Goal: Task Accomplishment & Management: Complete application form

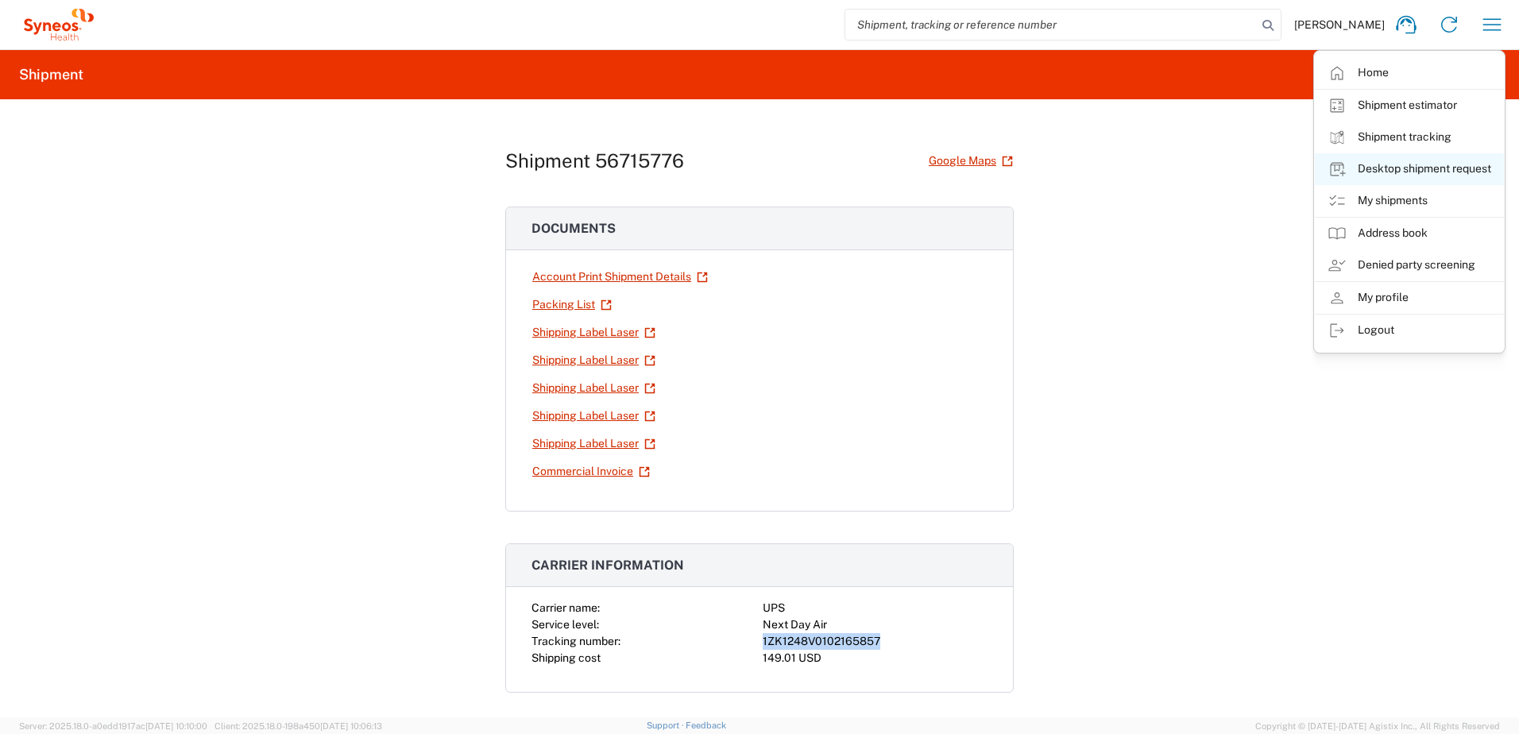
click at [1404, 169] on link "Desktop shipment request" at bounding box center [1409, 169] width 189 height 32
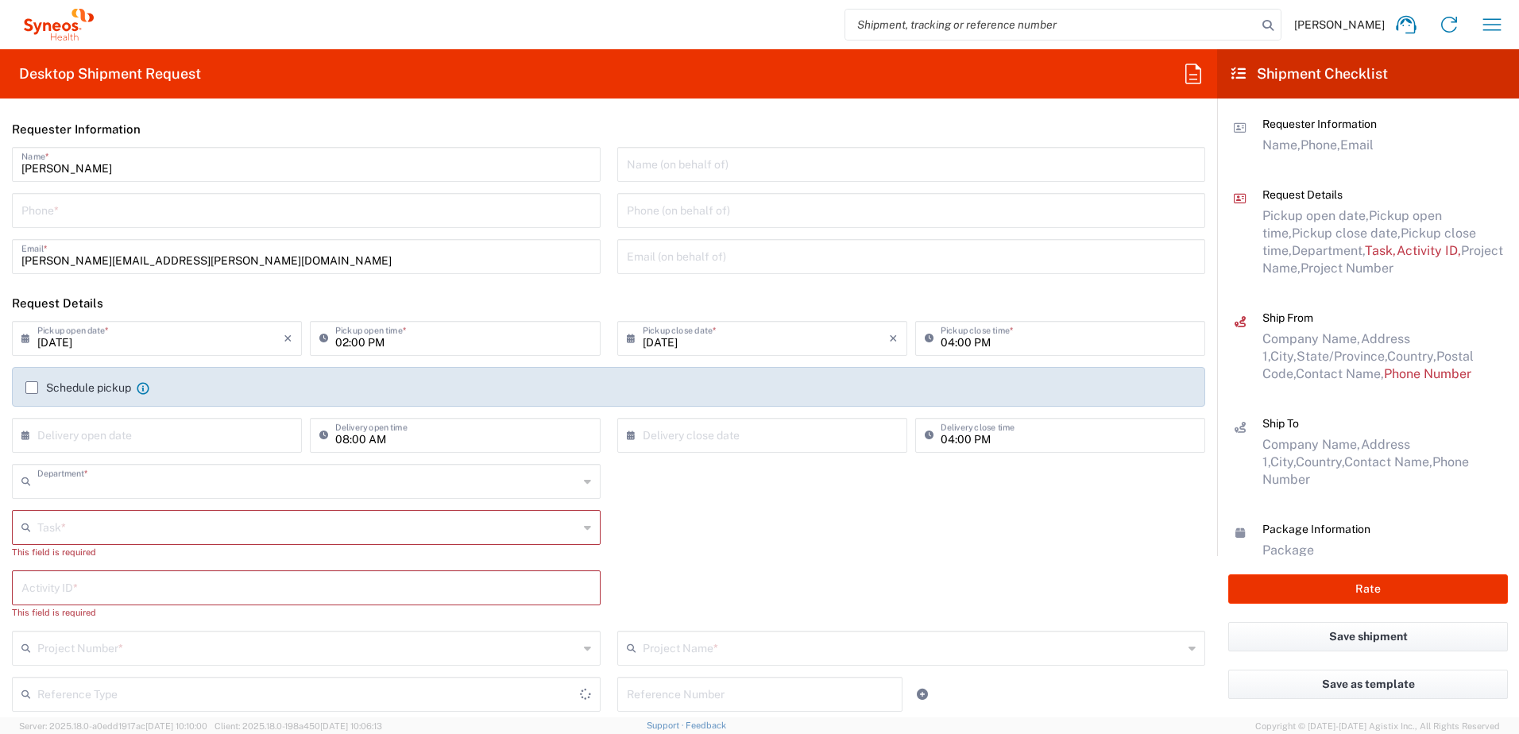
type input "4510"
type input "[US_STATE]"
type input "[GEOGRAPHIC_DATA]"
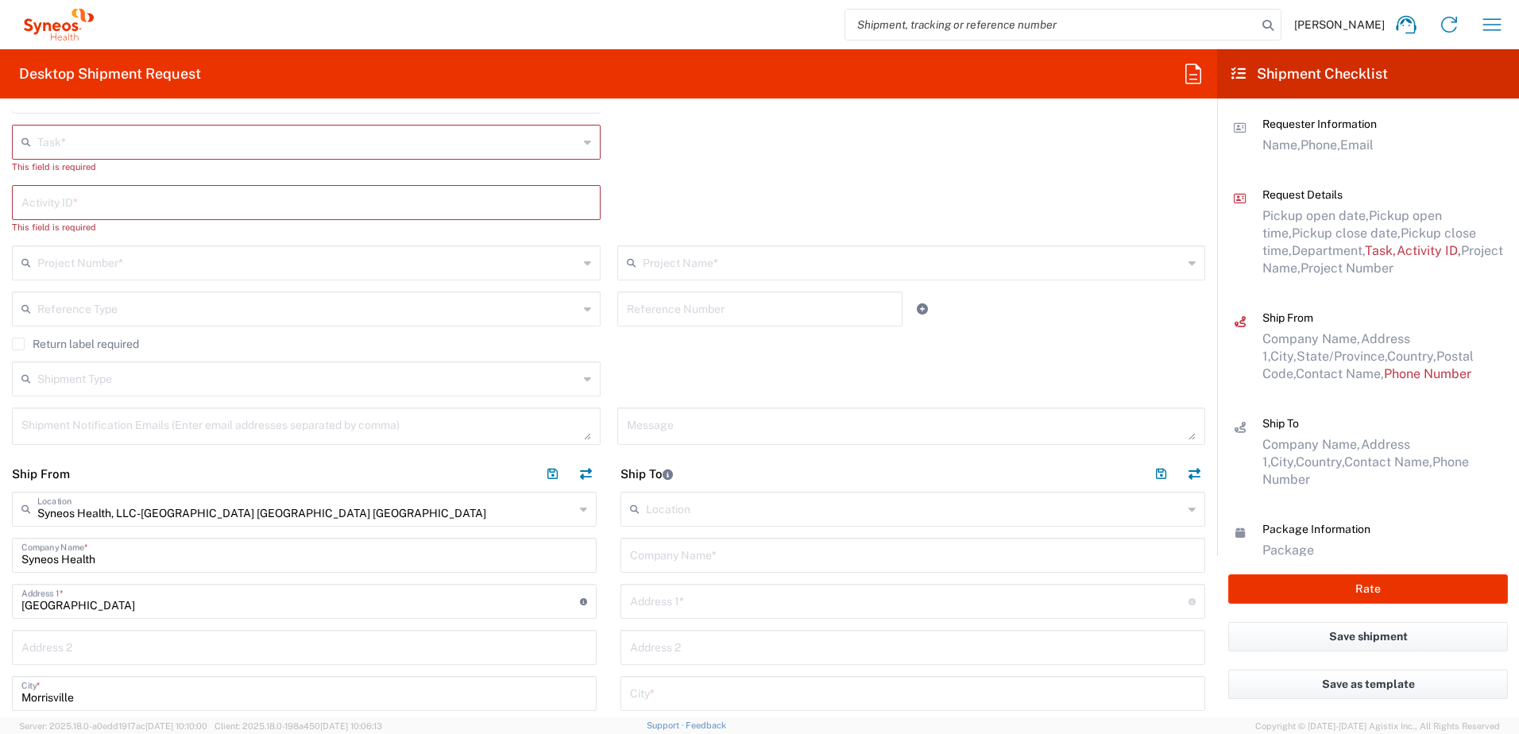
scroll to position [635, 0]
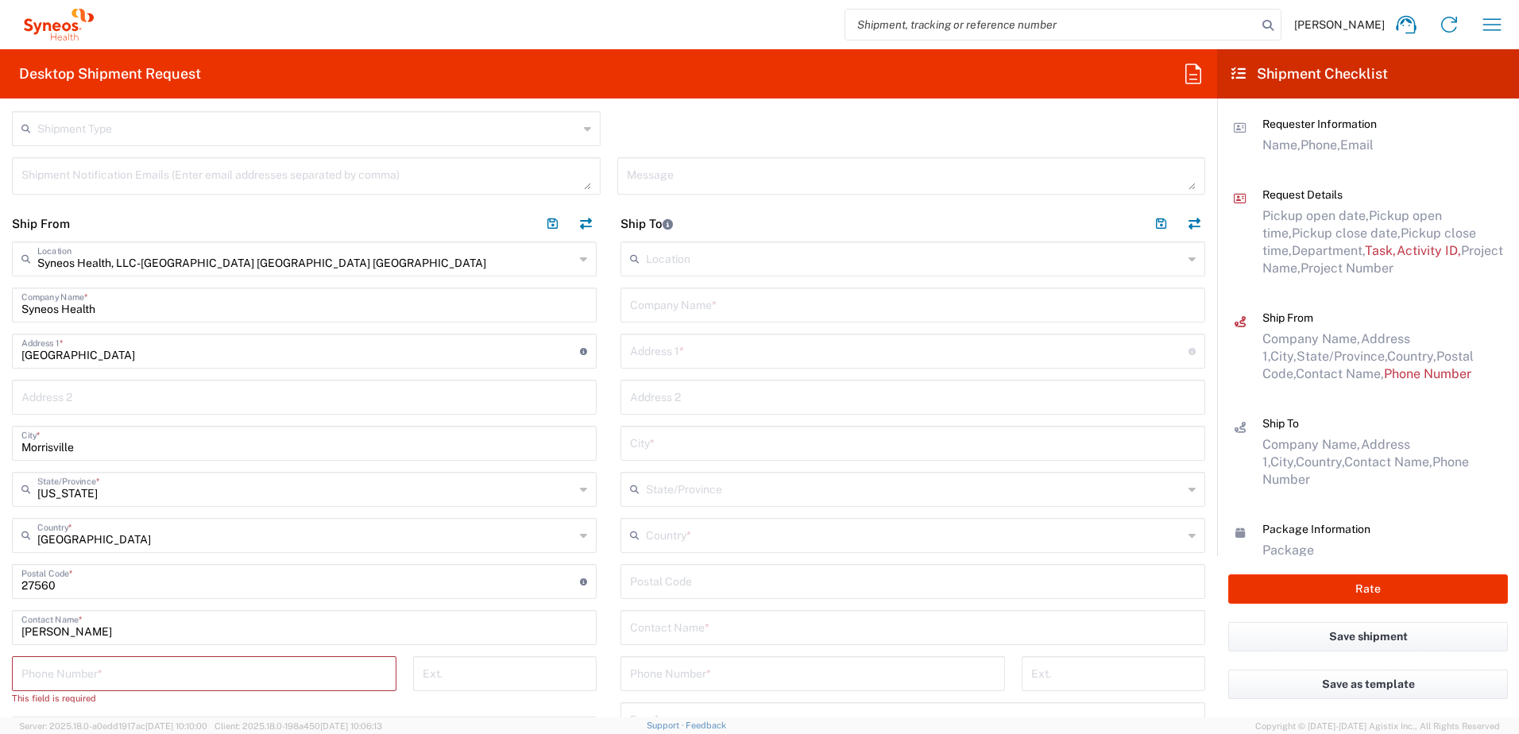
click at [662, 302] on input "text" at bounding box center [913, 304] width 566 height 28
paste input "[PERSON_NAME]"
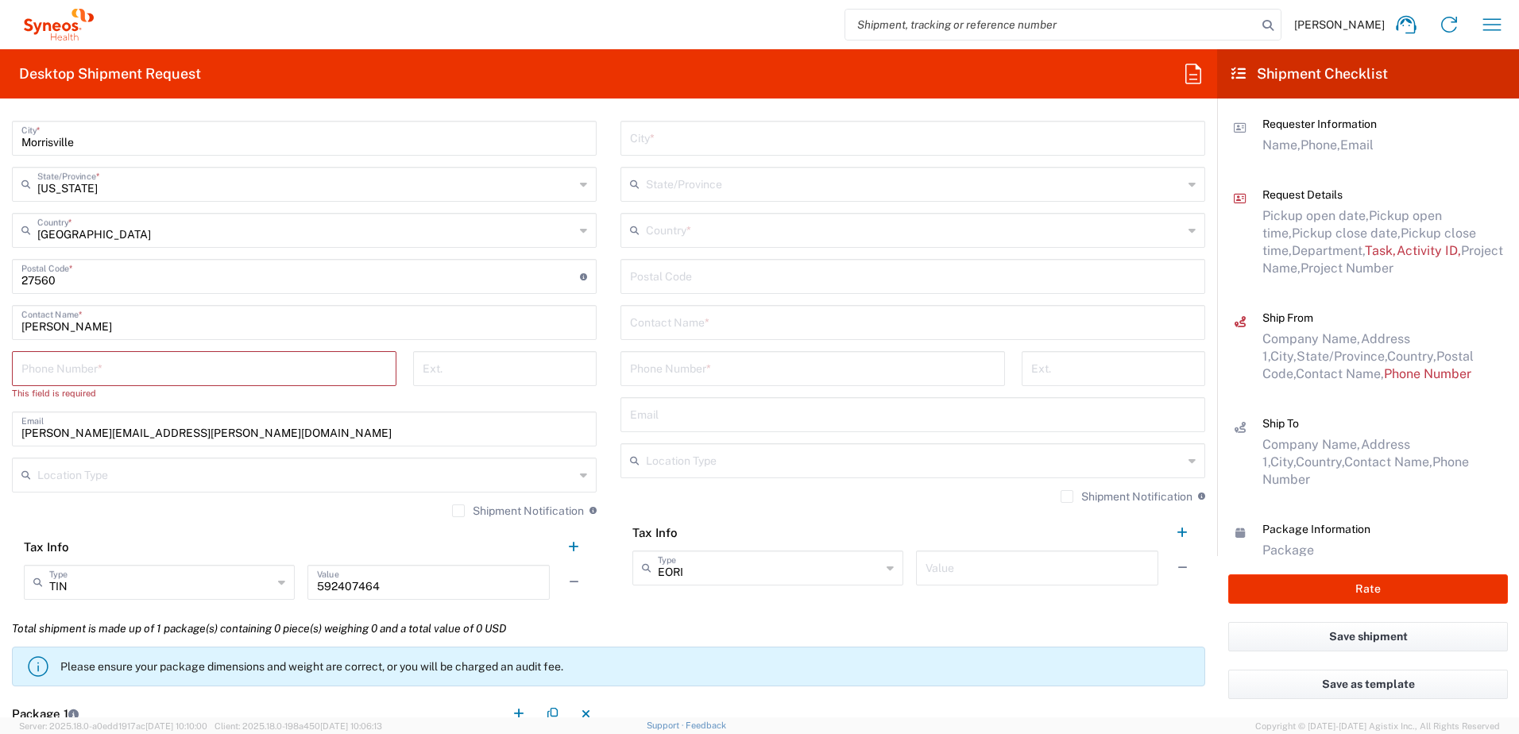
scroll to position [953, 0]
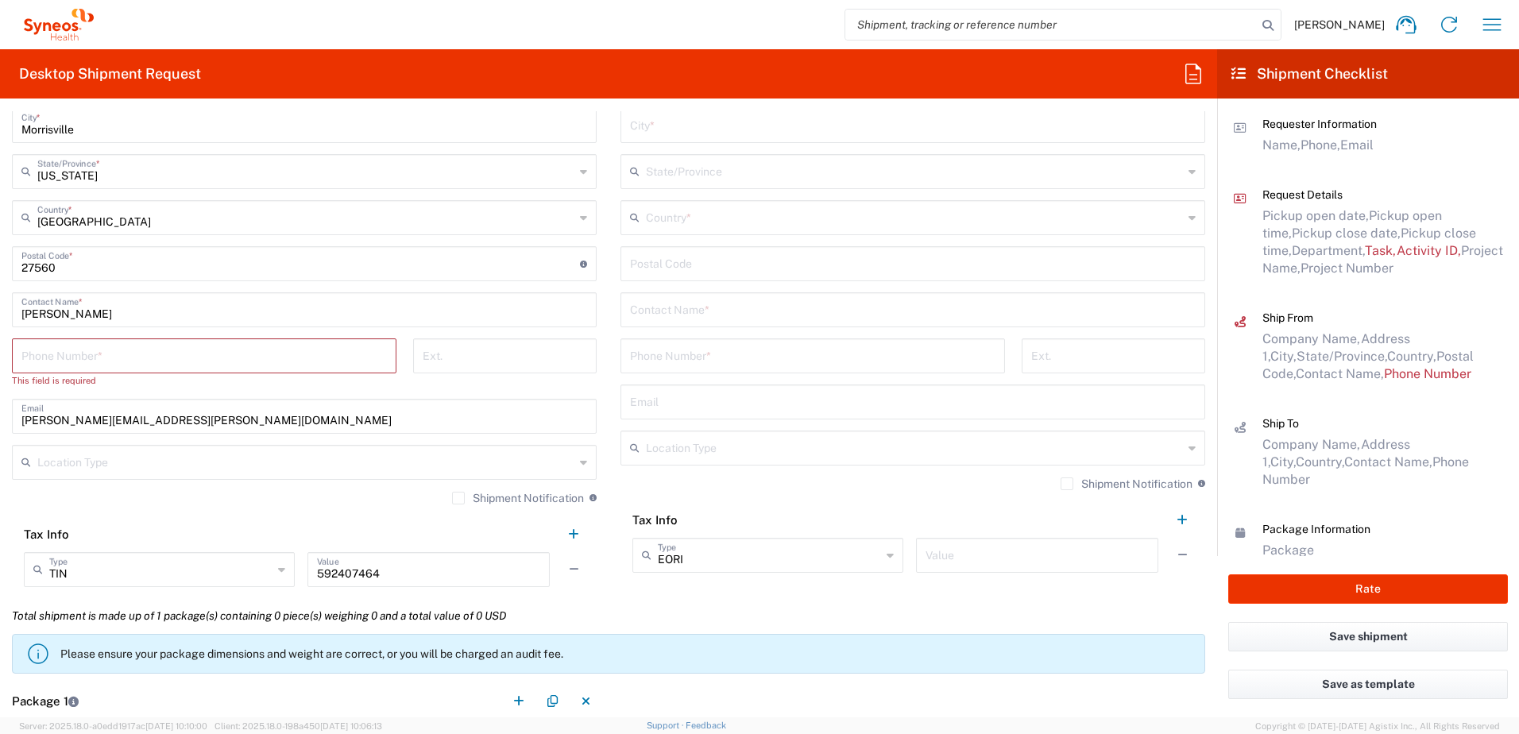
type input "[PERSON_NAME]"
click at [681, 311] on input "text" at bounding box center [913, 309] width 566 height 28
paste input "[PERSON_NAME]"
type input "[PERSON_NAME]"
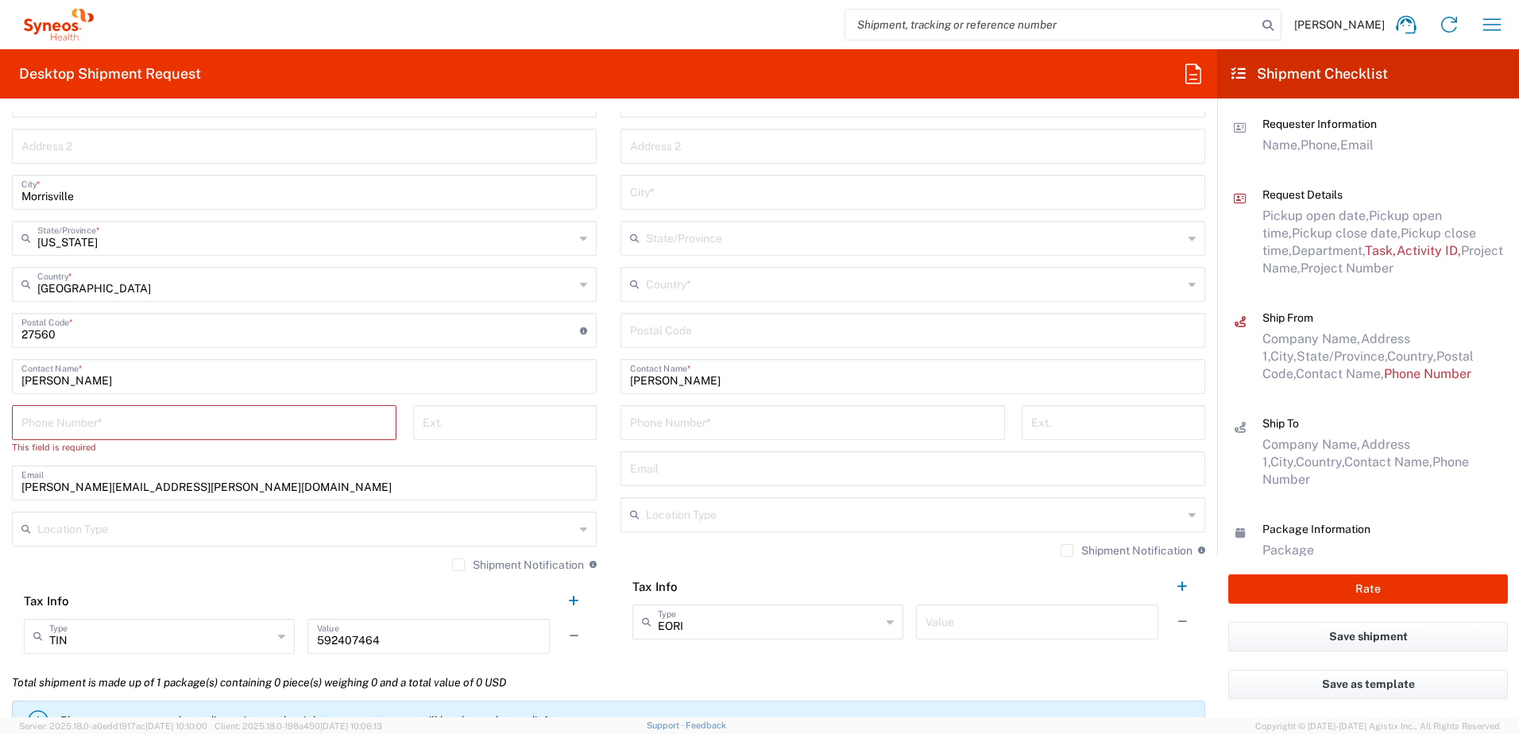
scroll to position [794, 0]
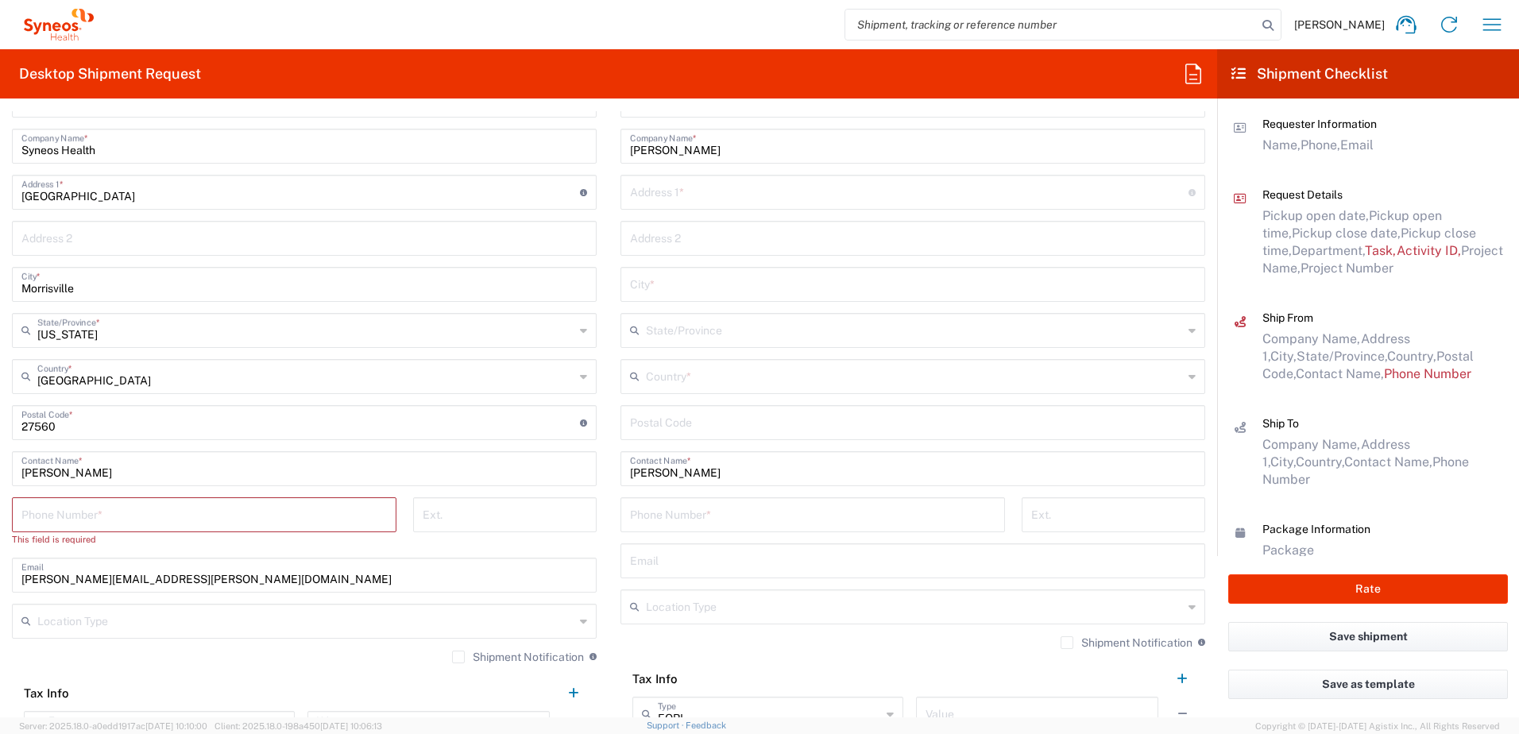
click at [666, 189] on input "text" at bounding box center [909, 191] width 558 height 28
paste input "[STREET_ADDRESS][PERSON_NAME]"
type input "[STREET_ADDRESS][PERSON_NAME]"
click at [673, 249] on input "text" at bounding box center [913, 237] width 566 height 28
click at [630, 284] on input "text" at bounding box center [913, 283] width 566 height 28
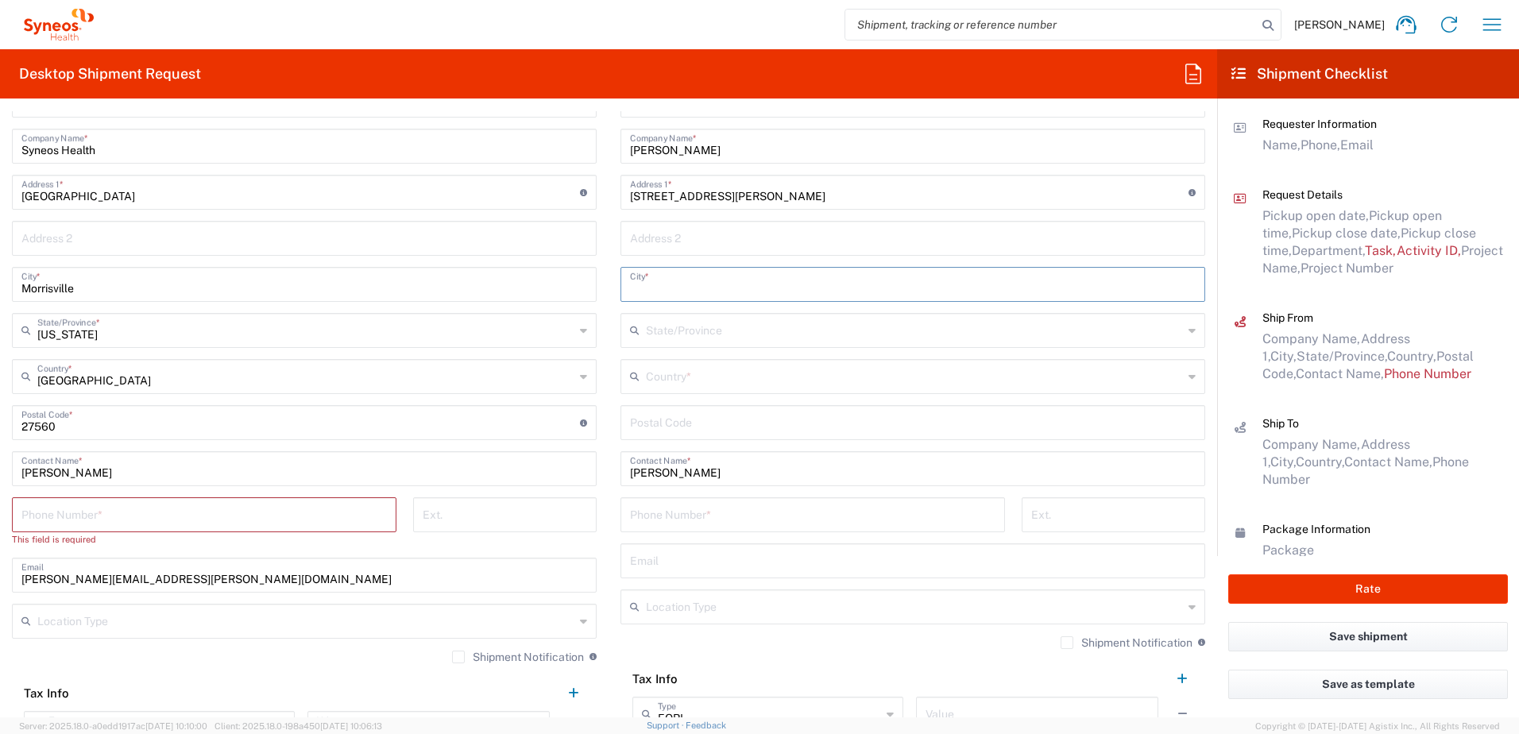
paste input "[GEOGRAPHIC_DATA]"
type input "[GEOGRAPHIC_DATA]"
click at [664, 375] on input "text" at bounding box center [914, 375] width 537 height 28
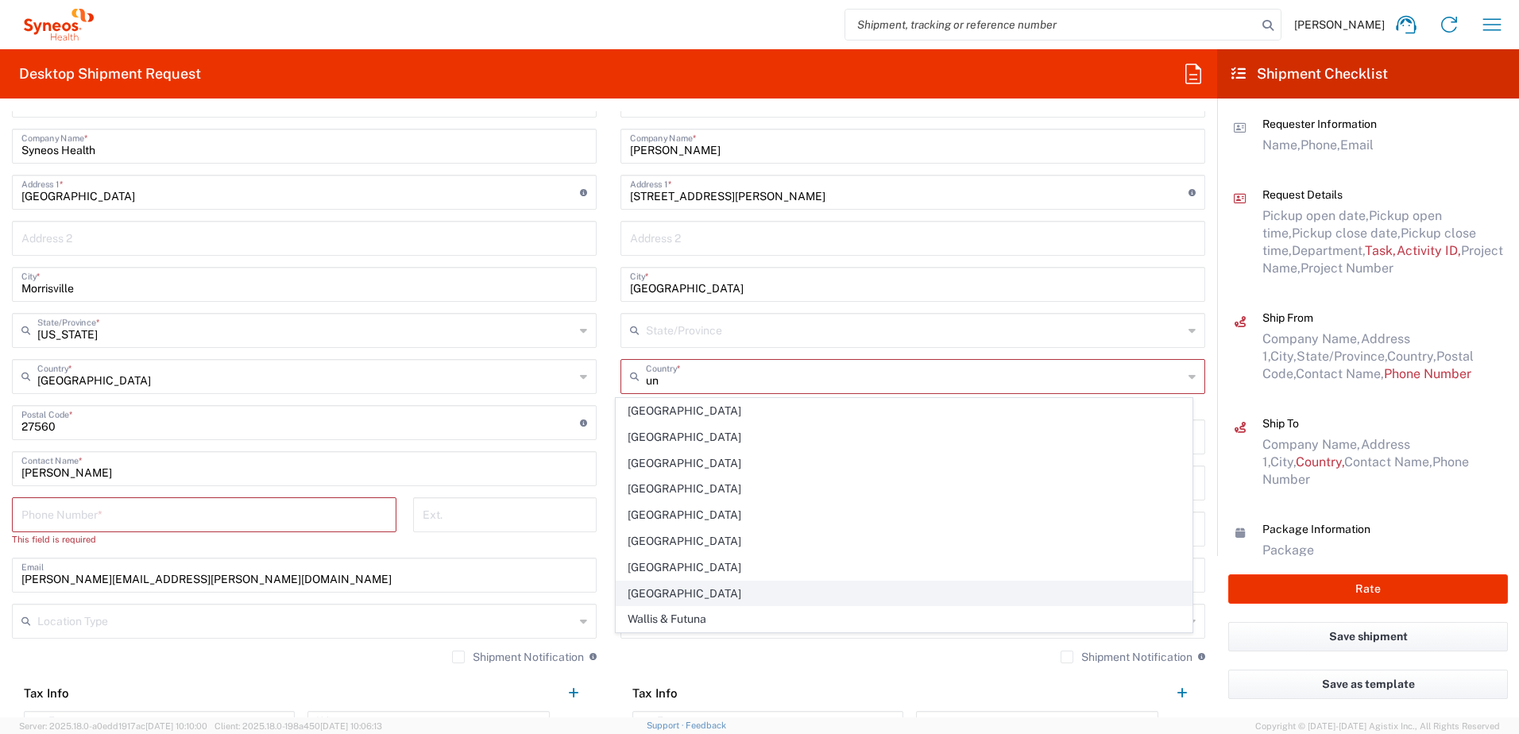
click at [655, 589] on span "[GEOGRAPHIC_DATA]" at bounding box center [904, 593] width 576 height 25
type input "[GEOGRAPHIC_DATA]"
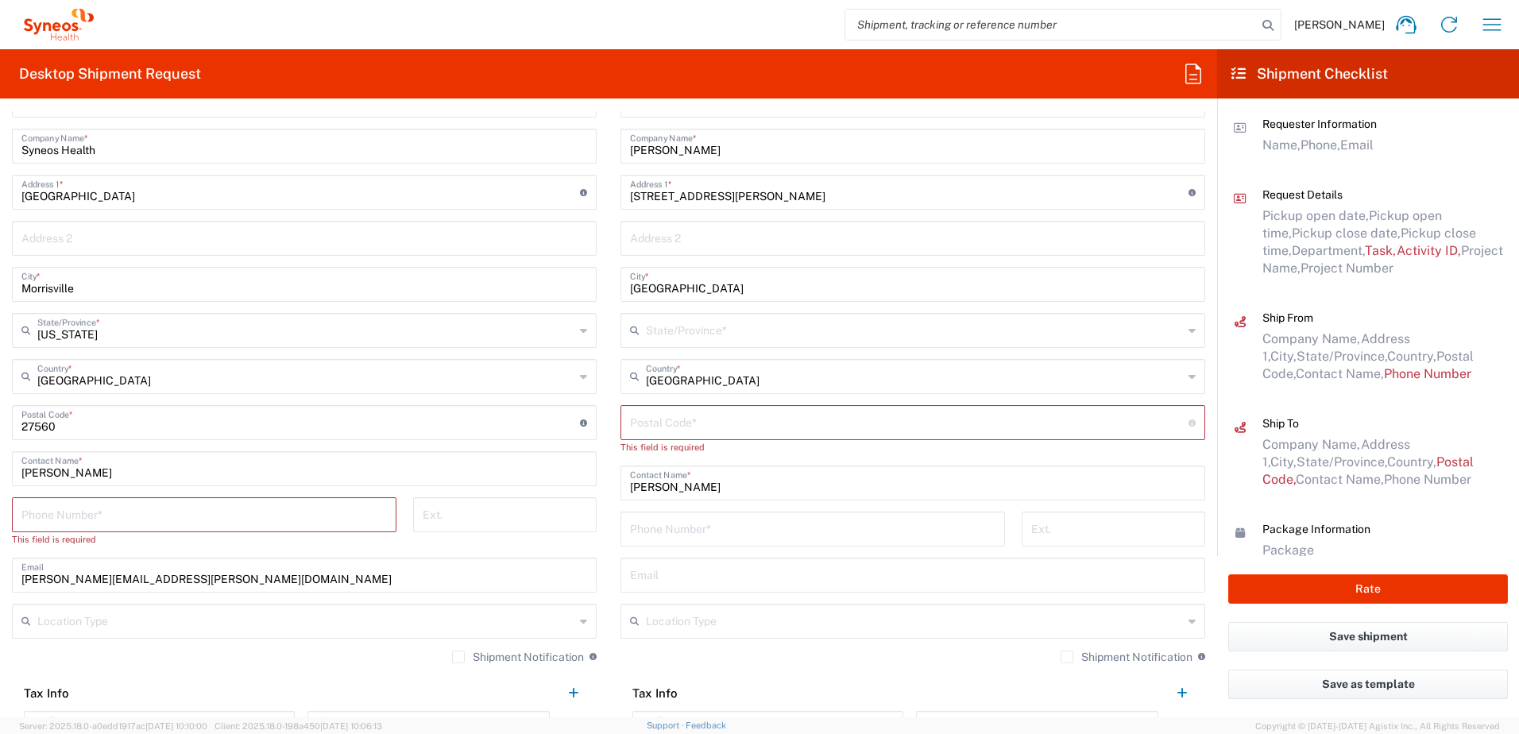
click at [670, 332] on input "text" at bounding box center [914, 329] width 537 height 28
paste input "11040"
type input "11040"
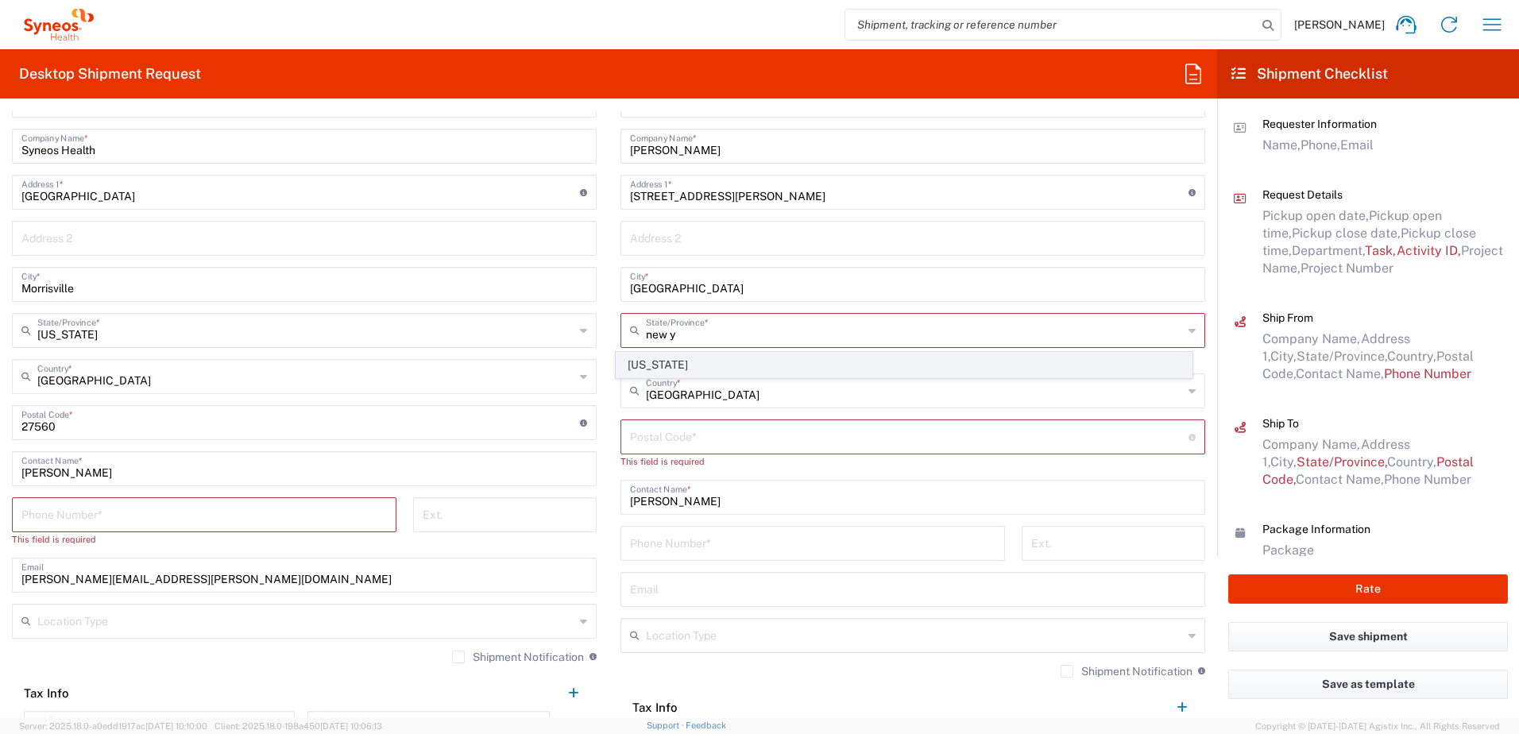
click at [654, 365] on span "[US_STATE]" at bounding box center [904, 365] width 576 height 25
type input "[US_STATE]"
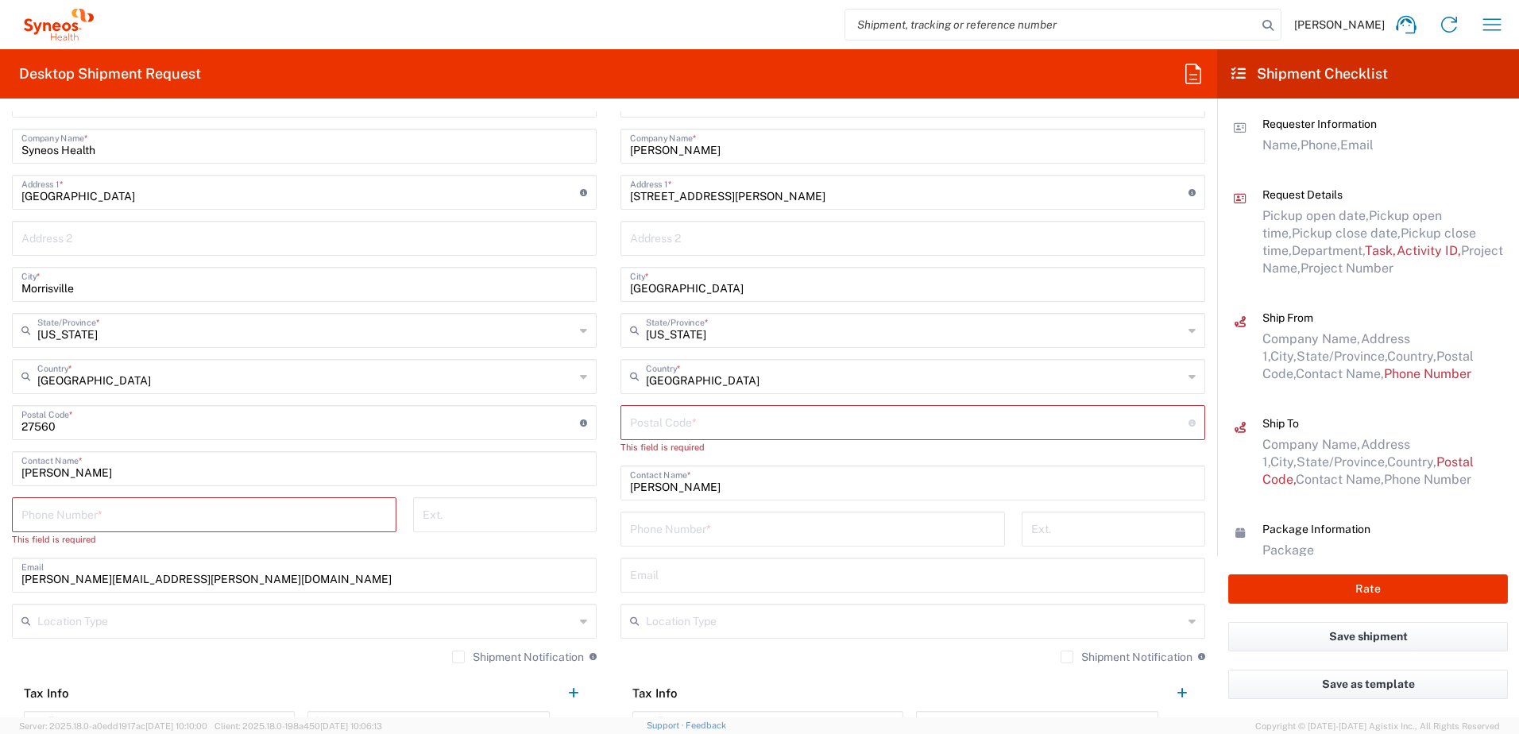
click at [671, 418] on input "undefined" at bounding box center [909, 421] width 558 height 28
paste input "11040"
type input "11040"
click at [676, 566] on input "text" at bounding box center [913, 560] width 566 height 28
paste input "[PERSON_NAME][EMAIL_ADDRESS][PERSON_NAME][DOMAIN_NAME]"
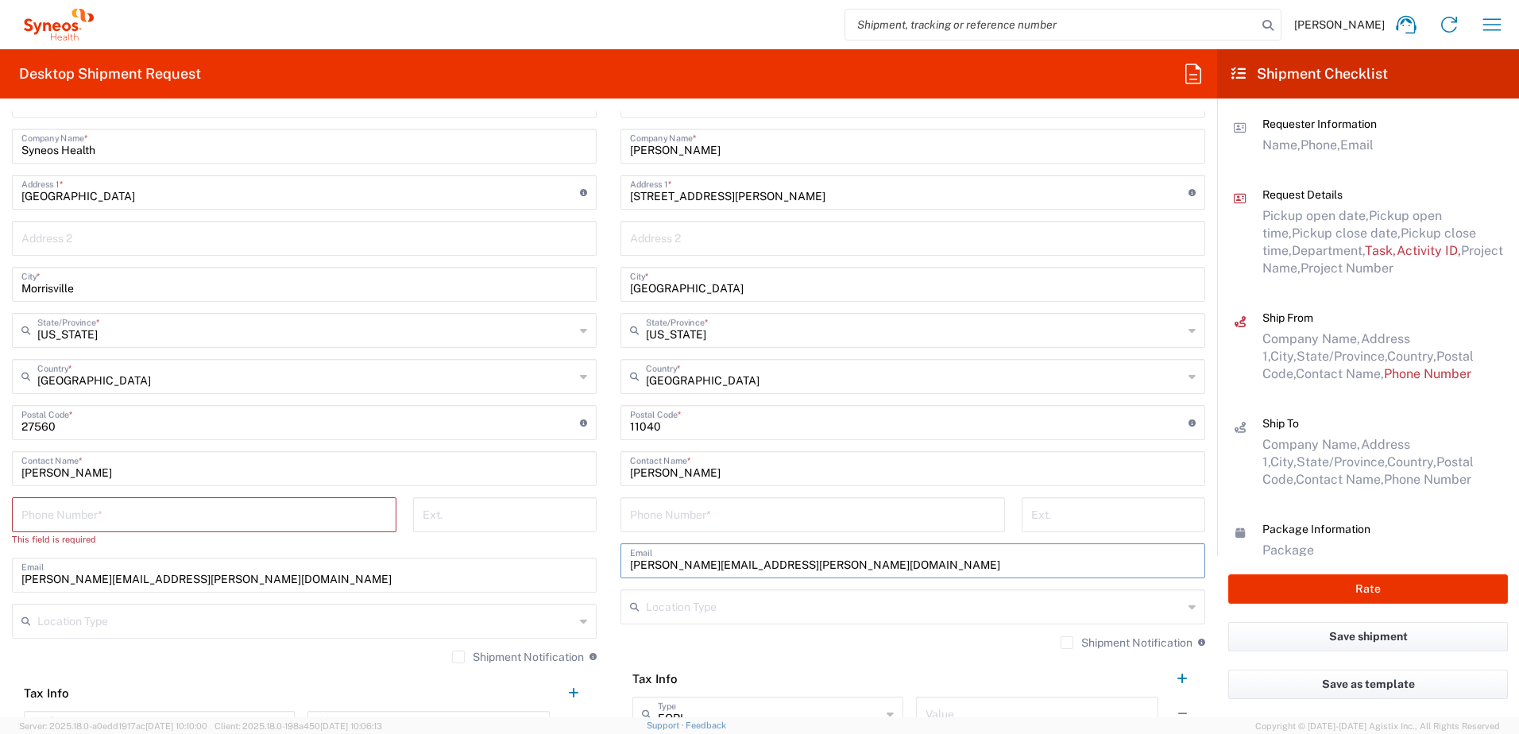
type input "[PERSON_NAME][EMAIL_ADDRESS][PERSON_NAME][DOMAIN_NAME]"
drag, startPoint x: 701, startPoint y: 149, endPoint x: 622, endPoint y: 149, distance: 78.6
click at [622, 149] on div "[PERSON_NAME] Company Name *" at bounding box center [912, 146] width 585 height 35
click at [682, 516] on input "tel" at bounding box center [812, 514] width 365 height 28
paste input "516.253.7217"
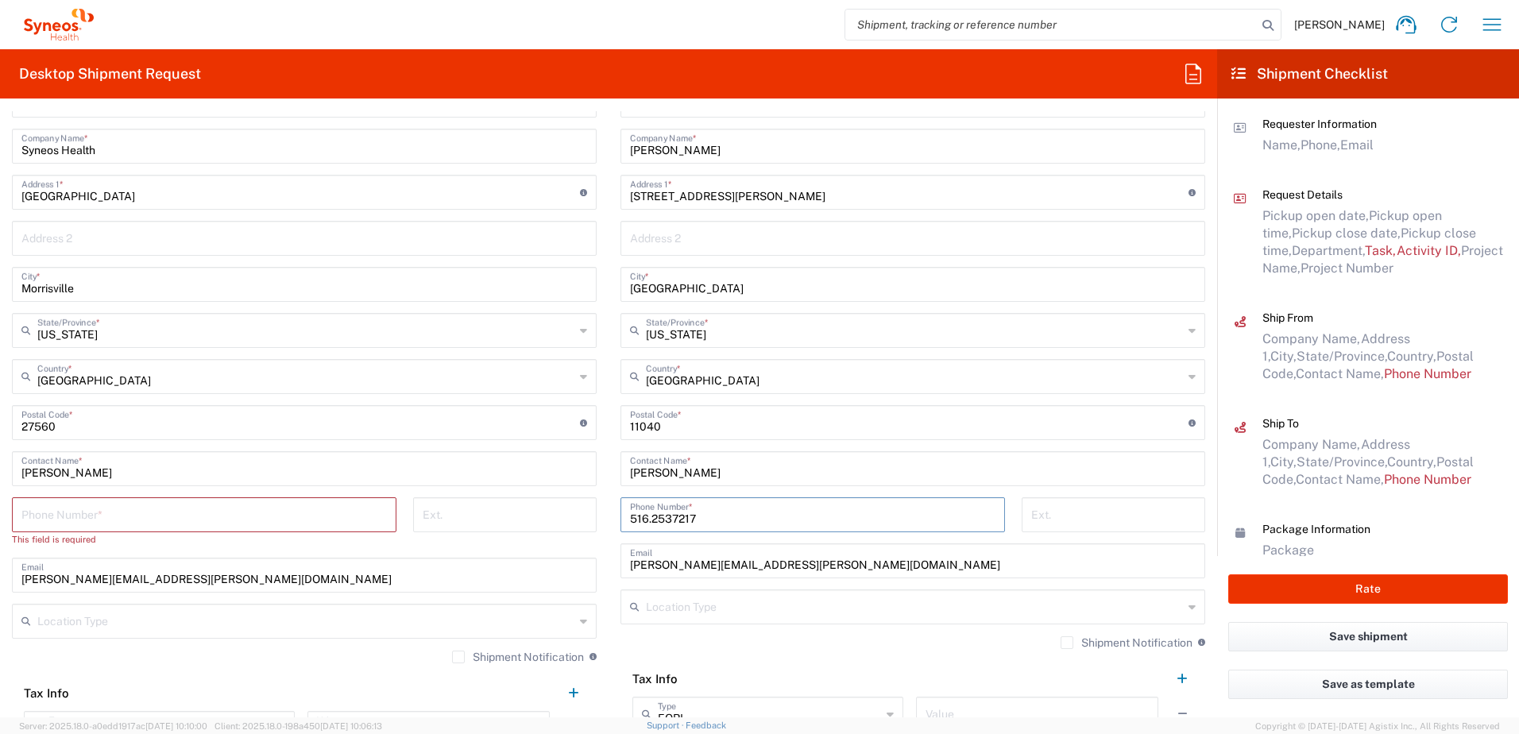
click at [645, 517] on input "516.2537217" at bounding box center [812, 514] width 365 height 28
type input "5162537217"
click at [701, 608] on input "text" at bounding box center [914, 606] width 537 height 28
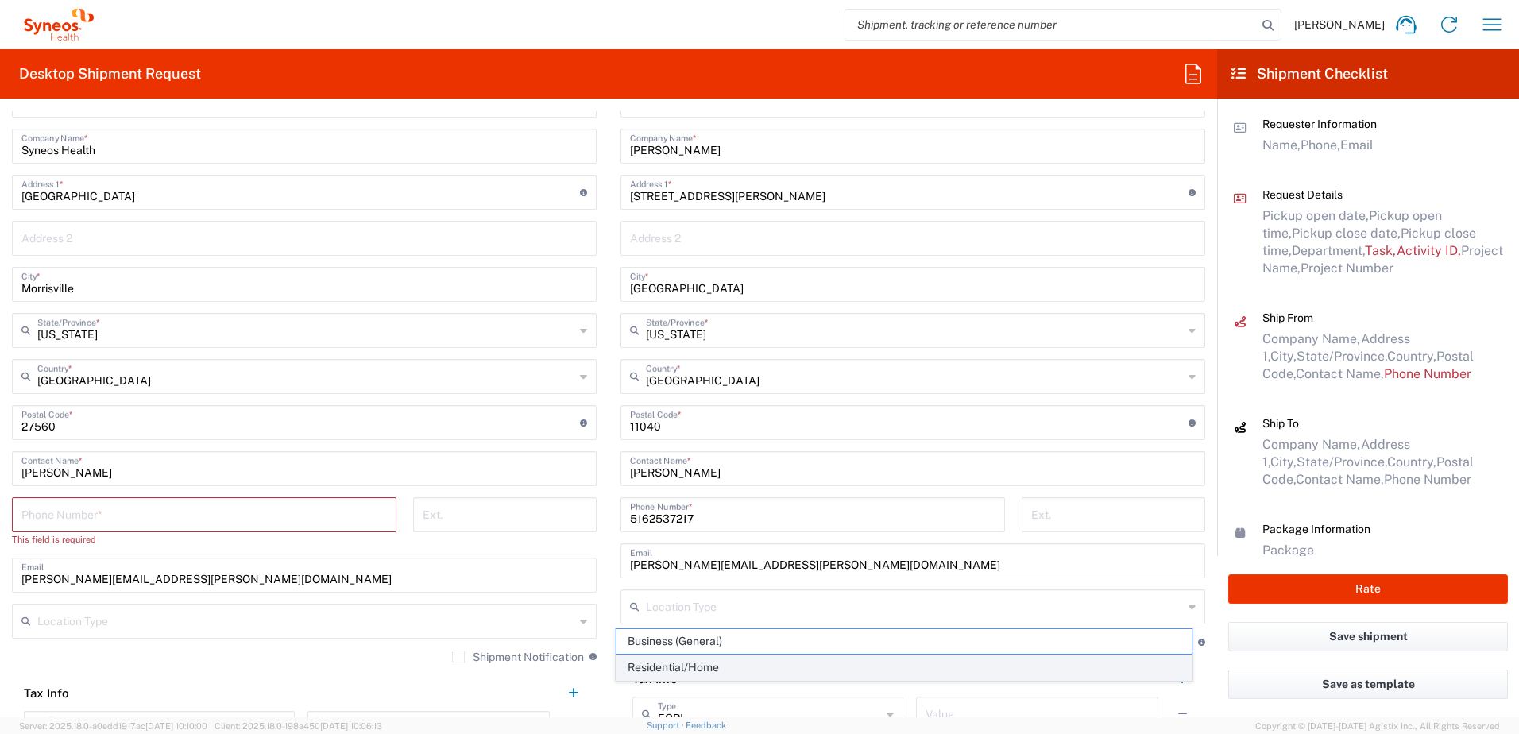
click at [713, 666] on span "Residential/Home" at bounding box center [904, 667] width 576 height 25
type input "Residential/Home"
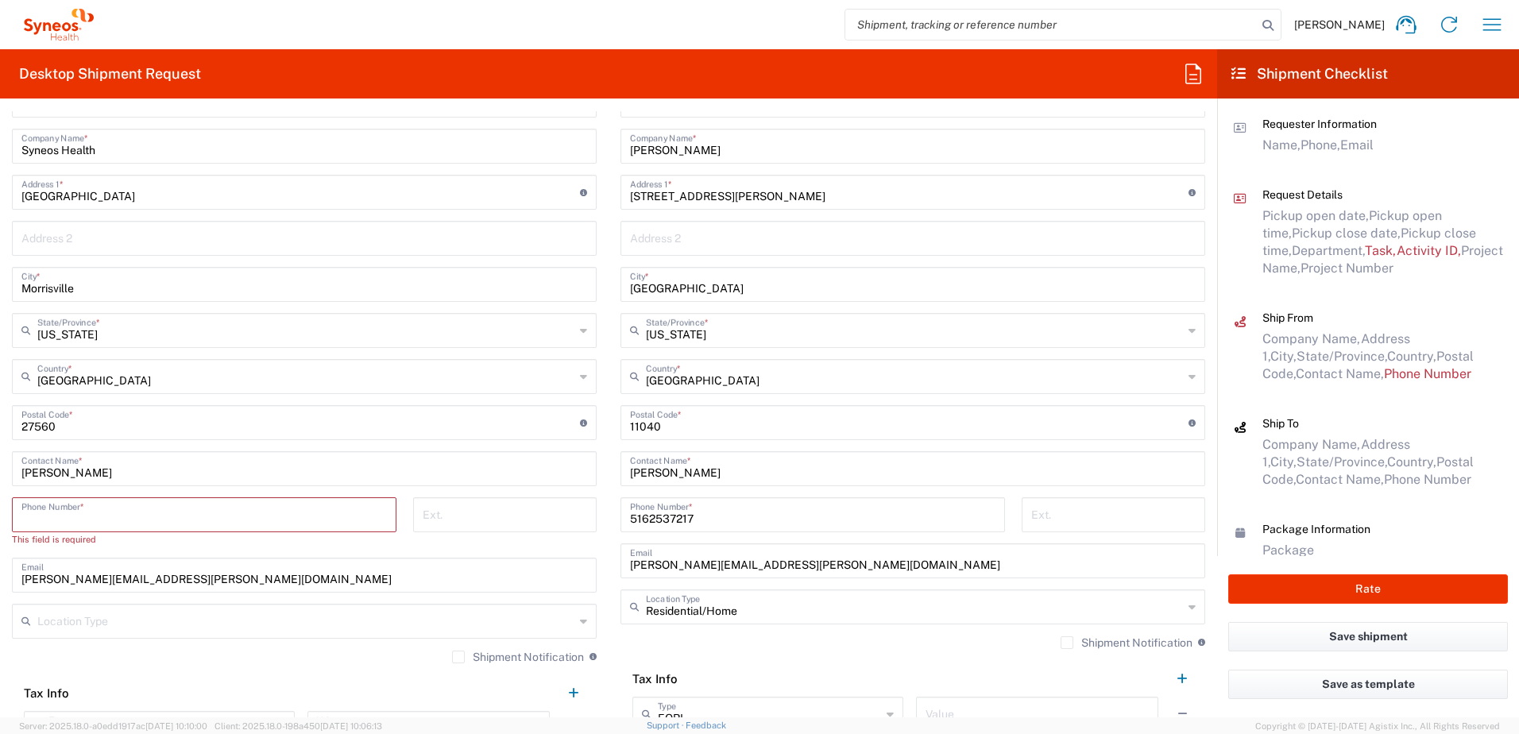
click at [192, 510] on input "tel" at bounding box center [203, 514] width 365 height 28
type input "1"
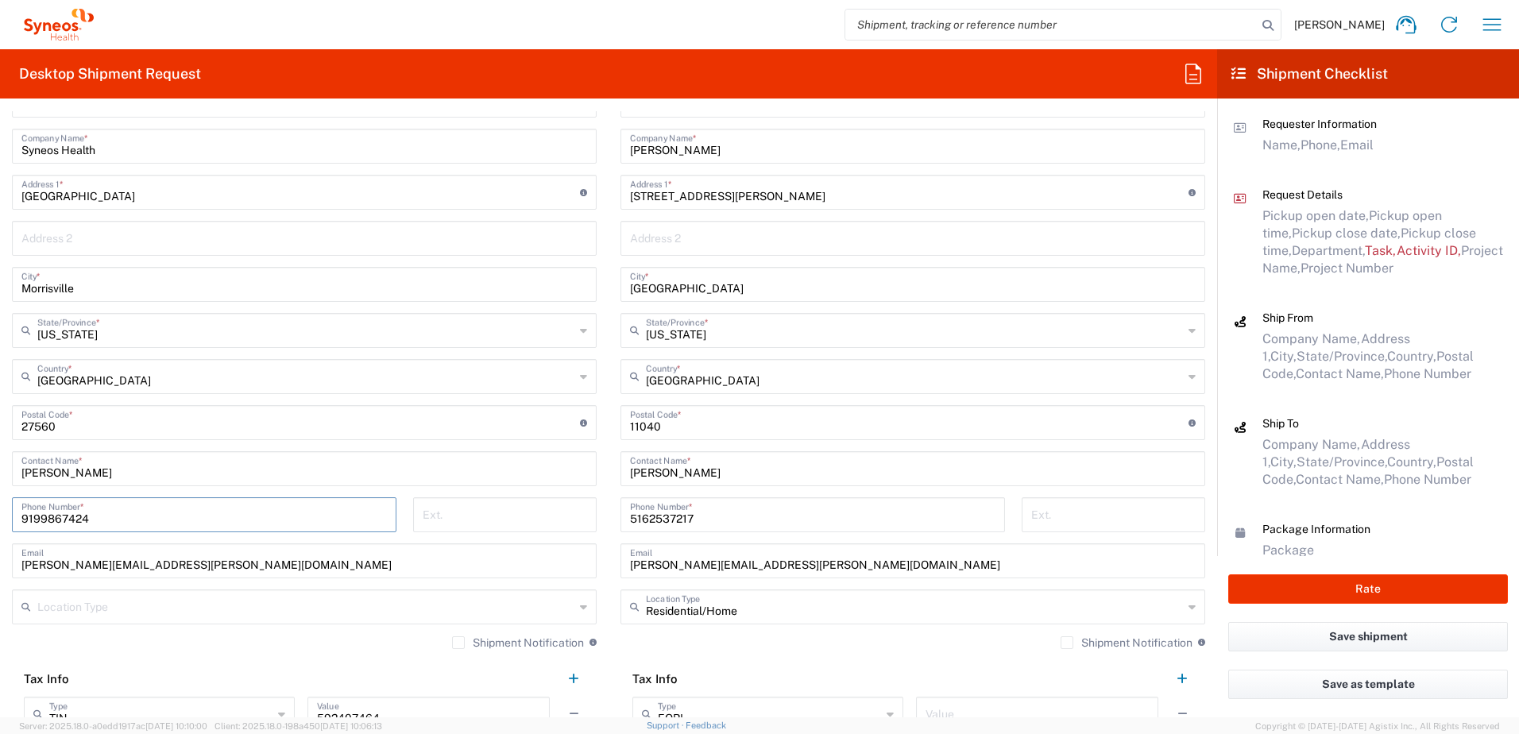
click at [55, 523] on input "9199867424" at bounding box center [203, 514] width 365 height 28
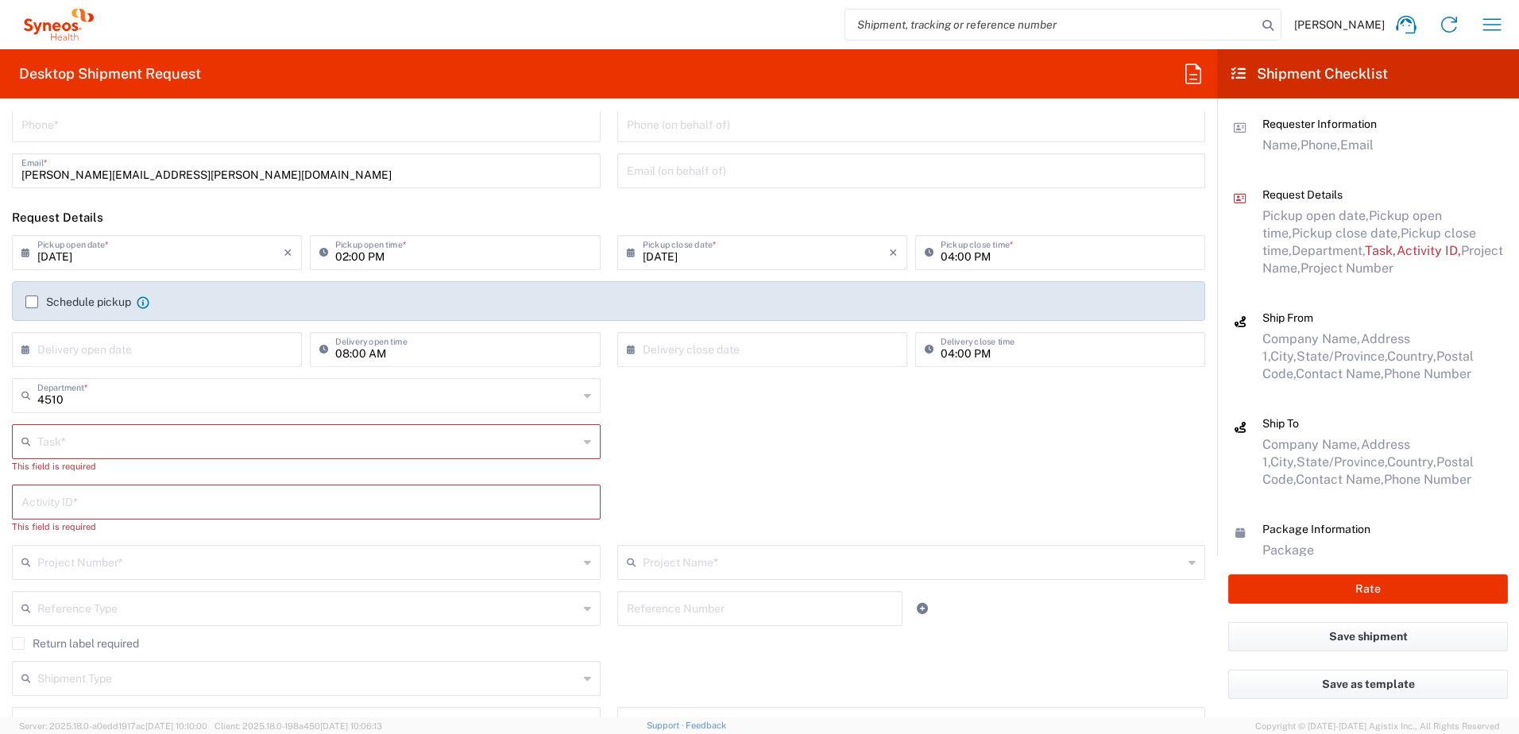
scroll to position [0, 0]
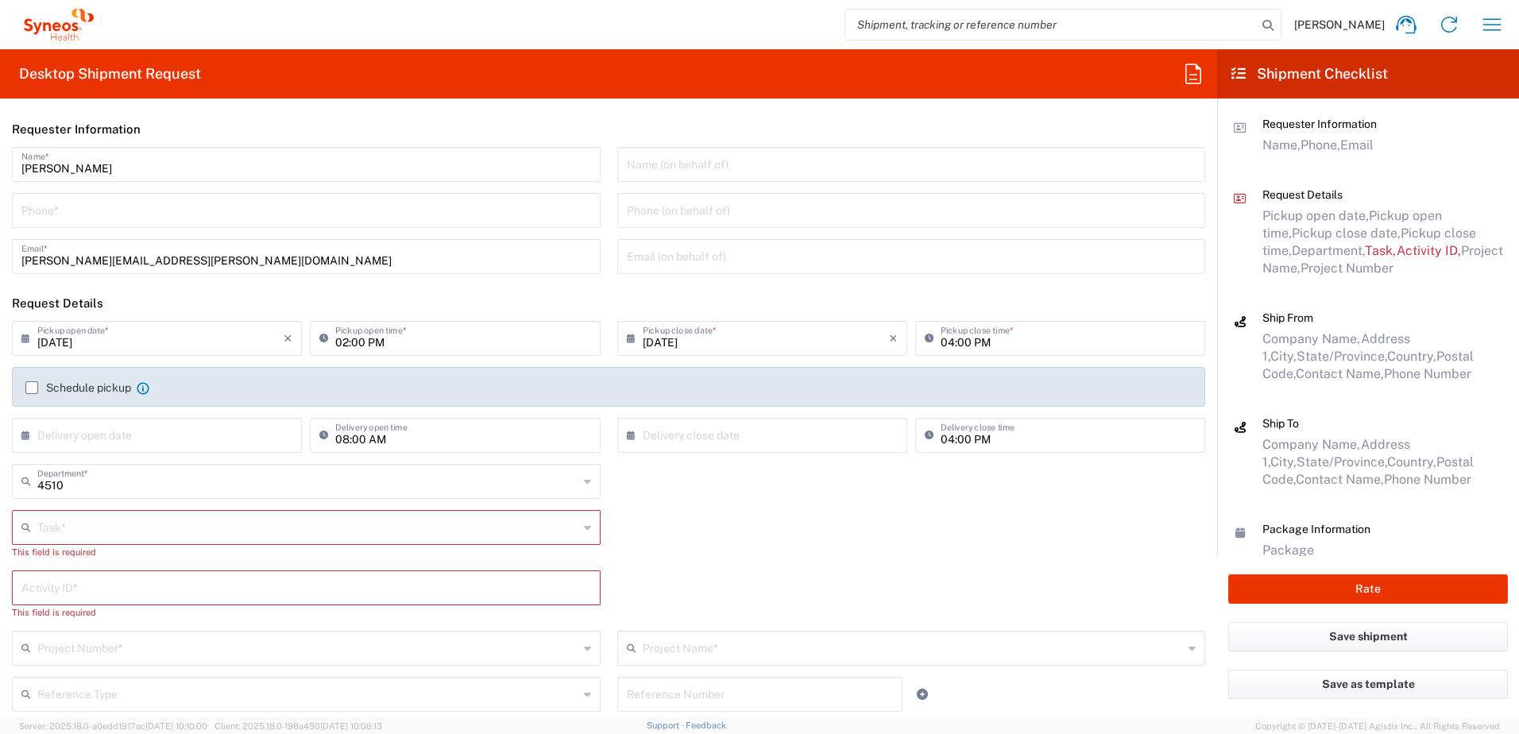
type input "9199867424"
click at [101, 214] on input "tel" at bounding box center [306, 209] width 570 height 28
paste input "9199867424"
type input "9199867424"
click at [100, 524] on input "text" at bounding box center [307, 526] width 541 height 28
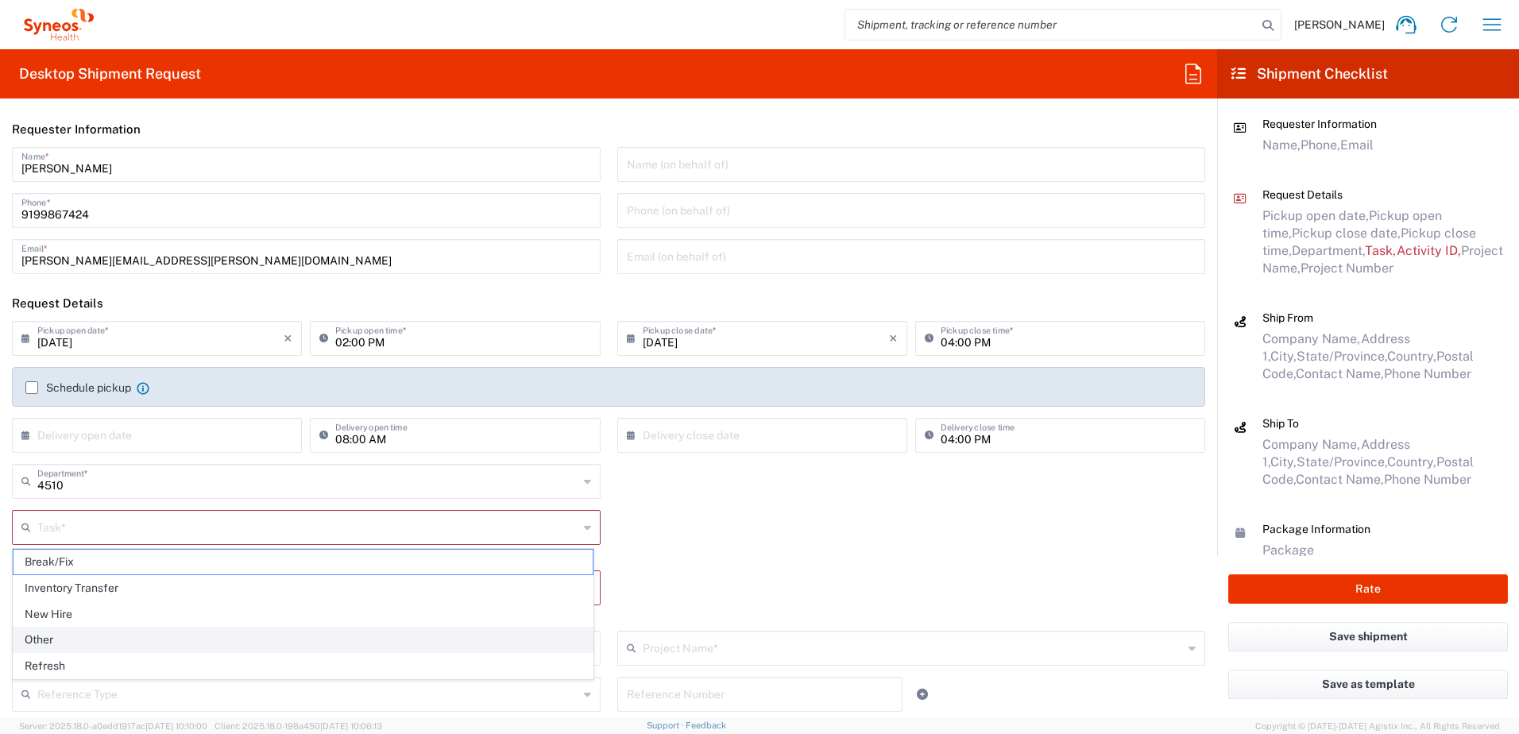
click at [89, 630] on span "Other" at bounding box center [303, 640] width 579 height 25
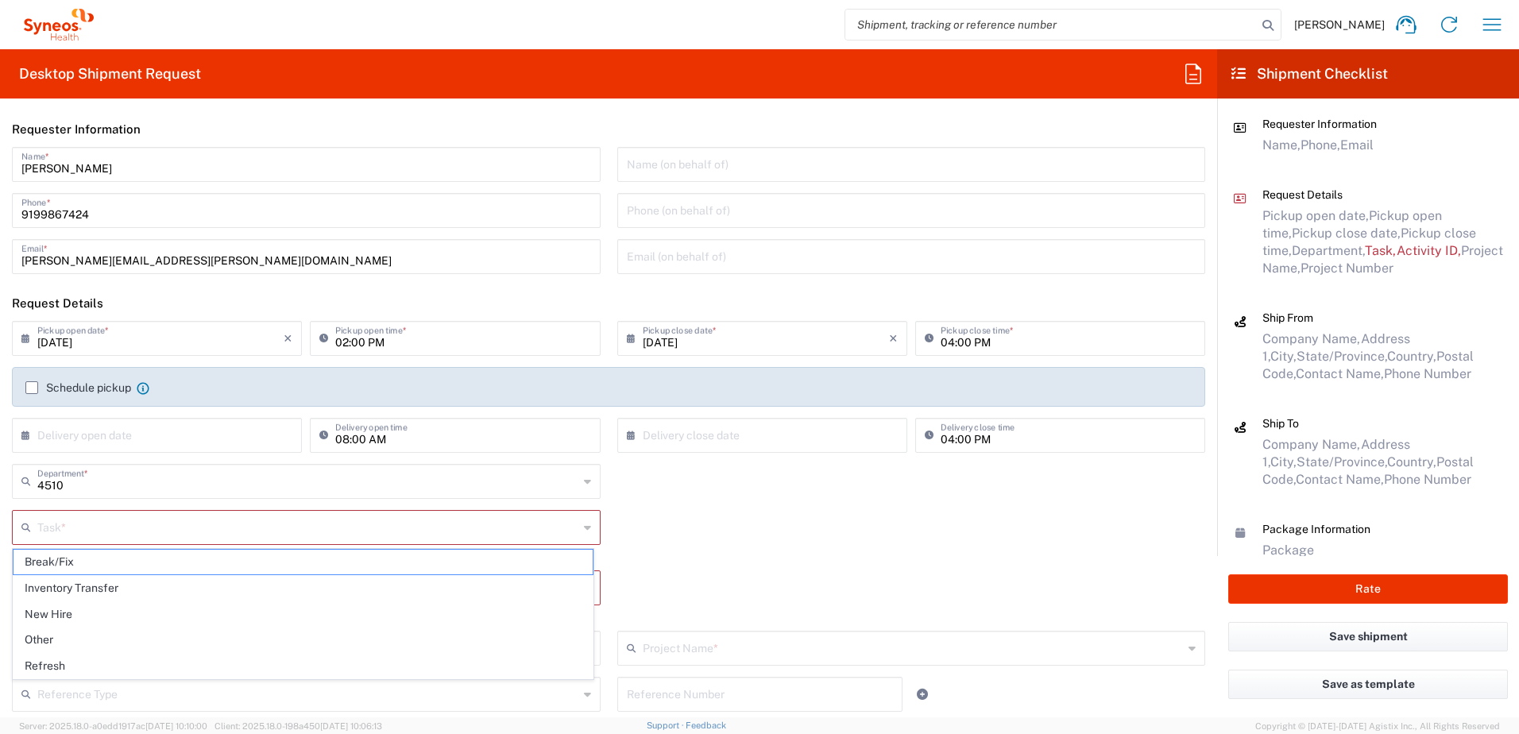
type input "Other"
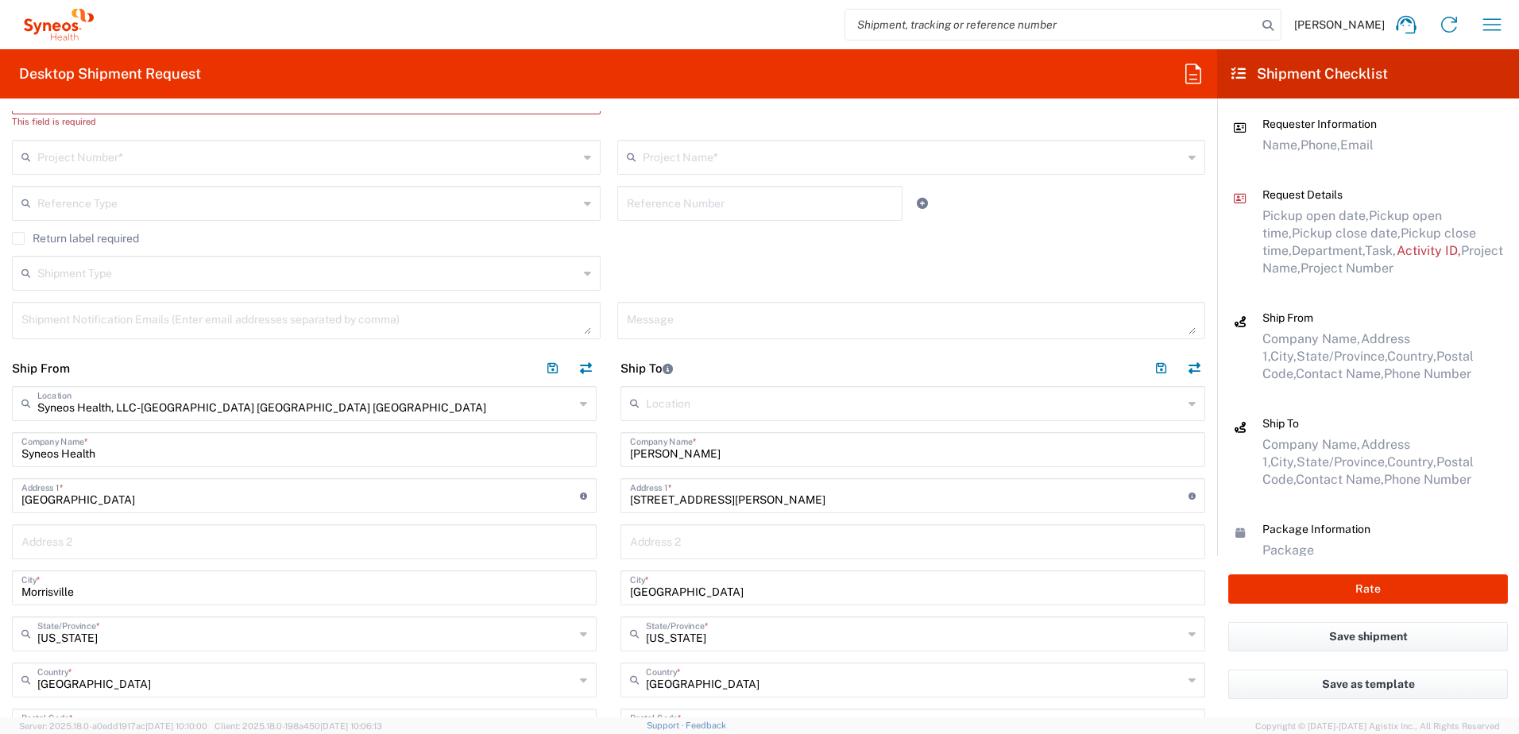
scroll to position [238, 0]
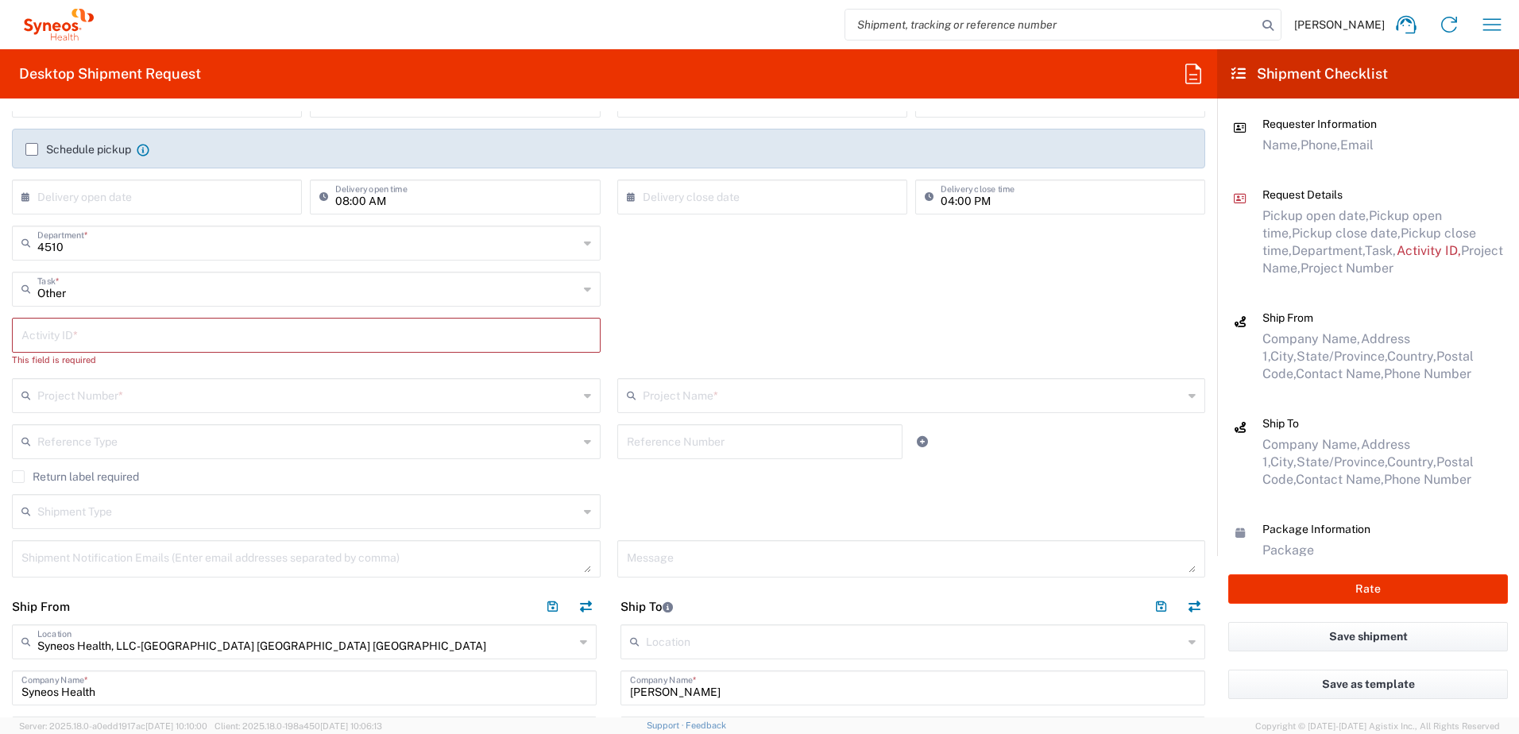
click at [93, 338] on input "text" at bounding box center [306, 334] width 570 height 28
paste input "SCTASK2691045"
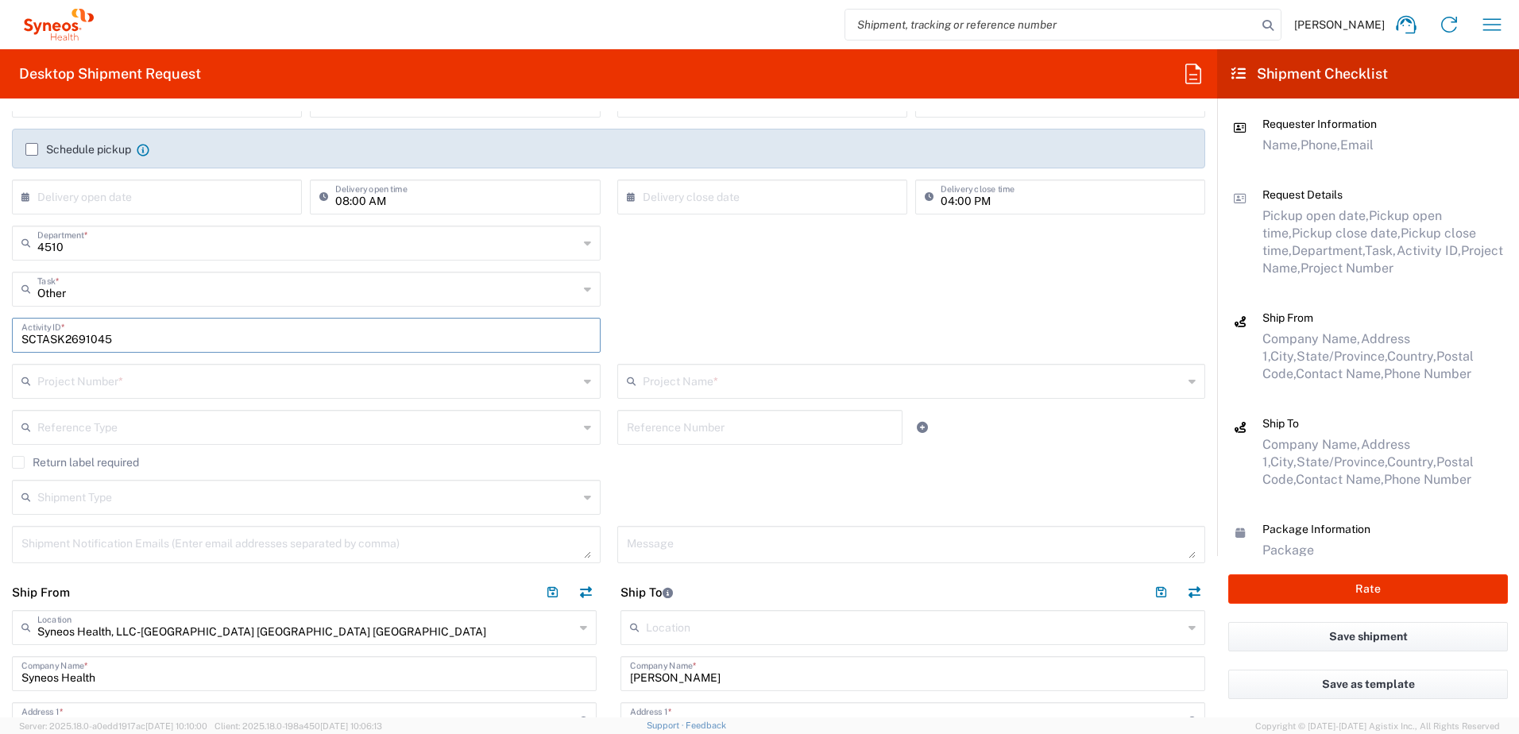
type input "SCTASK2691045"
click at [86, 383] on input "text" at bounding box center [307, 380] width 541 height 28
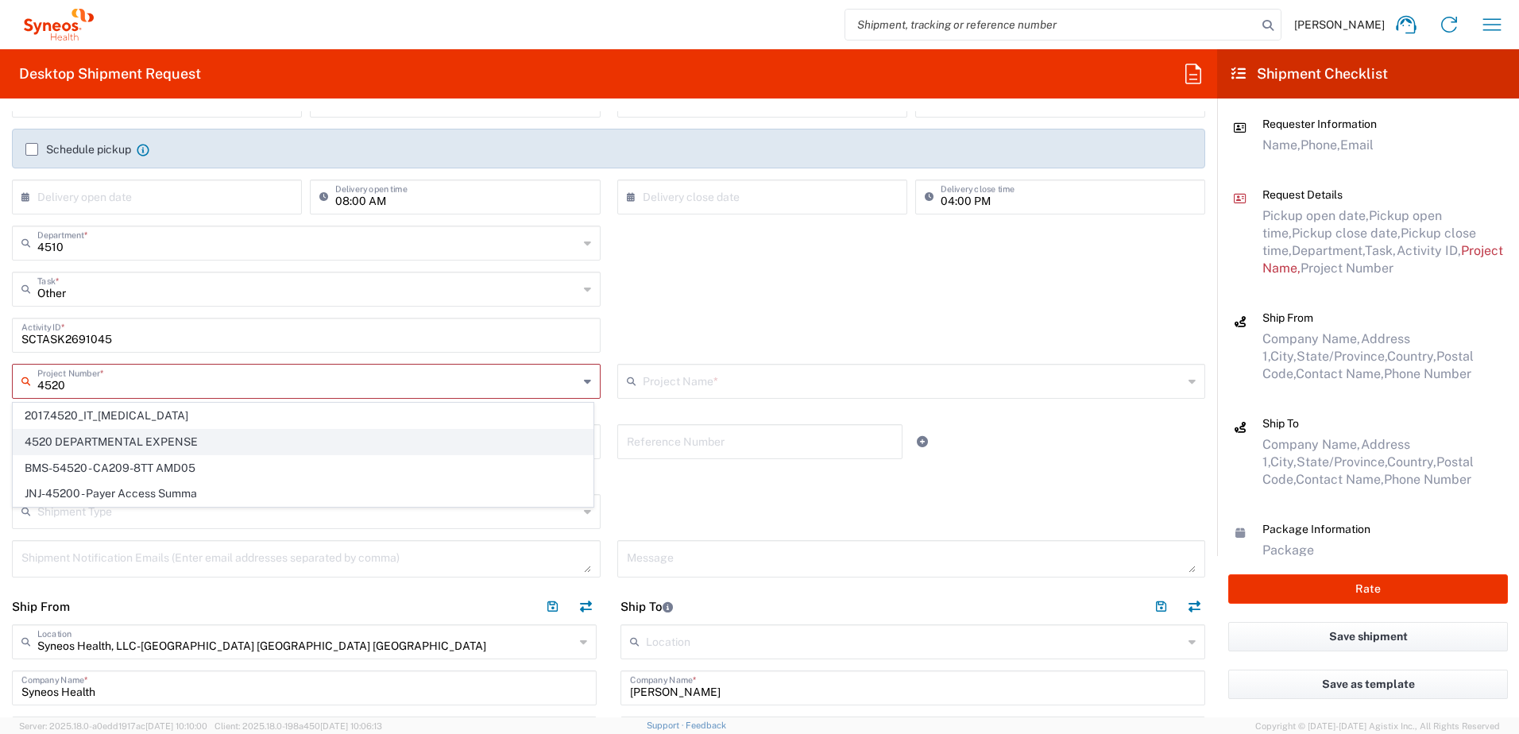
click at [92, 441] on span "4520 DEPARTMENTAL EXPENSE" at bounding box center [303, 442] width 579 height 25
type input "4520 DEPARTMENTAL EXPENSE"
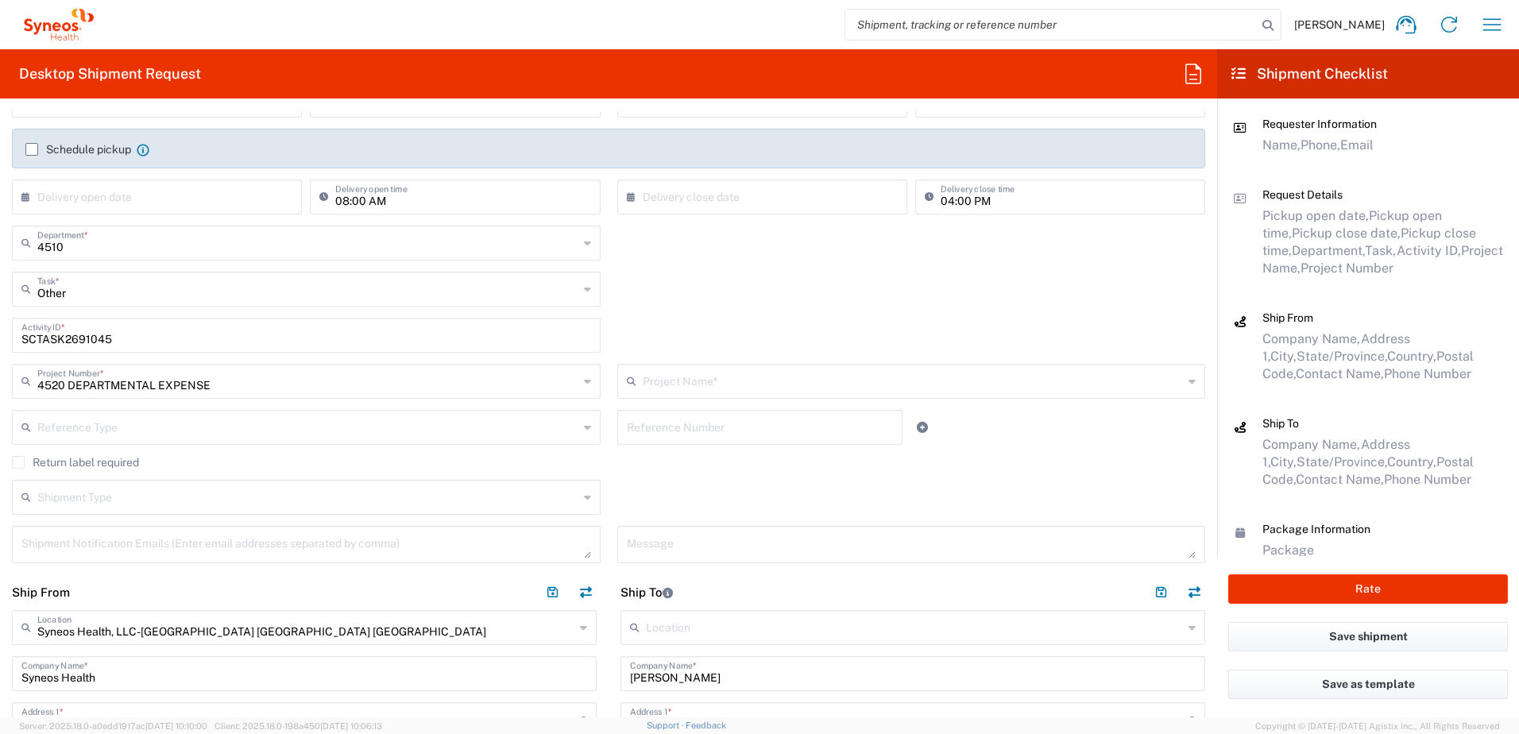
type input "4520 DEPARTMENTAL EXPENSE"
click at [59, 459] on label "Return label required" at bounding box center [75, 462] width 127 height 13
click at [18, 462] on input "Return label required" at bounding box center [18, 462] width 0 height 0
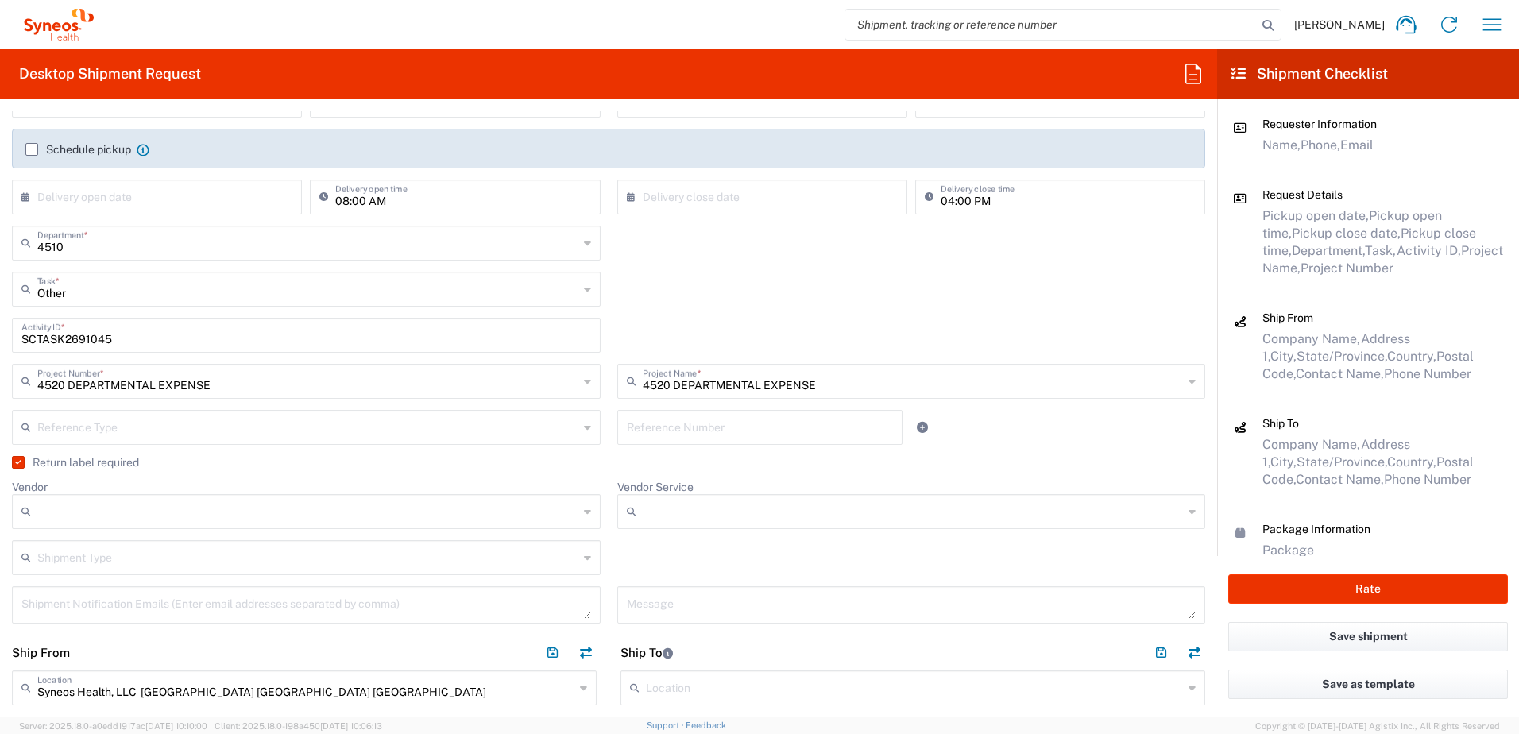
click at [117, 490] on agx-dropdown-control "Vendor DHL FedEx Express UPS" at bounding box center [306, 504] width 589 height 49
click at [114, 495] on div at bounding box center [306, 511] width 589 height 35
click at [113, 503] on input "Vendor" at bounding box center [307, 511] width 541 height 25
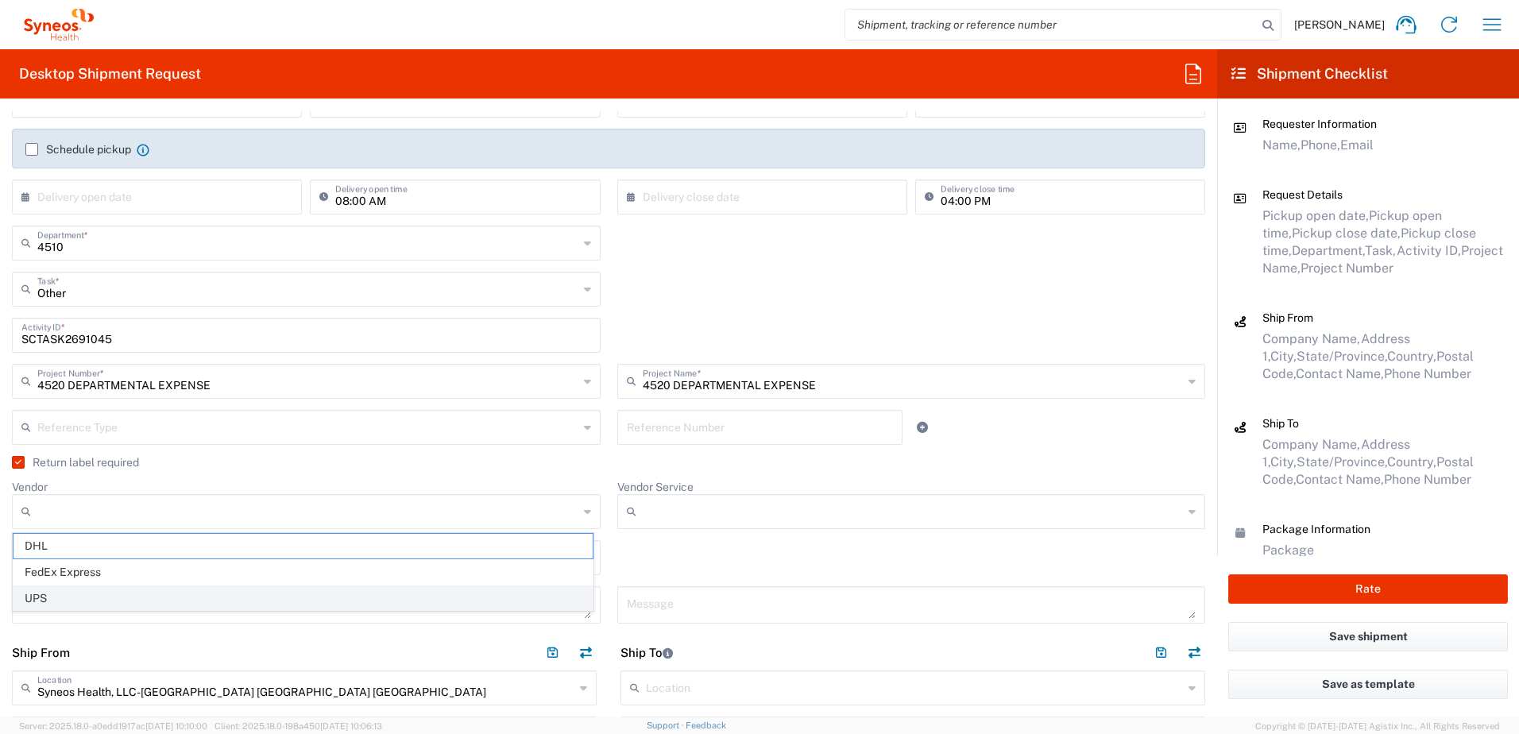
click at [74, 591] on span "UPS" at bounding box center [303, 598] width 579 height 25
type input "UPS"
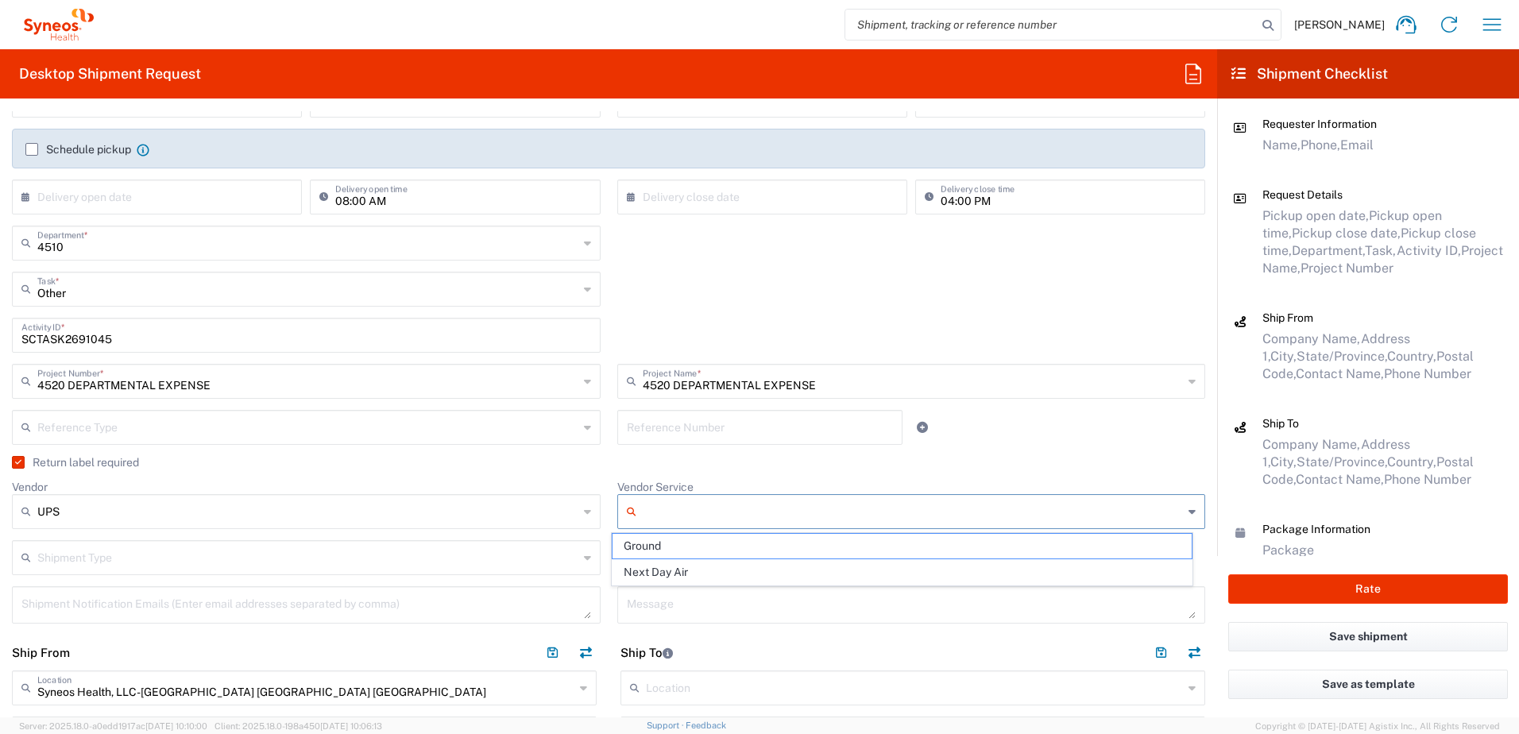
click at [700, 515] on input "Vendor Service" at bounding box center [913, 511] width 541 height 25
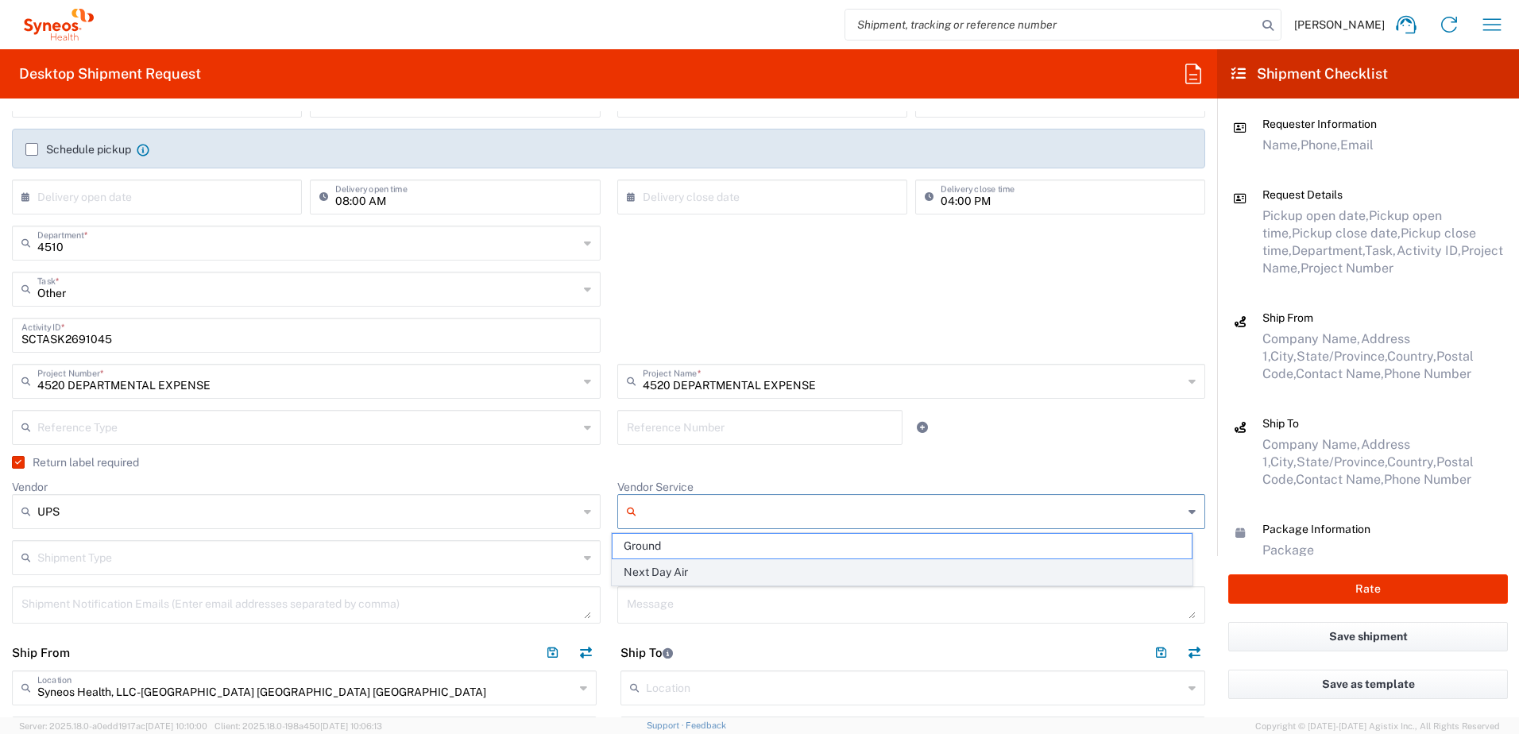
click at [668, 571] on span "Next Day Air" at bounding box center [901, 572] width 579 height 25
type input "Next Day Air"
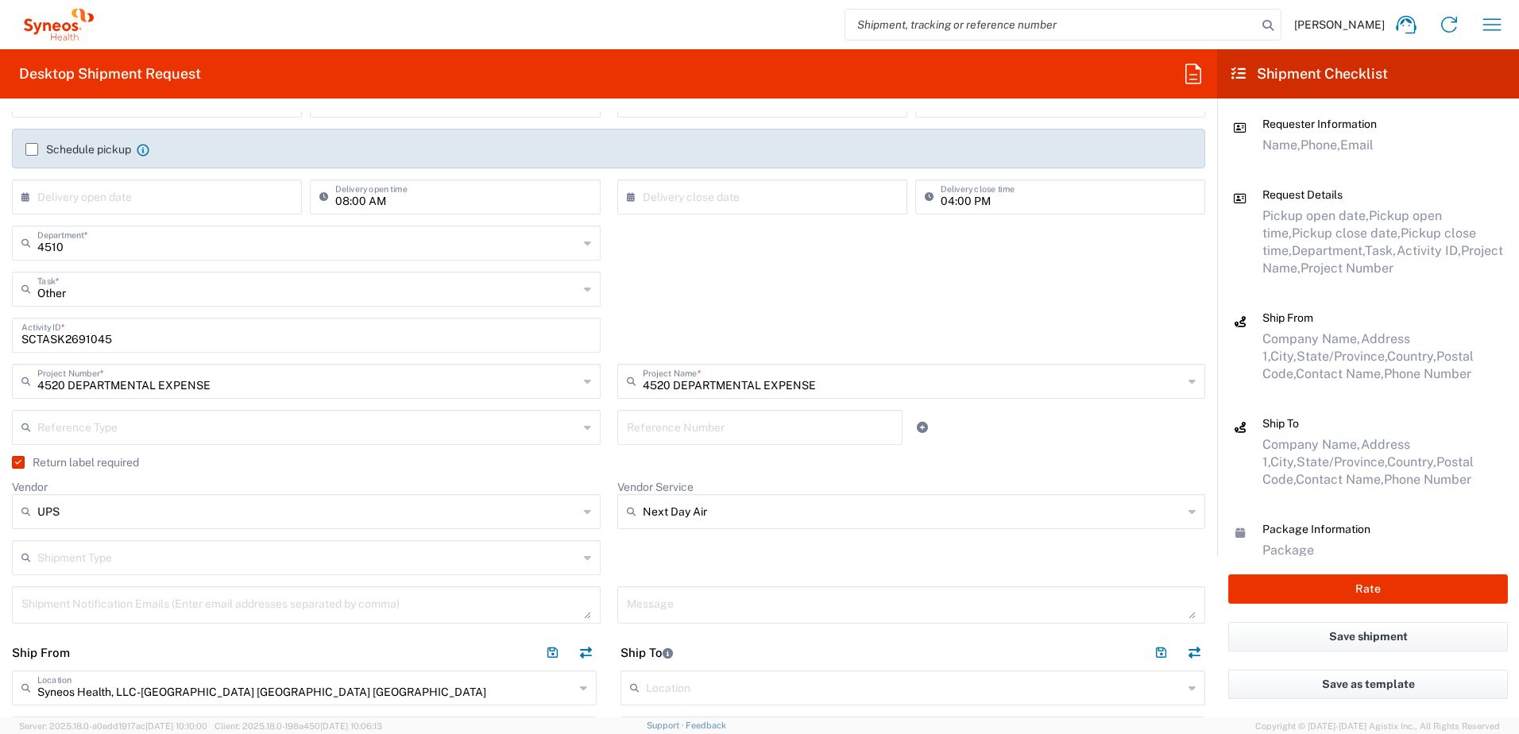
click at [685, 546] on div "Shipment Type Batch Regular" at bounding box center [609, 563] width 1210 height 46
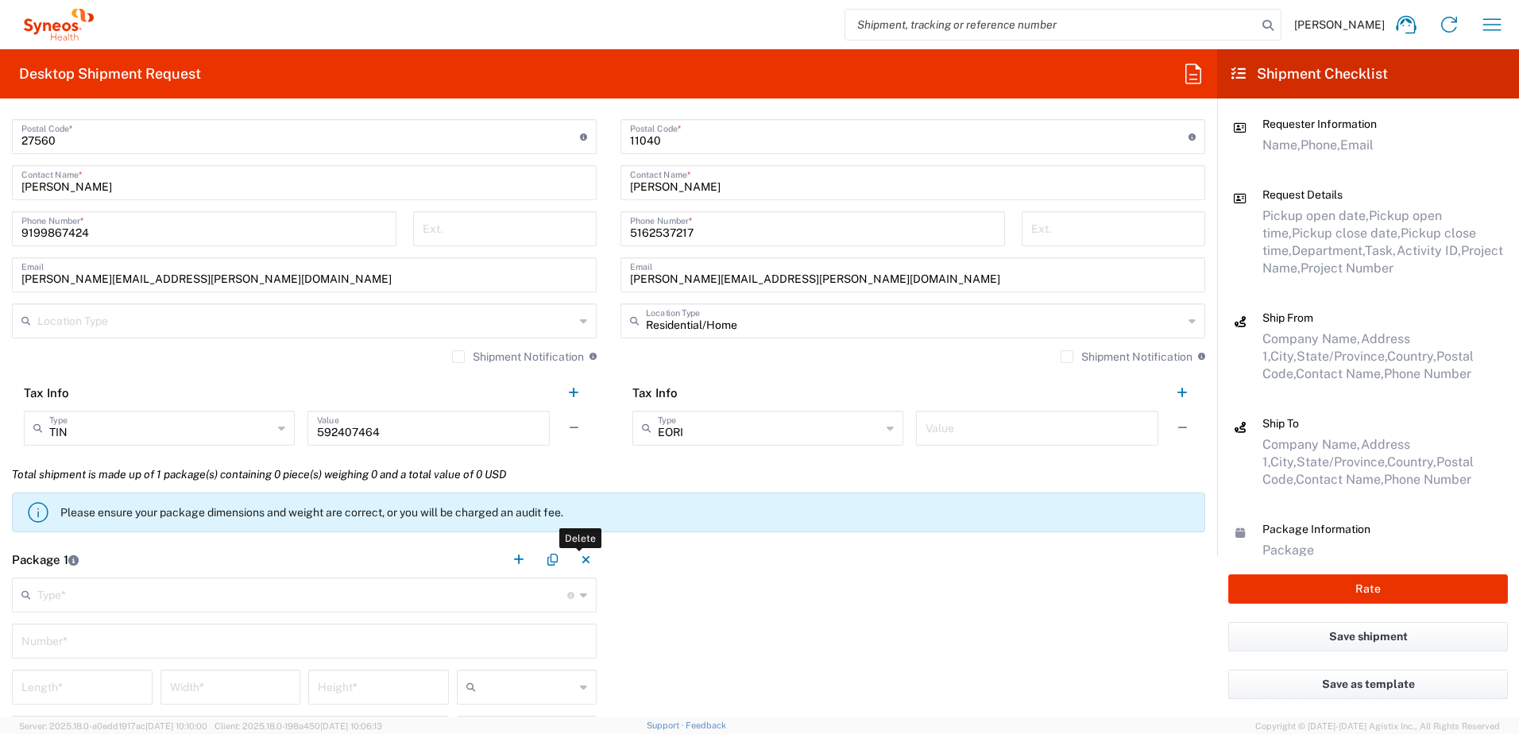
scroll to position [1350, 0]
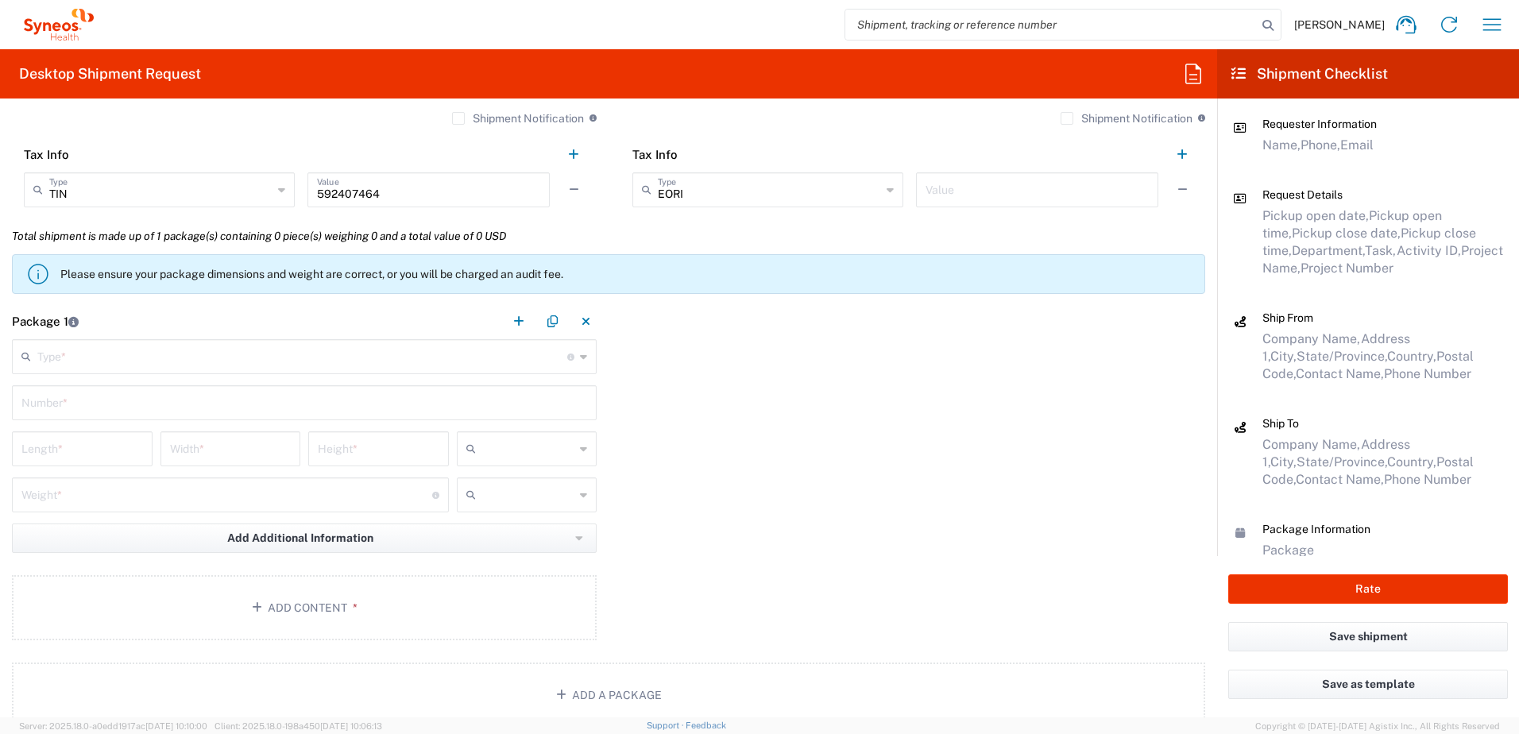
click at [118, 347] on input "text" at bounding box center [302, 356] width 530 height 28
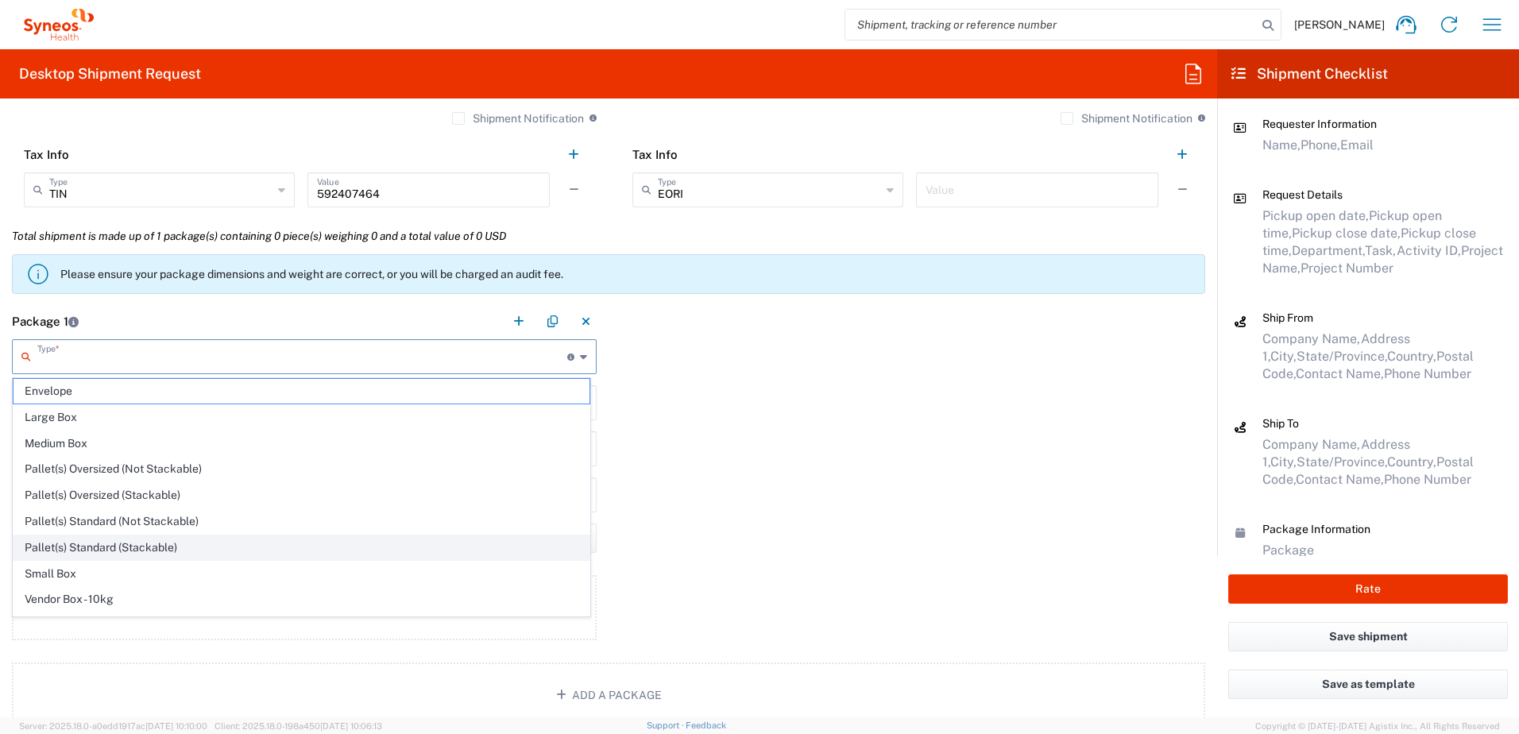
scroll to position [48, 0]
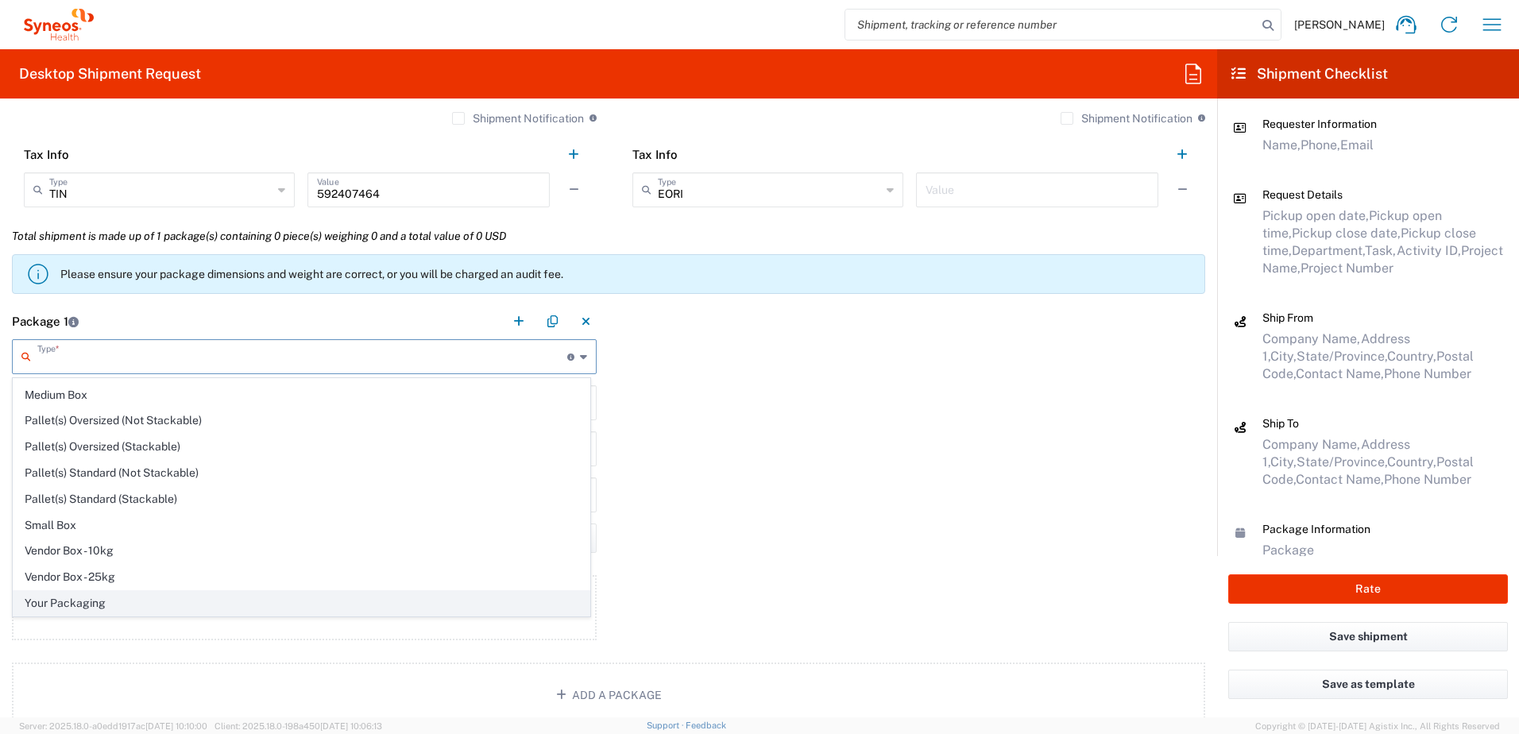
click at [88, 597] on span "Your Packaging" at bounding box center [302, 603] width 576 height 25
type input "Your Packaging"
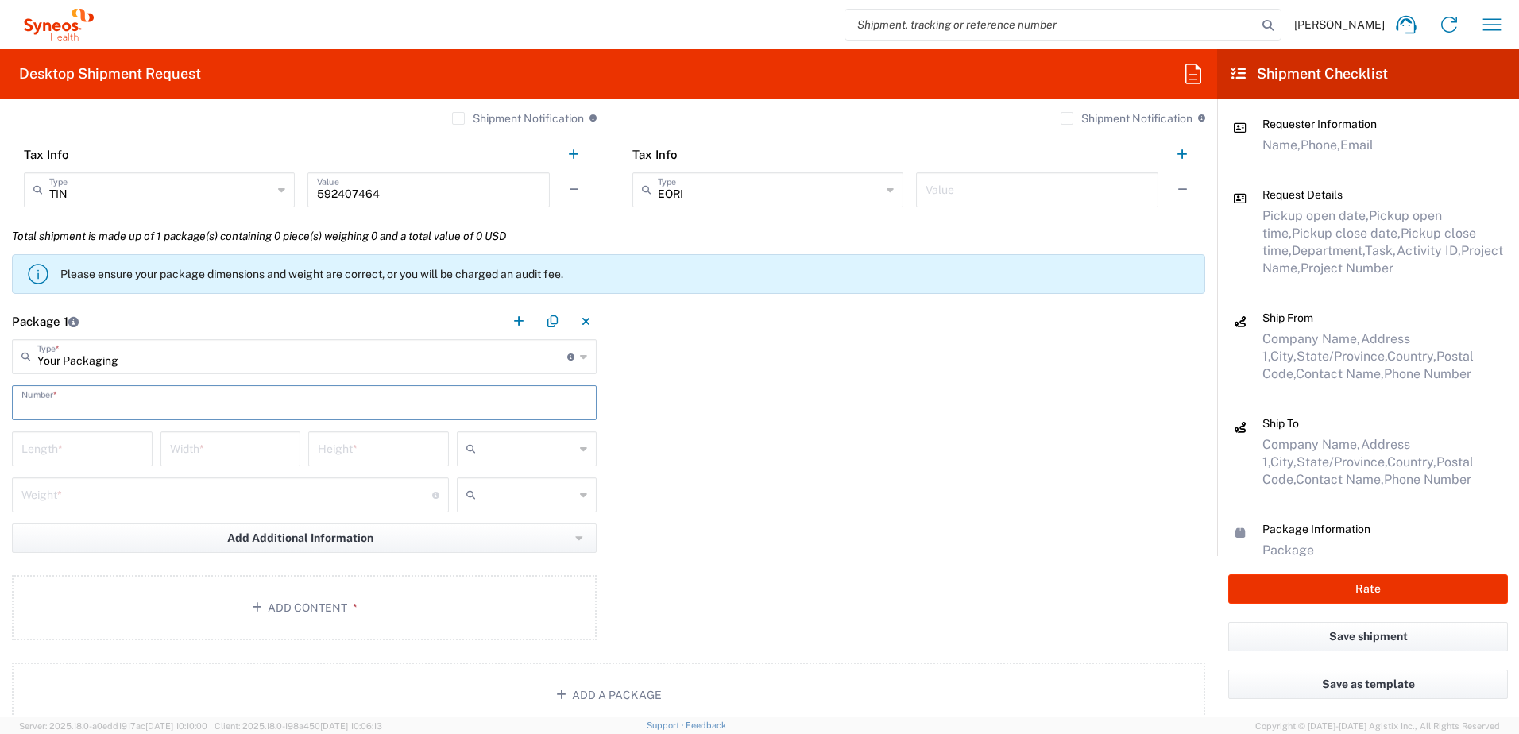
click at [72, 404] on input "text" at bounding box center [304, 402] width 566 height 28
type input "1"
click at [83, 450] on input "number" at bounding box center [82, 448] width 122 height 28
type input "14"
click at [266, 449] on input "number" at bounding box center [231, 448] width 122 height 28
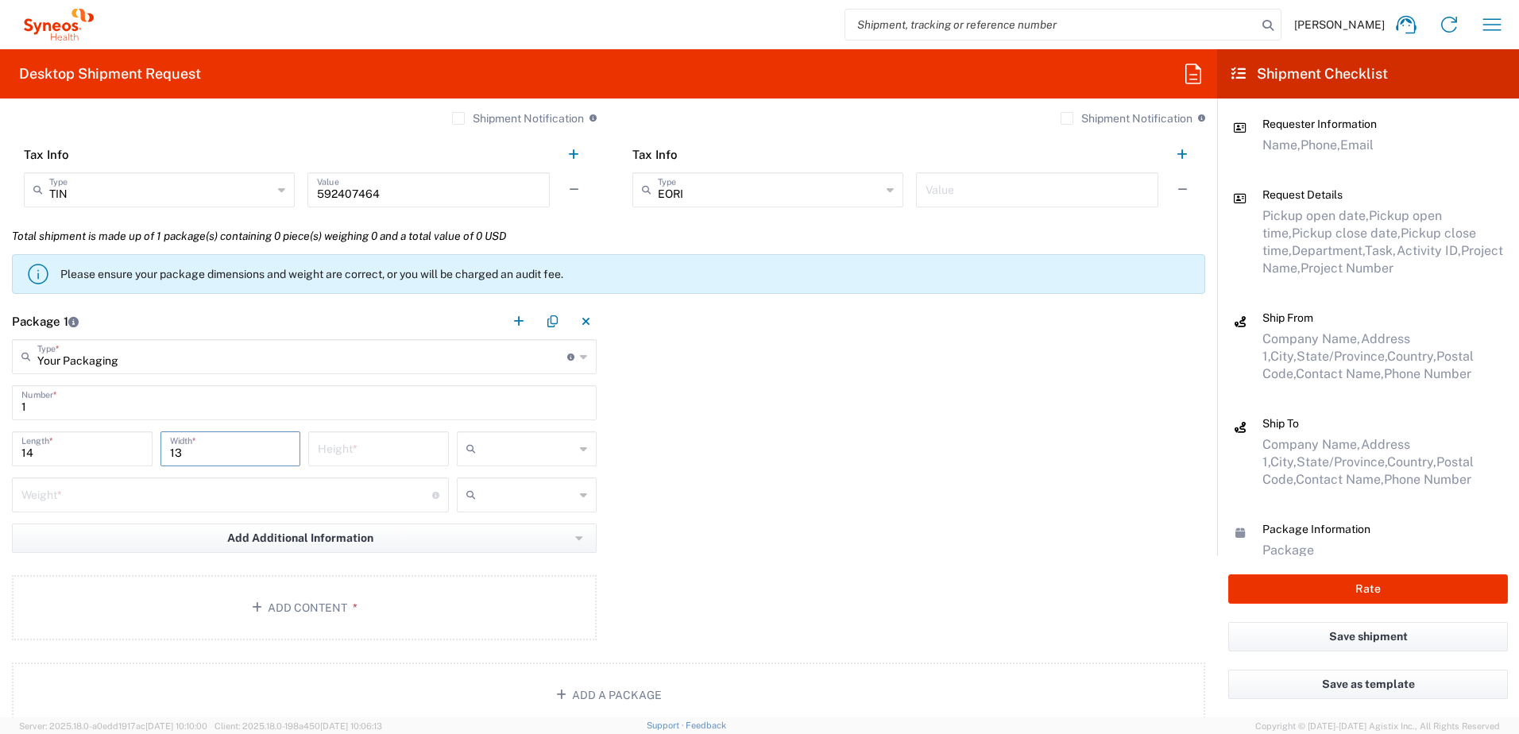
type input "13"
click at [346, 450] on input "number" at bounding box center [379, 448] width 122 height 28
type input "4"
click at [500, 444] on input "text" at bounding box center [528, 448] width 93 height 25
click at [479, 530] on span "in" at bounding box center [522, 535] width 136 height 25
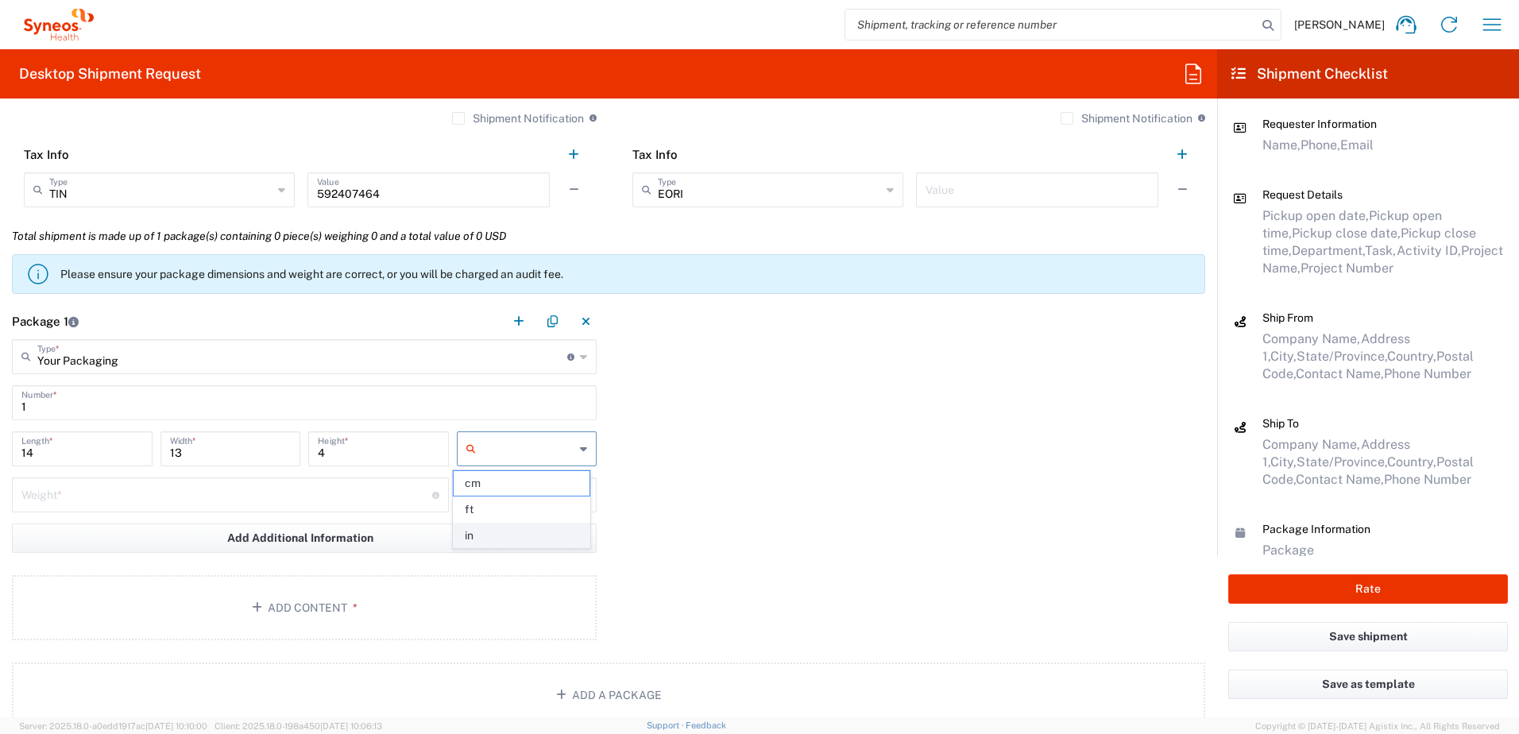
type input "in"
click at [230, 502] on input "number" at bounding box center [226, 494] width 411 height 28
type input "5"
click at [497, 503] on input "text" at bounding box center [528, 494] width 93 height 25
click at [482, 557] on span "lbs" at bounding box center [522, 555] width 136 height 25
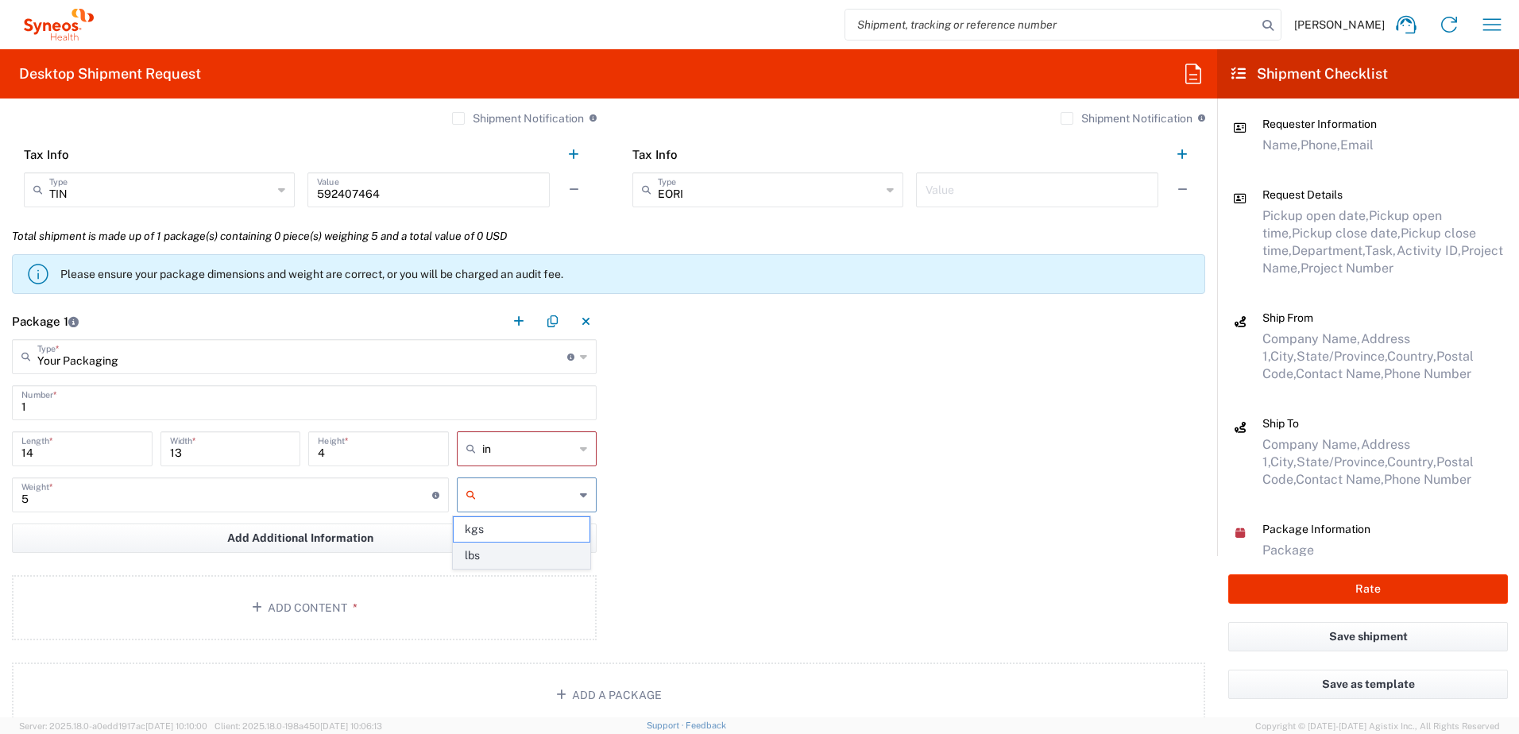
type input "lbs"
click at [316, 600] on button "Add Content *" at bounding box center [304, 607] width 585 height 65
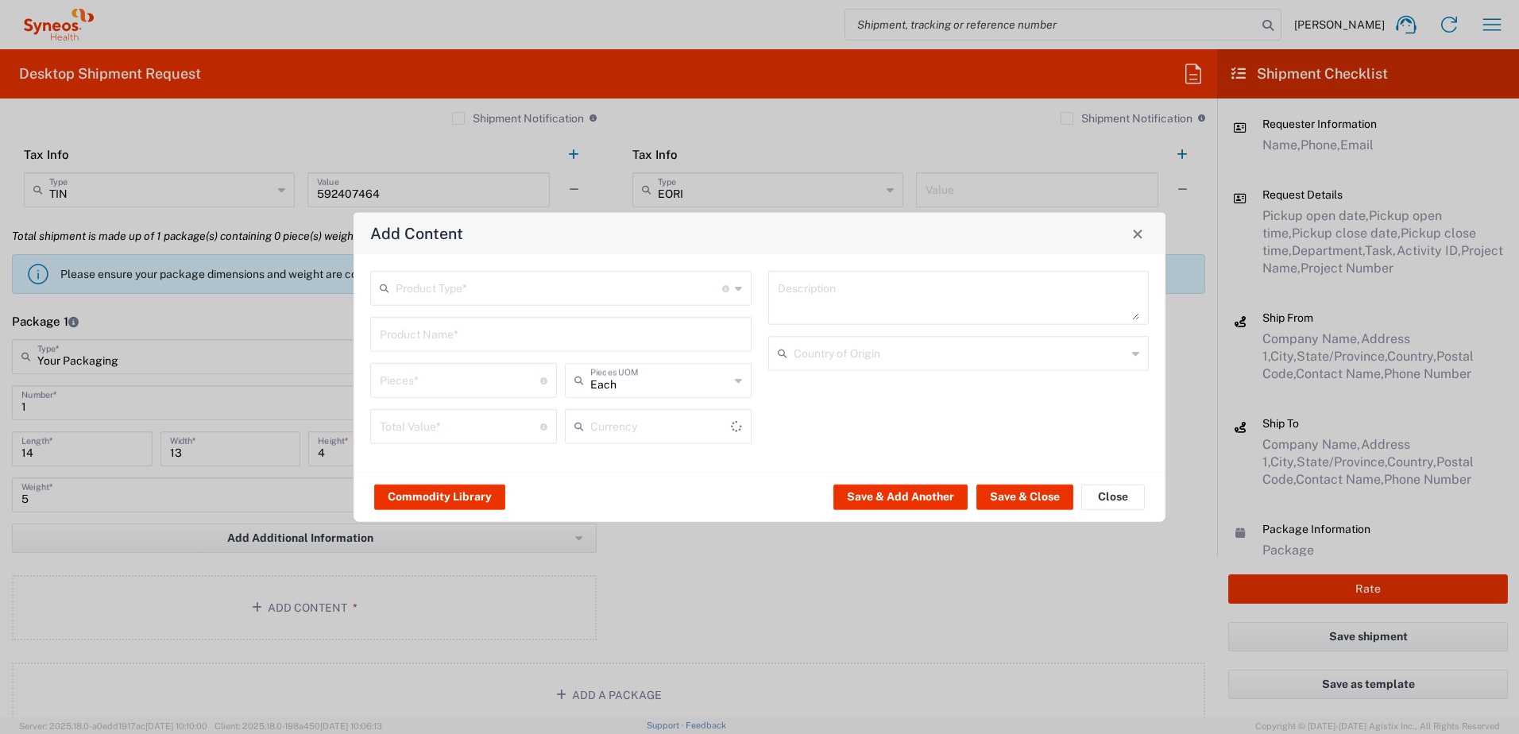
type input "US Dollar"
click at [413, 296] on input "text" at bounding box center [559, 287] width 326 height 28
click at [420, 338] on span "General Commodity" at bounding box center [561, 349] width 378 height 25
type input "General Commodity"
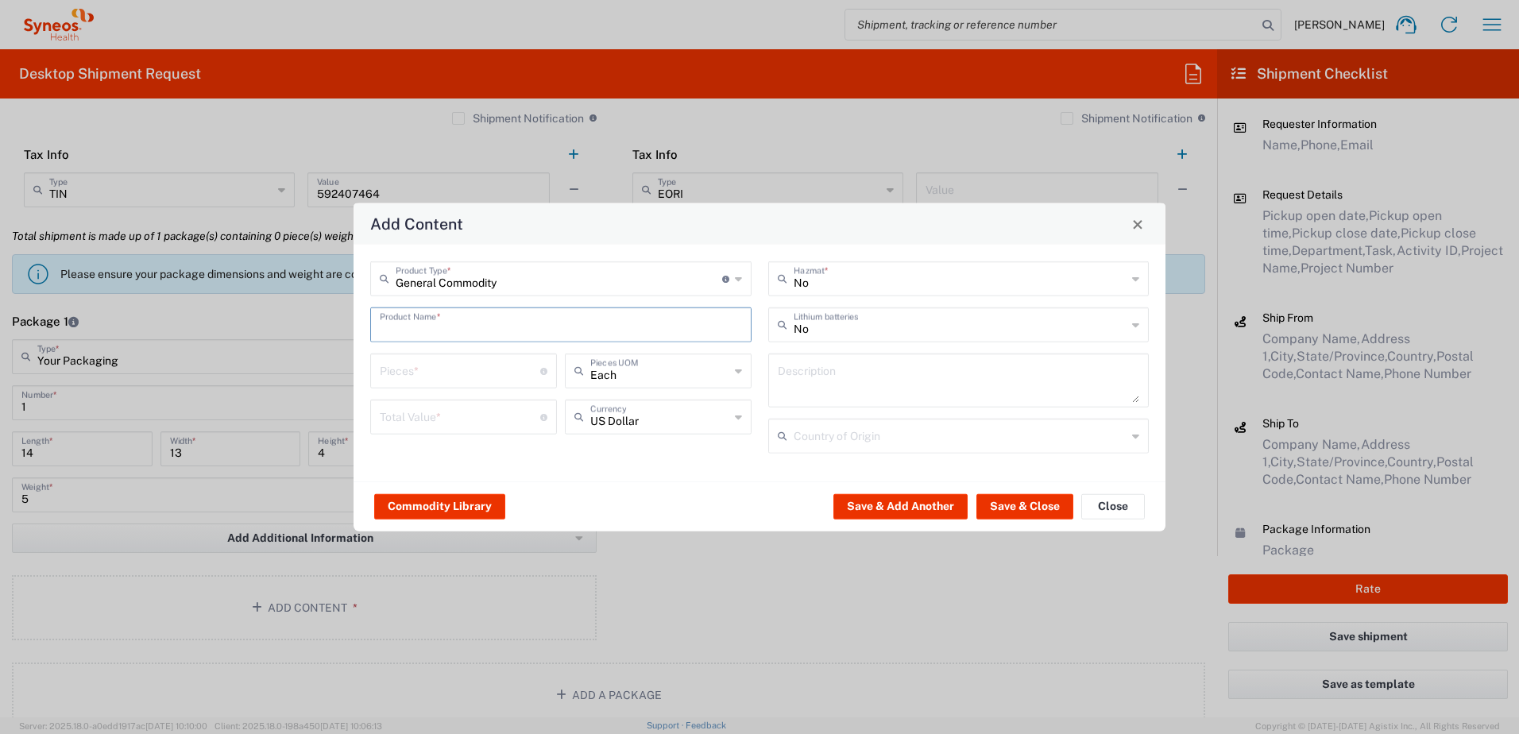
click at [423, 332] on input "text" at bounding box center [561, 324] width 362 height 28
click at [450, 361] on div "Laptop Dell 5420" at bounding box center [561, 362] width 378 height 27
type input "Laptop Dell 5420"
type textarea "Laptop Latitude Dell 5420"
type input "[GEOGRAPHIC_DATA]"
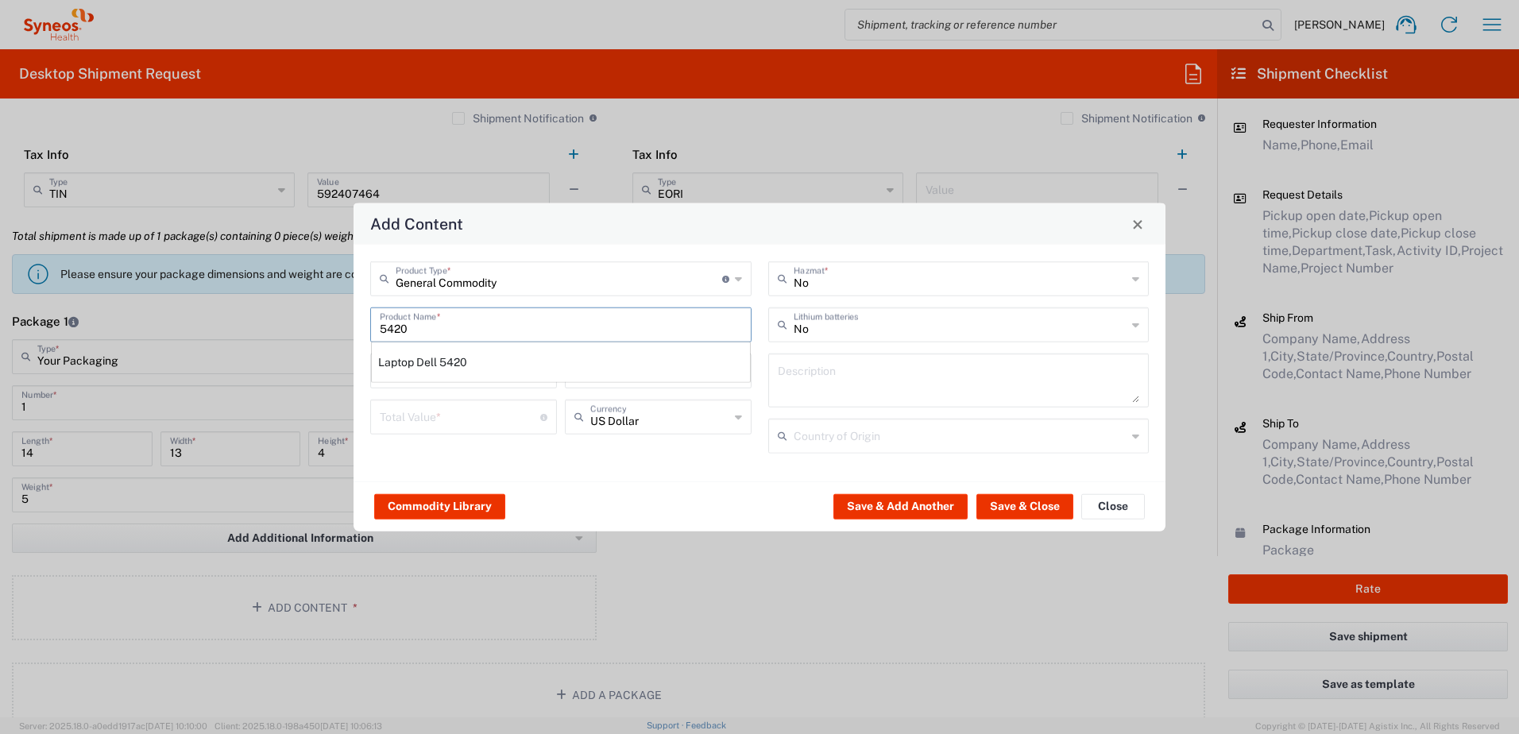
type input "Yes"
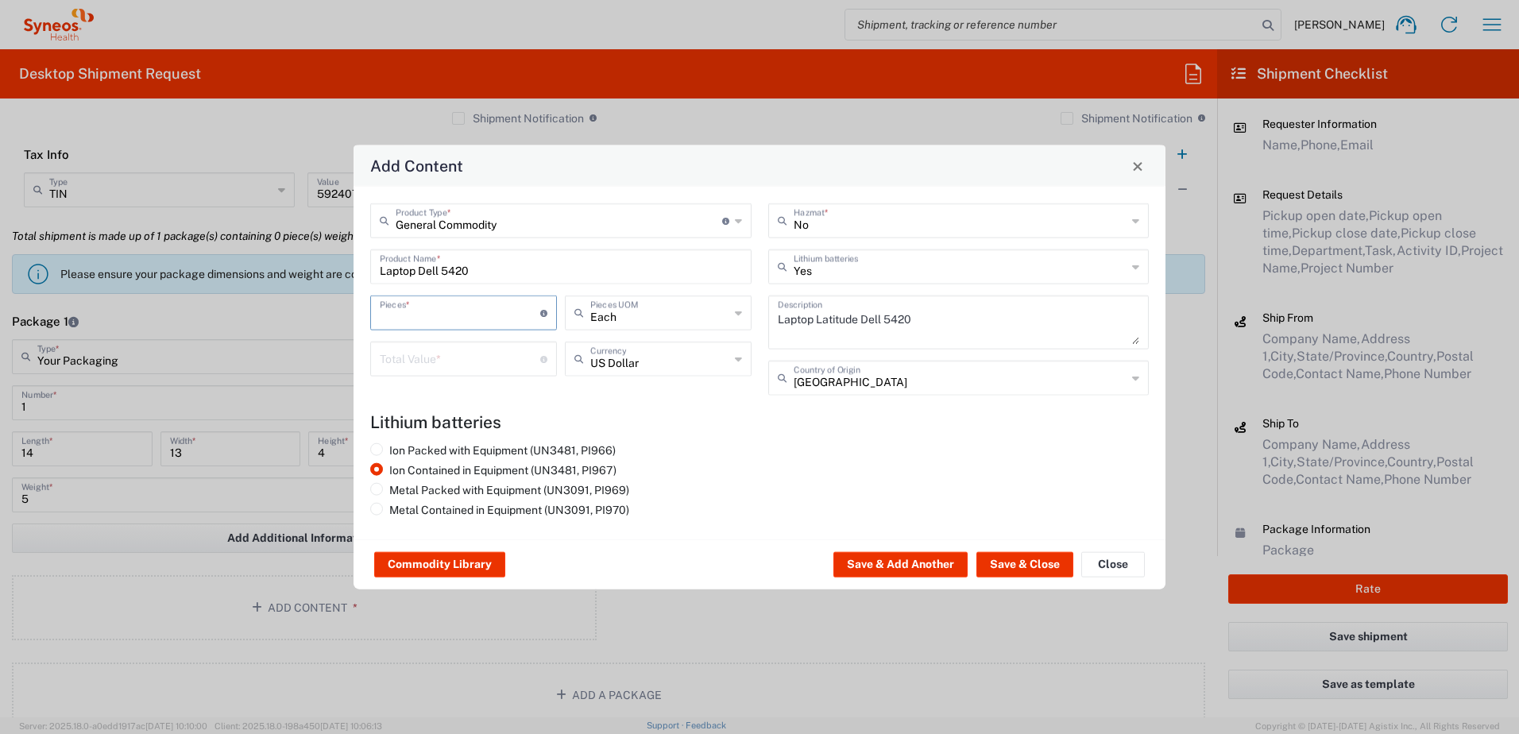
click at [428, 313] on input "number" at bounding box center [460, 312] width 160 height 28
type input "1"
click at [422, 354] on input "number" at bounding box center [460, 358] width 160 height 28
type input "1000"
click at [1036, 565] on button "Save & Close" at bounding box center [1024, 564] width 97 height 25
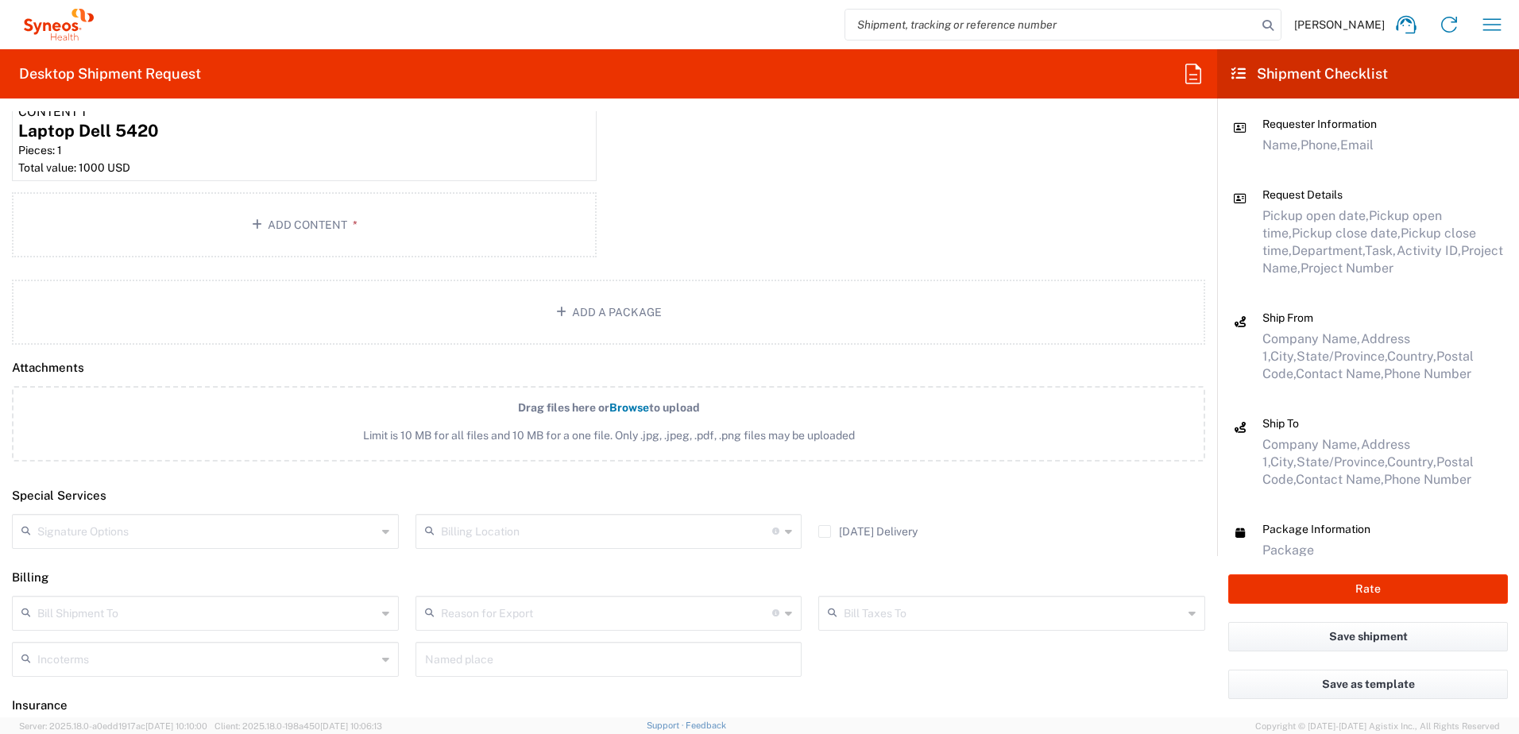
scroll to position [1894, 0]
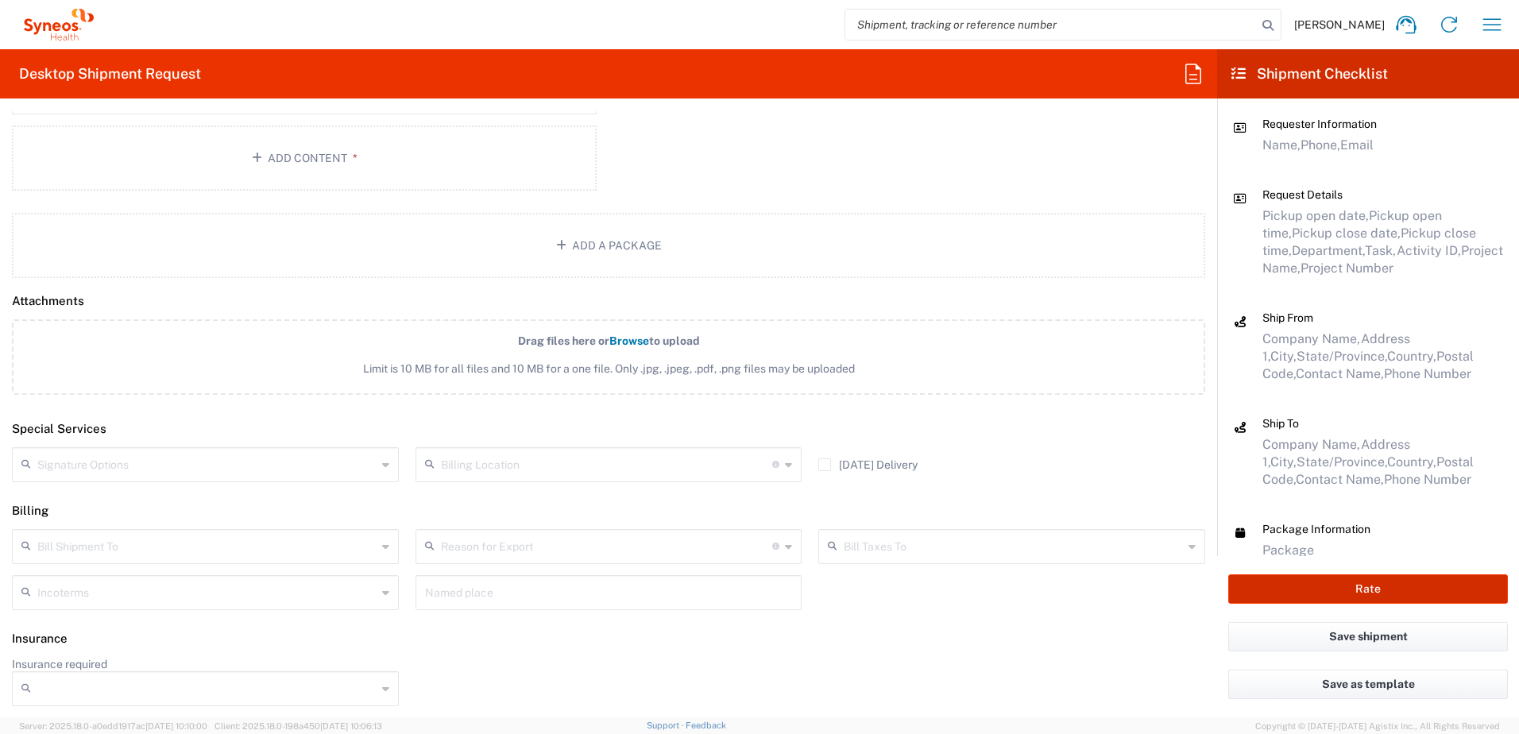
click at [1365, 593] on button "Rate" at bounding box center [1368, 588] width 280 height 29
type input "4520 DEPARTMENTAL EXPENSE"
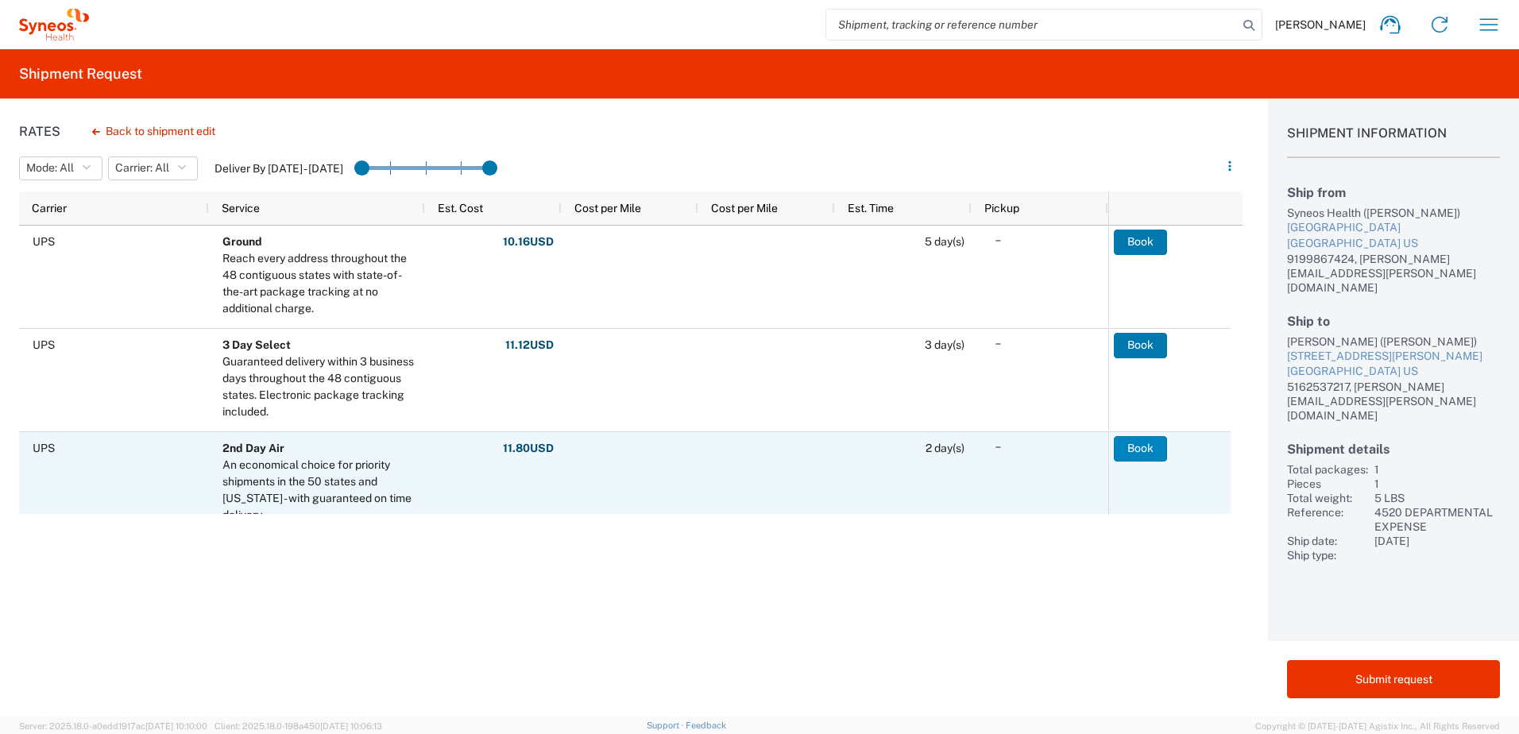
click at [1133, 454] on button "Book" at bounding box center [1140, 448] width 53 height 25
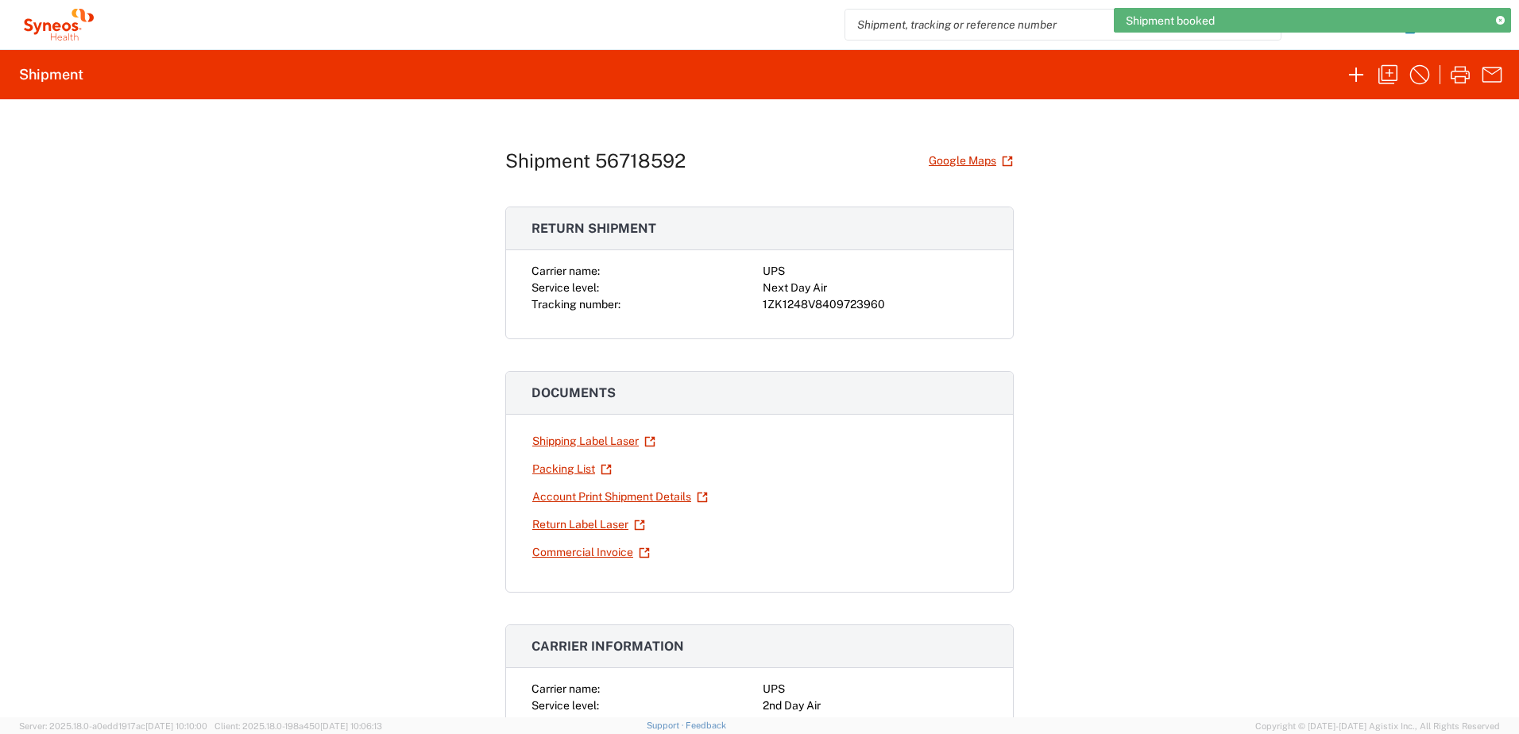
click at [823, 307] on div "1ZK1248V8409723960" at bounding box center [875, 304] width 225 height 17
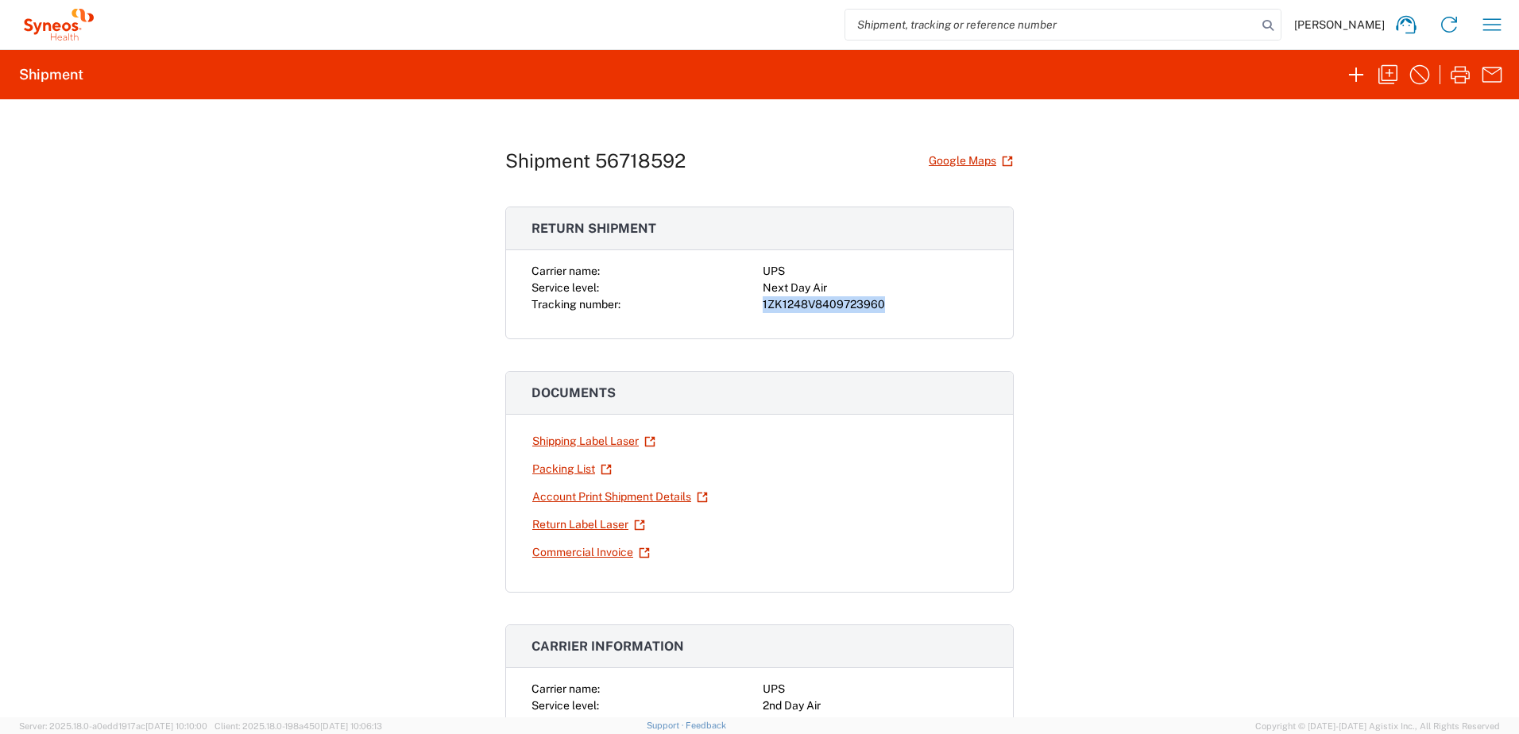
copy div "1ZK1248V8409723960"
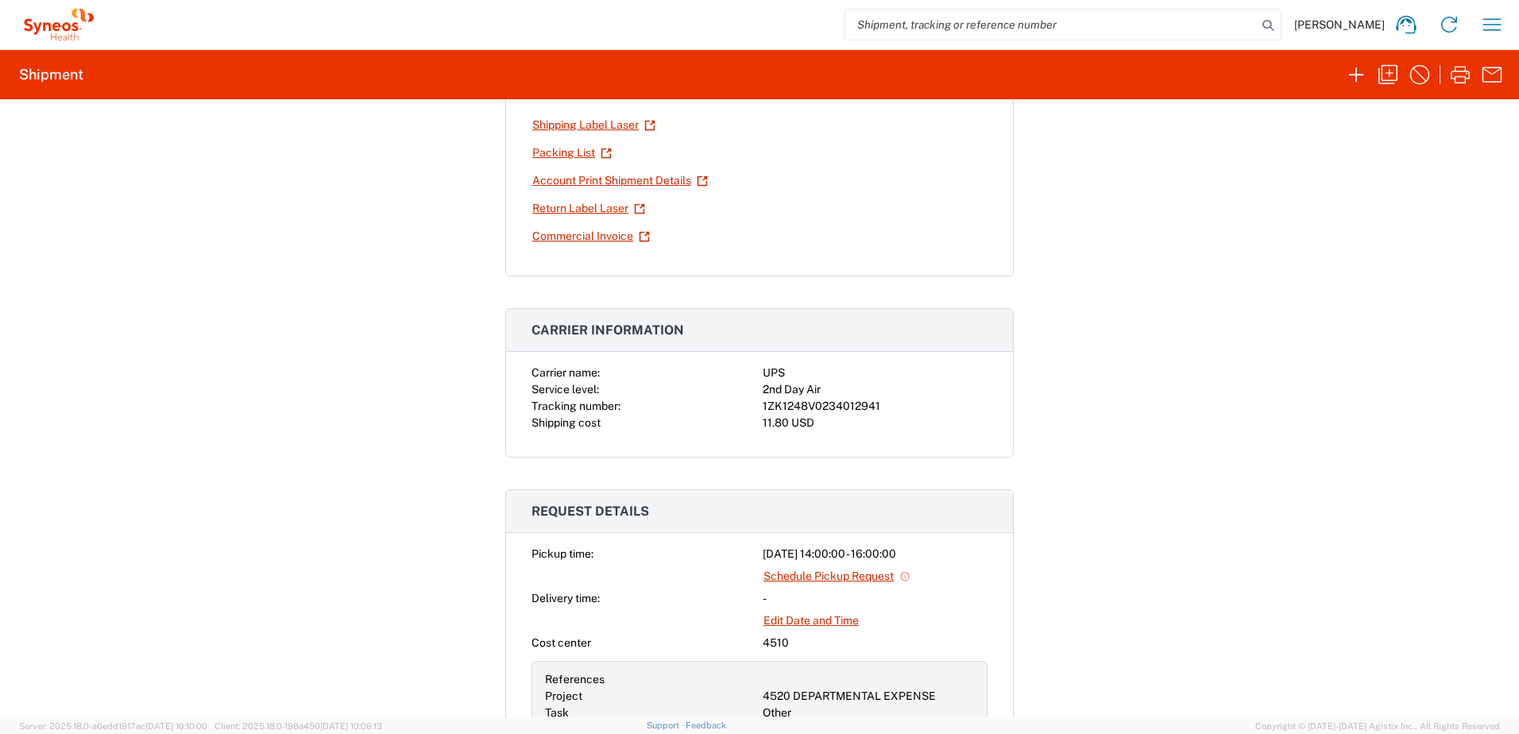
scroll to position [318, 0]
click at [832, 405] on div "1ZK1248V0234012941" at bounding box center [875, 404] width 225 height 17
copy div "1ZK1248V0234012941"
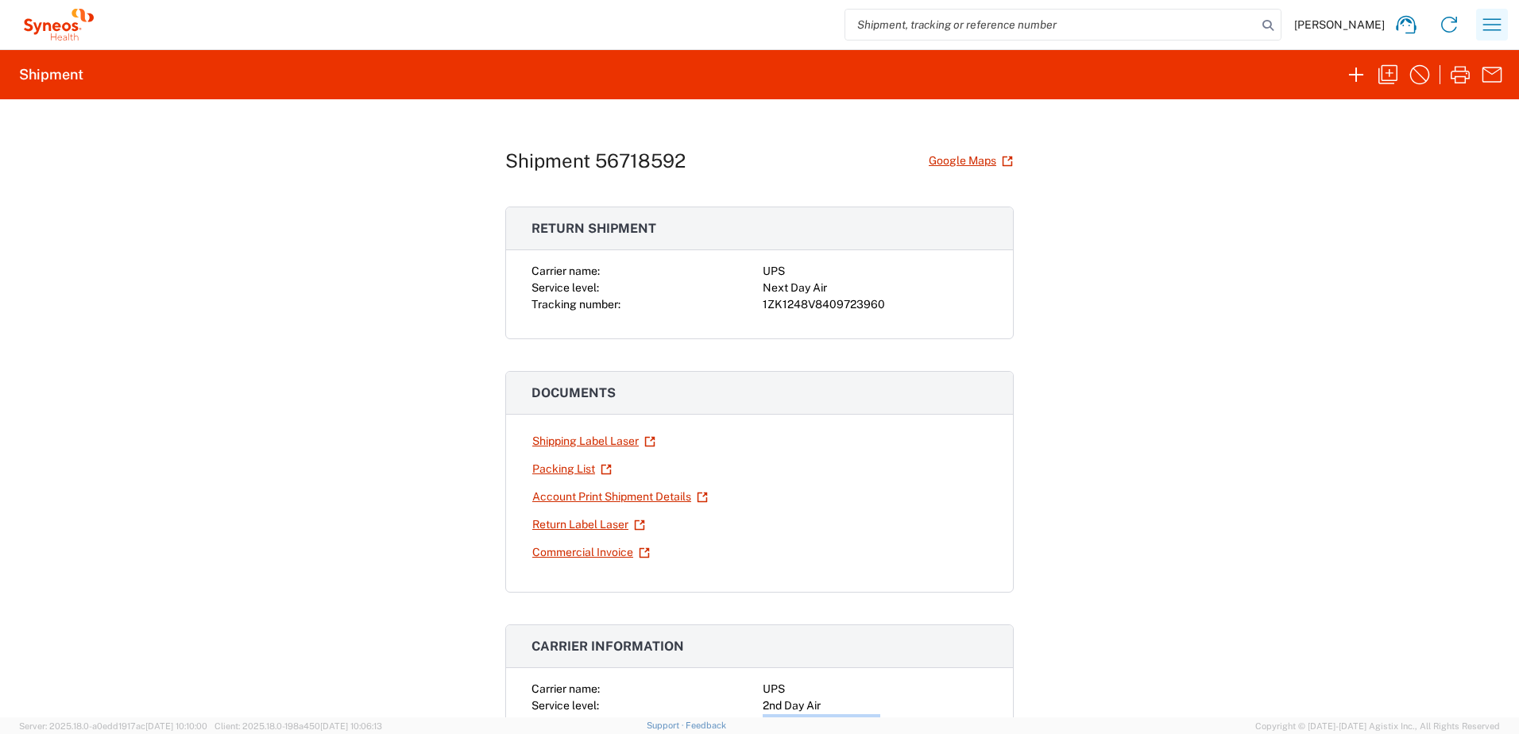
click at [1496, 21] on icon "button" at bounding box center [1491, 24] width 25 height 25
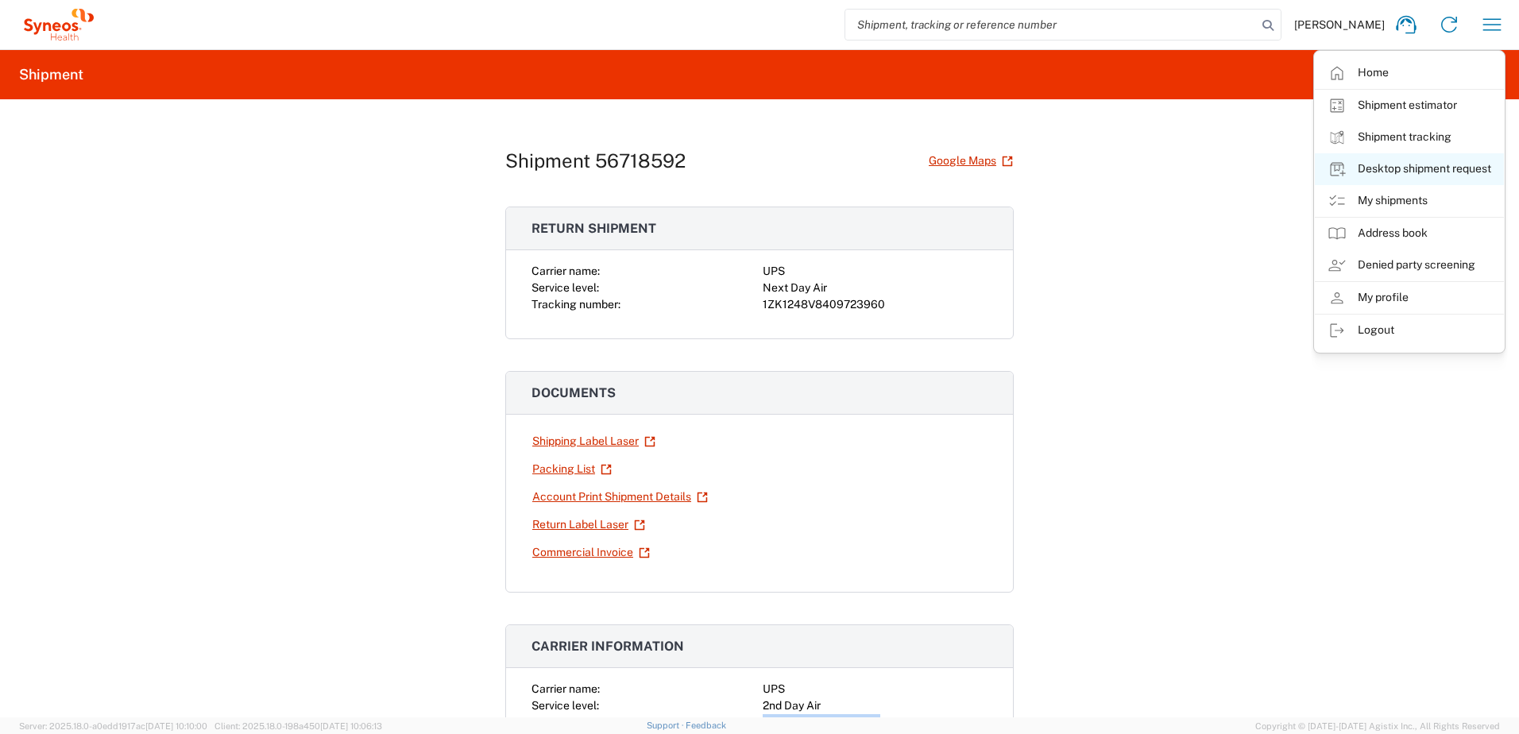
click at [1408, 170] on link "Desktop shipment request" at bounding box center [1409, 169] width 189 height 32
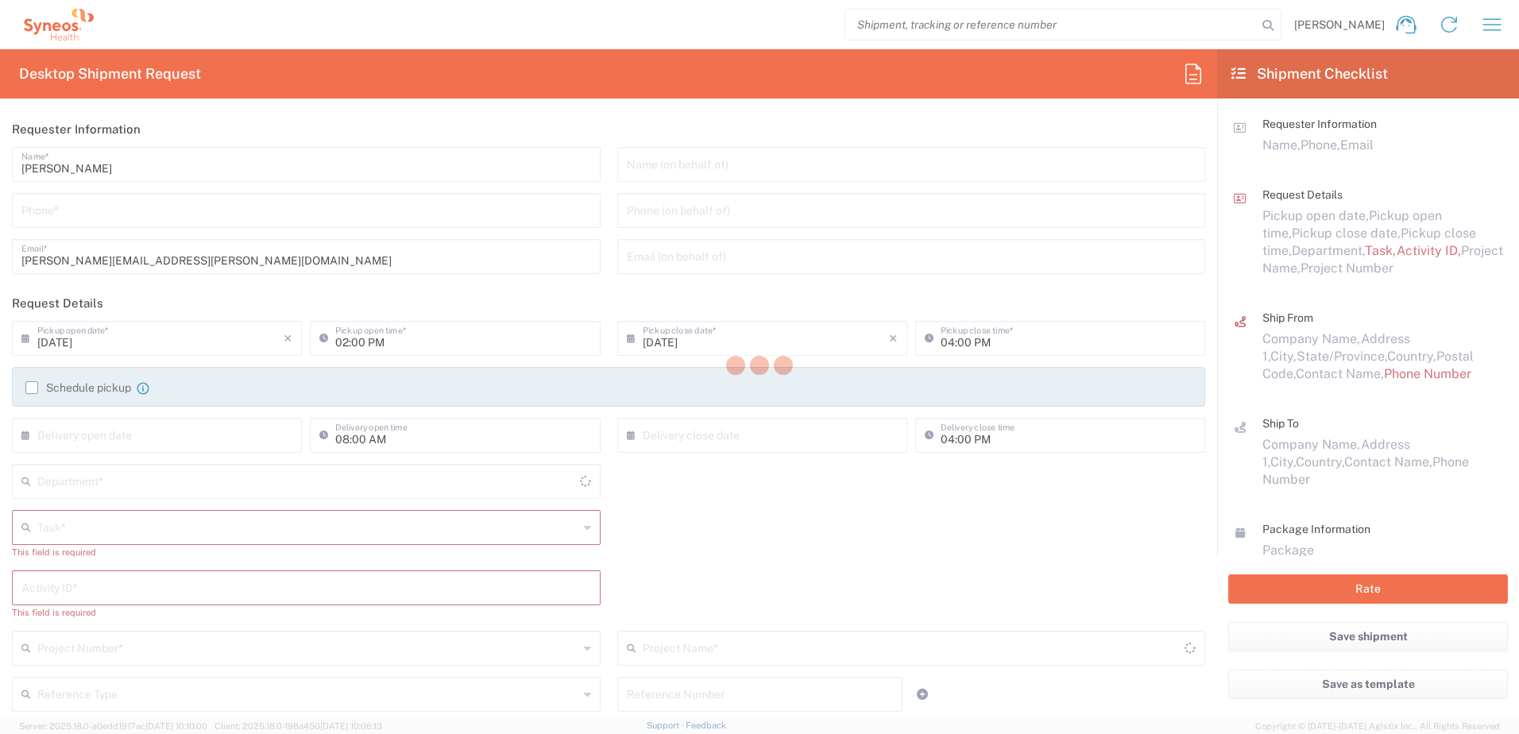
type input "4510"
type input "[US_STATE]"
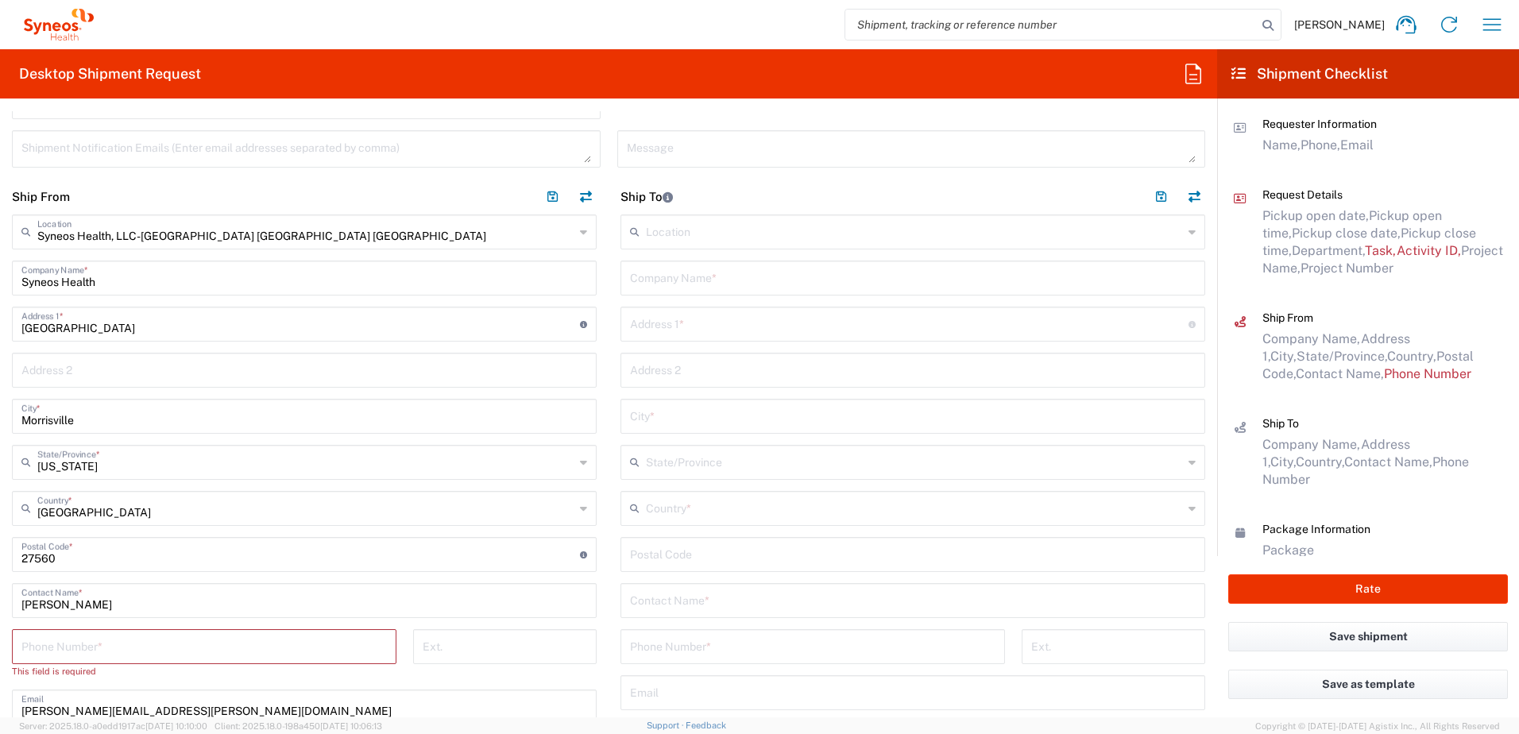
scroll to position [635, 0]
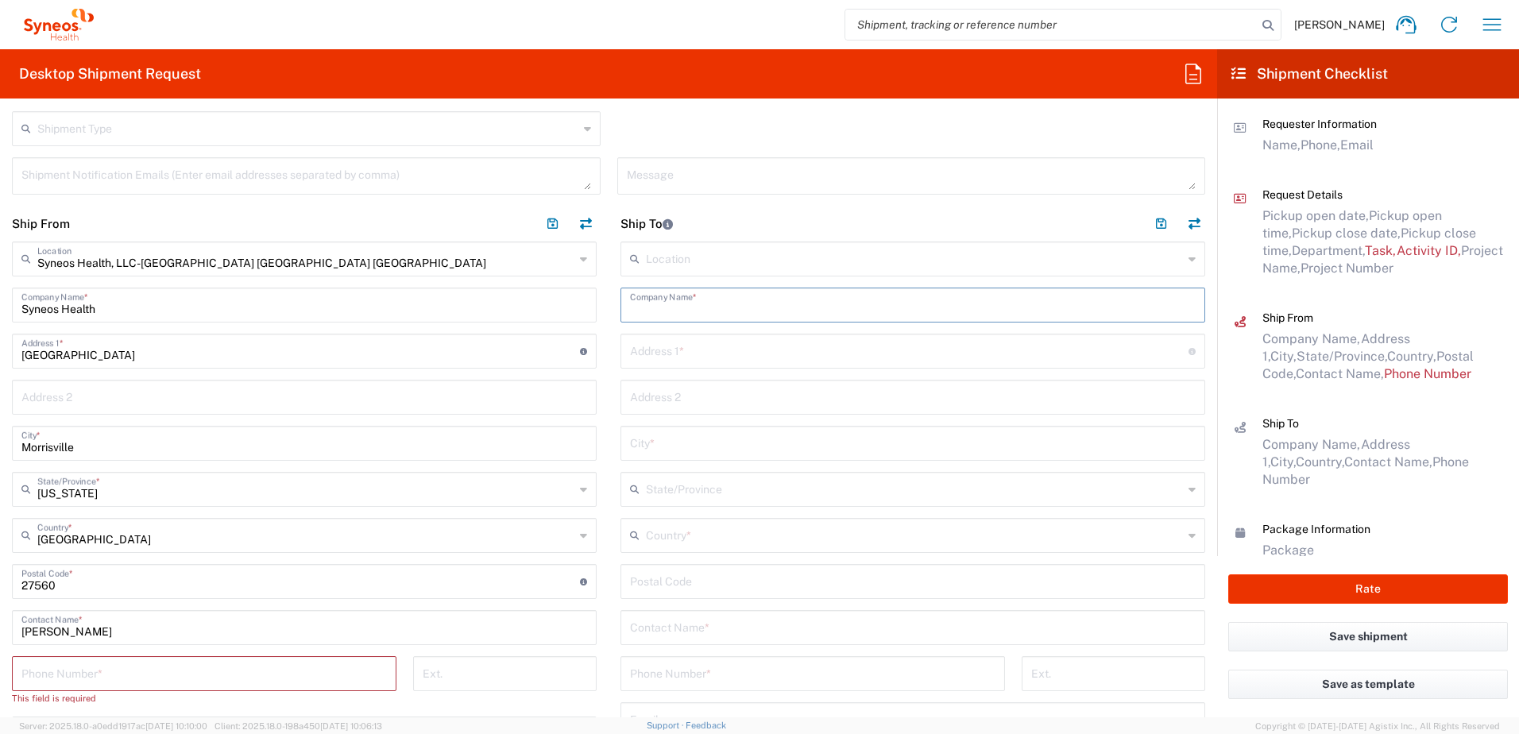
click at [682, 307] on input "text" at bounding box center [913, 304] width 566 height 28
paste input "[PERSON_NAME]"
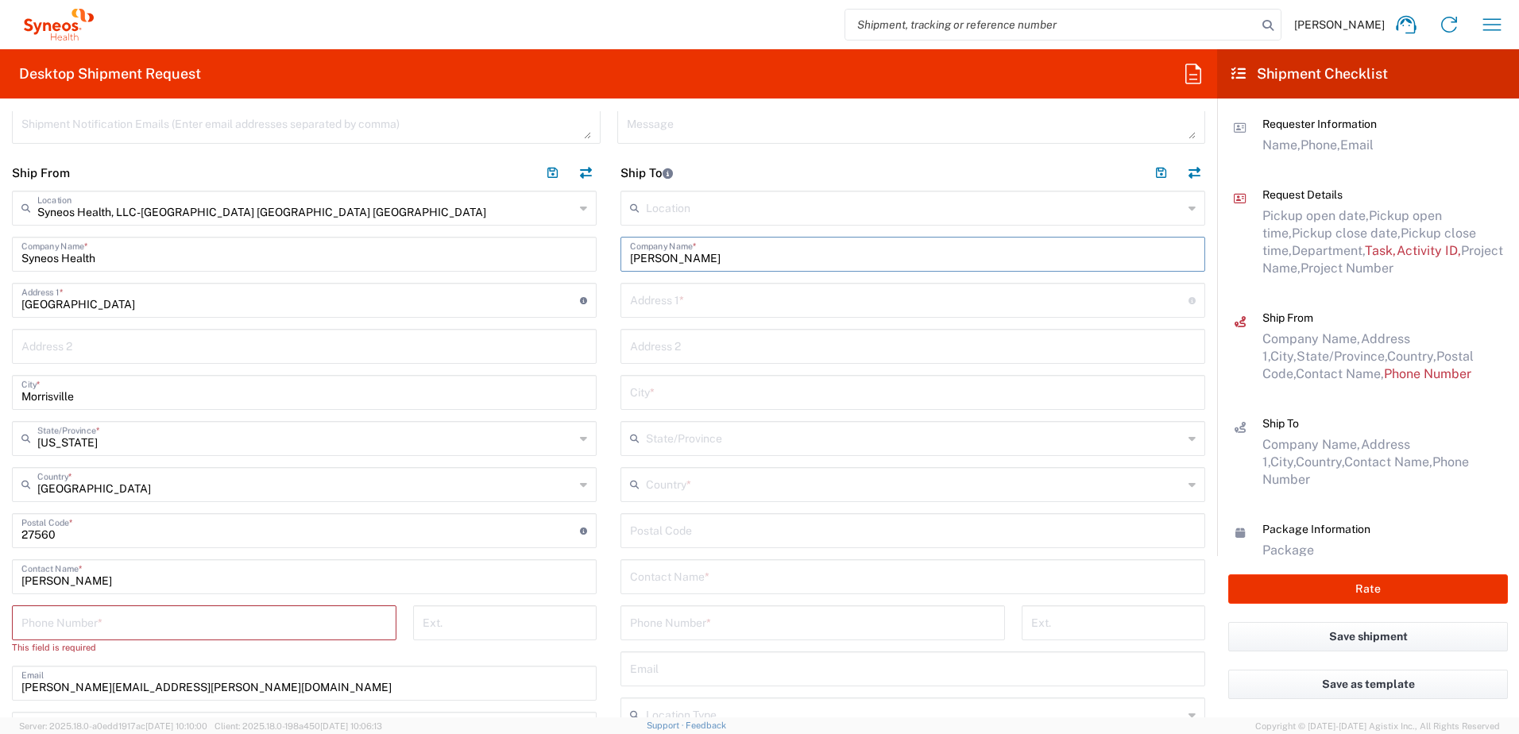
scroll to position [715, 0]
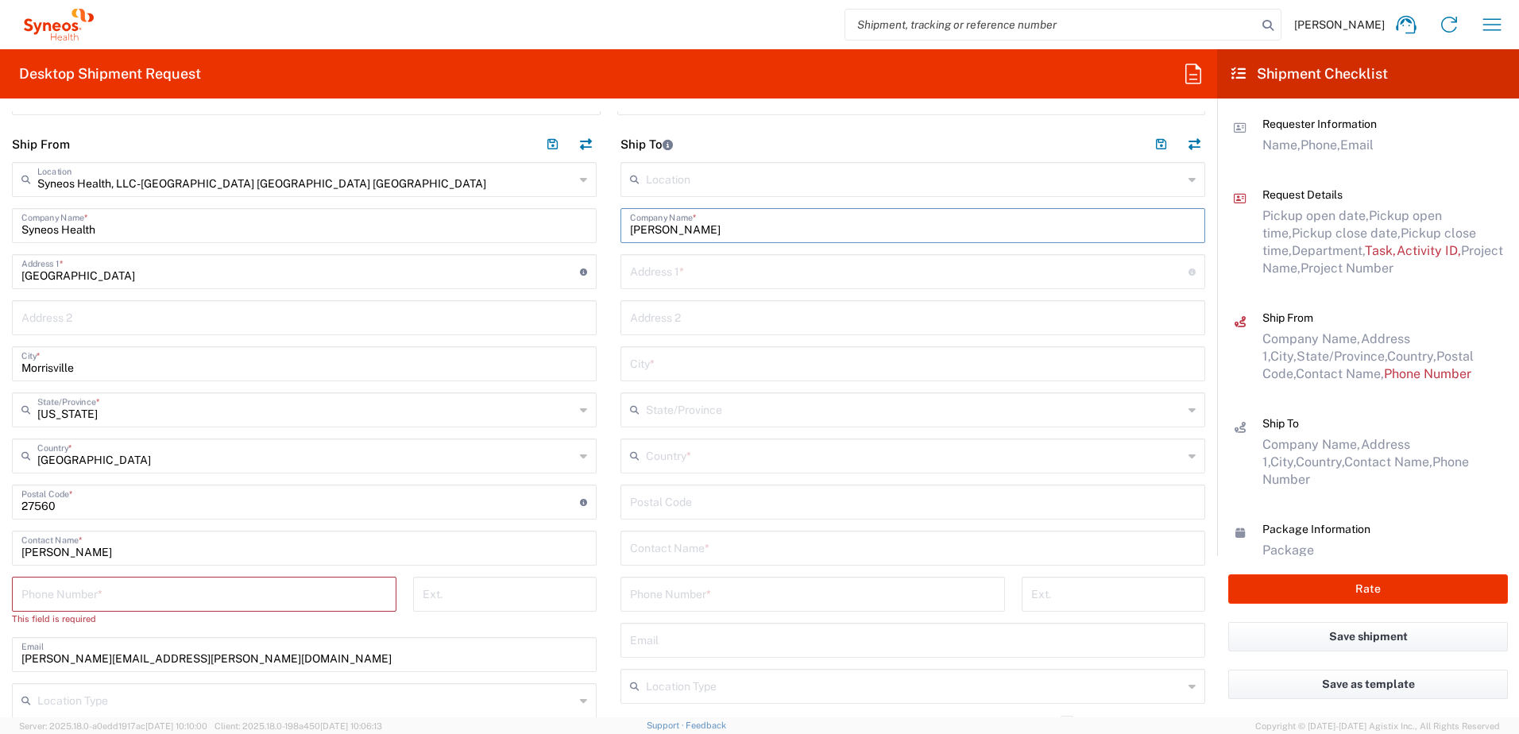
type input "[PERSON_NAME]"
click at [691, 549] on input "text" at bounding box center [913, 547] width 566 height 28
paste input "[PERSON_NAME]"
type input "[PERSON_NAME]"
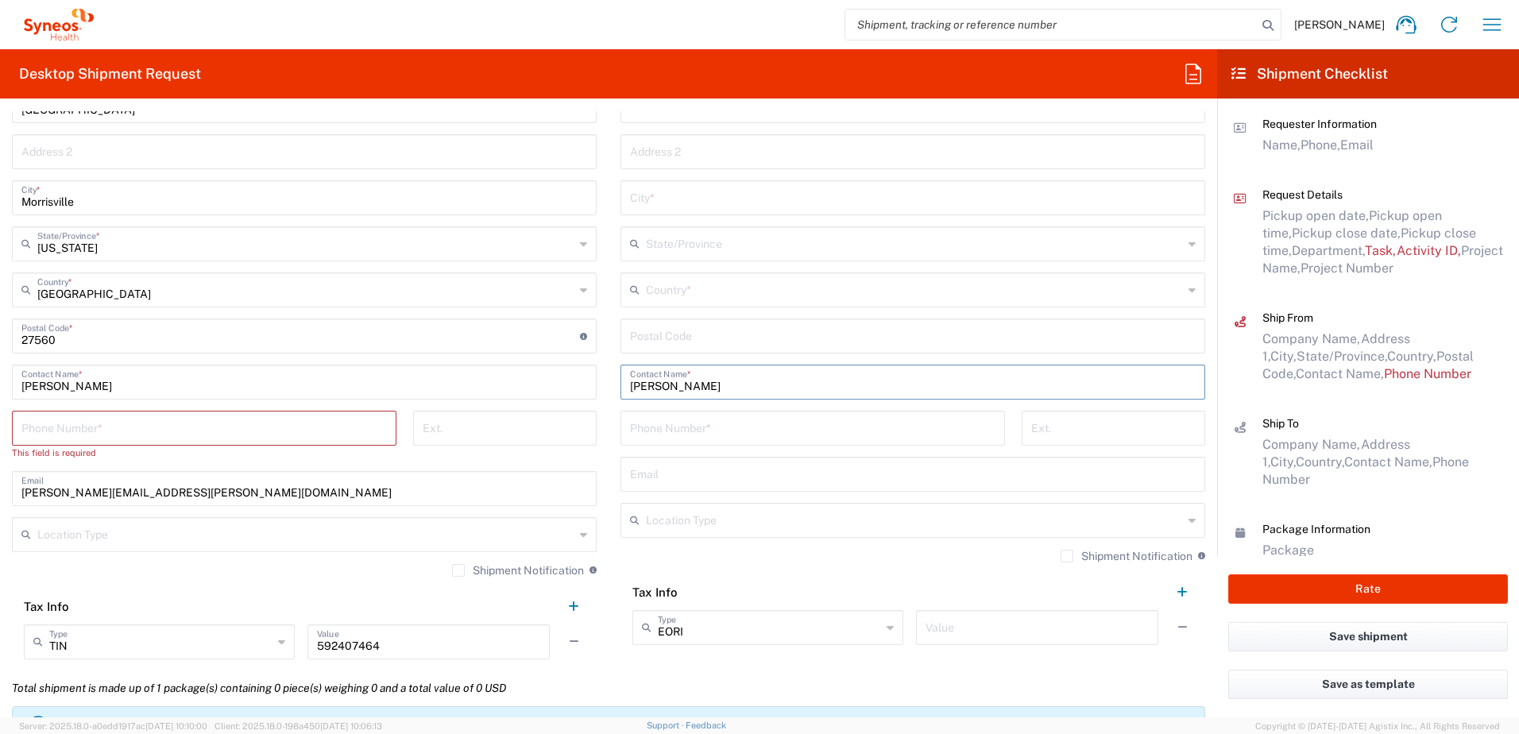
scroll to position [874, 0]
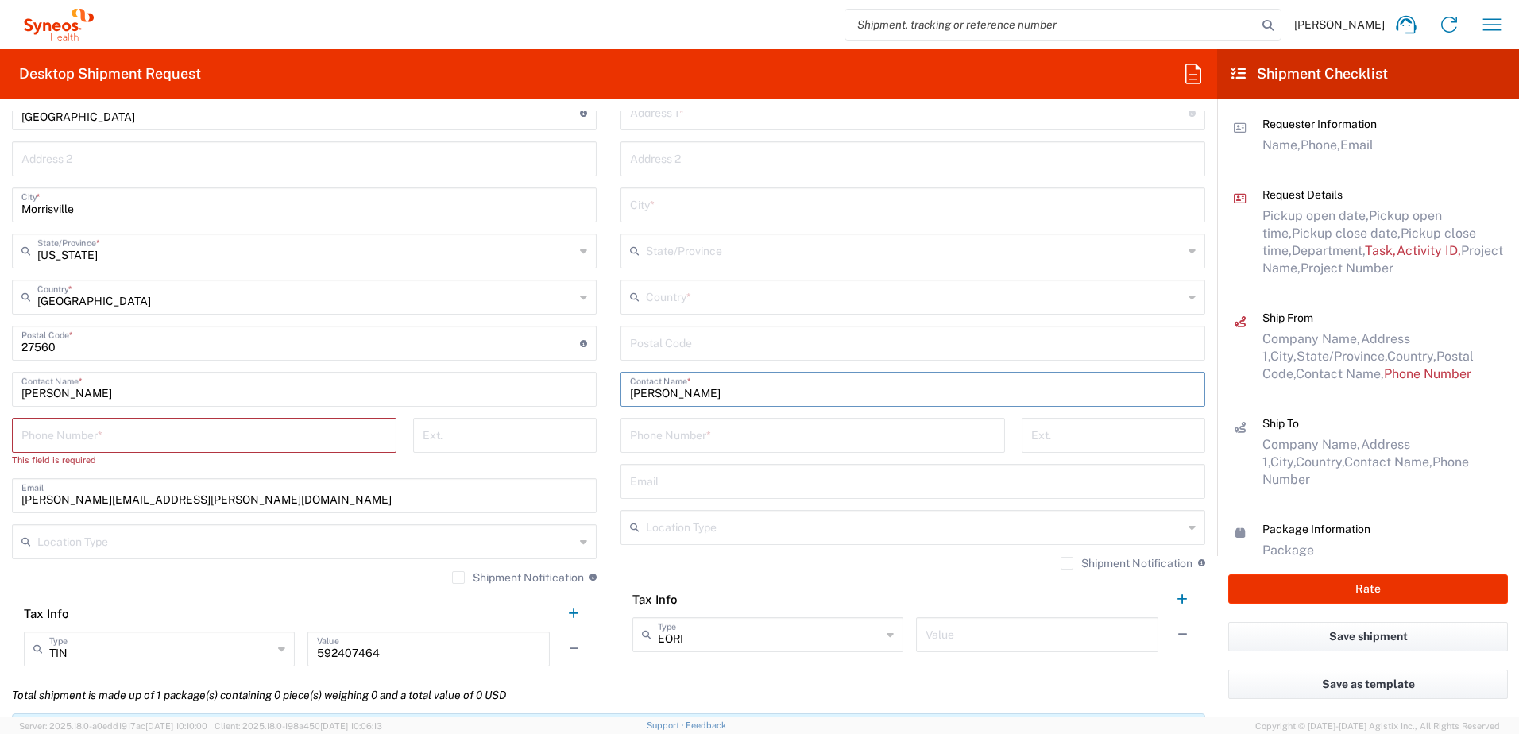
click at [706, 498] on div "Email" at bounding box center [912, 481] width 585 height 35
paste input "[EMAIL_ADDRESS][DOMAIN_NAME]"
type input "[EMAIL_ADDRESS][DOMAIN_NAME]"
click at [694, 428] on input "tel" at bounding box center [812, 434] width 365 height 28
paste input "919) 4751696"
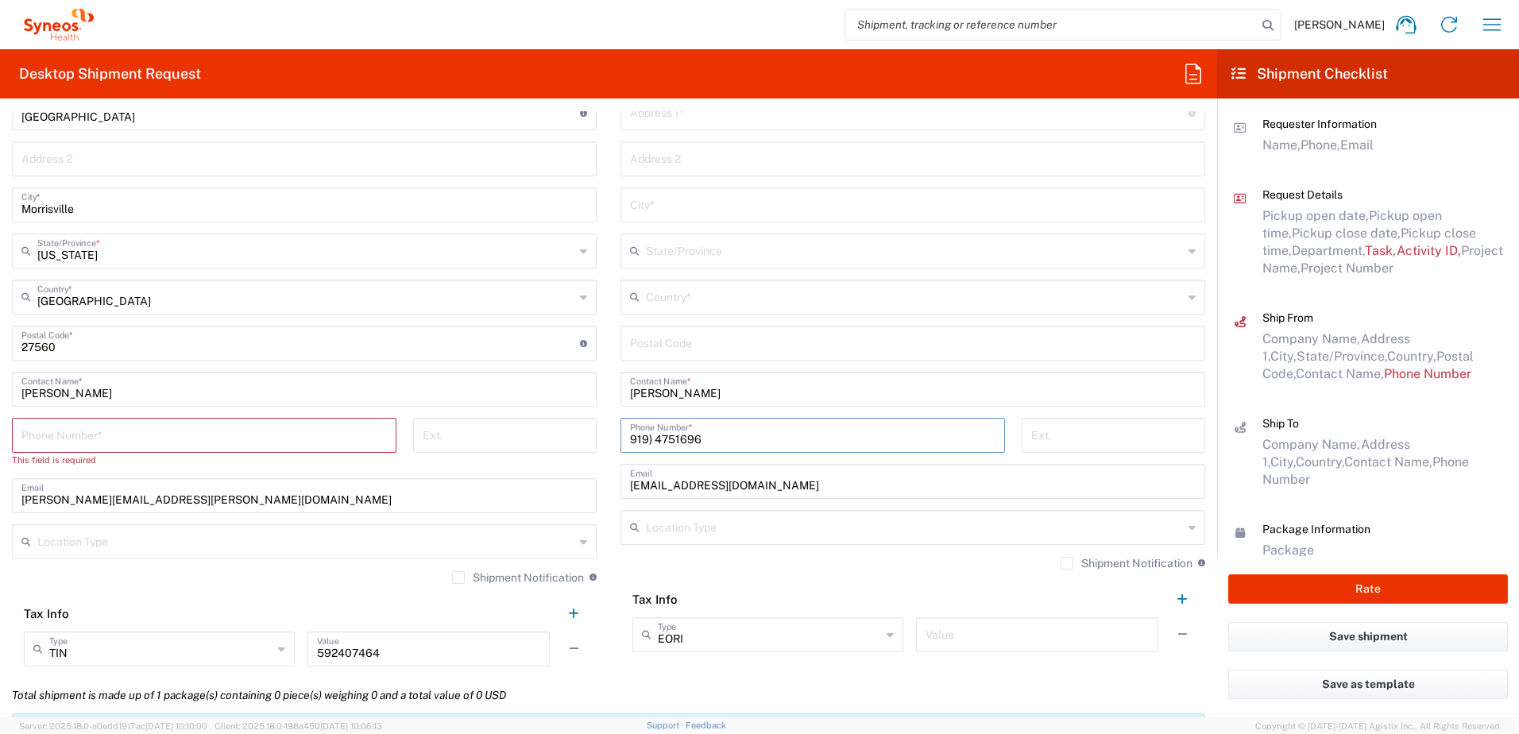
click at [649, 438] on input "919) 4751696" at bounding box center [812, 434] width 365 height 28
type input "9194751696"
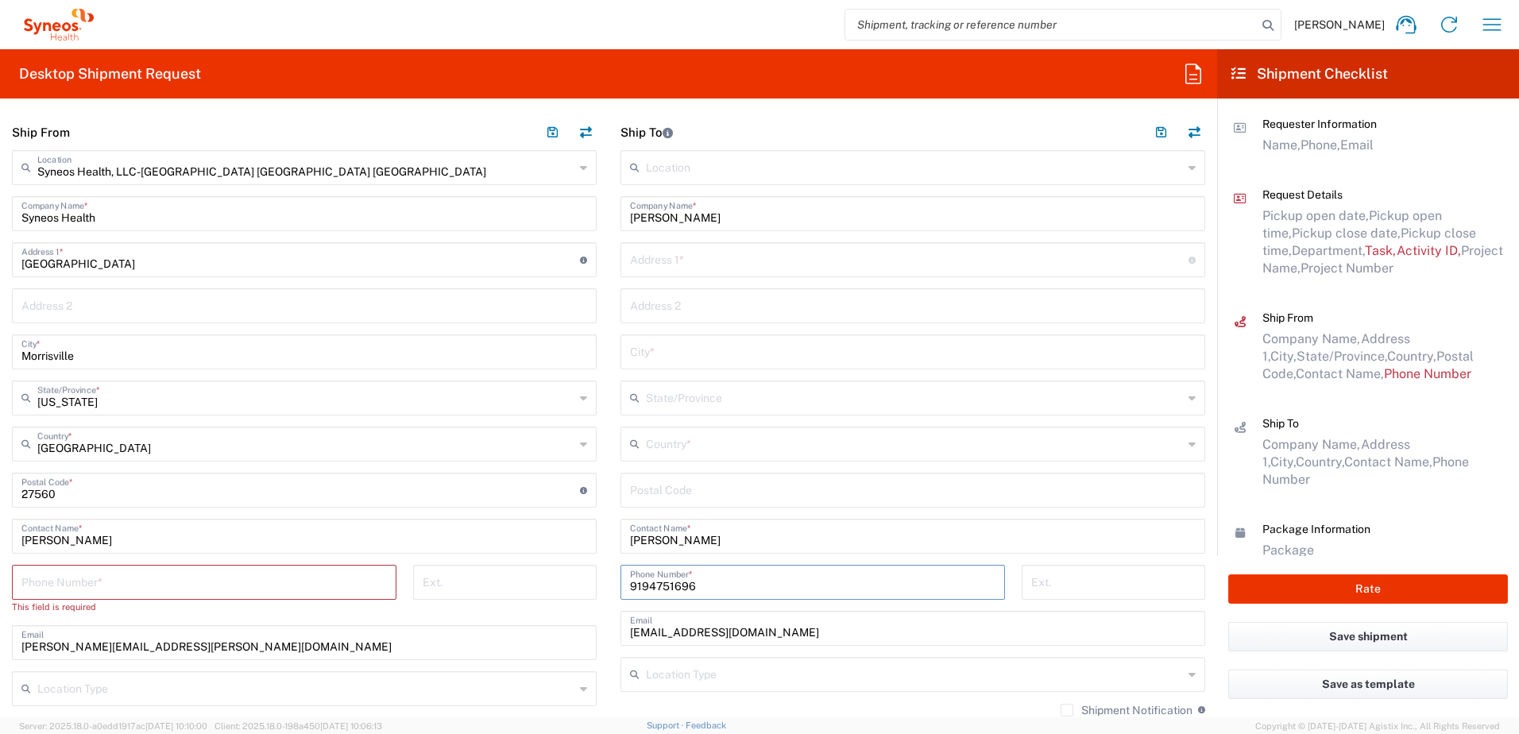
scroll to position [715, 0]
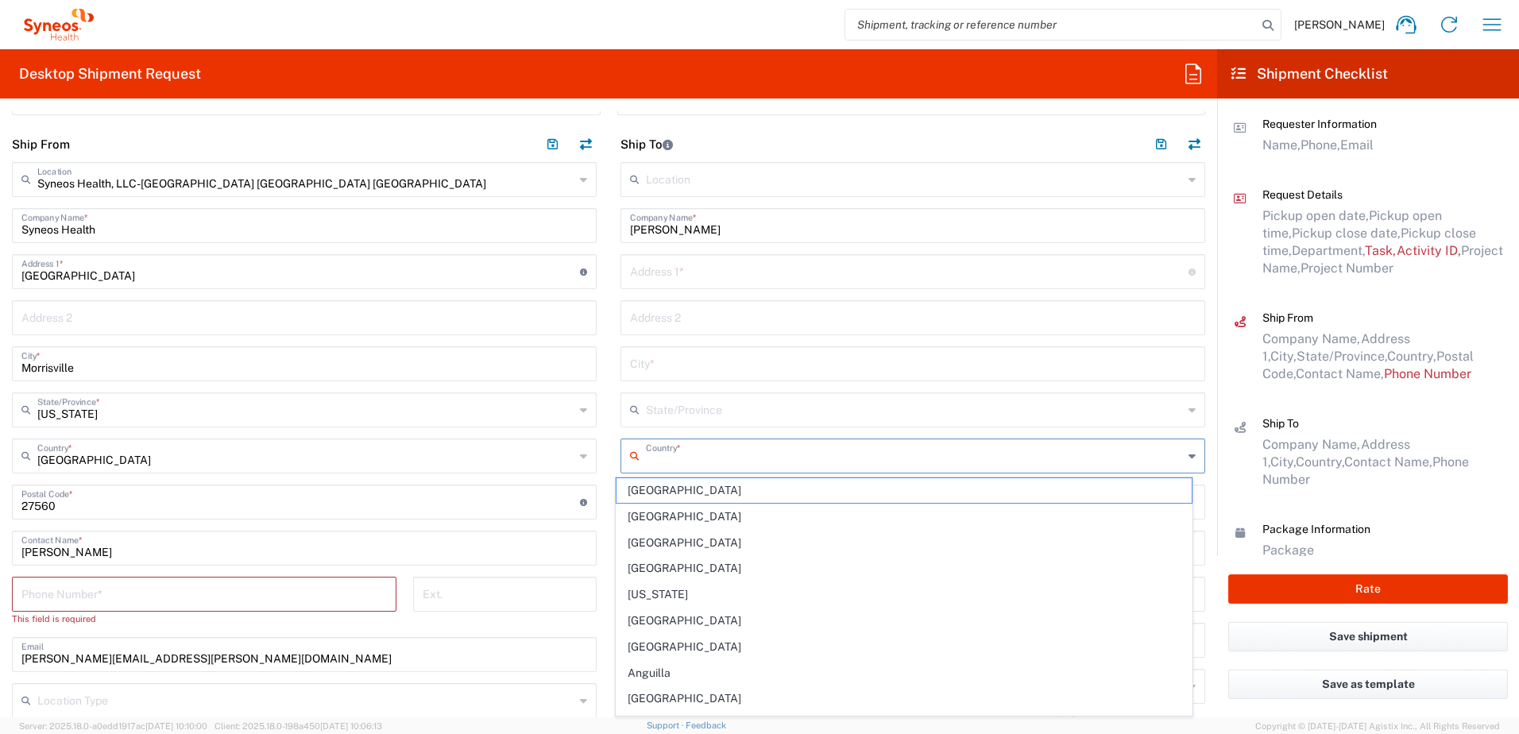
click at [674, 465] on input "text" at bounding box center [914, 455] width 537 height 28
click at [651, 595] on span "[GEOGRAPHIC_DATA]" at bounding box center [904, 594] width 576 height 25
type input "[GEOGRAPHIC_DATA]"
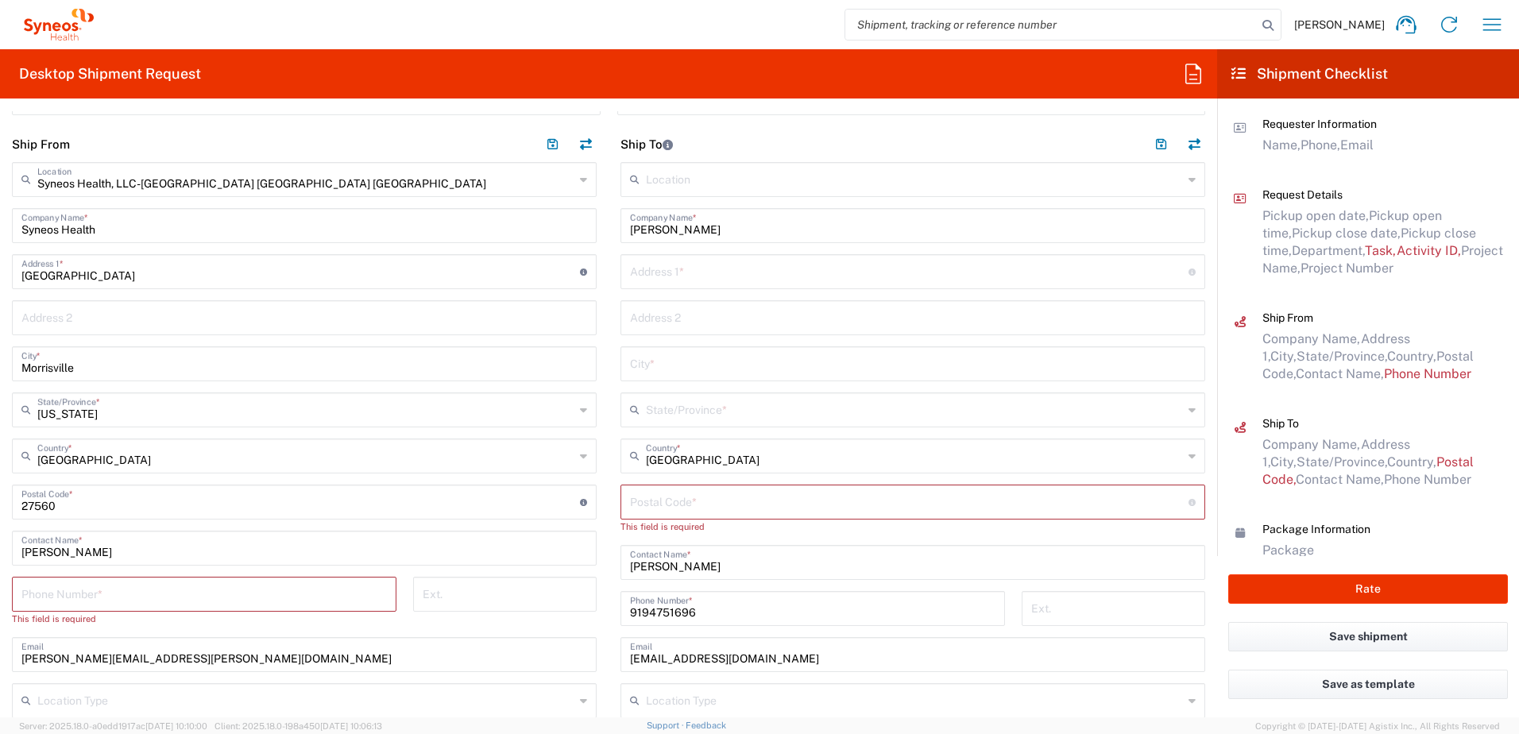
click at [660, 404] on input "text" at bounding box center [914, 409] width 537 height 28
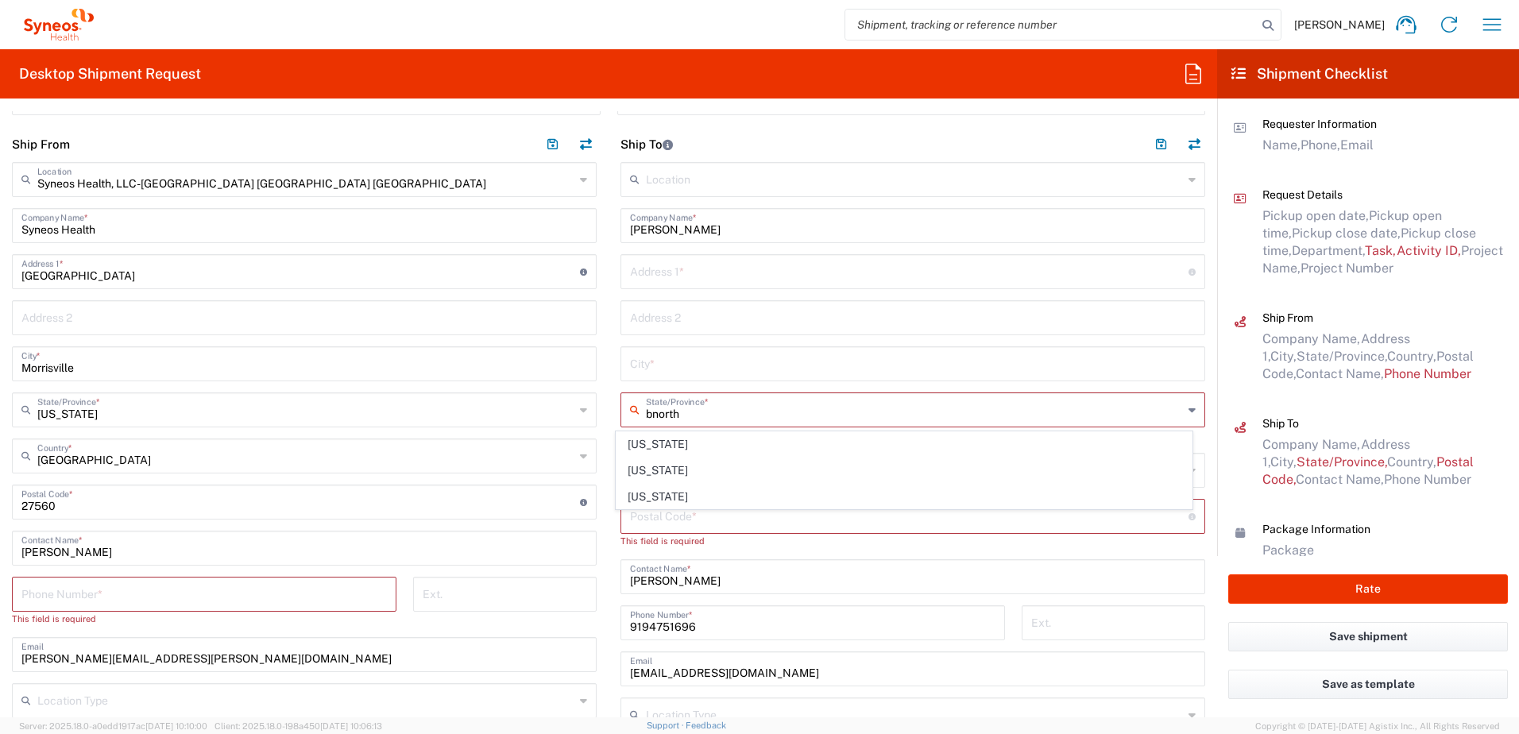
type input "bnorth"
drag, startPoint x: 712, startPoint y: 415, endPoint x: 600, endPoint y: 407, distance: 112.3
click at [600, 407] on div "Ship From Syneos Health, LLC-[GEOGRAPHIC_DATA] [GEOGRAPHIC_DATA] [GEOGRAPHIC_DA…" at bounding box center [608, 488] width 1217 height 724
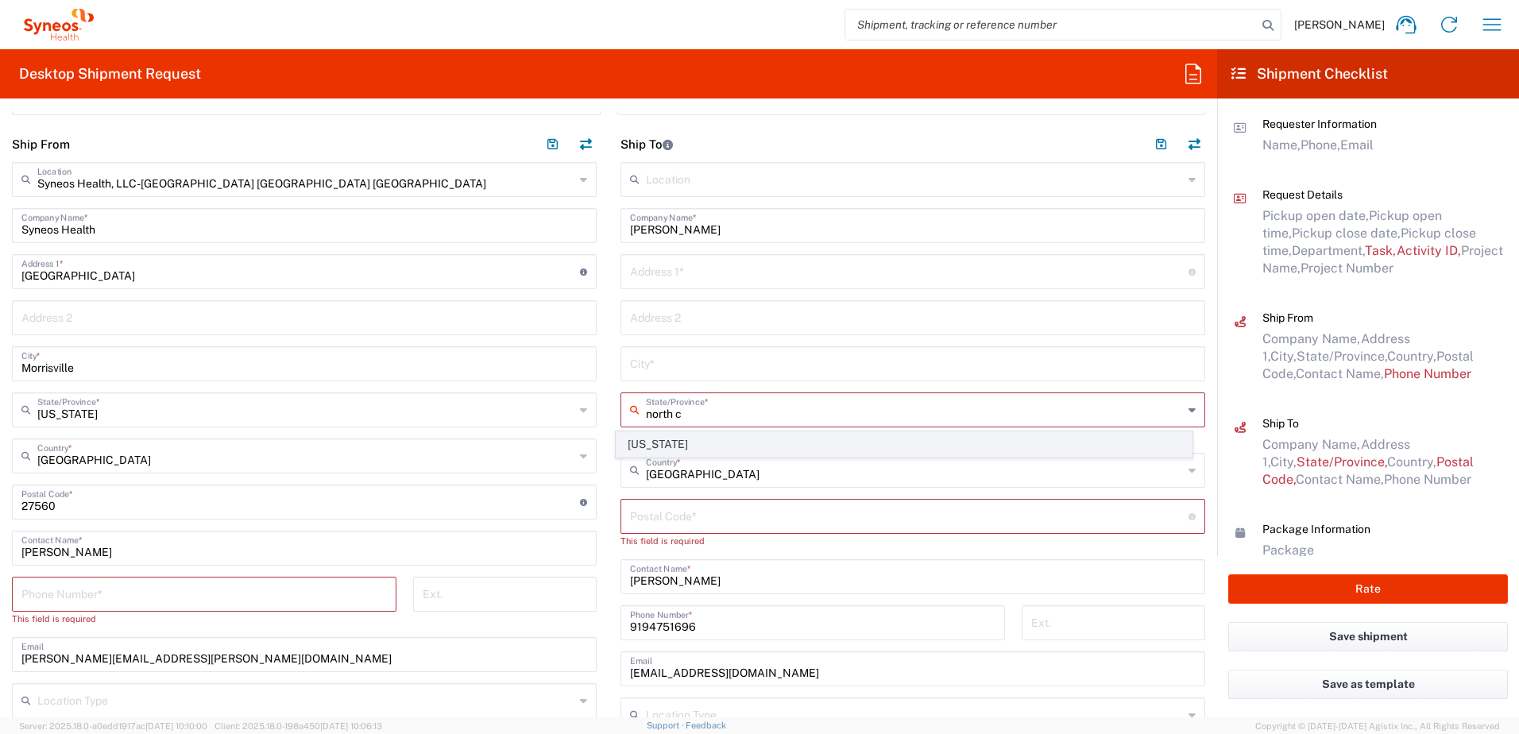
click at [647, 437] on span "[US_STATE]" at bounding box center [904, 444] width 576 height 25
type input "[US_STATE]"
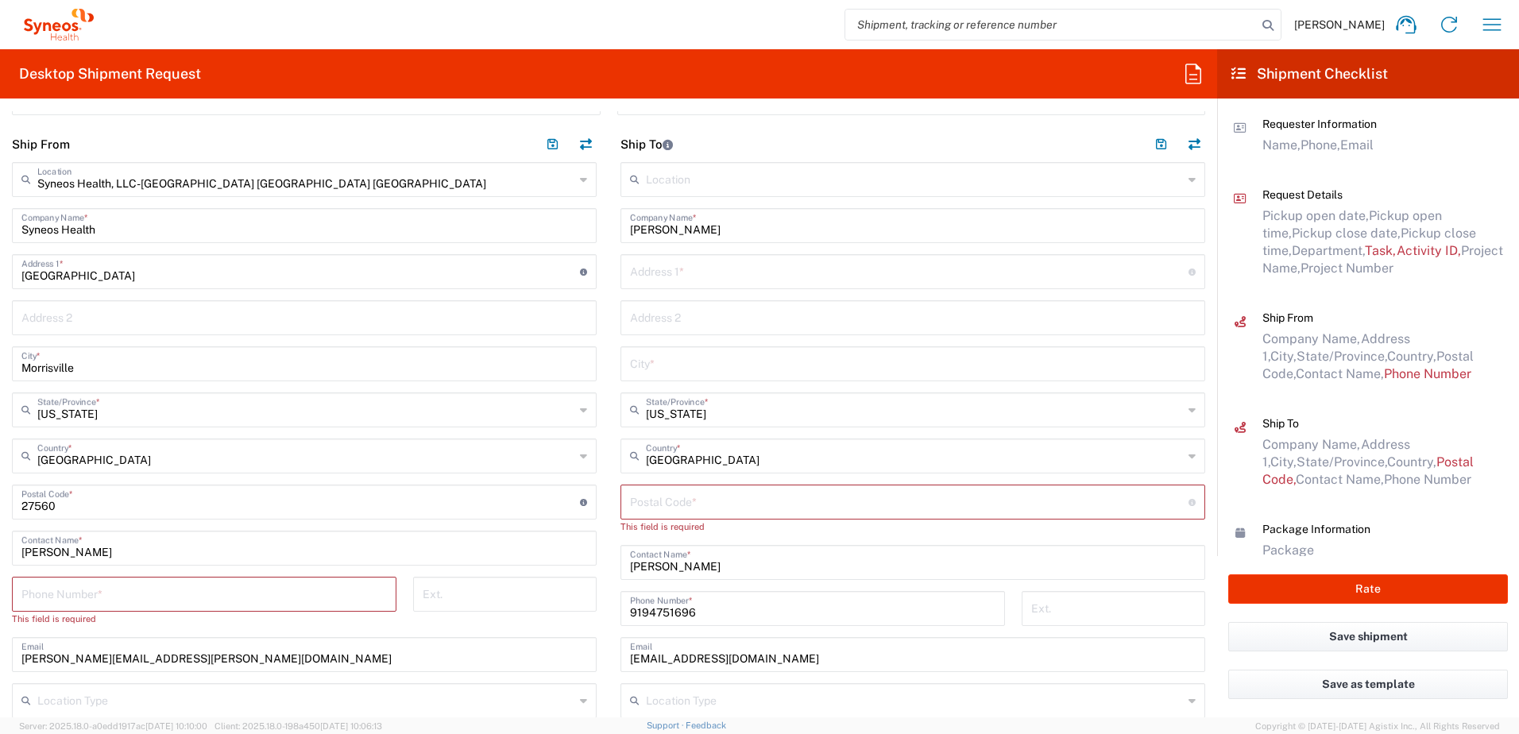
click at [666, 360] on input "text" at bounding box center [913, 363] width 566 height 28
paste input "1005 GREY [PERSON_NAME]"
type input "1005 GREY [PERSON_NAME]"
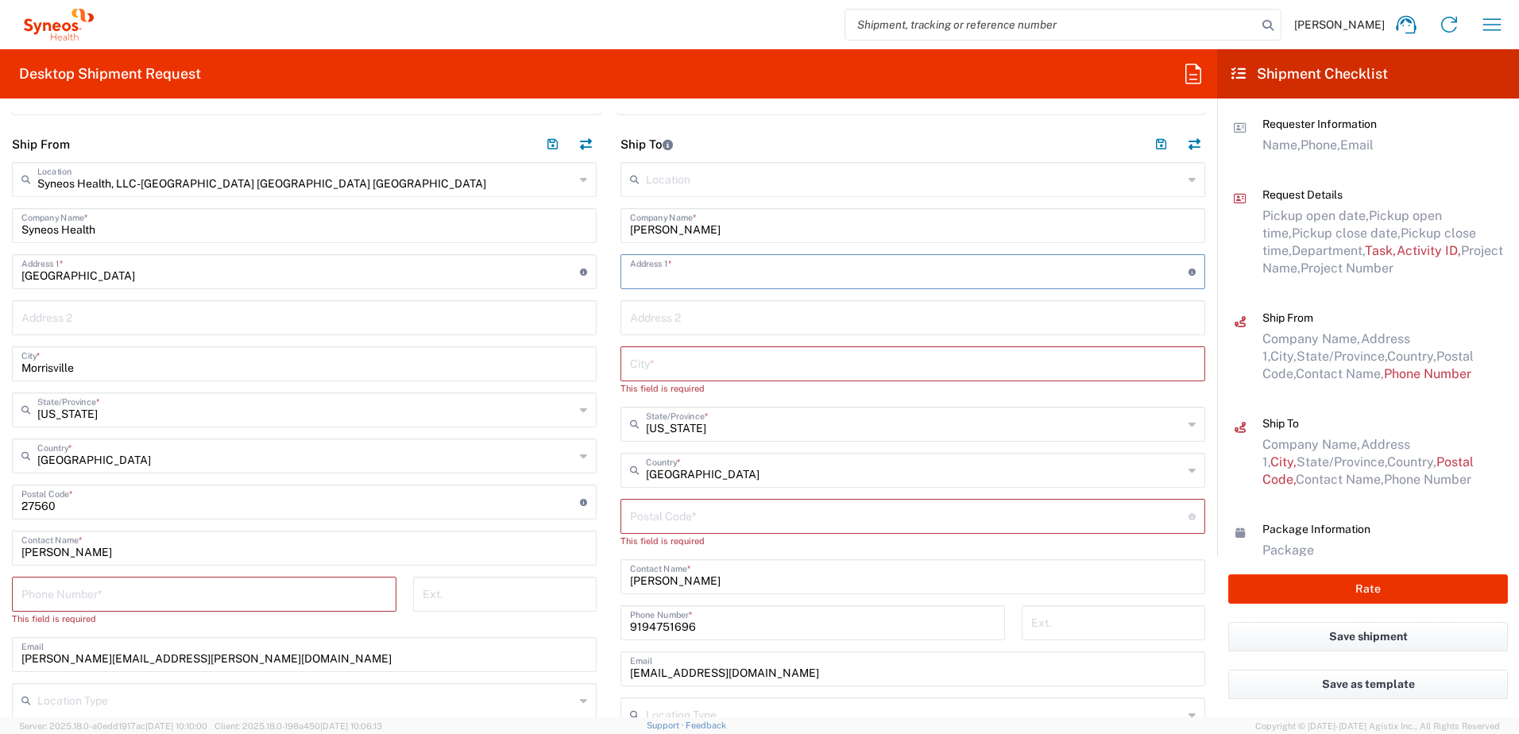
click at [675, 279] on input "text" at bounding box center [909, 271] width 558 height 28
paste input "1005 GREY [PERSON_NAME]"
type input "1005 GREY [PERSON_NAME]"
click at [677, 358] on input "text" at bounding box center [913, 363] width 566 height 28
paste input "Mebane"
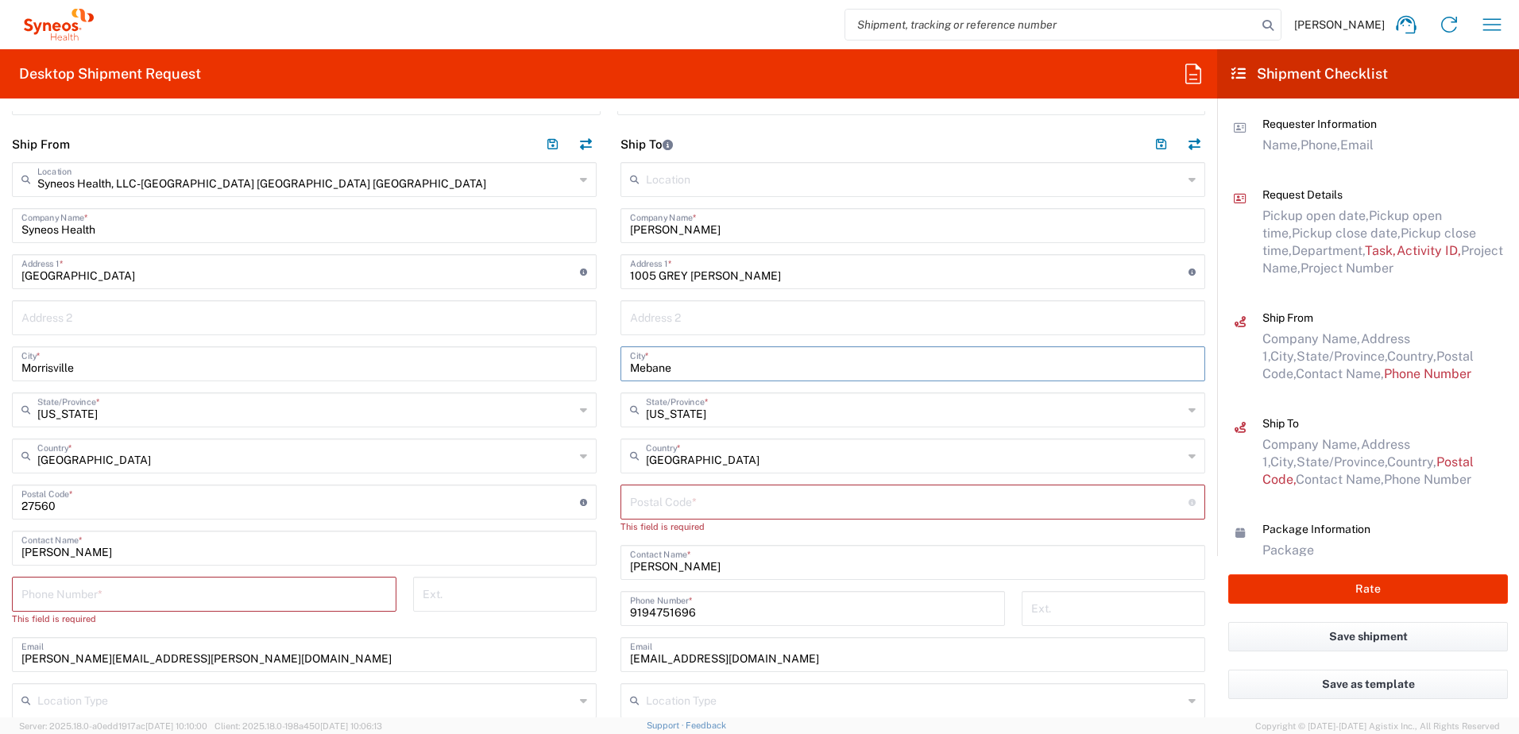
type input "Mebane"
click at [748, 496] on input "undefined" at bounding box center [909, 501] width 558 height 28
paste input "27302"
type input "27302"
click at [728, 700] on div "Location Type" at bounding box center [912, 686] width 585 height 35
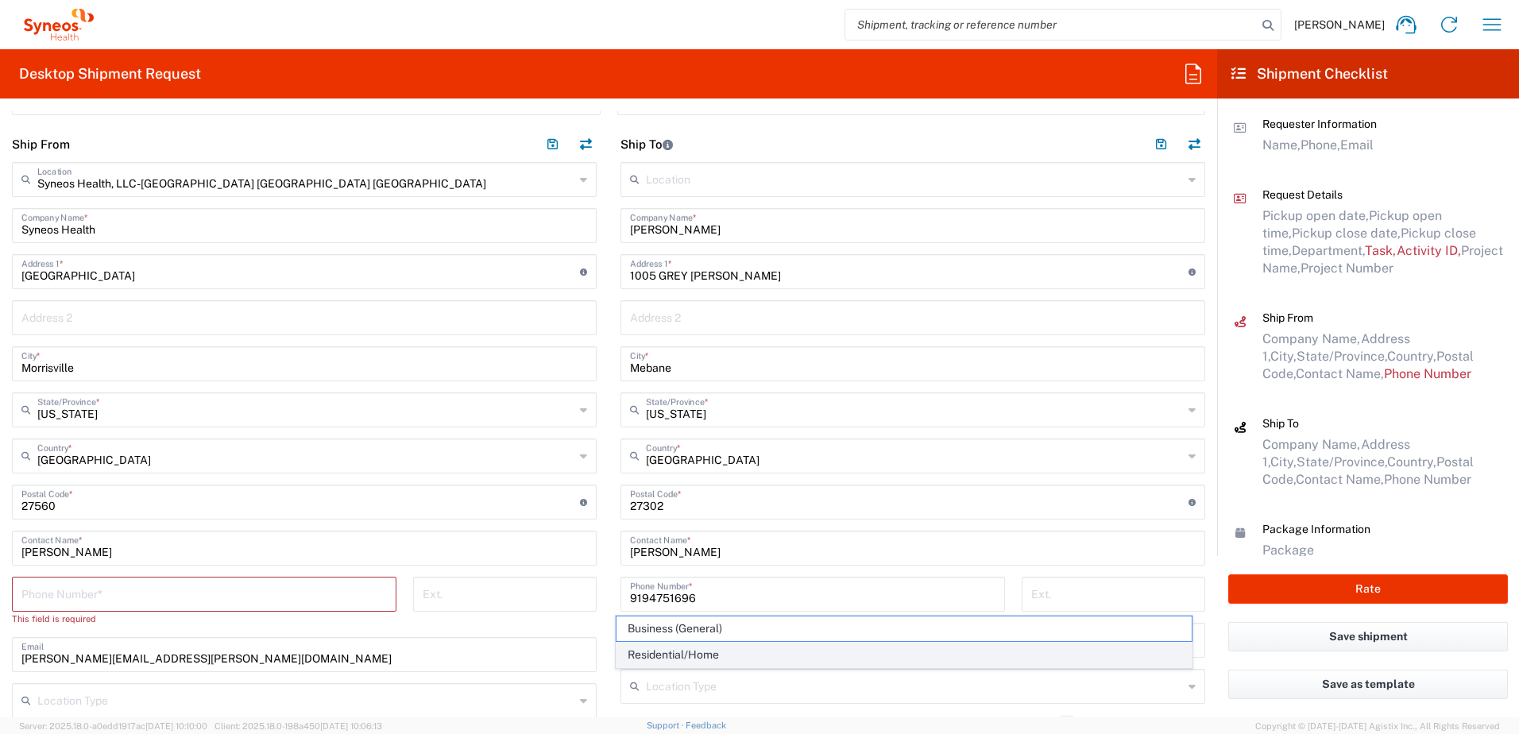
click at [723, 655] on span "Residential/Home" at bounding box center [904, 655] width 576 height 25
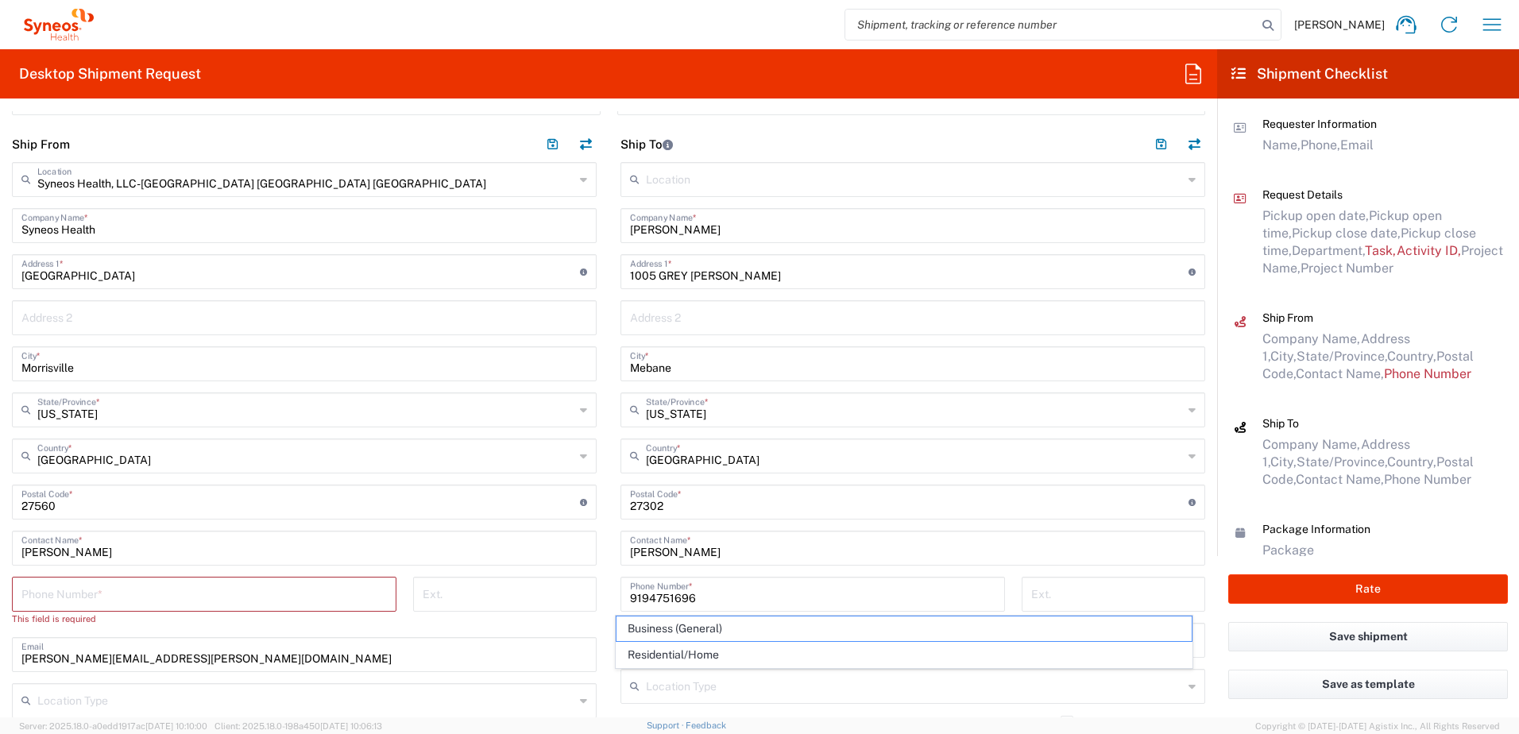
type input "Residential/Home"
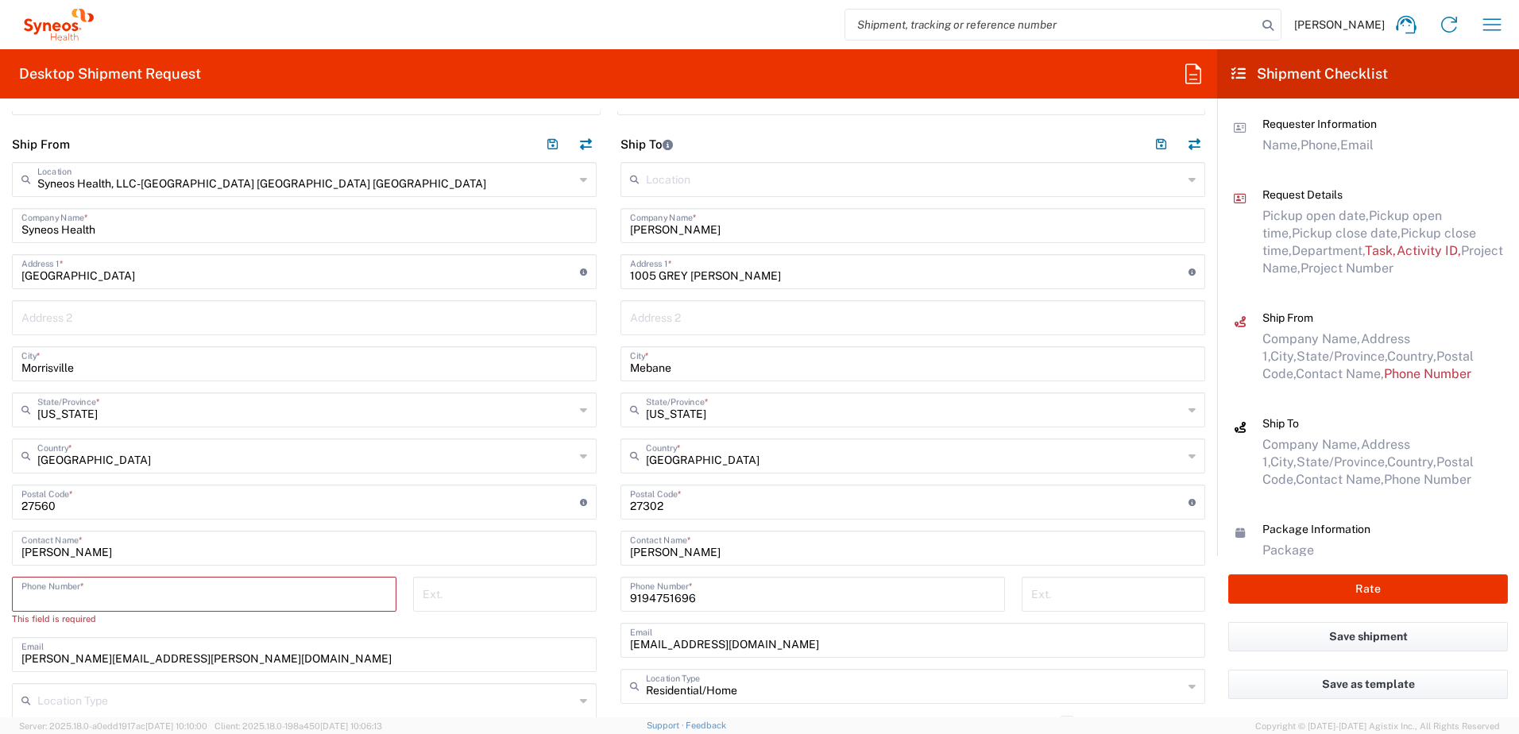
click at [222, 606] on input "tel" at bounding box center [203, 593] width 365 height 28
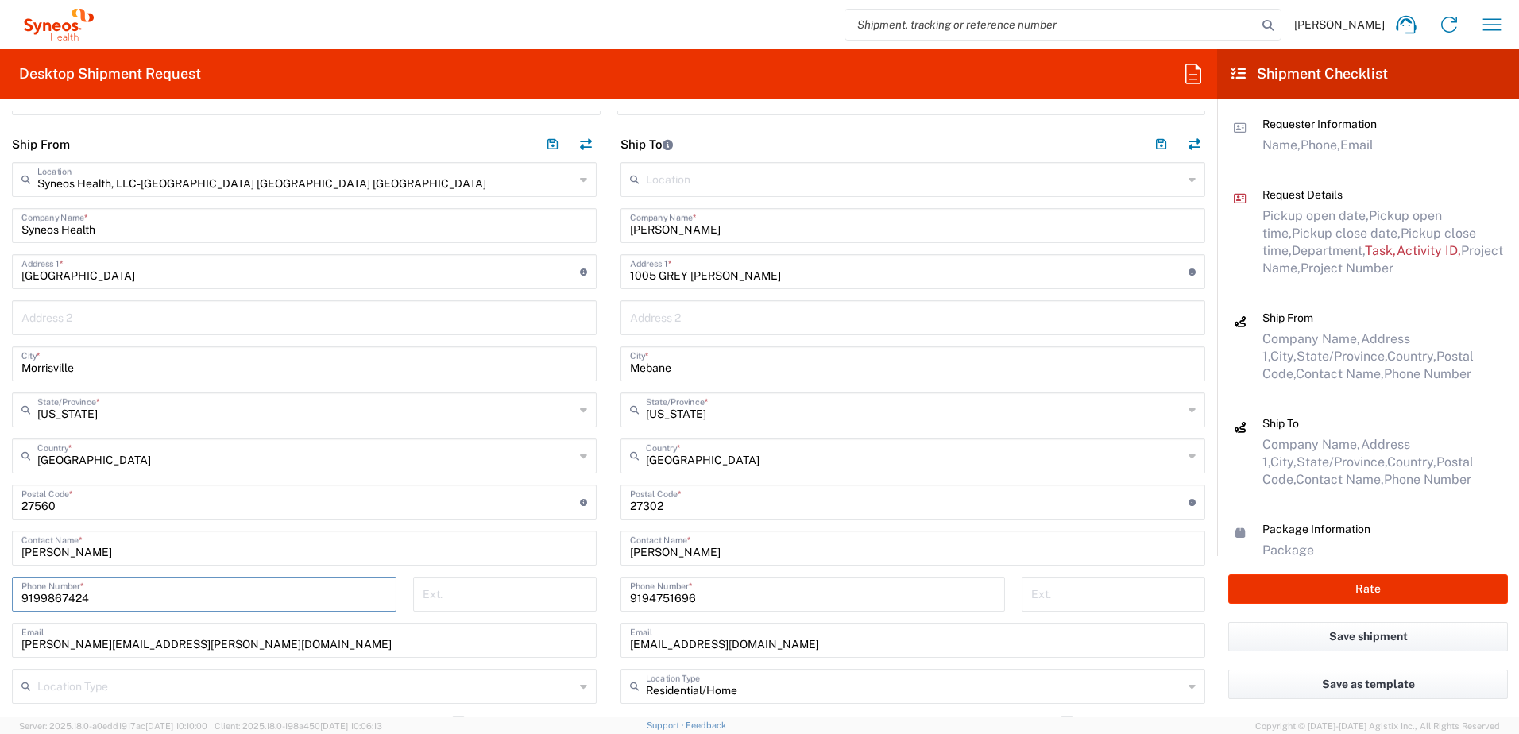
type input "9199867424"
click at [317, 666] on div "Syneos Health, LLC-[GEOGRAPHIC_DATA] [GEOGRAPHIC_DATA] [GEOGRAPHIC_DATA] Locati…" at bounding box center [304, 492] width 585 height 660
click at [61, 599] on input "9199867424" at bounding box center [203, 593] width 365 height 28
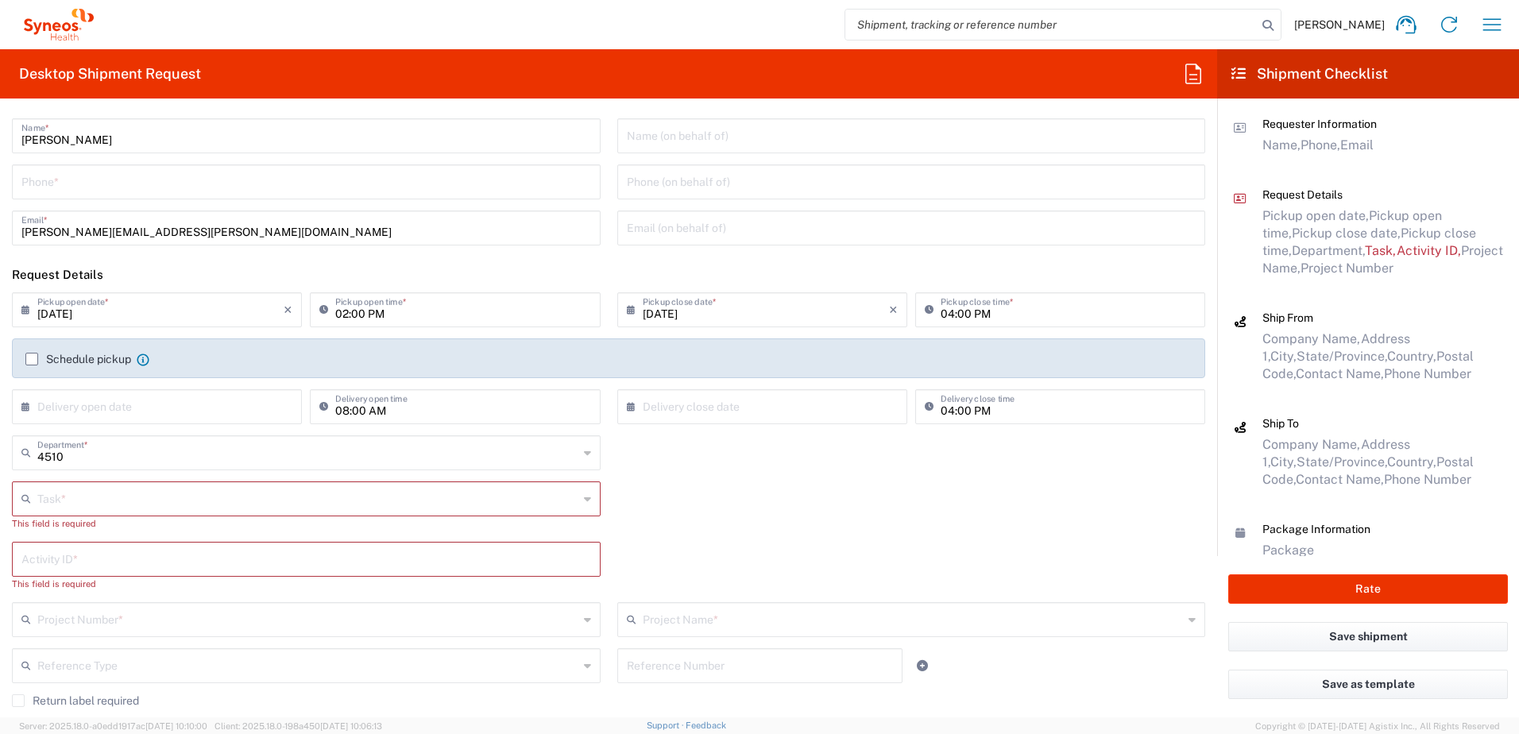
scroll to position [0, 0]
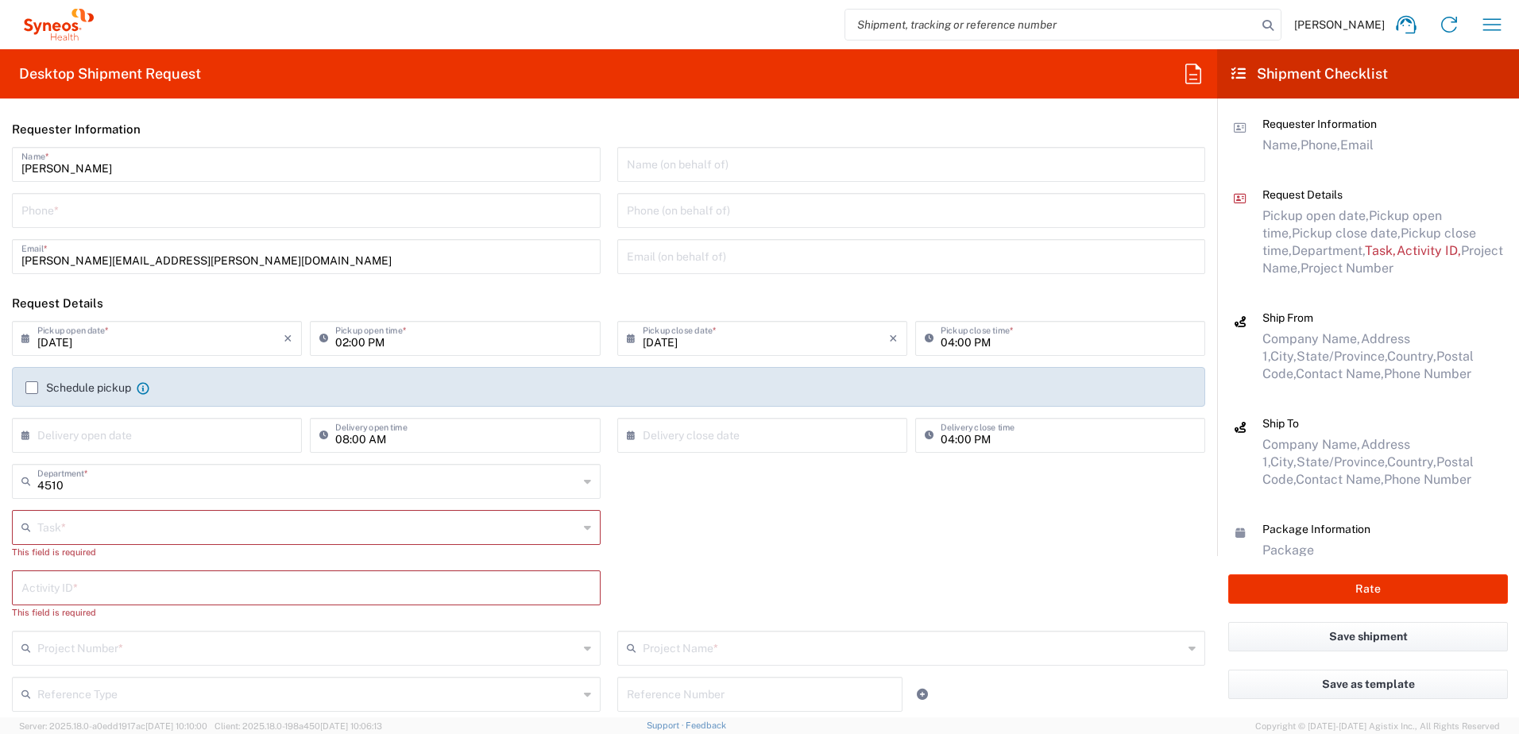
click at [77, 221] on input "tel" at bounding box center [306, 209] width 570 height 28
paste input "9199867424"
type input "9199867424"
click at [131, 532] on input "text" at bounding box center [307, 526] width 541 height 28
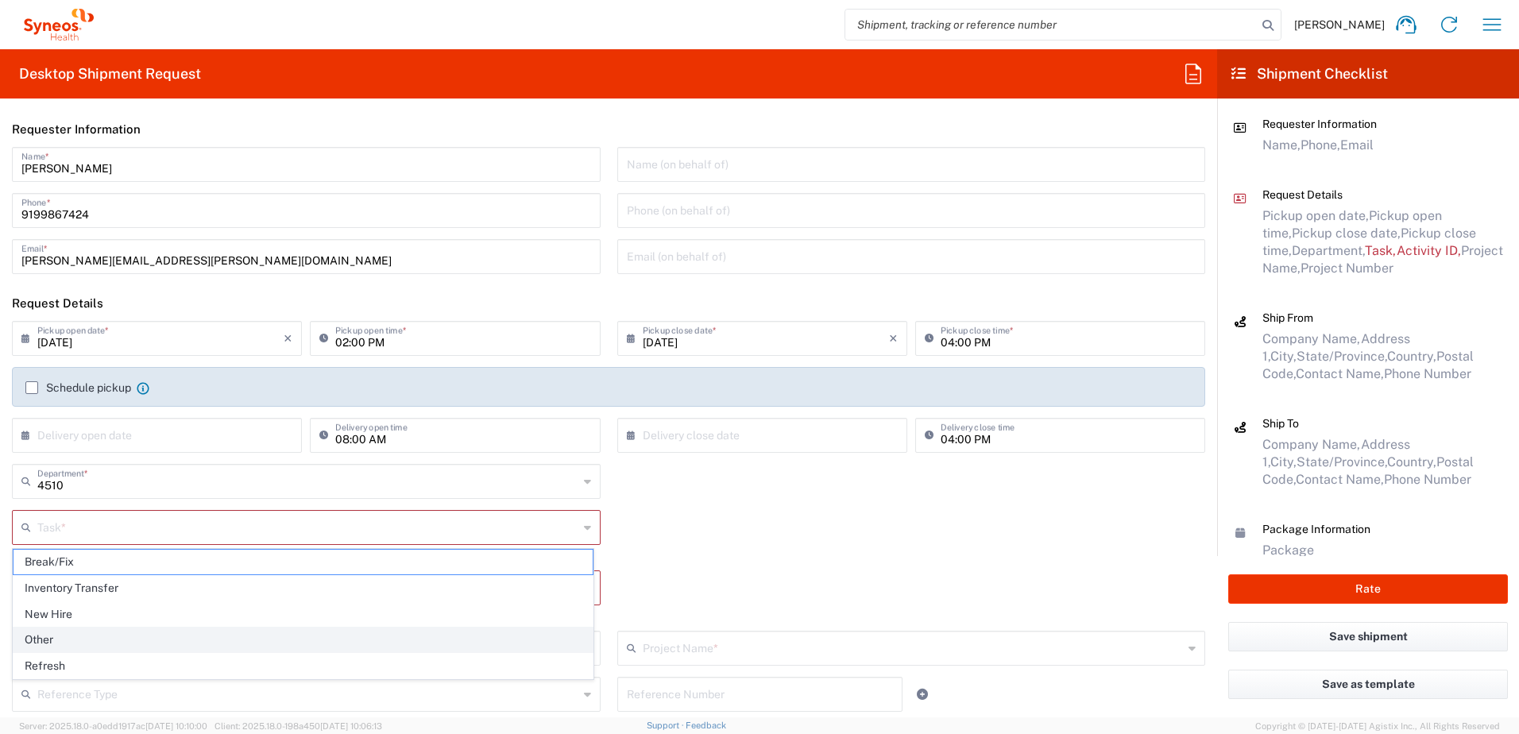
click at [110, 631] on span "Other" at bounding box center [303, 640] width 579 height 25
type input "Other"
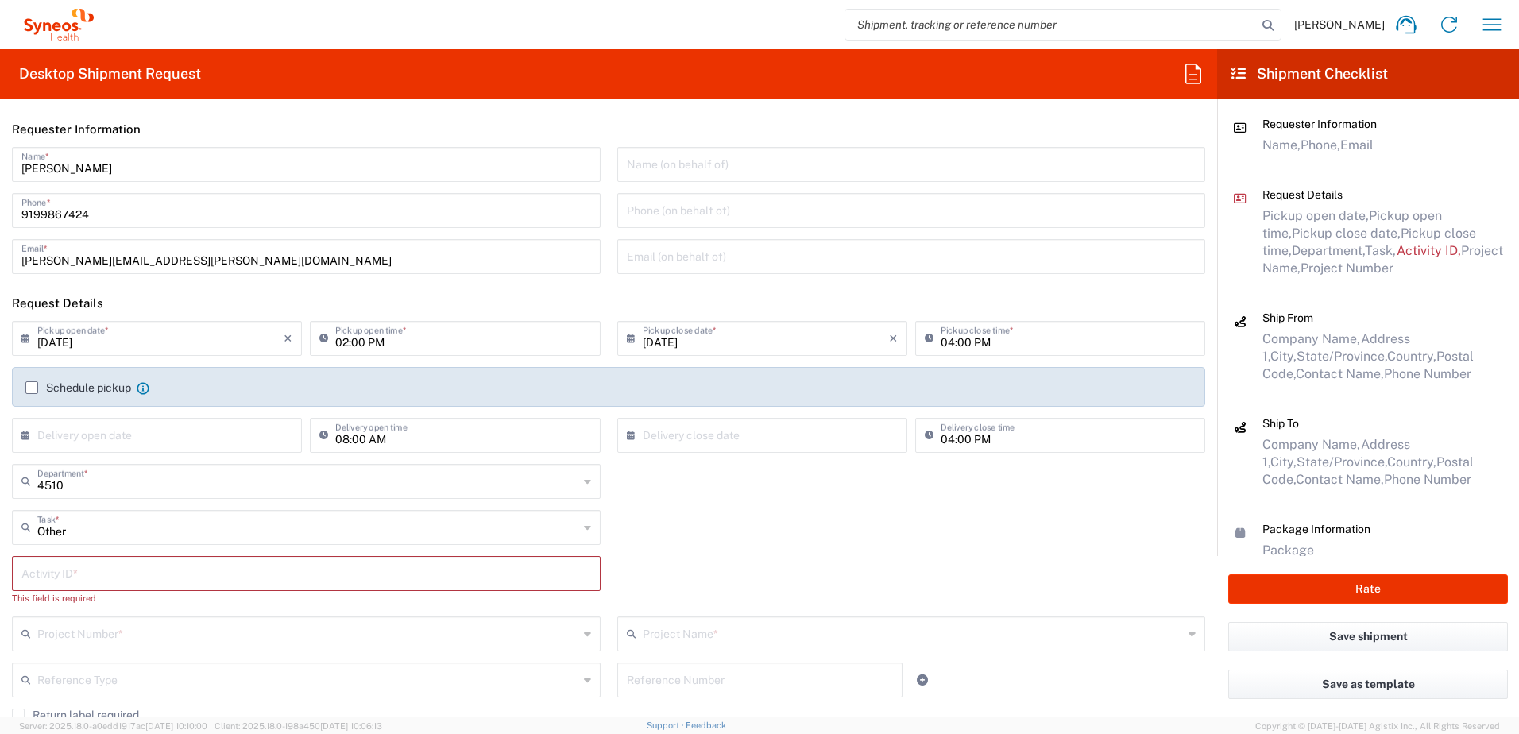
click at [61, 581] on input "text" at bounding box center [306, 572] width 570 height 28
paste input "SCTASK2703917"
type input "SCTASK2703917"
click at [98, 623] on input "text" at bounding box center [307, 618] width 541 height 28
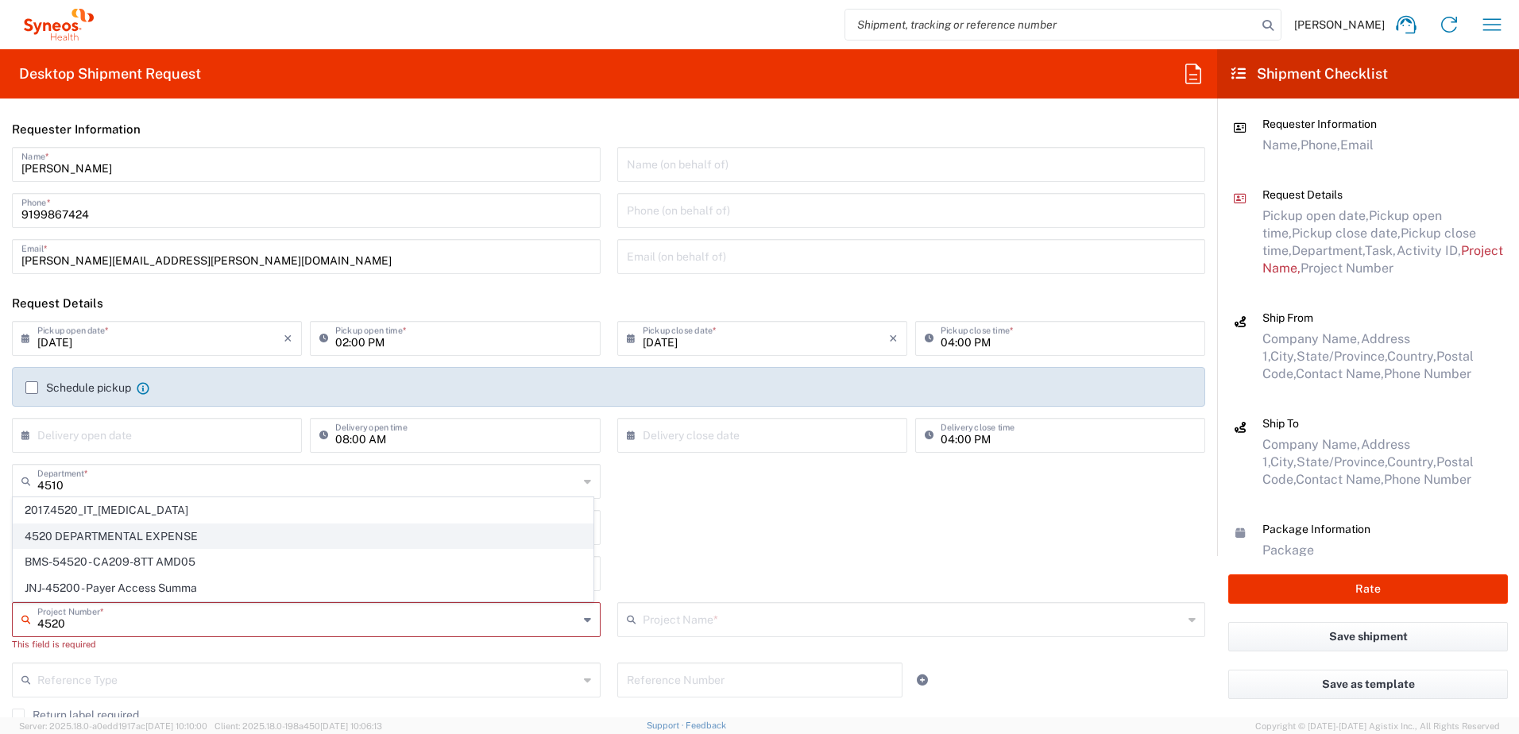
click at [106, 538] on span "4520 DEPARTMENTAL EXPENSE" at bounding box center [303, 536] width 579 height 25
type input "4520 DEPARTMENTAL EXPENSE"
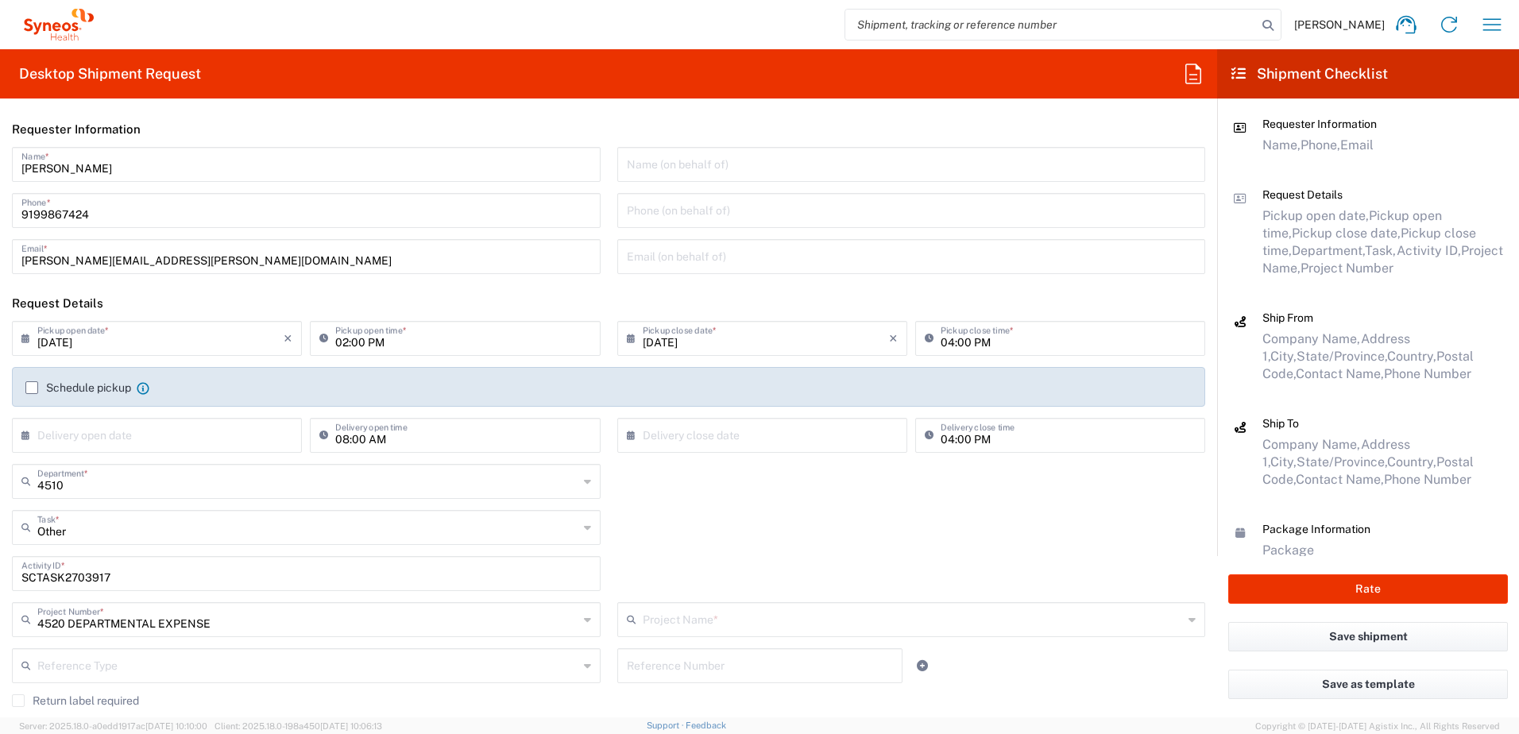
type input "4520 DEPARTMENTAL EXPENSE"
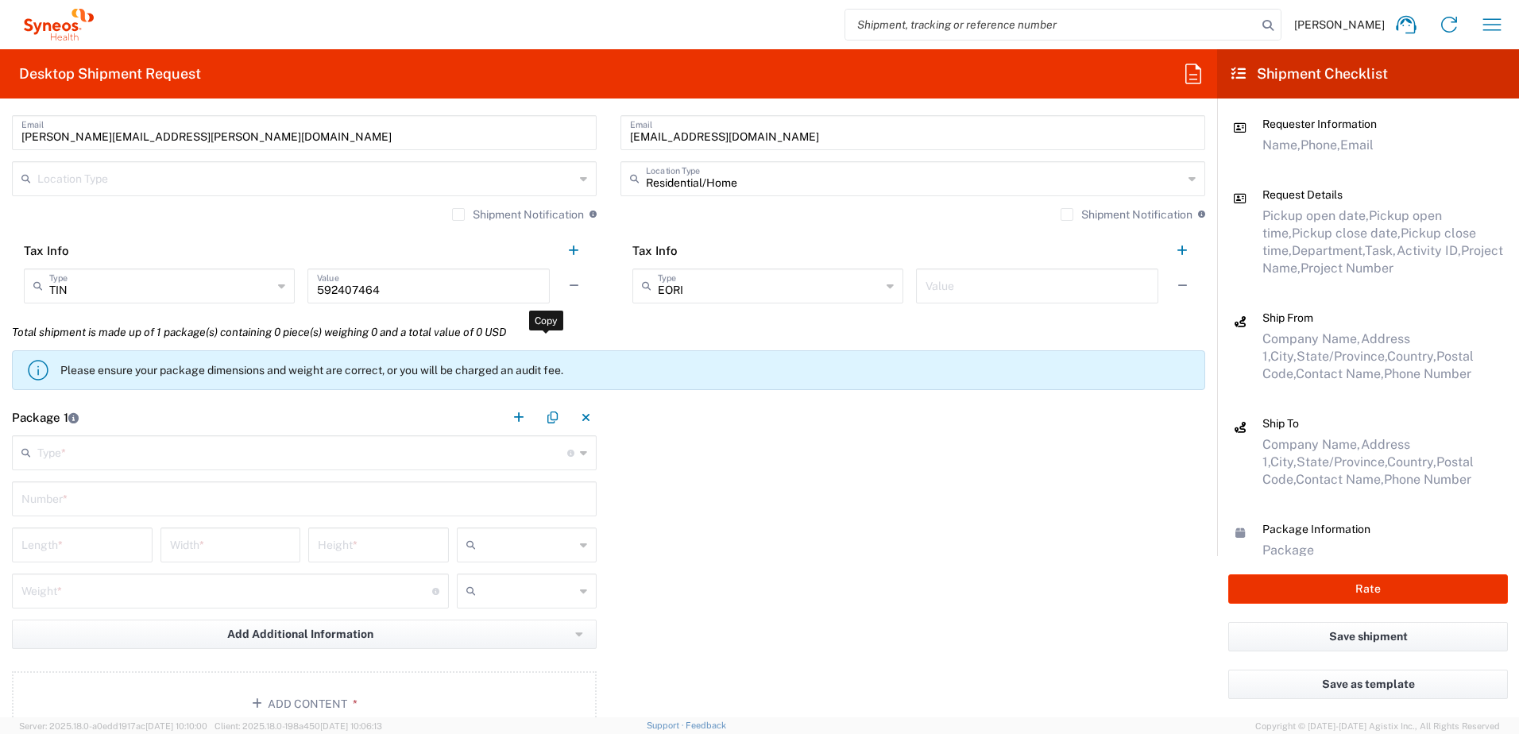
scroll to position [1271, 0]
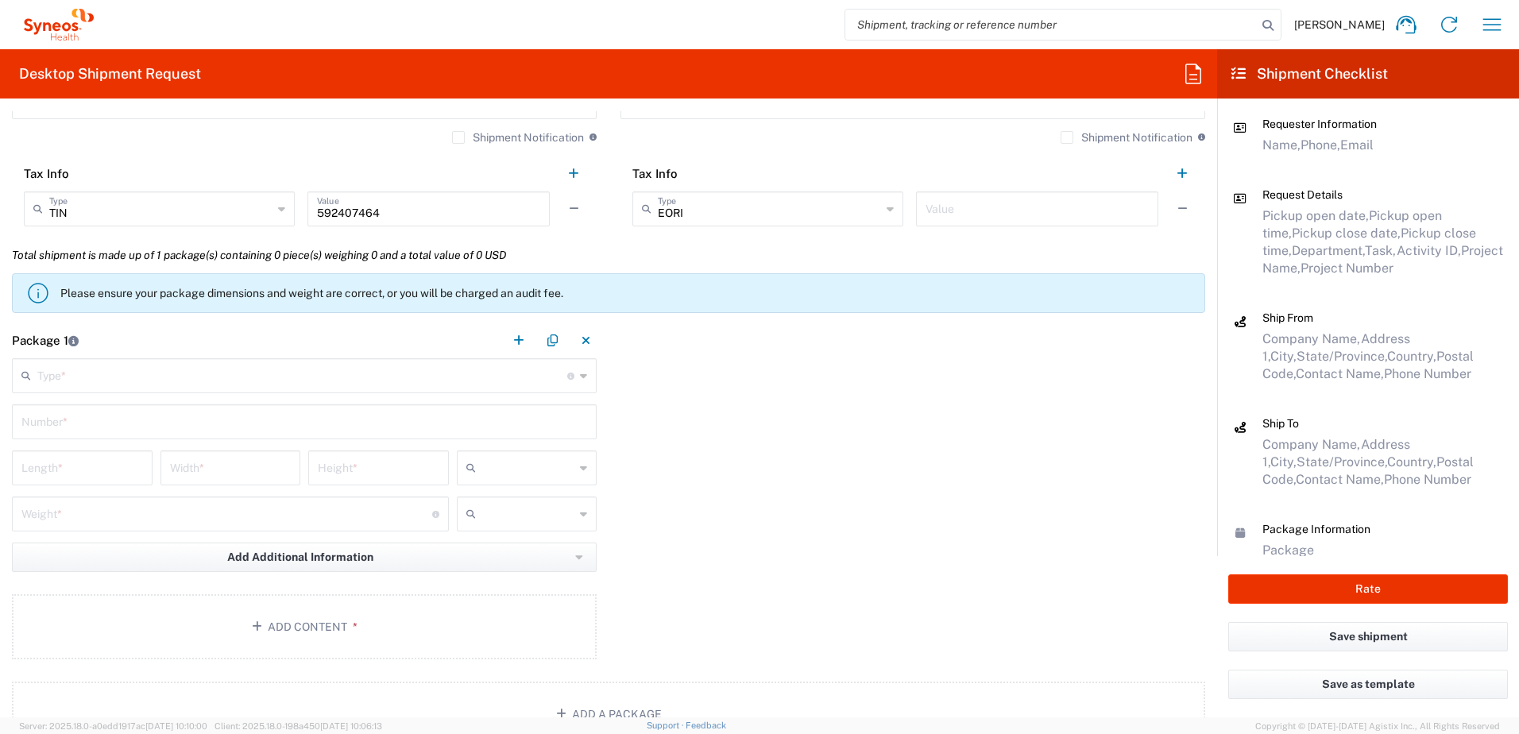
click at [91, 379] on input "text" at bounding box center [302, 375] width 530 height 28
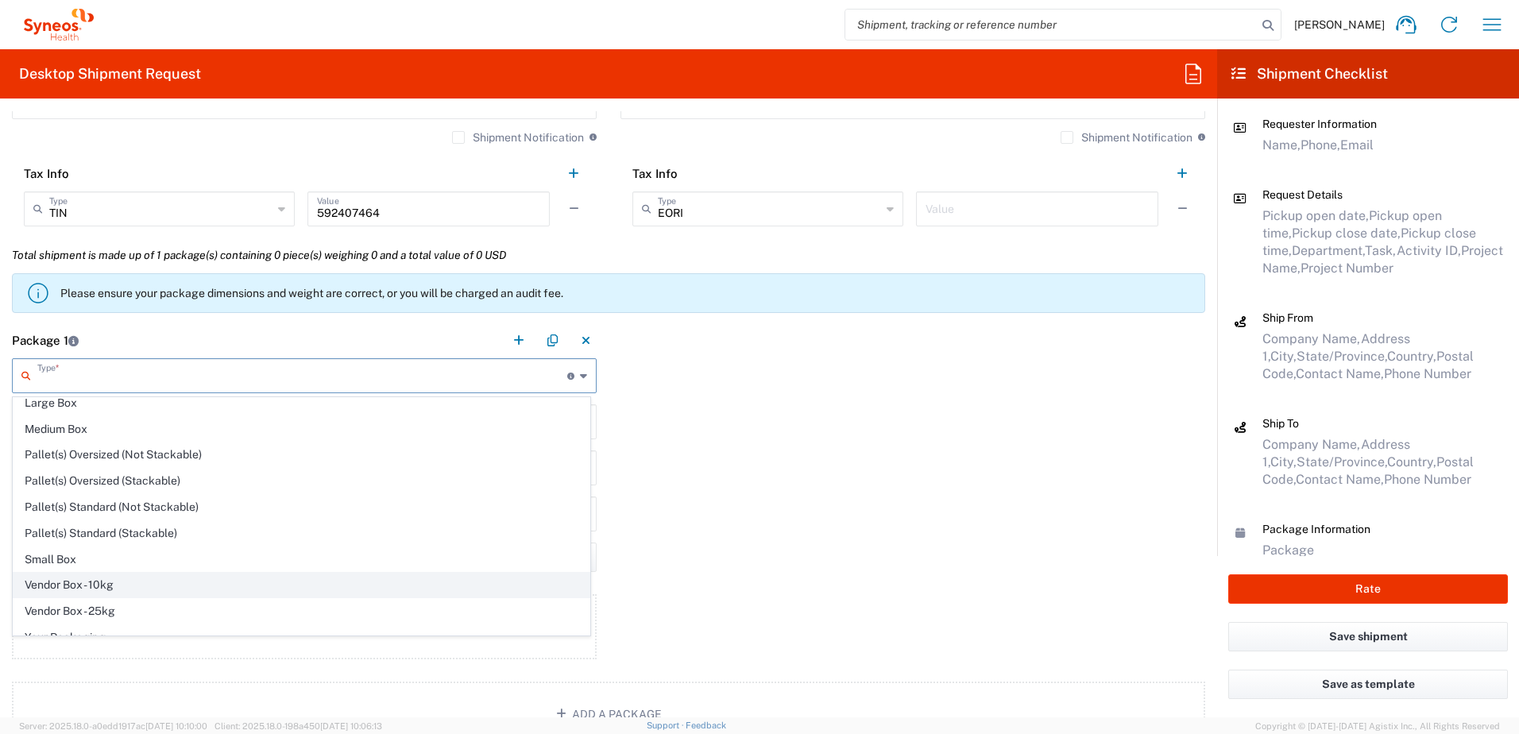
scroll to position [48, 0]
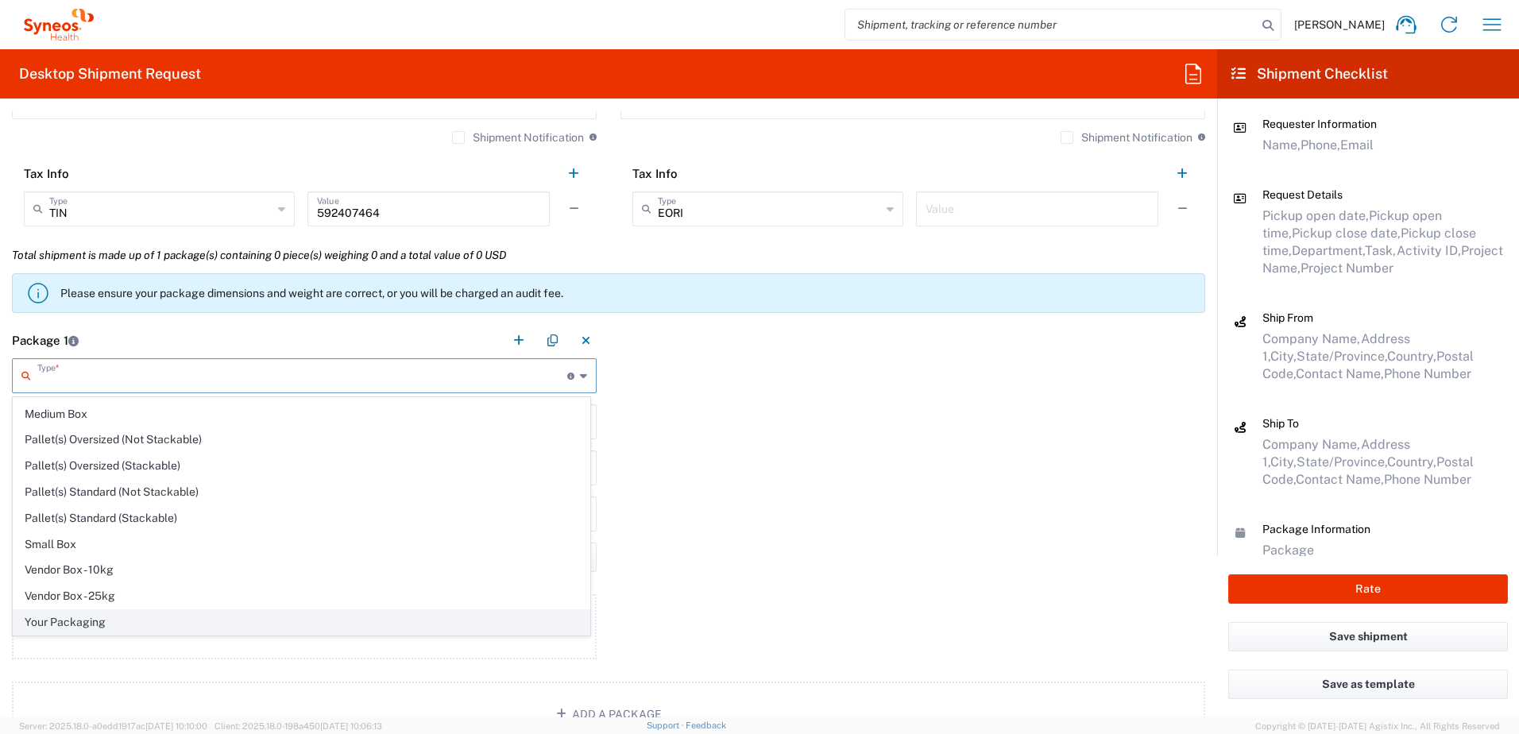
click at [84, 616] on span "Your Packaging" at bounding box center [302, 622] width 576 height 25
type input "Your Packaging"
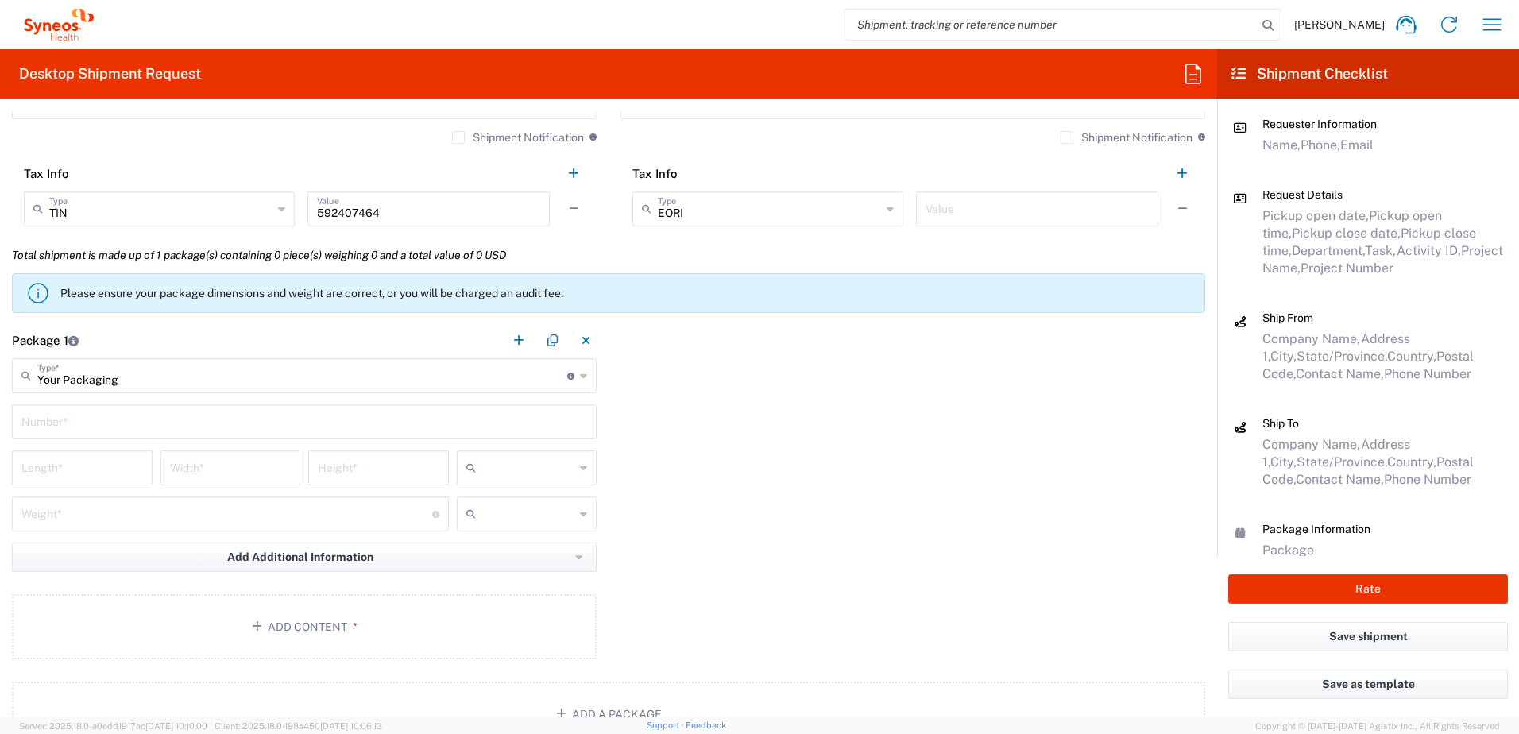
click at [97, 424] on input "text" at bounding box center [304, 421] width 566 height 28
type input "1"
click at [64, 471] on input "number" at bounding box center [82, 467] width 122 height 28
type input "17"
click at [250, 481] on div "Width *" at bounding box center [230, 467] width 141 height 35
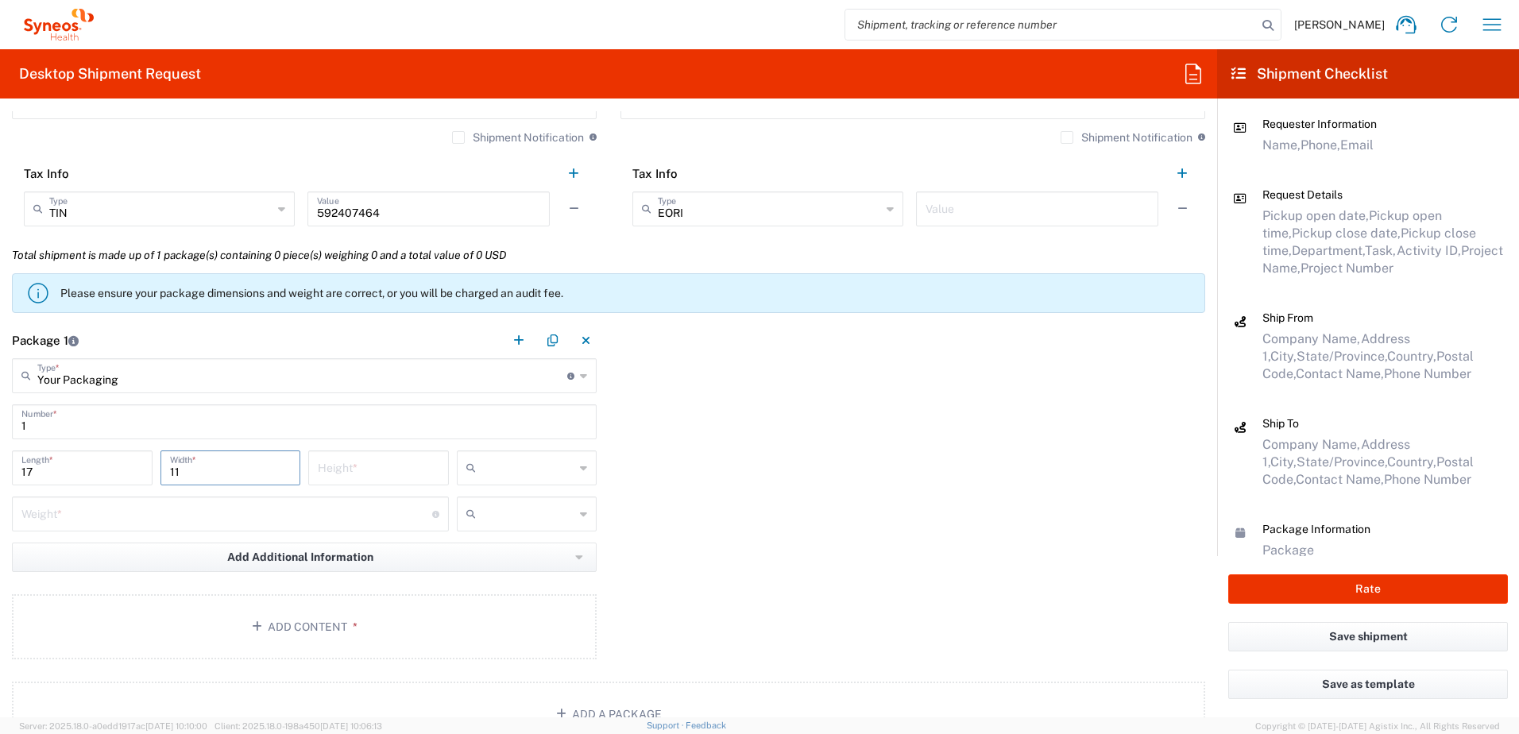
type input "11"
click at [345, 472] on input "number" at bounding box center [379, 467] width 122 height 28
type input "8"
click at [475, 467] on icon at bounding box center [474, 467] width 16 height 25
click at [481, 554] on span "in" at bounding box center [522, 555] width 136 height 25
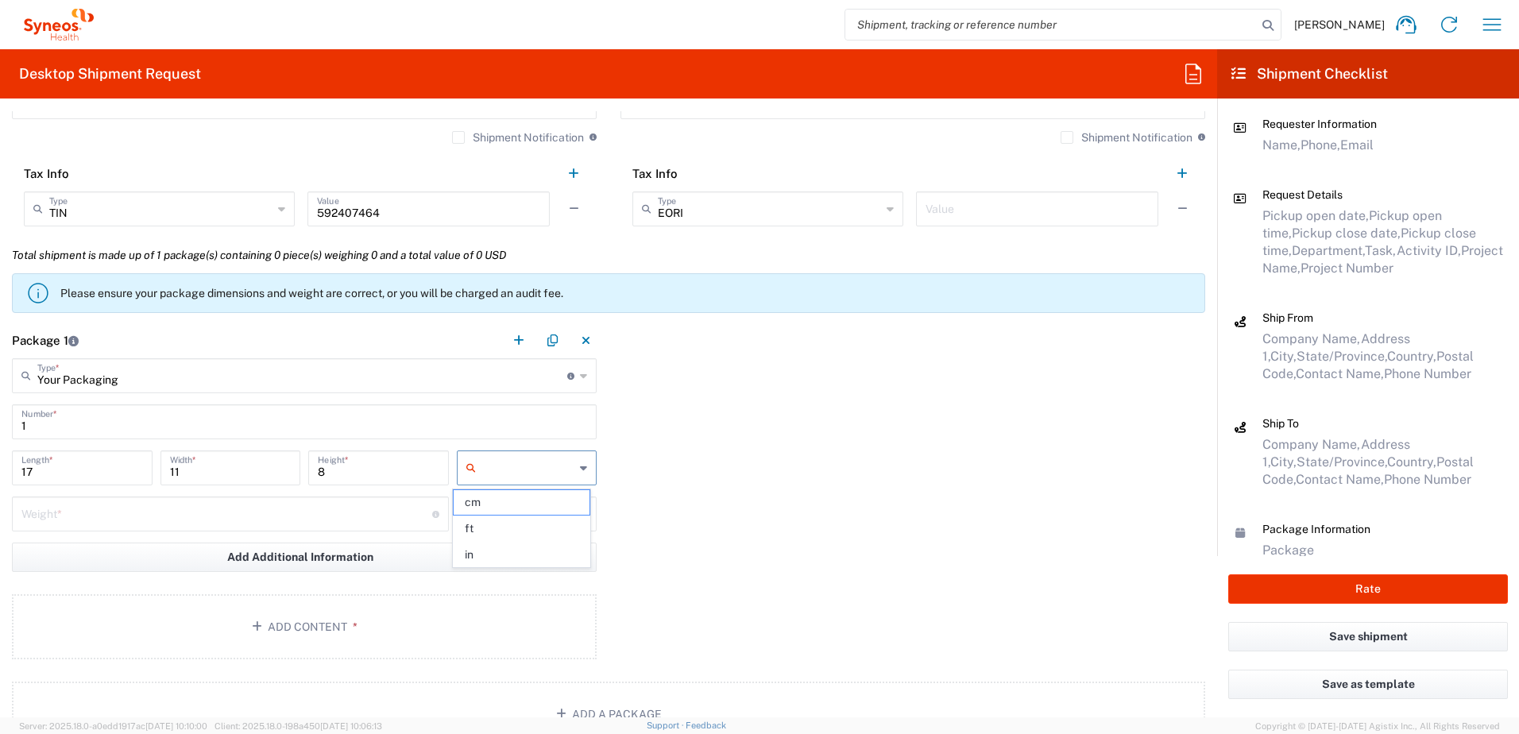
type input "in"
click at [243, 510] on input "number" at bounding box center [226, 513] width 411 height 28
type input "5"
click at [272, 611] on button "Add Content *" at bounding box center [304, 626] width 585 height 65
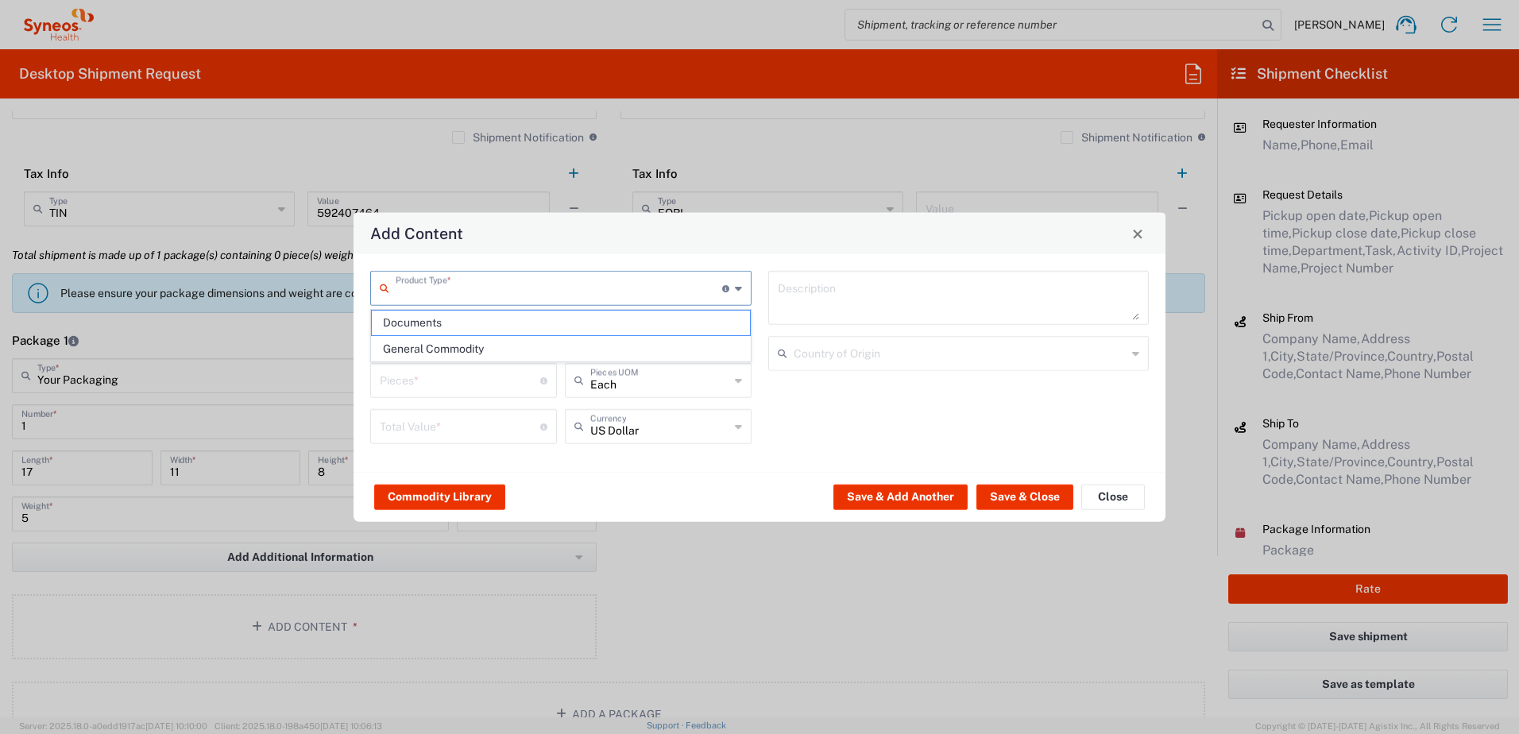
click at [442, 295] on input "text" at bounding box center [559, 287] width 326 height 28
click at [440, 349] on span "General Commodity" at bounding box center [561, 349] width 378 height 25
type input "General Commodity"
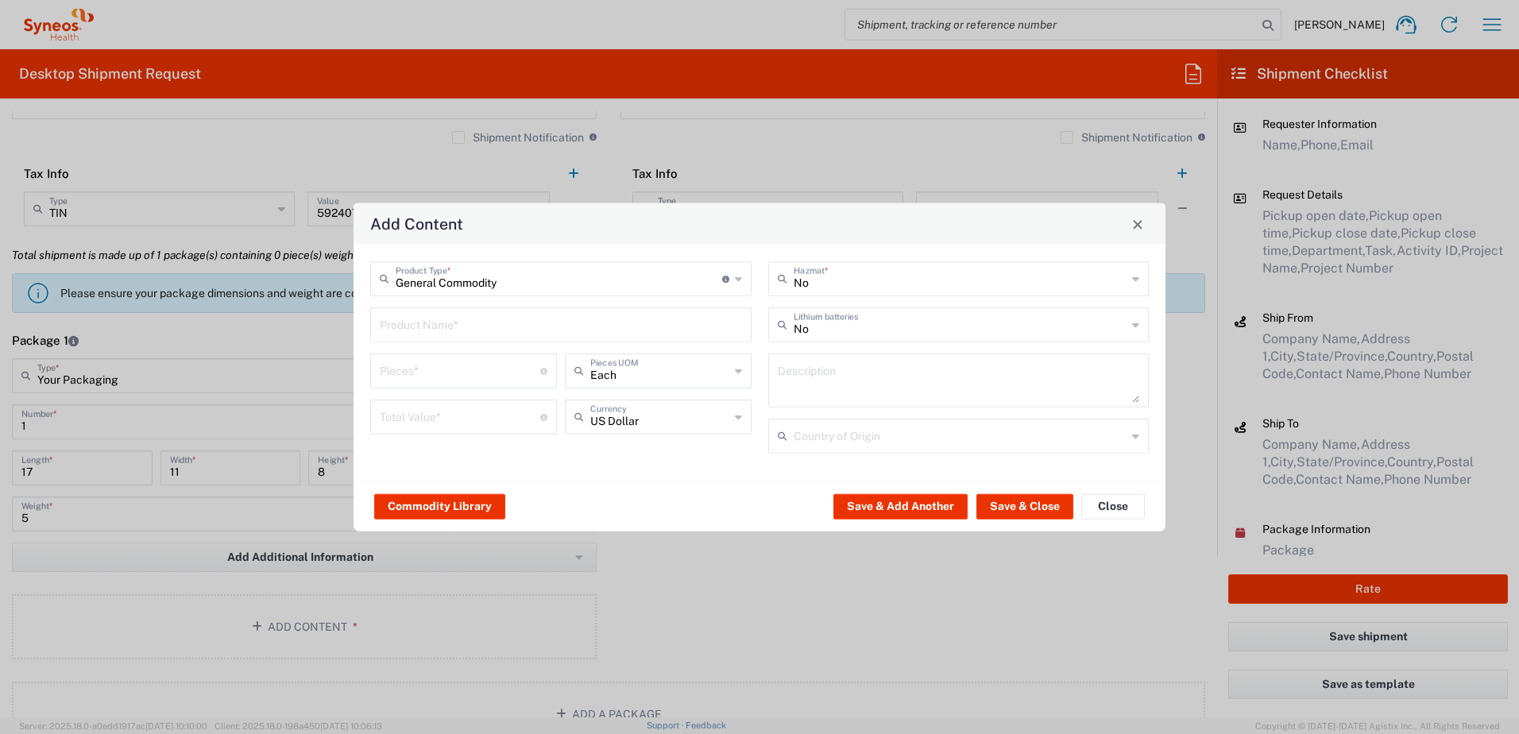
click at [423, 329] on input "text" at bounding box center [561, 324] width 362 height 28
type input "4"
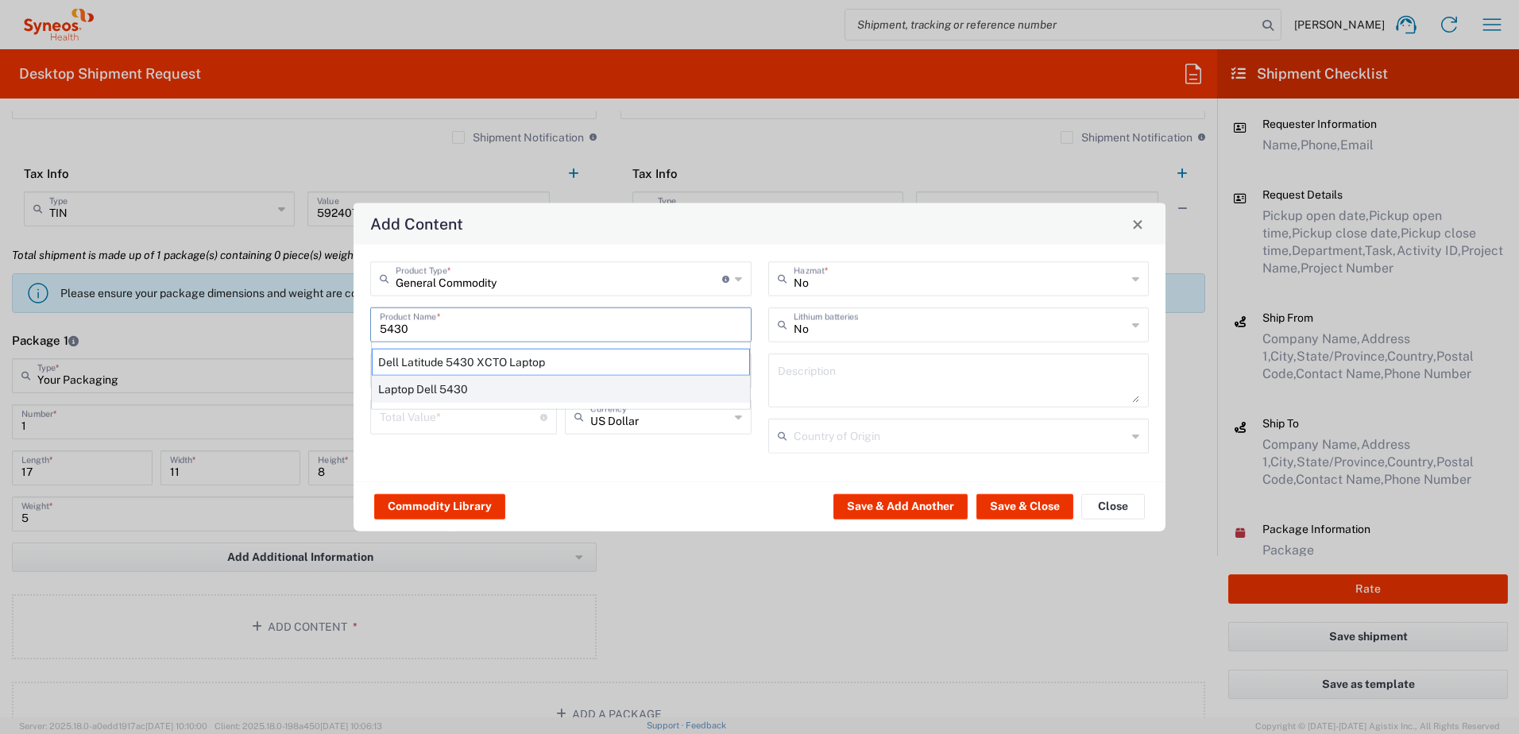
click at [458, 381] on div "Laptop Dell 5430" at bounding box center [561, 389] width 378 height 27
type input "Laptop Dell 5430"
type textarea "Laptop Dell Latitude 5430"
type input "Yes"
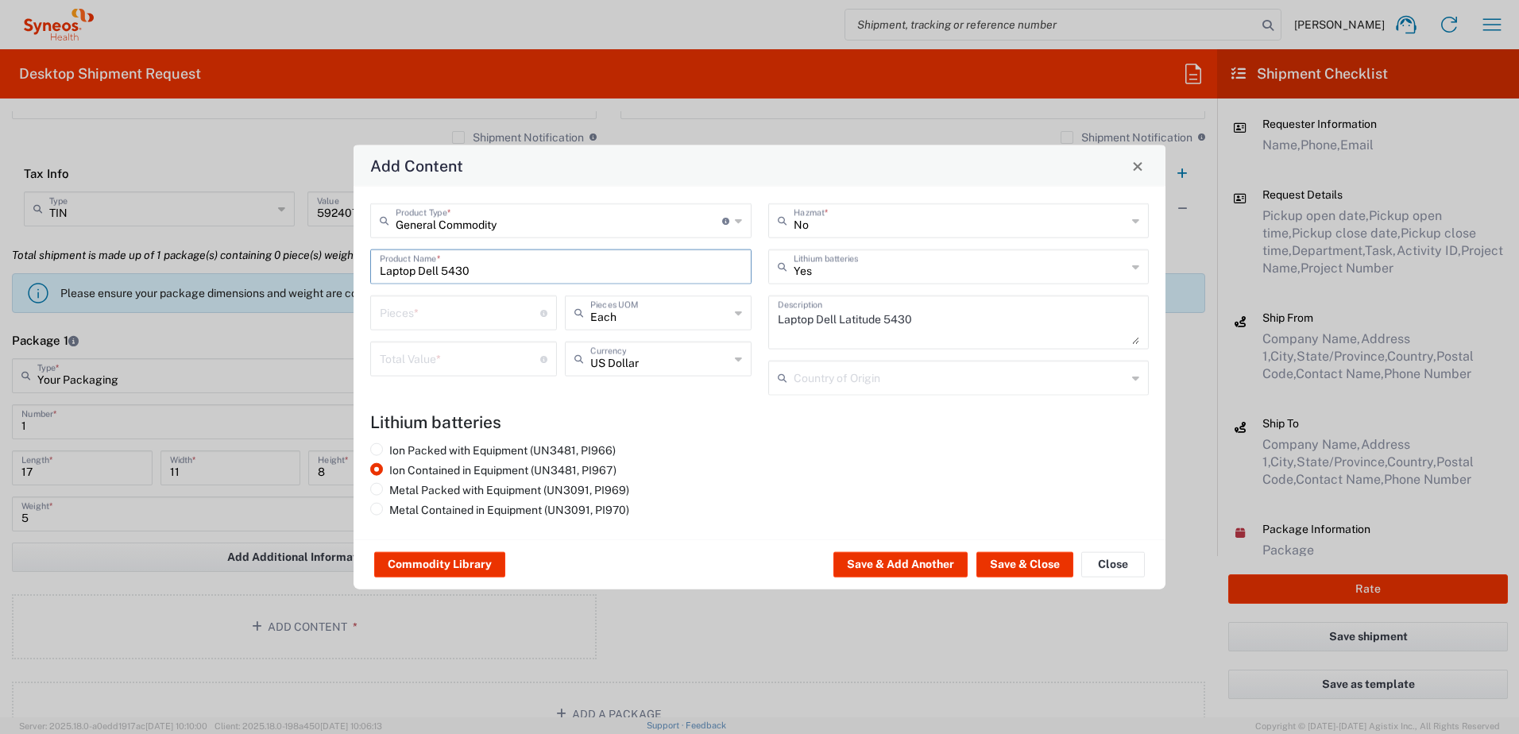
click at [431, 329] on div "Pieces * Number of pieces inside all the packages" at bounding box center [463, 312] width 187 height 35
click at [436, 323] on input "number" at bounding box center [460, 312] width 160 height 28
type input "1"
click at [419, 365] on input "number" at bounding box center [460, 358] width 160 height 28
type input "1000"
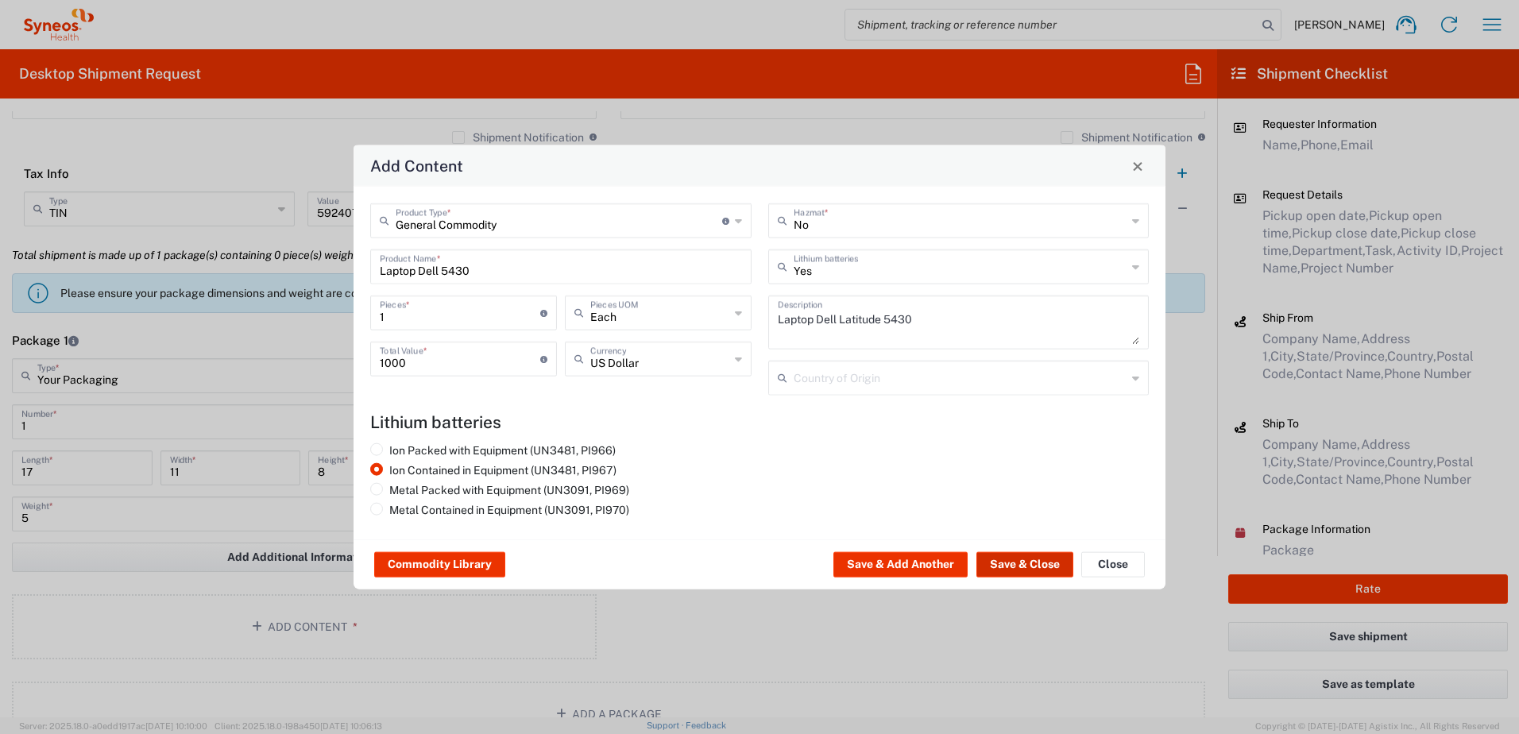
click at [1023, 566] on button "Save & Close" at bounding box center [1024, 564] width 97 height 25
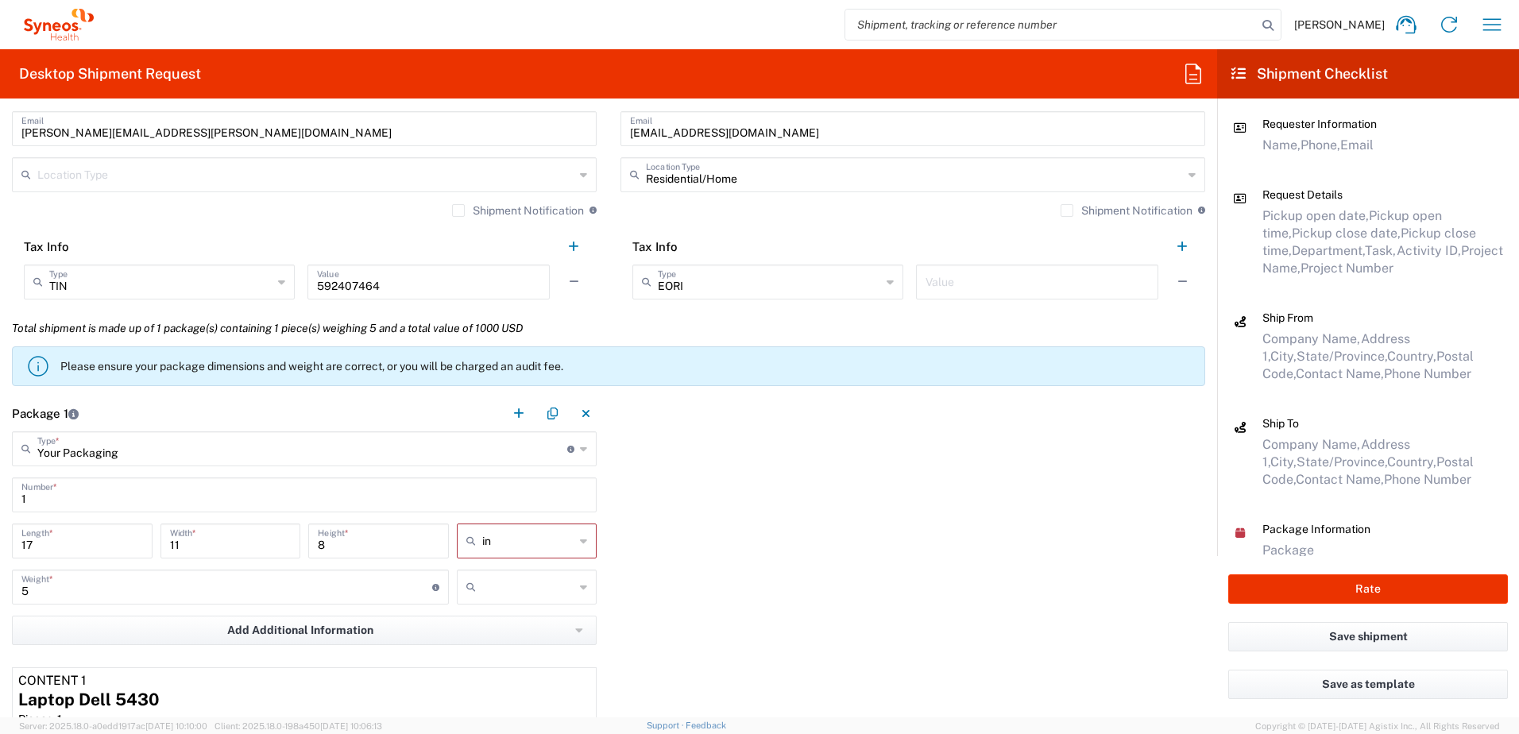
scroll to position [642, 0]
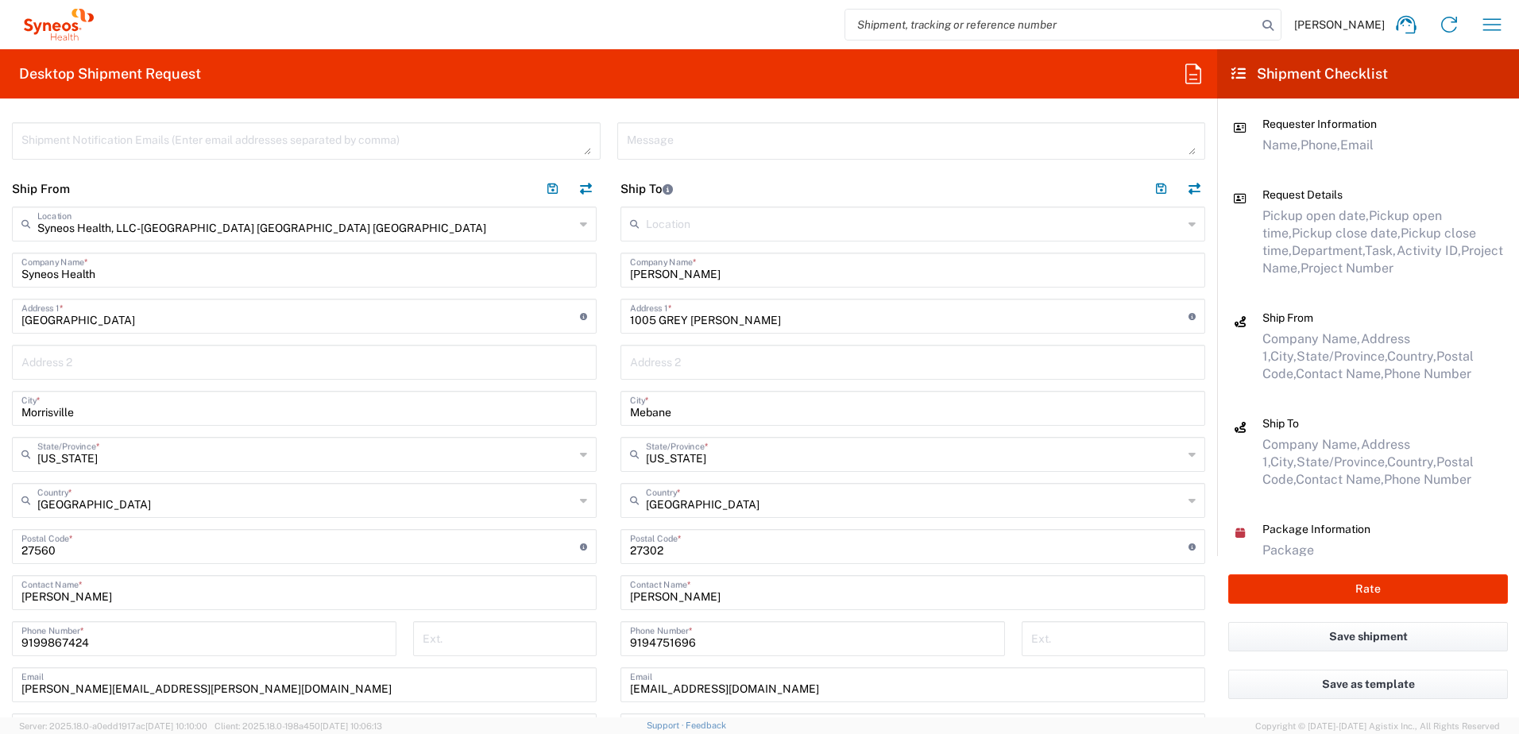
click at [585, 187] on button "button" at bounding box center [585, 189] width 22 height 22
type input "[PERSON_NAME]"
type input "1005 GREY [PERSON_NAME]"
type input "Mebane"
type input "27302"
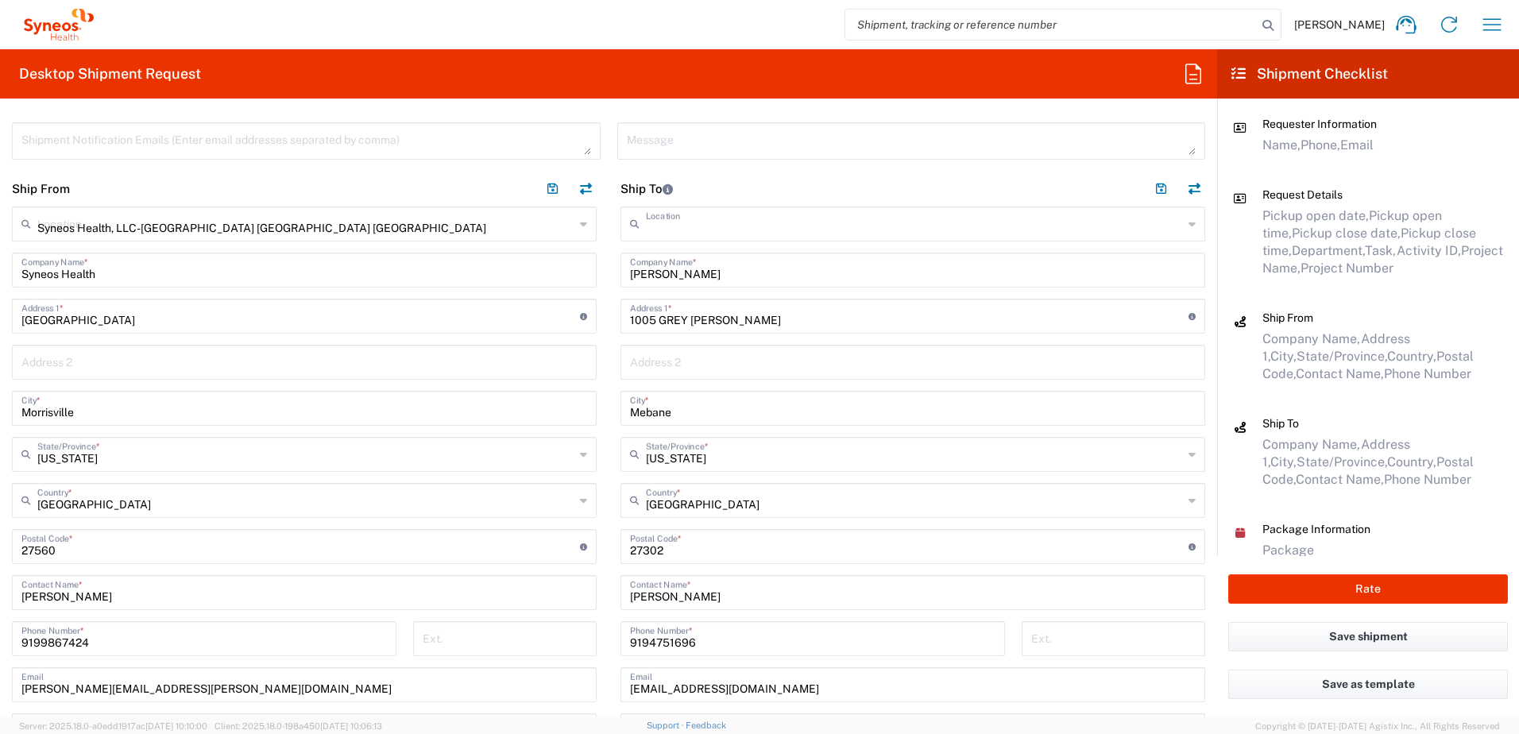
type input "[PERSON_NAME]"
type input "9194751696"
type input "[EMAIL_ADDRESS][DOMAIN_NAME]"
type input "Residential/Home"
type input "EORI"
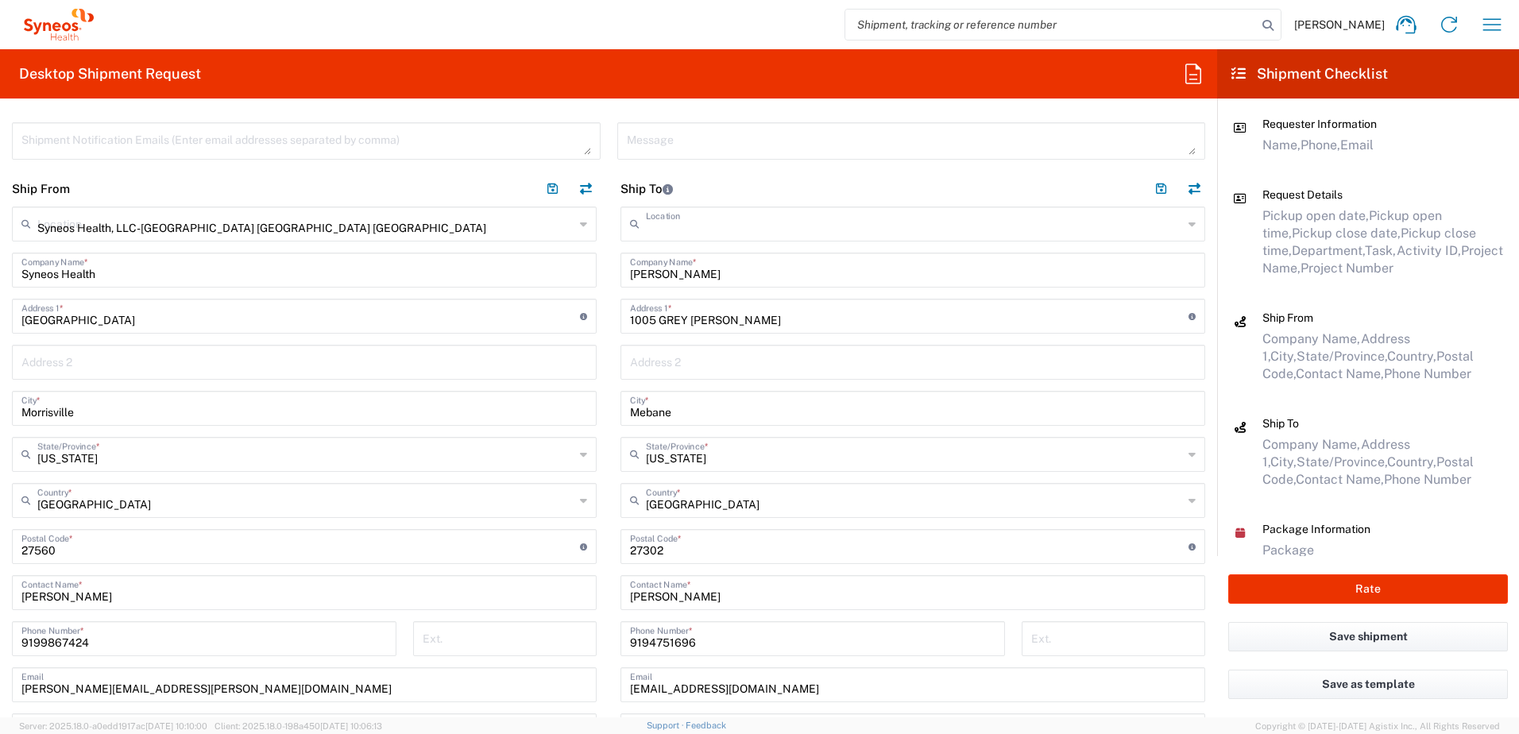
type input "Syneos Health, LLC-[GEOGRAPHIC_DATA] [GEOGRAPHIC_DATA] [GEOGRAPHIC_DATA]"
type input "Syneos Health"
type input "[GEOGRAPHIC_DATA]"
type input "Morrisville"
type input "[US_STATE]"
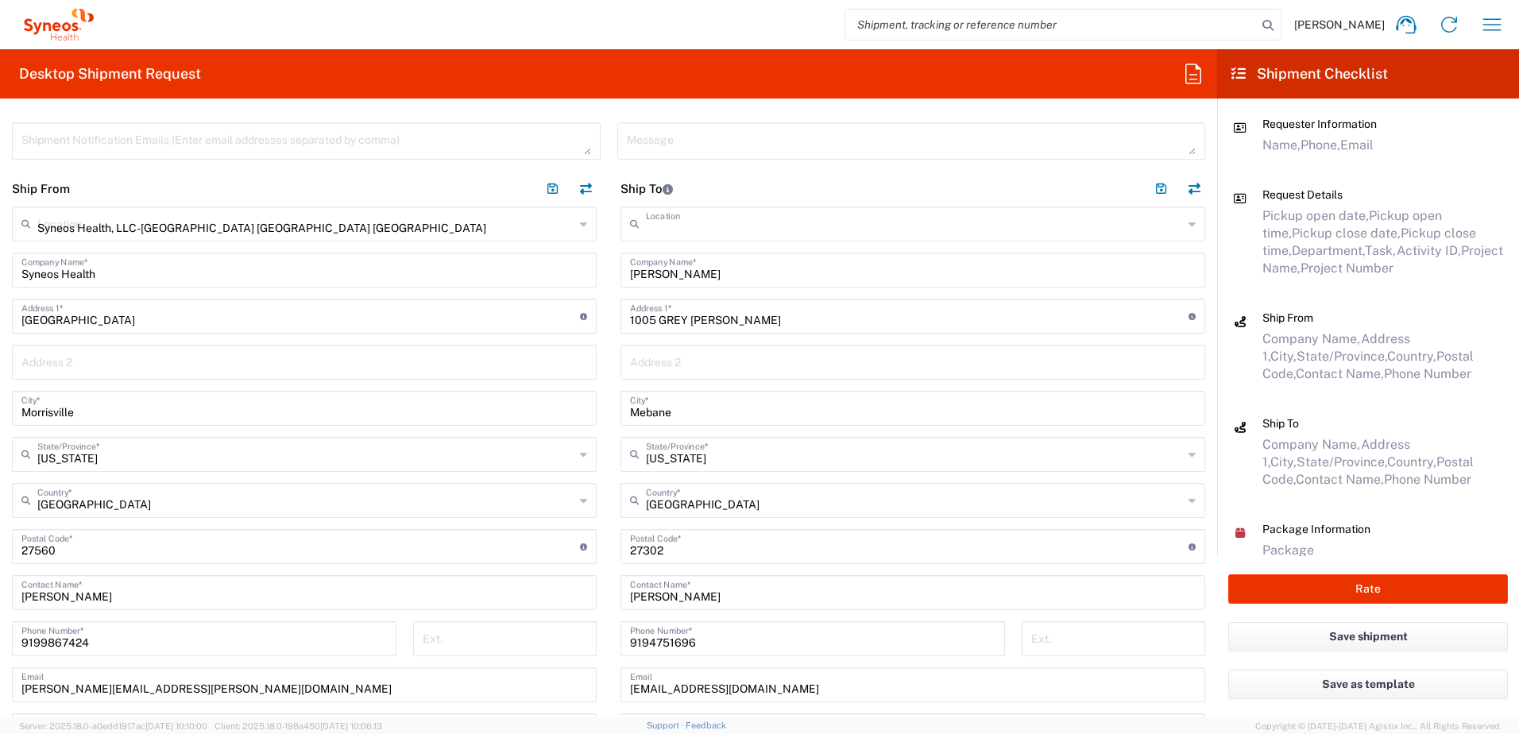
type input "[GEOGRAPHIC_DATA]"
type input "27560"
type input "[PERSON_NAME]"
type input "9199867424"
type input "[PERSON_NAME][EMAIL_ADDRESS][PERSON_NAME][DOMAIN_NAME]"
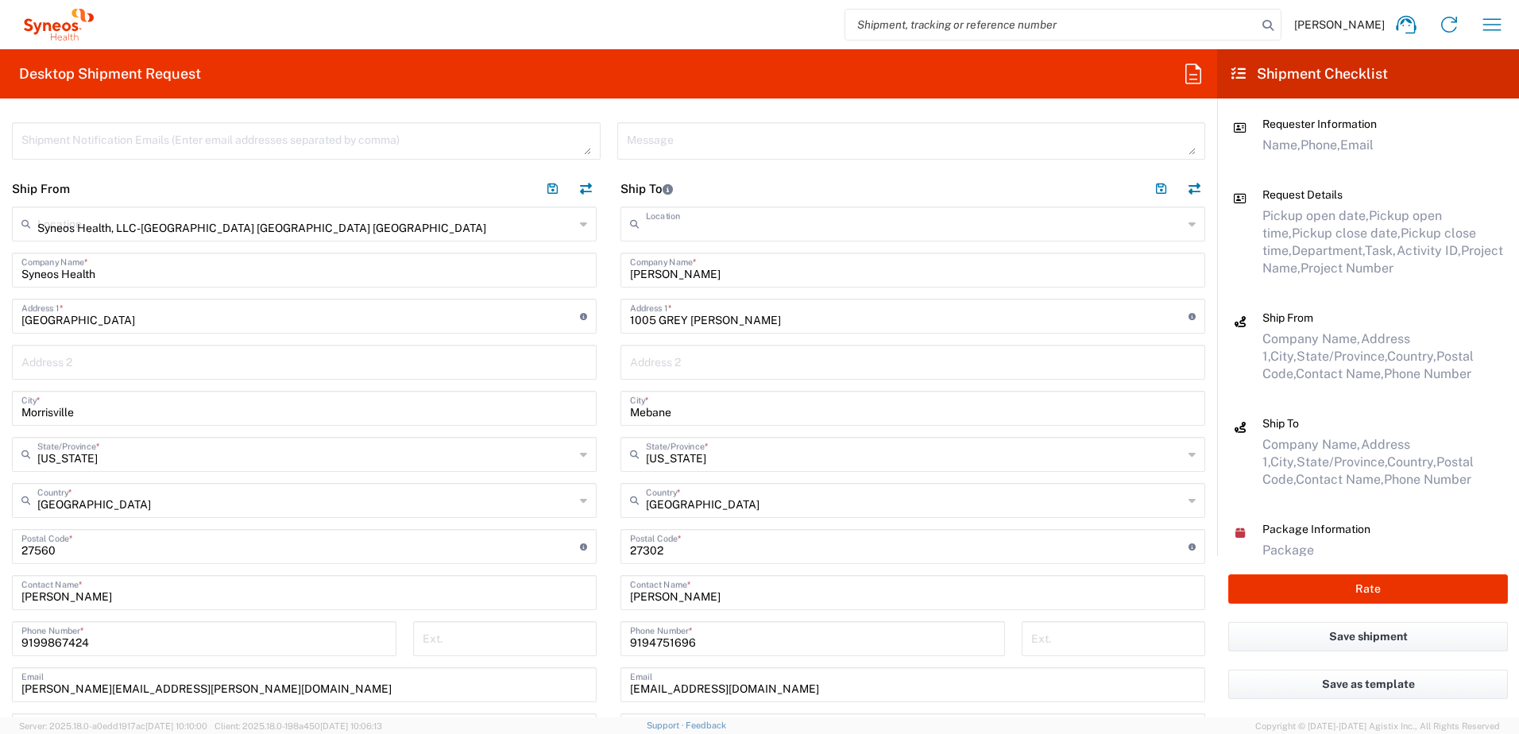
type input "TIN"
type input "592407464"
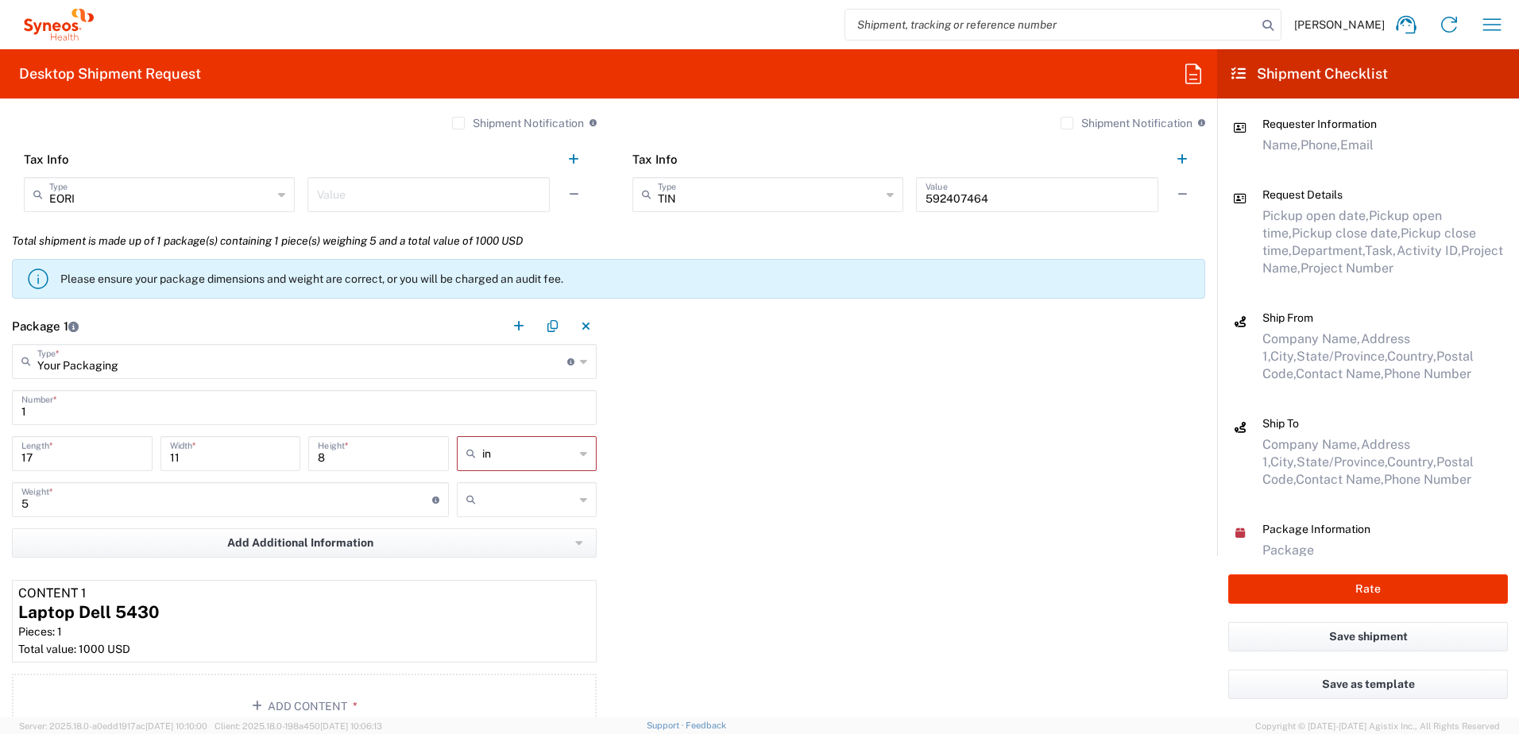
scroll to position [1350, 0]
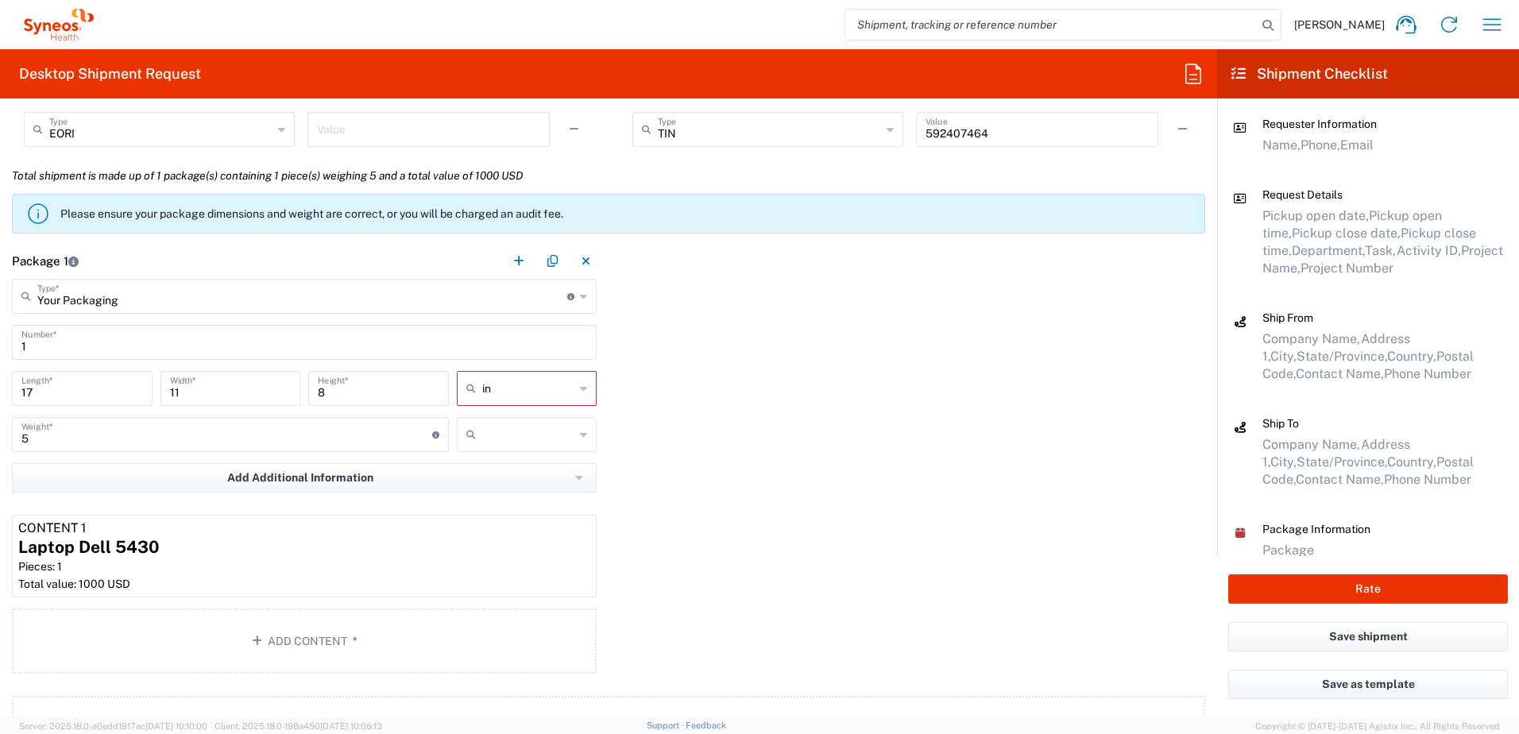
click at [519, 430] on input "text" at bounding box center [528, 434] width 93 height 25
click at [481, 492] on span "lbs" at bounding box center [522, 495] width 136 height 25
type input "lbs"
click at [1383, 593] on button "Rate" at bounding box center [1368, 588] width 280 height 29
type input "4520 DEPARTMENTAL EXPENSE"
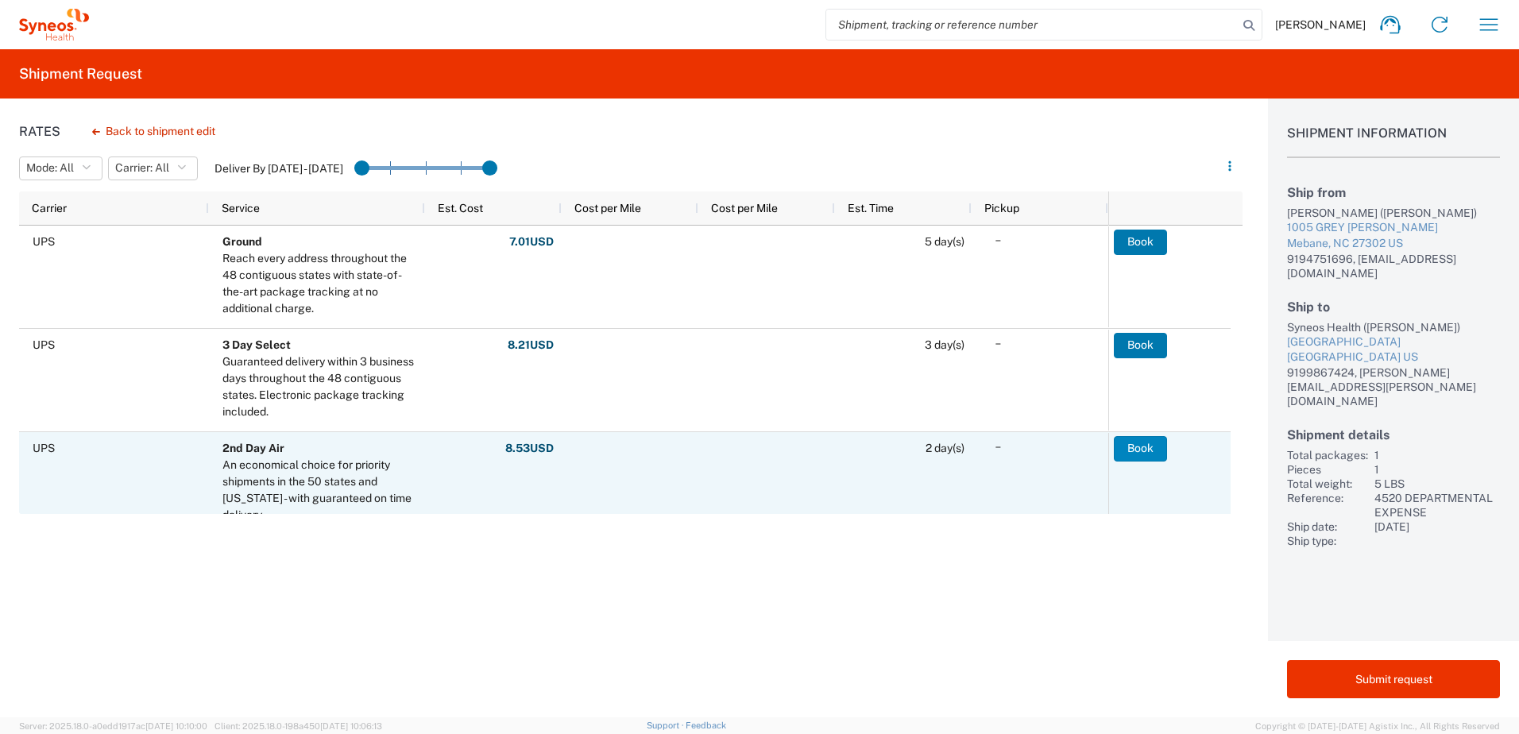
click at [1148, 447] on button "Book" at bounding box center [1140, 448] width 53 height 25
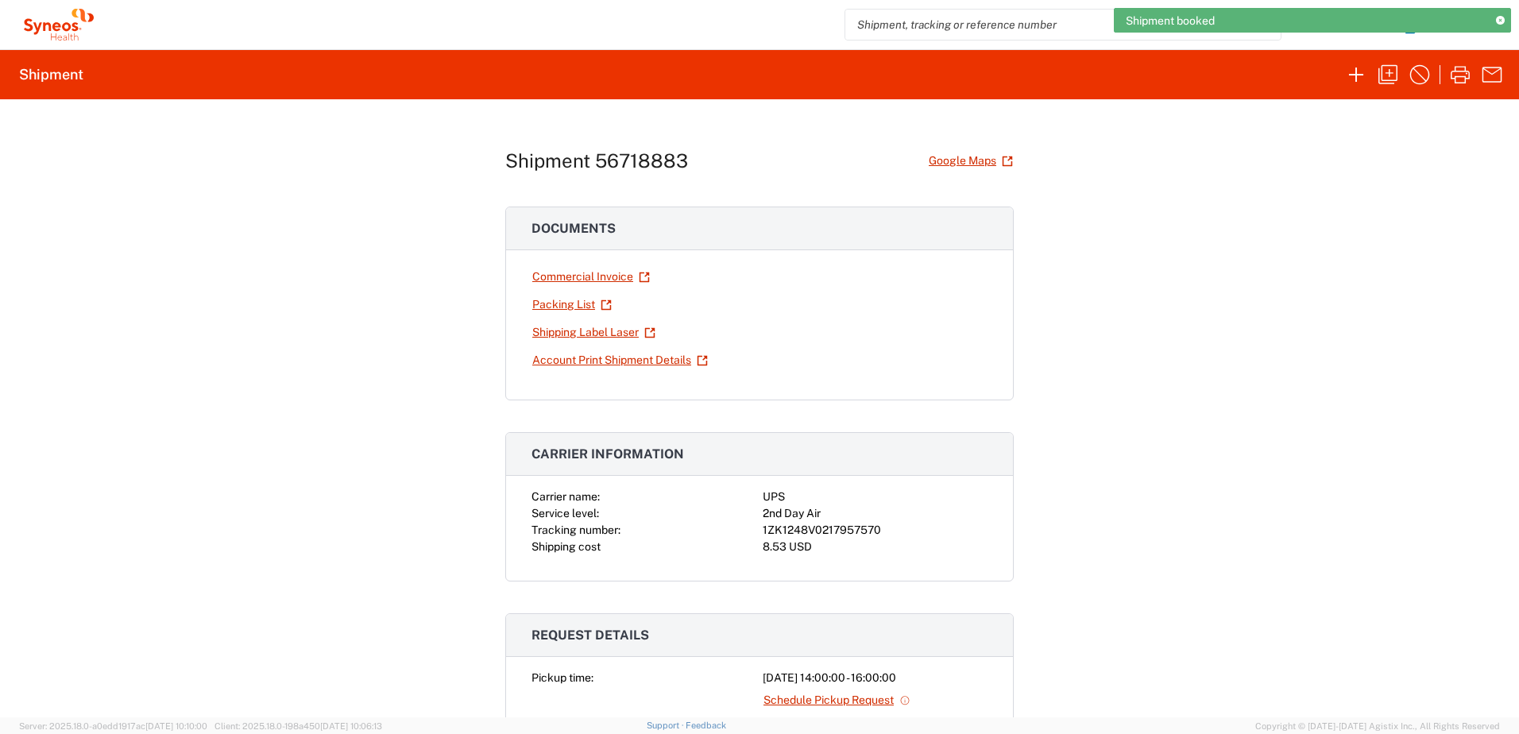
click at [824, 529] on div "1ZK1248V0217957570" at bounding box center [875, 530] width 225 height 17
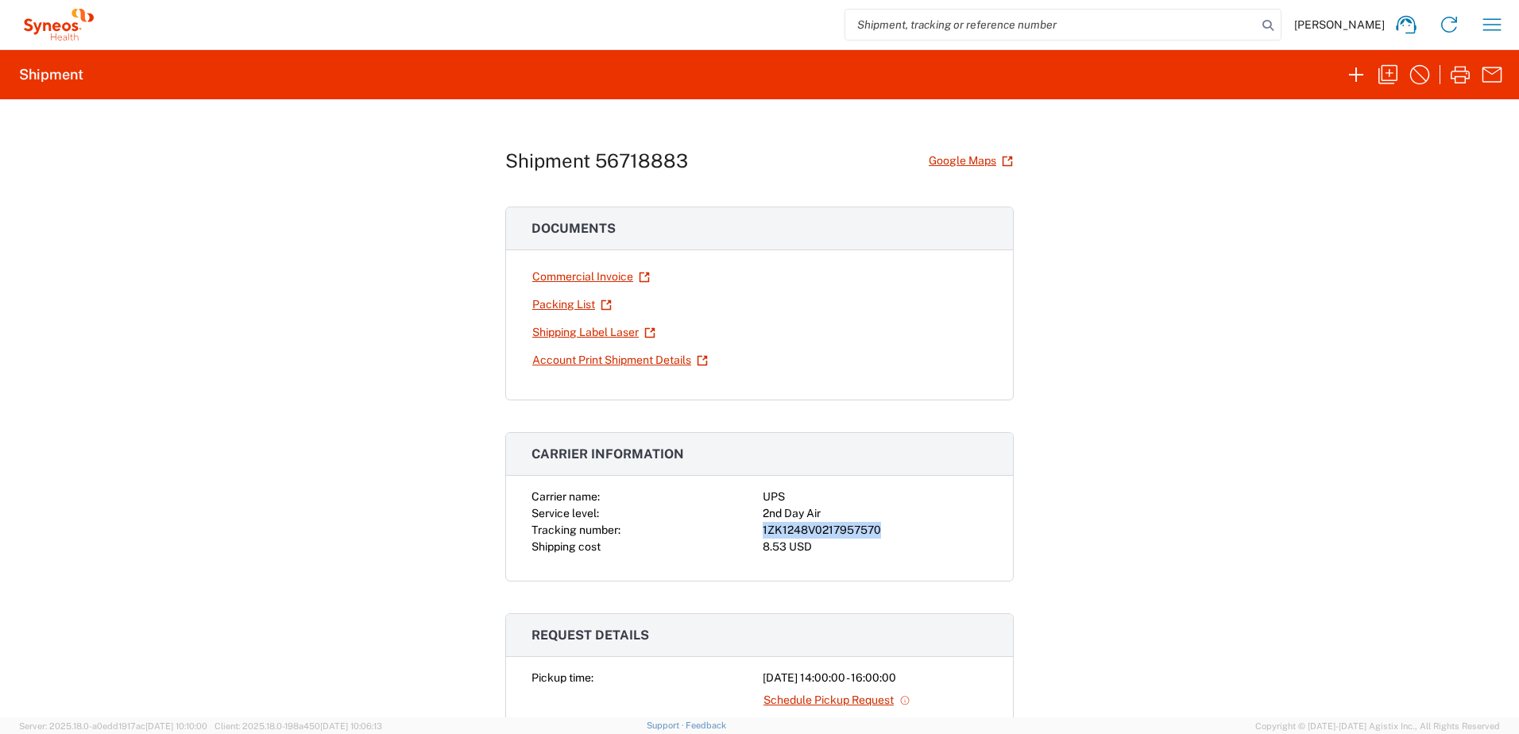
click at [824, 529] on div "1ZK1248V0217957570" at bounding box center [875, 530] width 225 height 17
copy div "1ZK1248V0217957570"
click at [1139, 309] on div "Shipment 56718883 Google Maps Documents Commercial Invoice Packing List Shippin…" at bounding box center [759, 408] width 1519 height 618
click at [1466, 70] on icon "button" at bounding box center [1459, 74] width 25 height 25
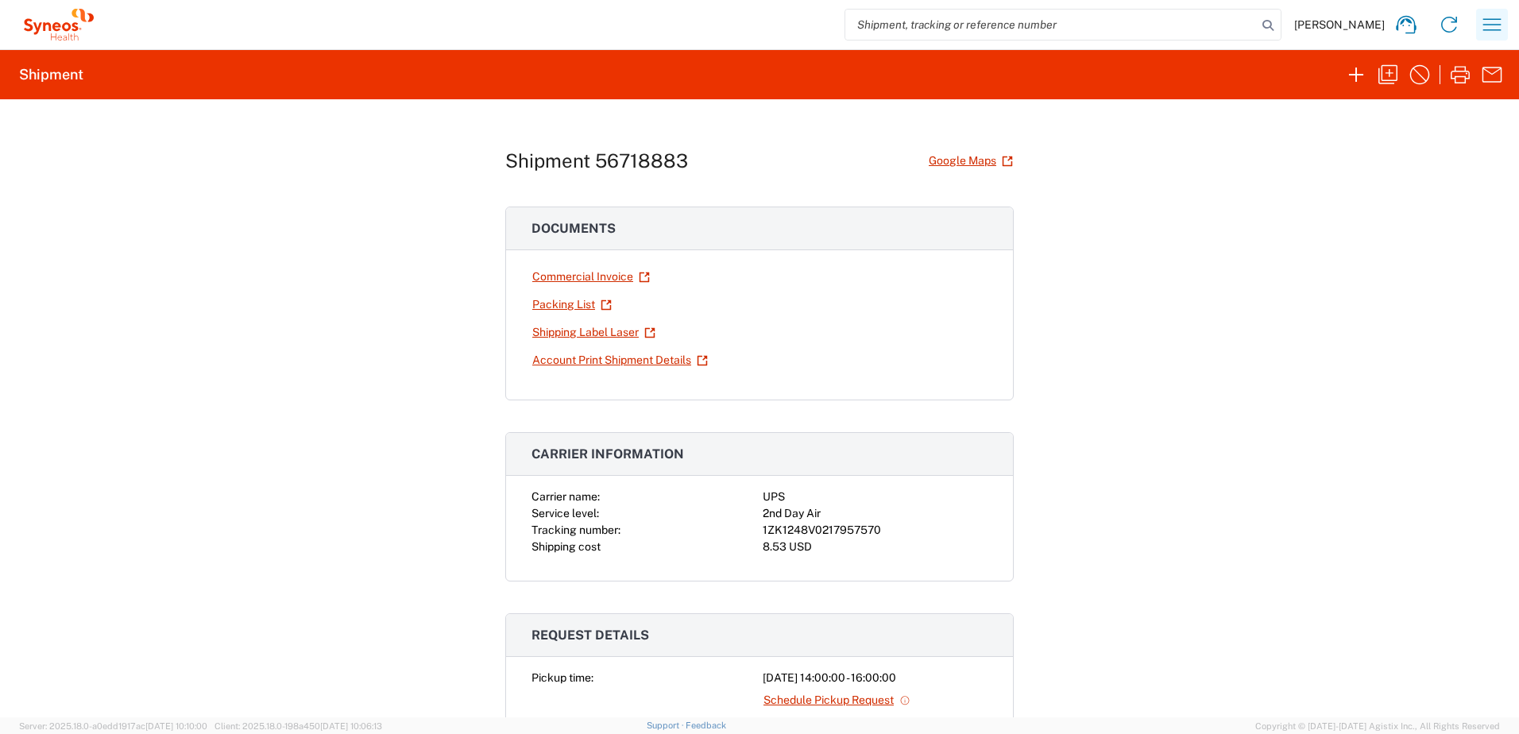
click at [1497, 26] on icon "button" at bounding box center [1491, 24] width 25 height 25
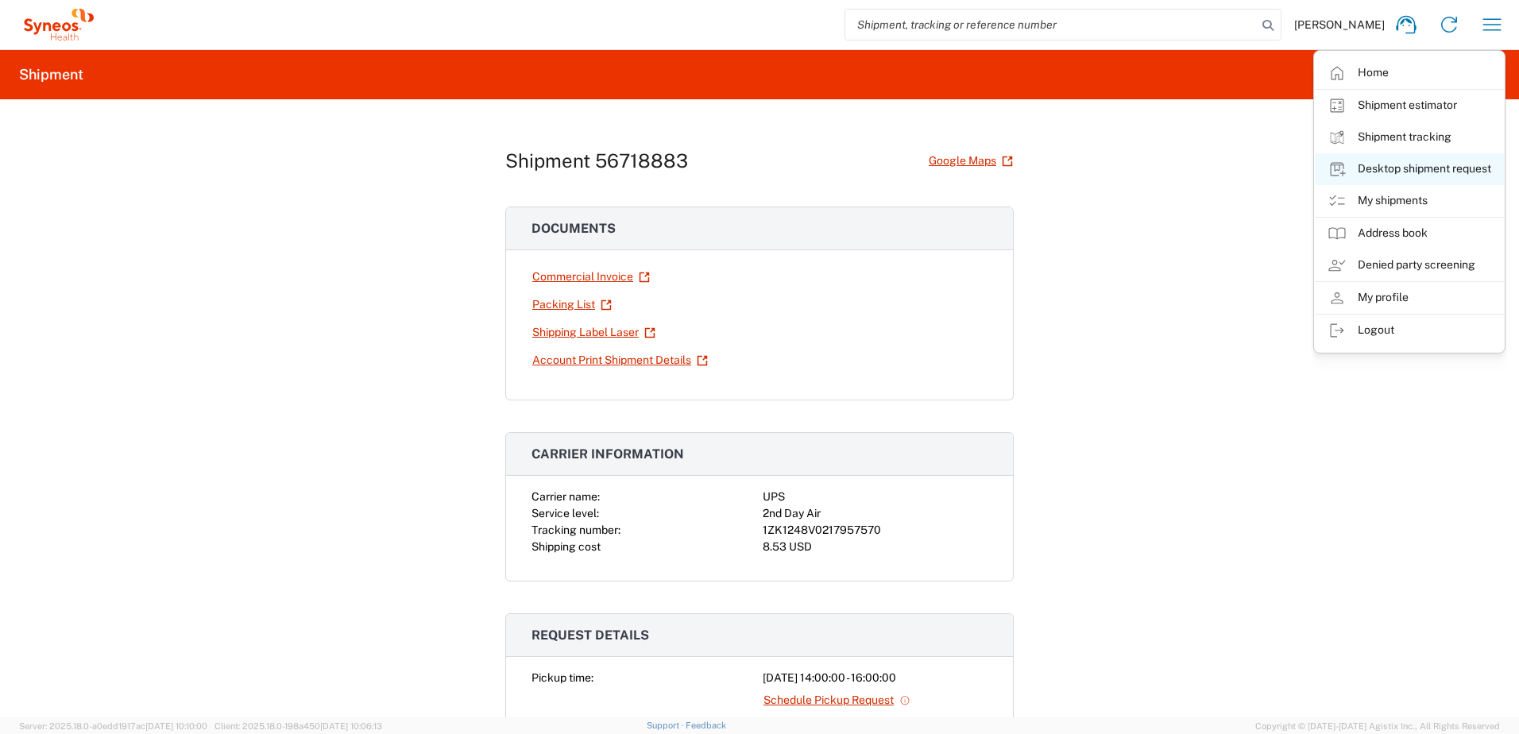
click at [1414, 170] on link "Desktop shipment request" at bounding box center [1409, 169] width 189 height 32
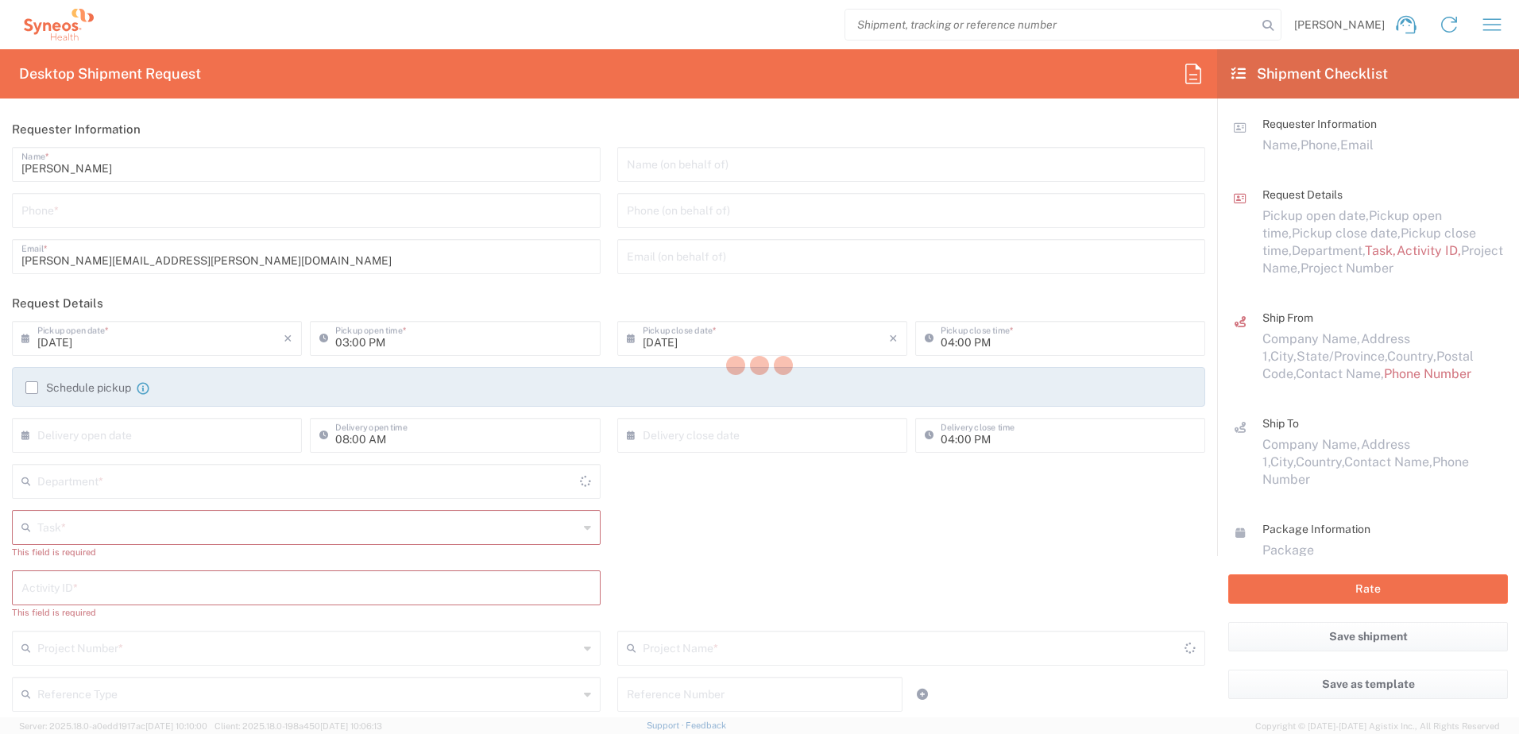
type input "4510"
type input "[US_STATE]"
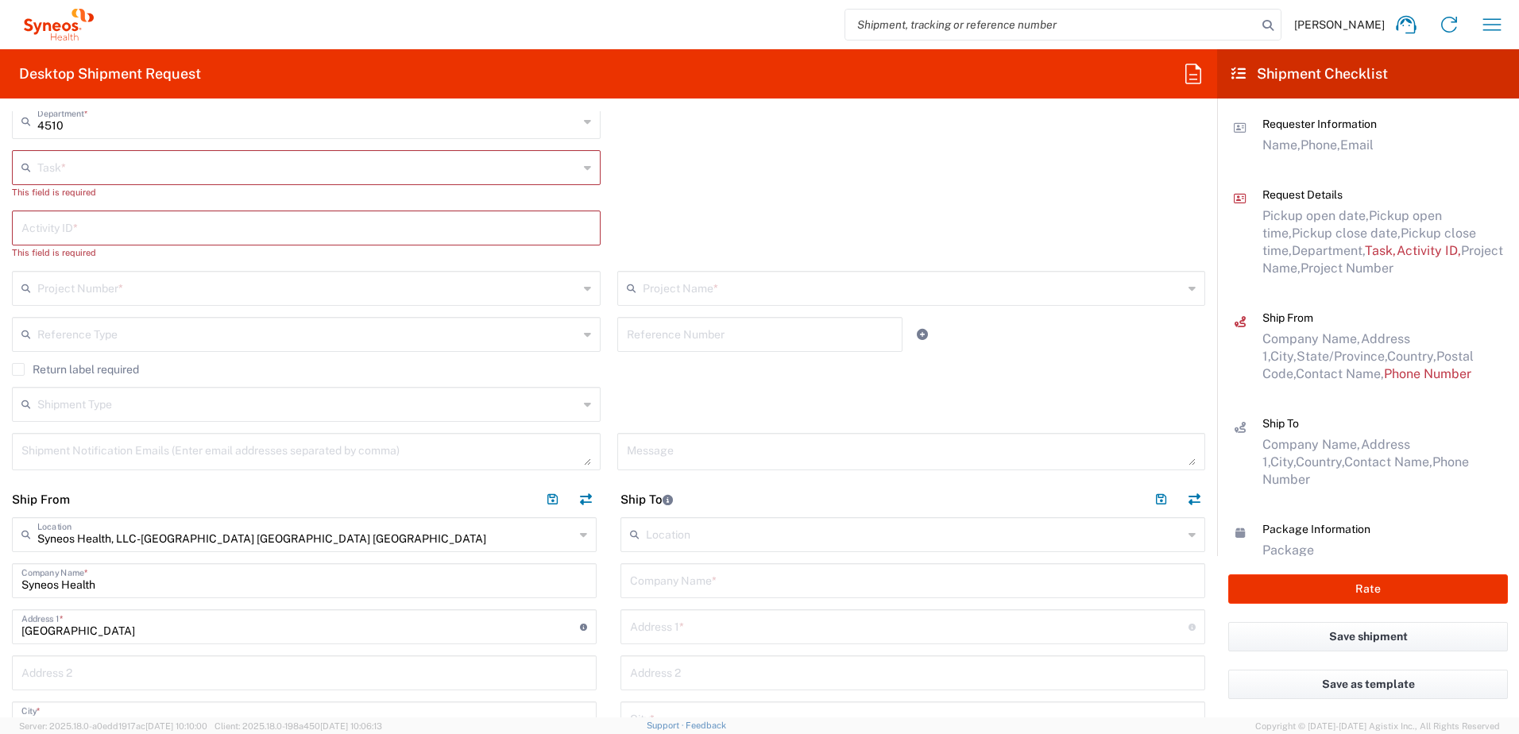
scroll to position [556, 0]
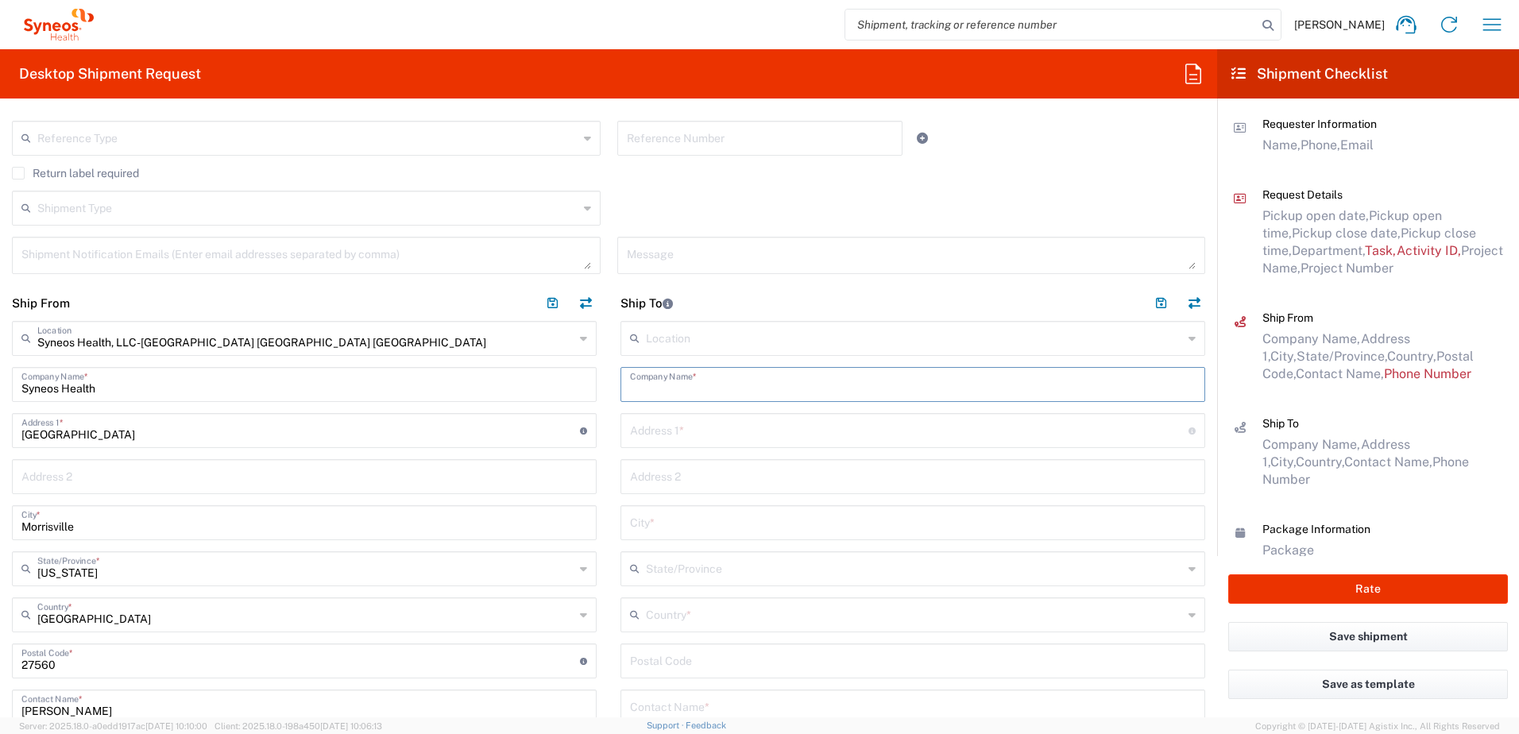
click at [662, 383] on input "text" at bounding box center [913, 383] width 566 height 28
paste input "[PERSON_NAME]"
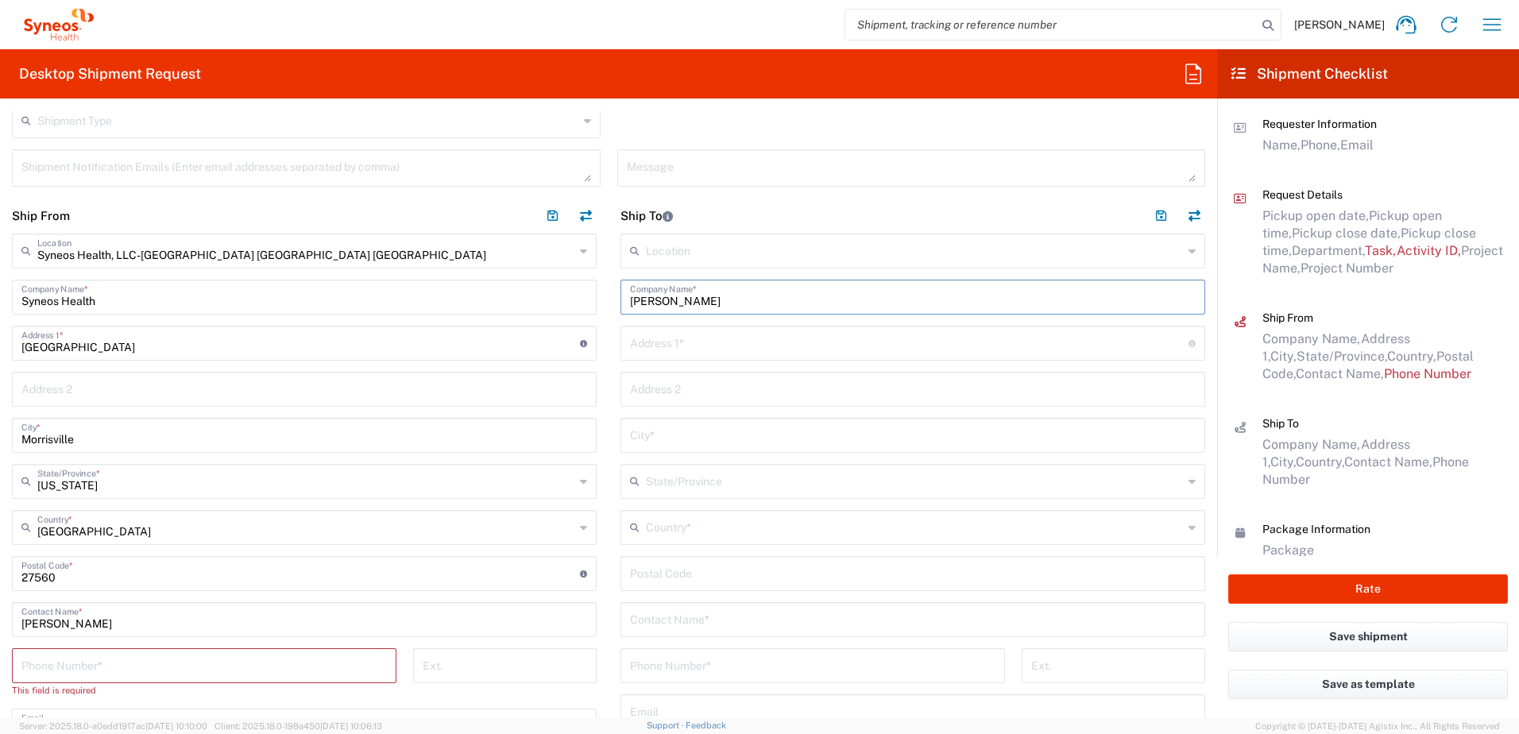
scroll to position [794, 0]
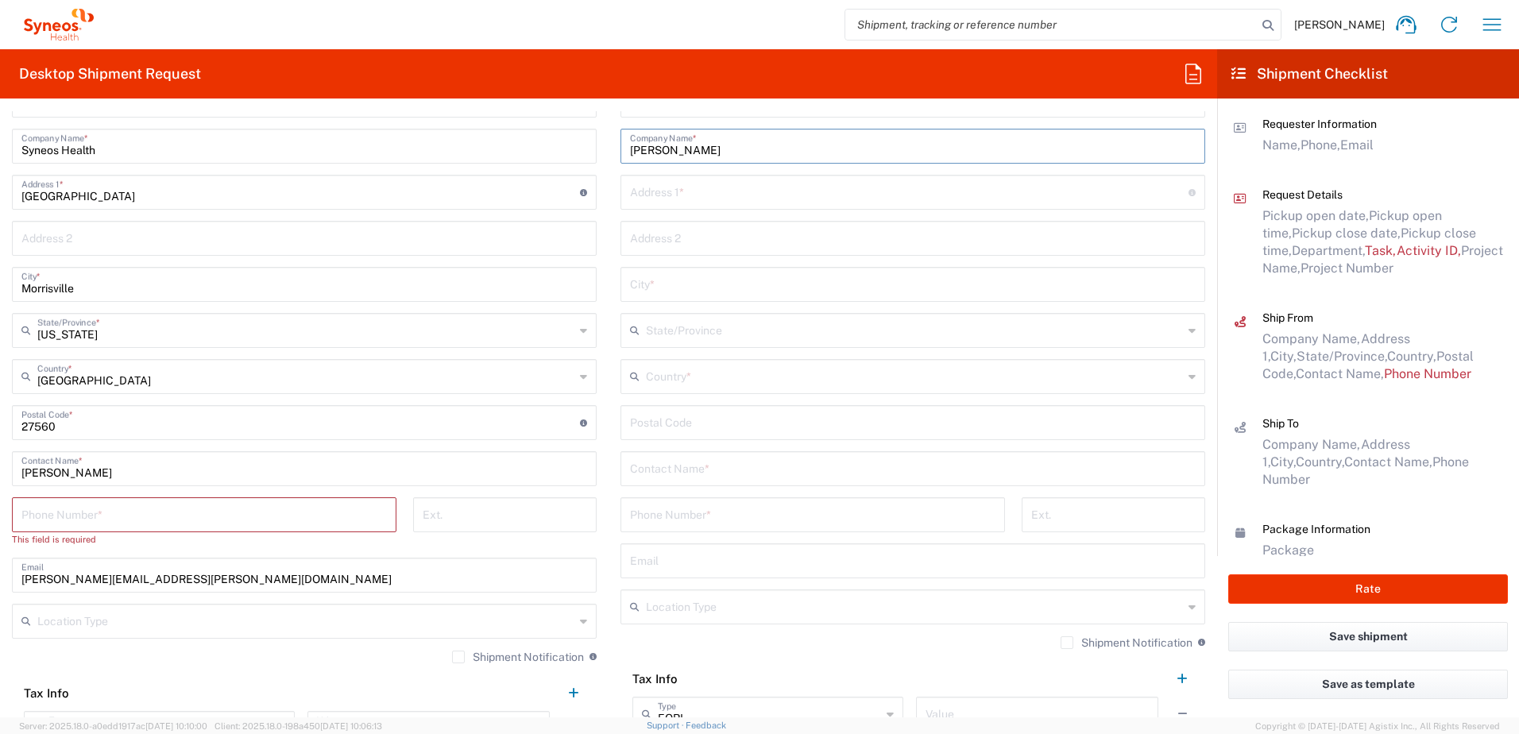
type input "[PERSON_NAME]"
click at [674, 467] on input "text" at bounding box center [913, 468] width 566 height 28
paste input "[PERSON_NAME]"
type input "[PERSON_NAME]"
click at [679, 510] on input "tel" at bounding box center [812, 514] width 365 height 28
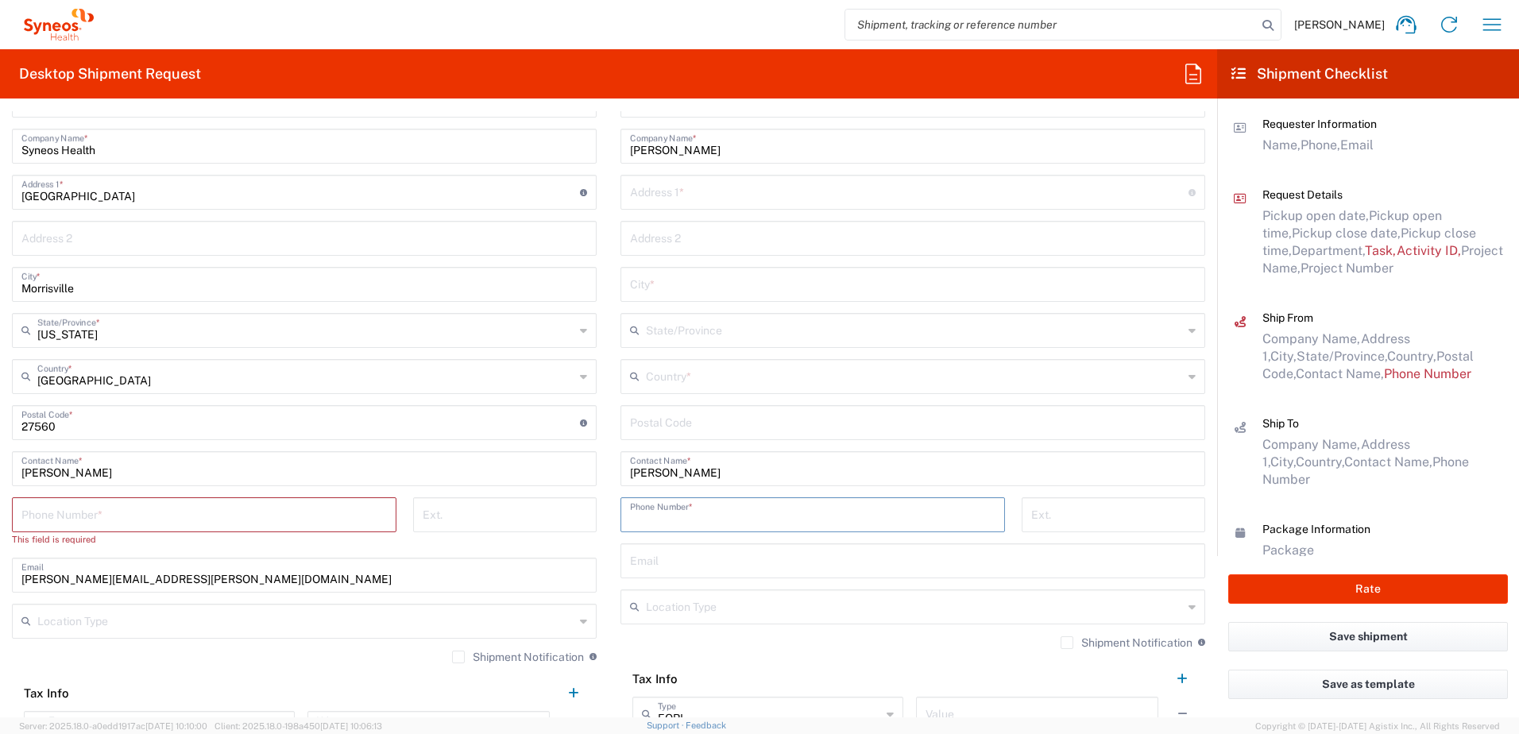
paste input "[PHONE_NUMBER]"
type input "[PHONE_NUMBER]"
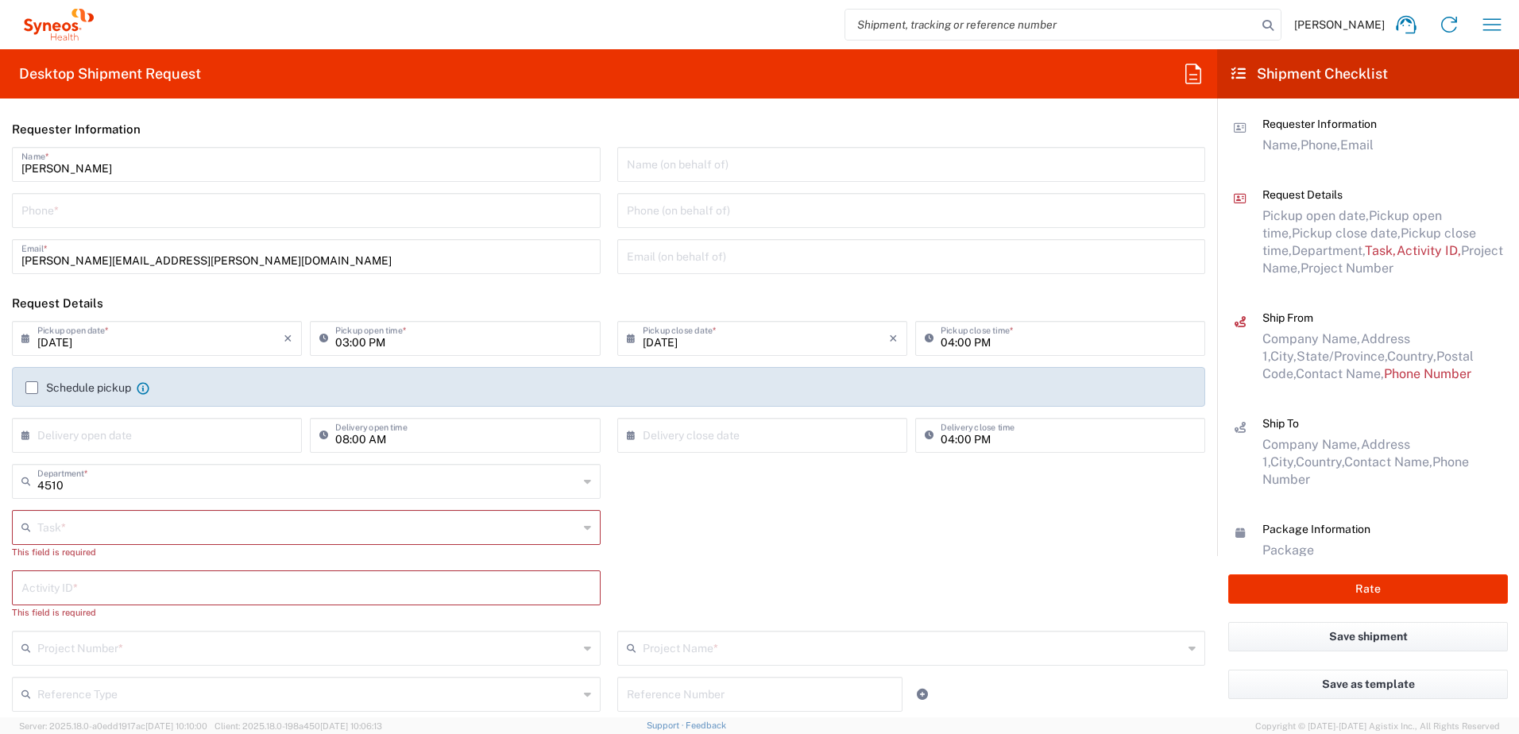
scroll to position [159, 0]
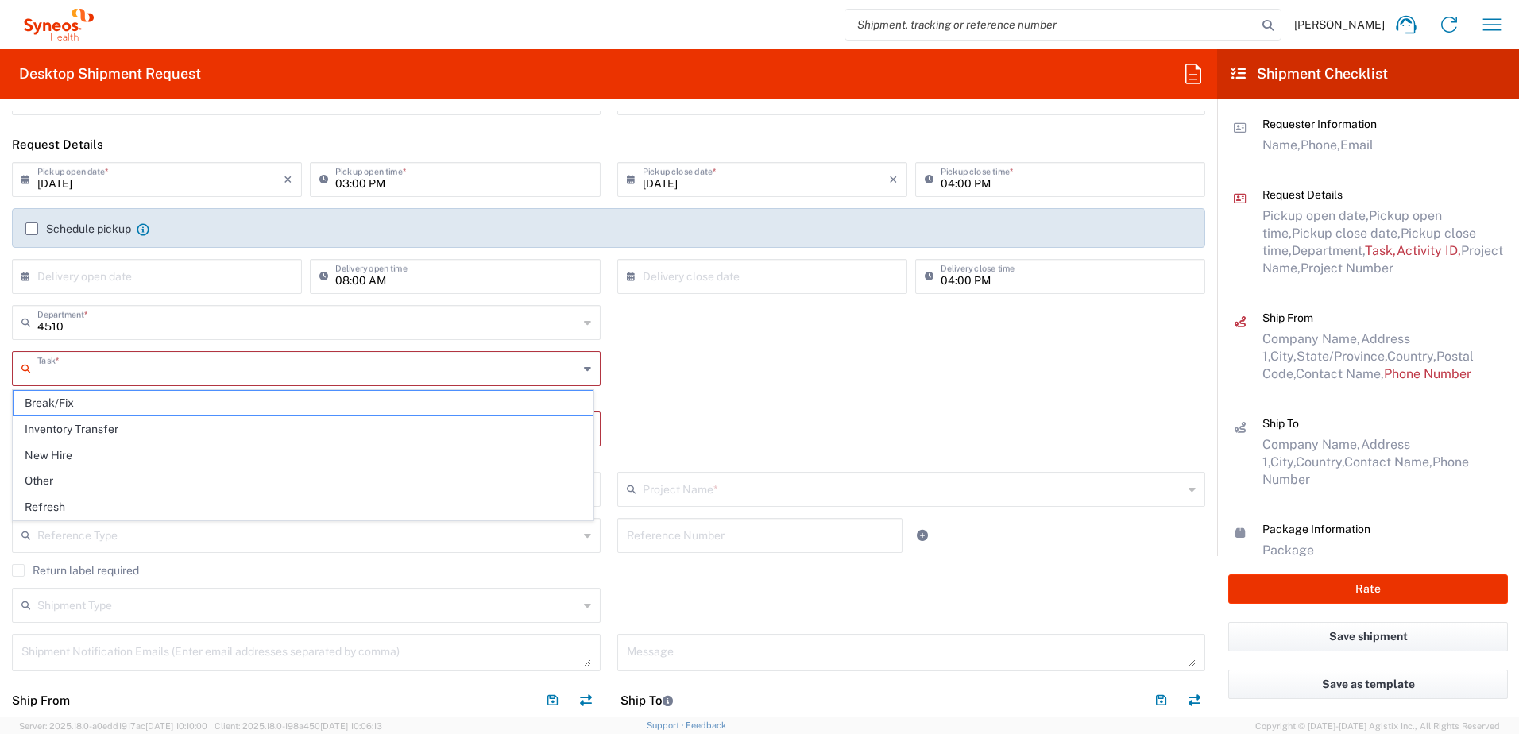
click at [84, 362] on input "text" at bounding box center [307, 367] width 541 height 28
click at [79, 481] on span "Other" at bounding box center [303, 481] width 579 height 25
type input "Other"
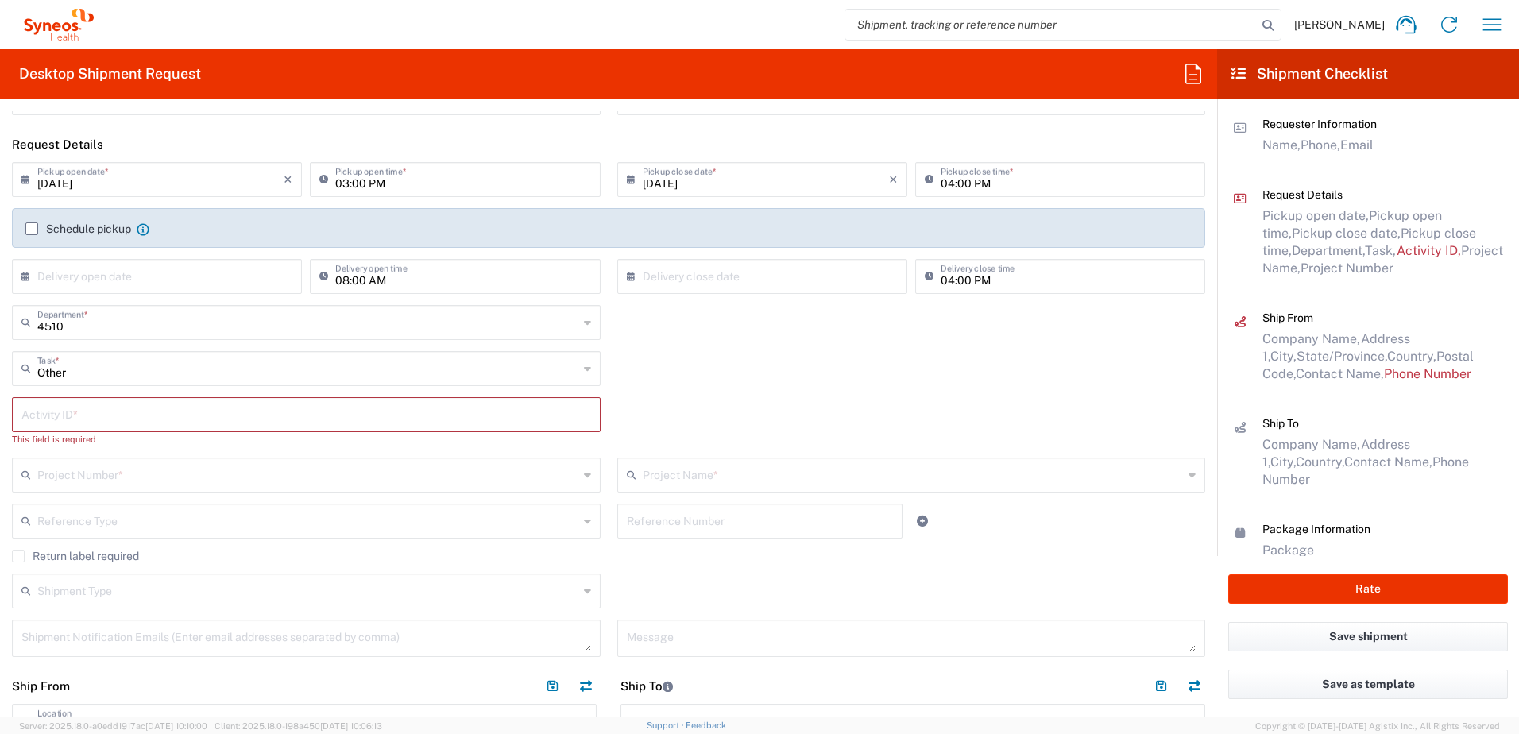
click at [99, 420] on input "text" at bounding box center [306, 414] width 570 height 28
paste input "SCTASK2705139"
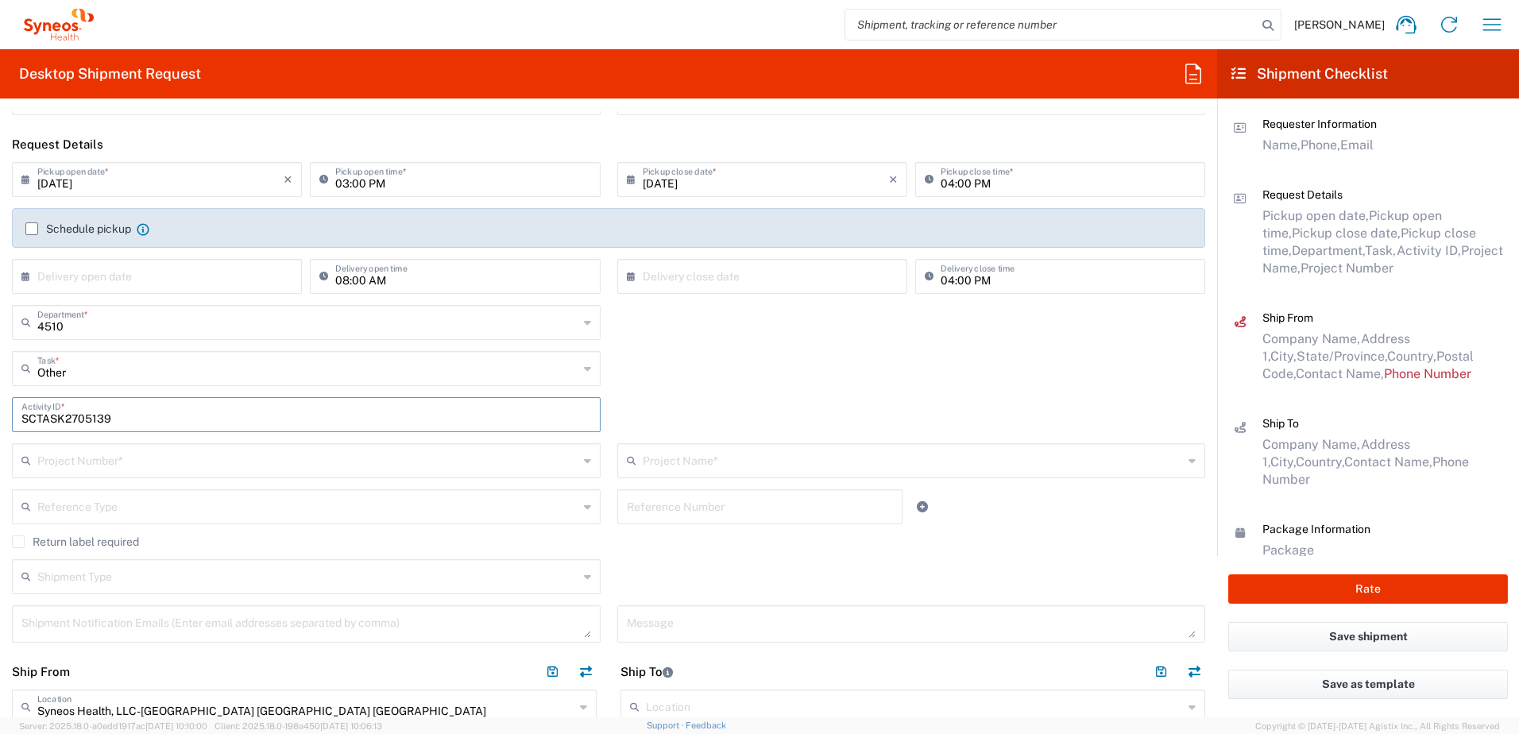
type input "SCTASK2705139"
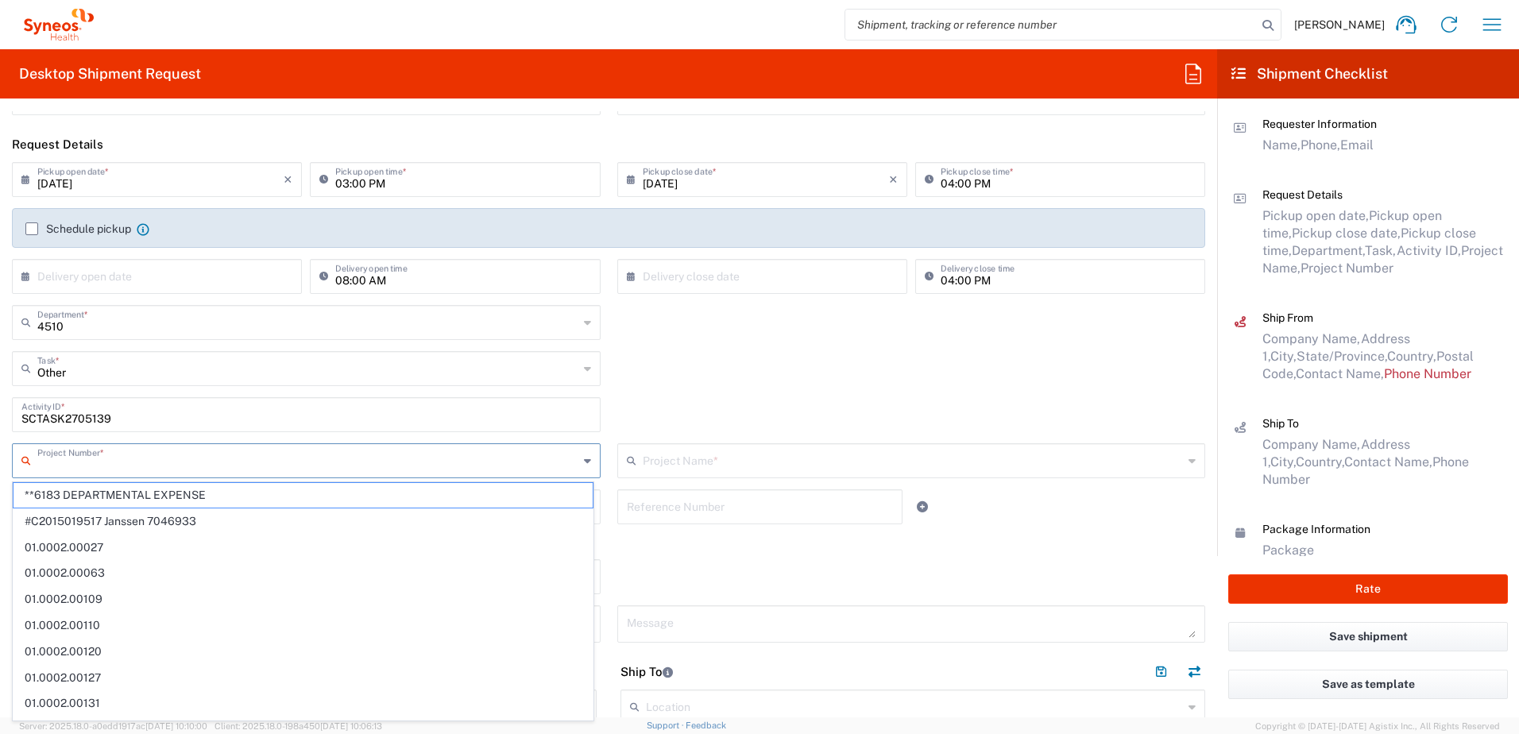
click at [148, 462] on input "text" at bounding box center [307, 460] width 541 height 28
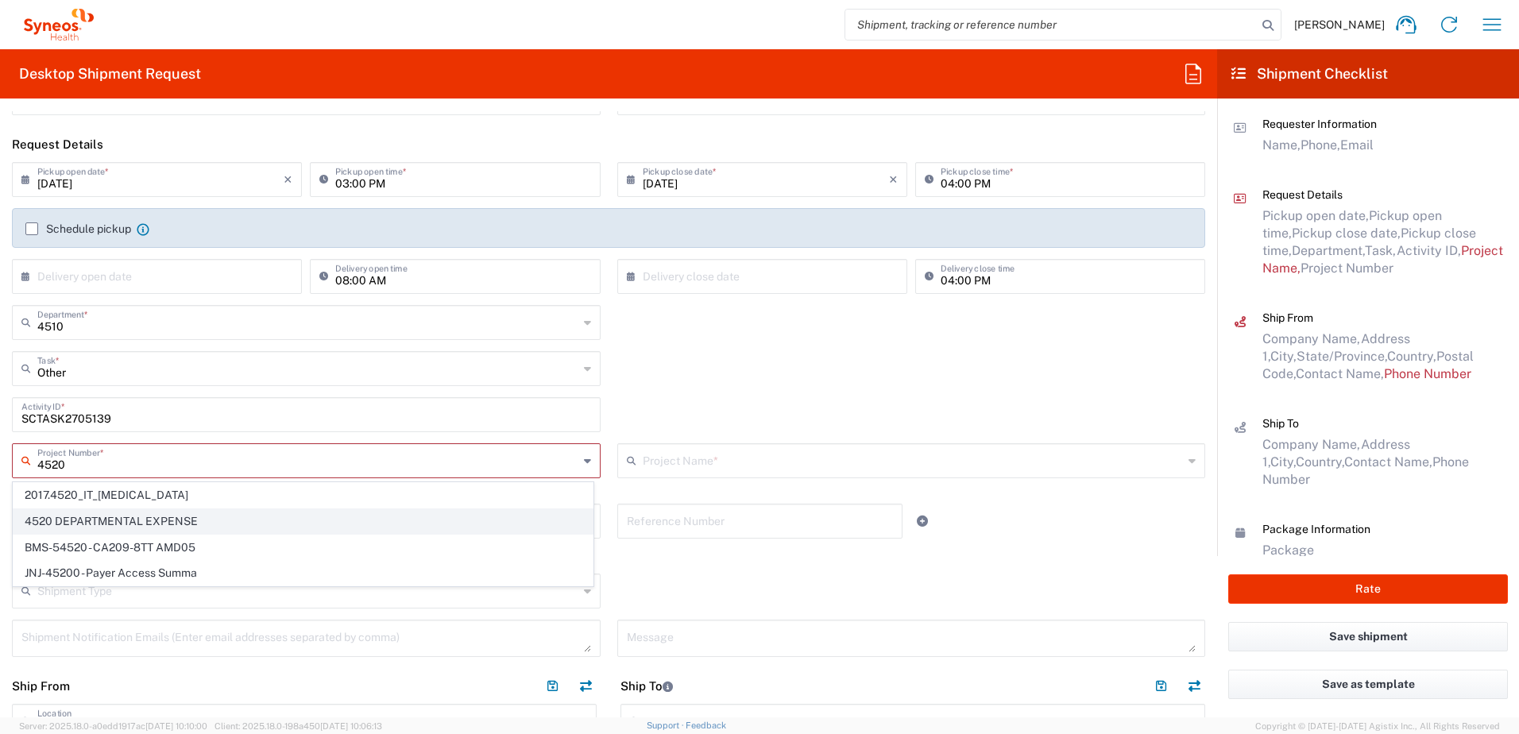
click at [118, 516] on span "4520 DEPARTMENTAL EXPENSE" at bounding box center [303, 521] width 579 height 25
type input "4520 DEPARTMENTAL EXPENSE"
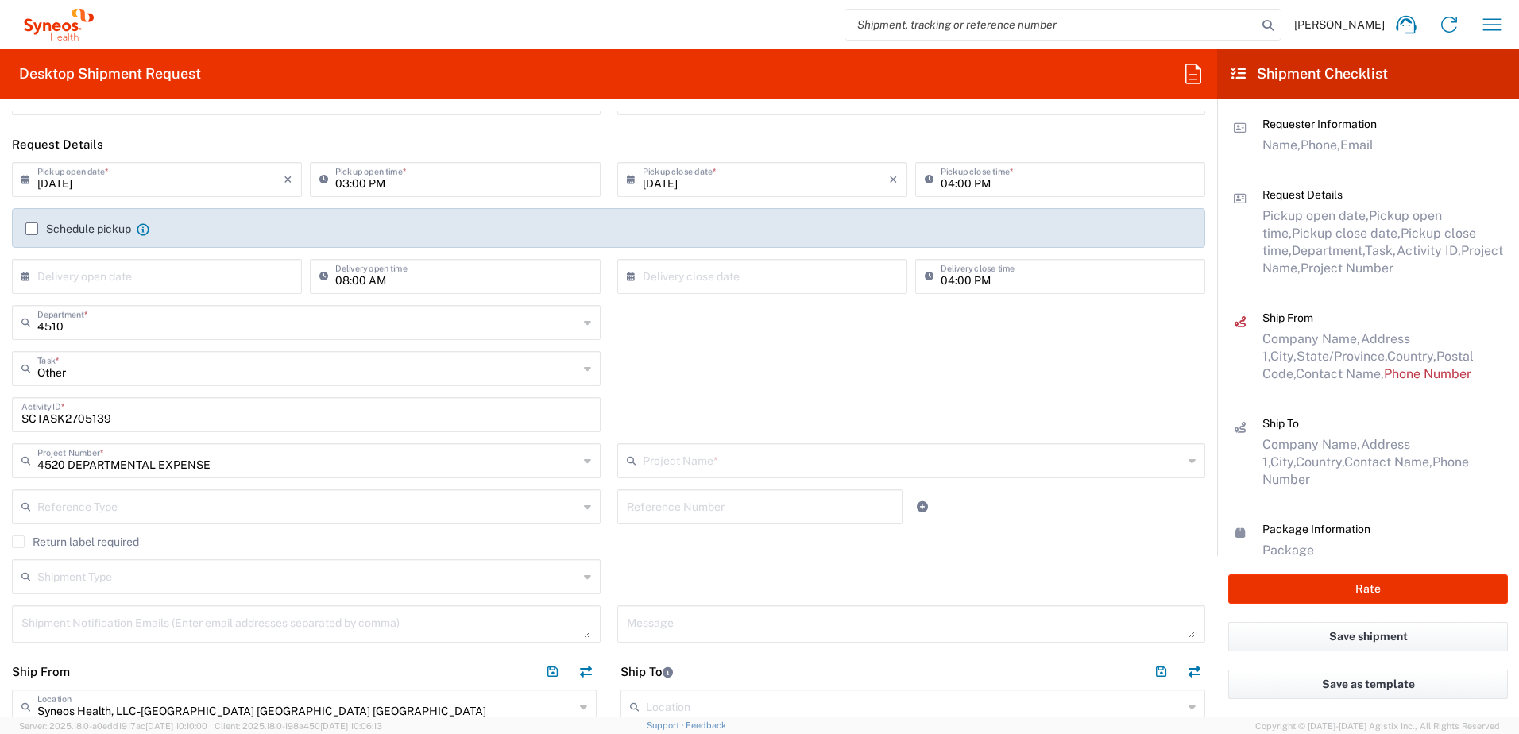
type input "4520 DEPARTMENTAL EXPENSE"
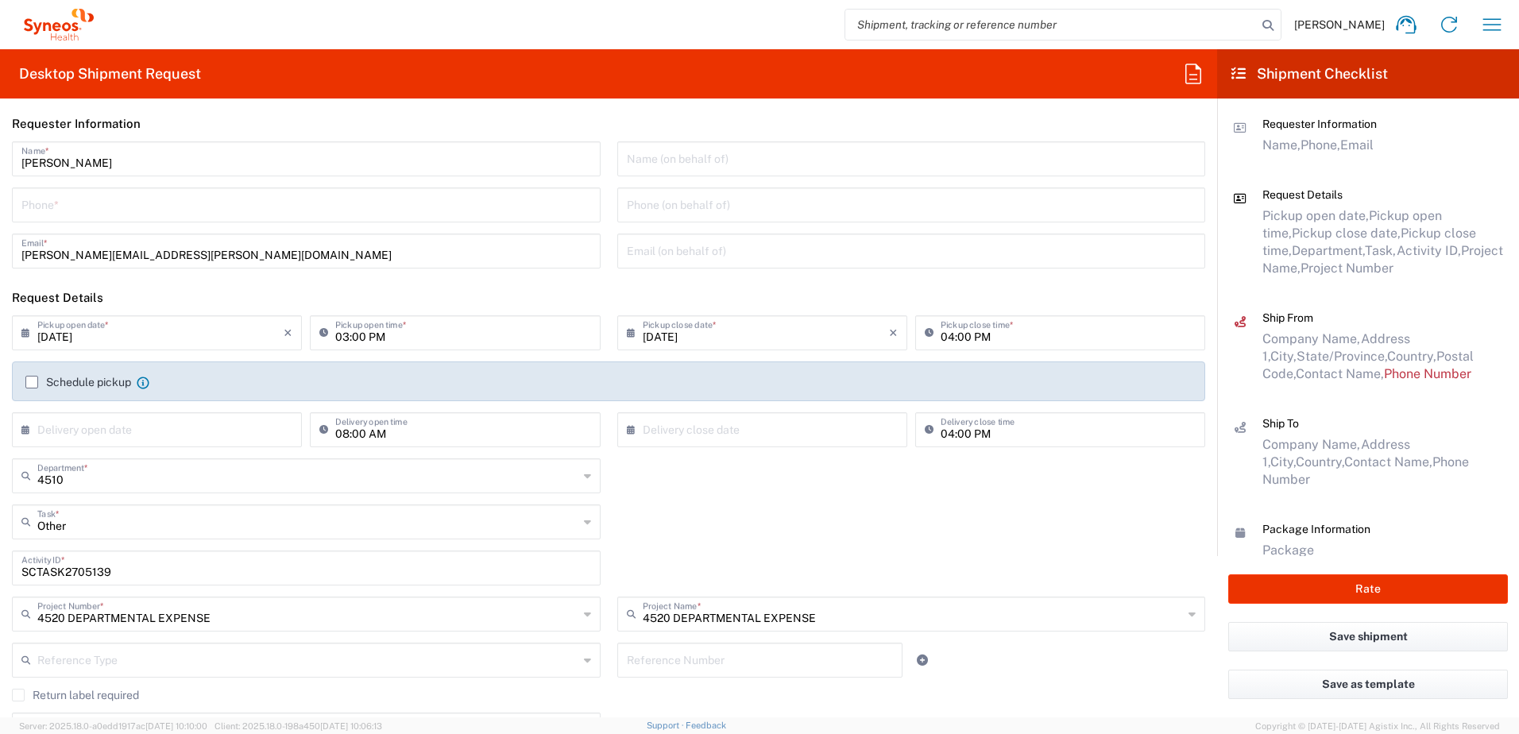
scroll to position [0, 0]
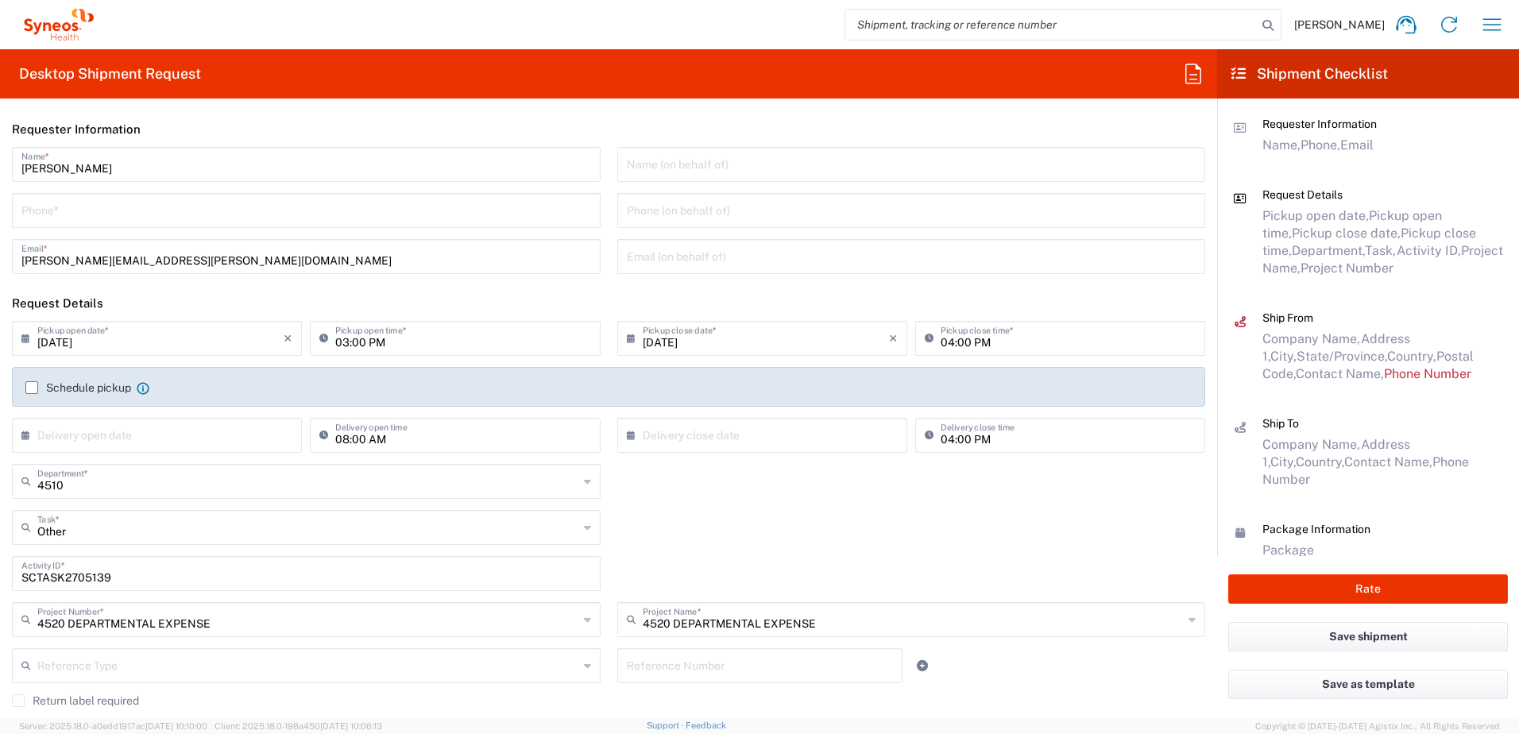
click at [88, 213] on input "tel" at bounding box center [306, 209] width 570 height 28
click at [37, 211] on input "9199867424" at bounding box center [306, 209] width 570 height 28
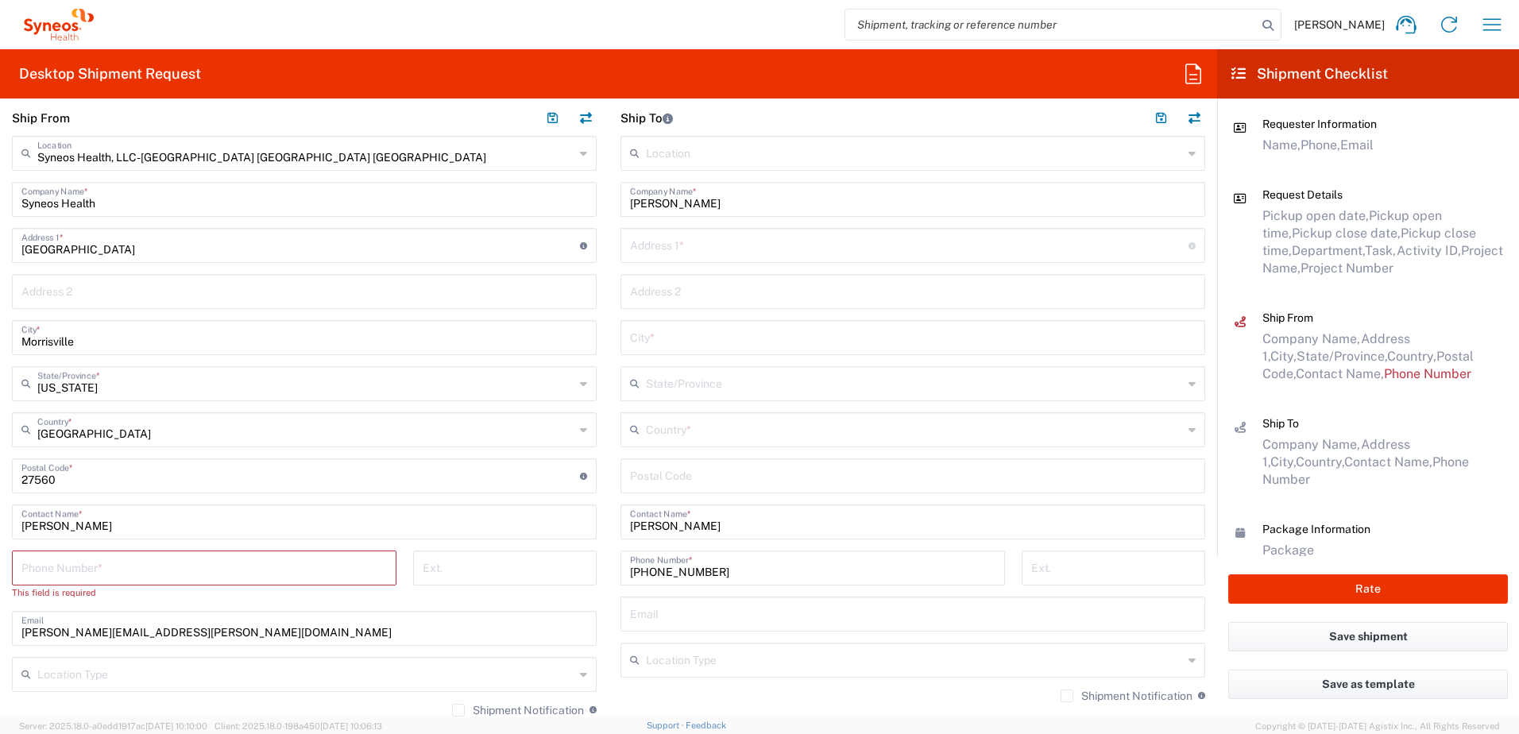
scroll to position [953, 0]
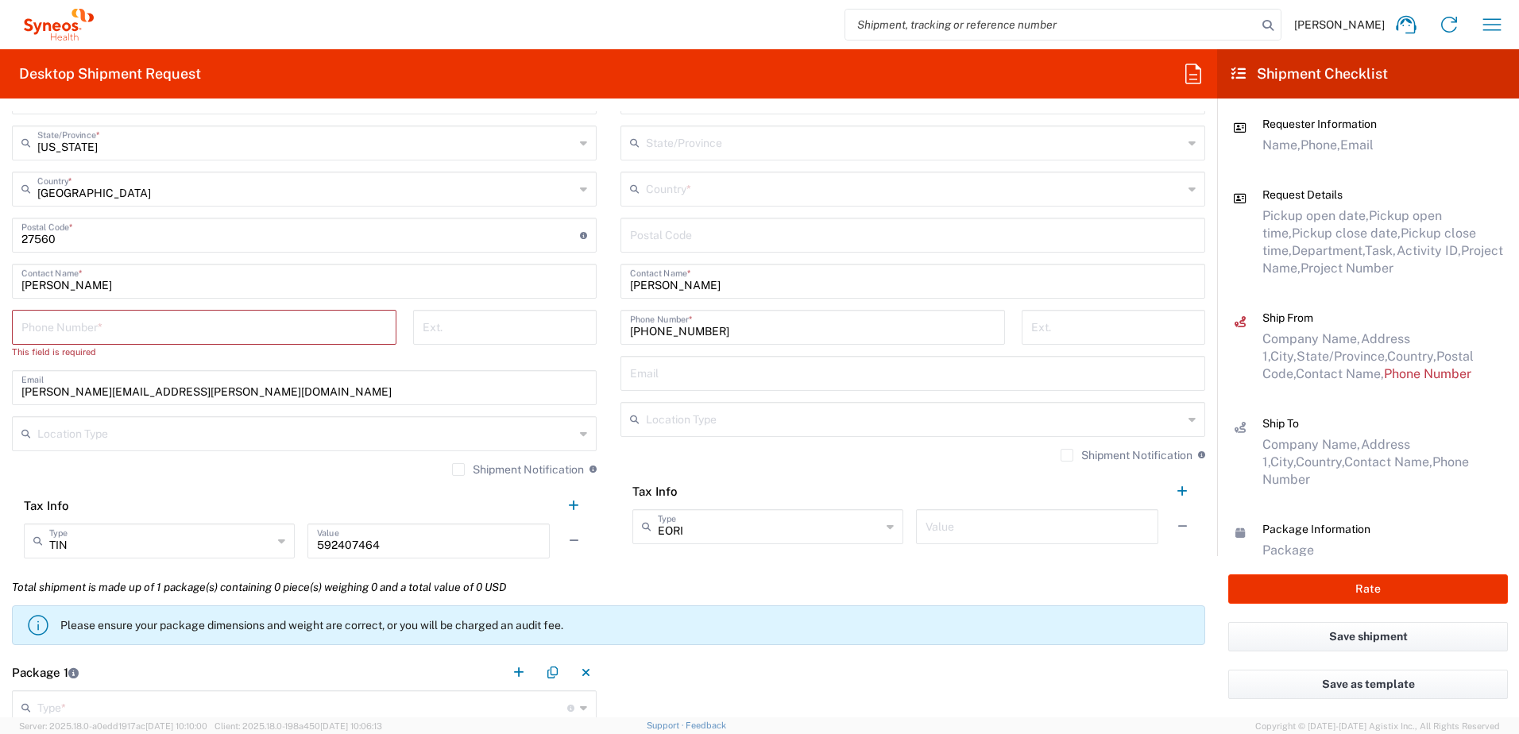
type input "9199867424"
click at [79, 311] on div "Phone Number *" at bounding box center [204, 327] width 384 height 35
paste input "9199867424"
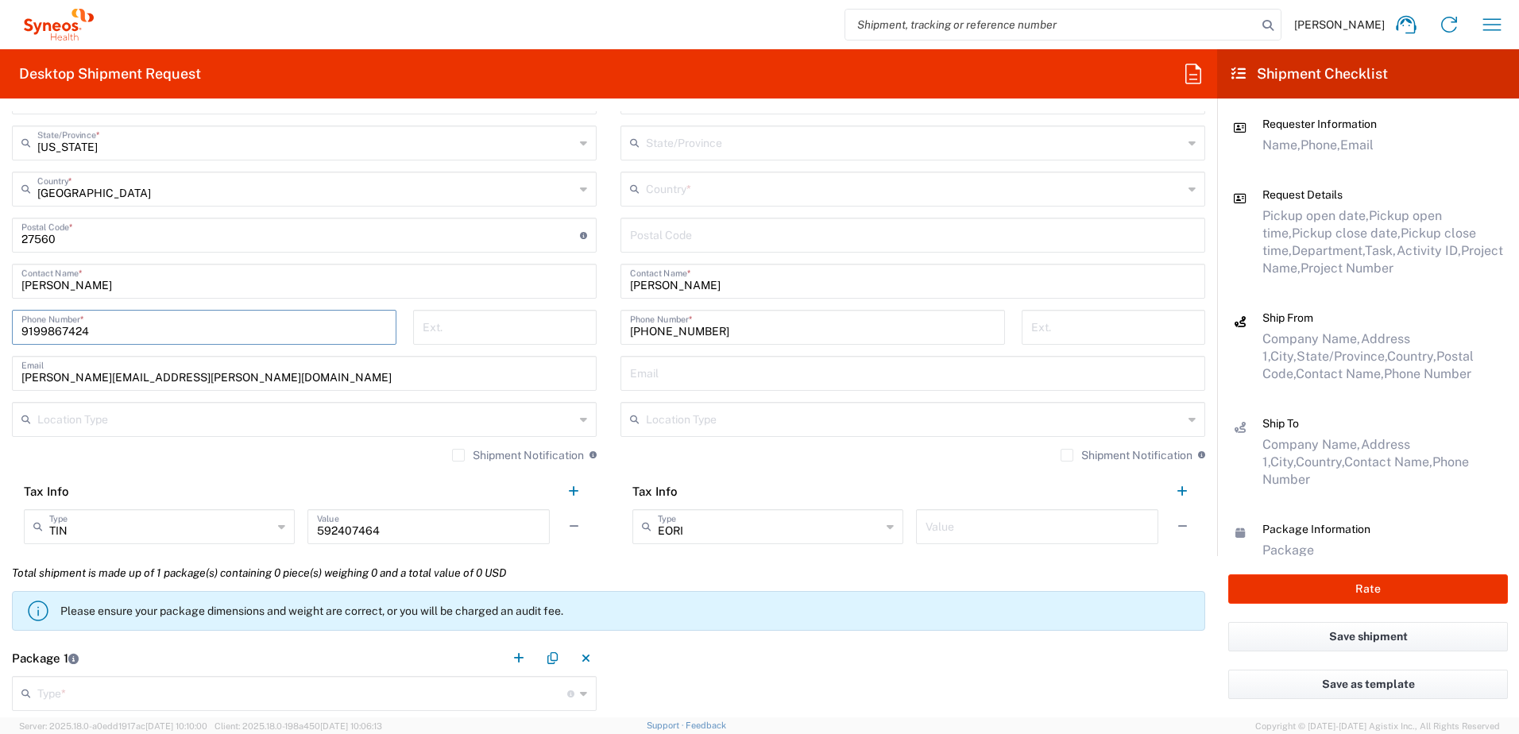
click at [80, 322] on input "9199867424" at bounding box center [203, 326] width 365 height 28
click at [240, 314] on input "9199867424" at bounding box center [203, 326] width 365 height 28
type input "9199867424"
click at [697, 424] on input "text" at bounding box center [914, 418] width 537 height 28
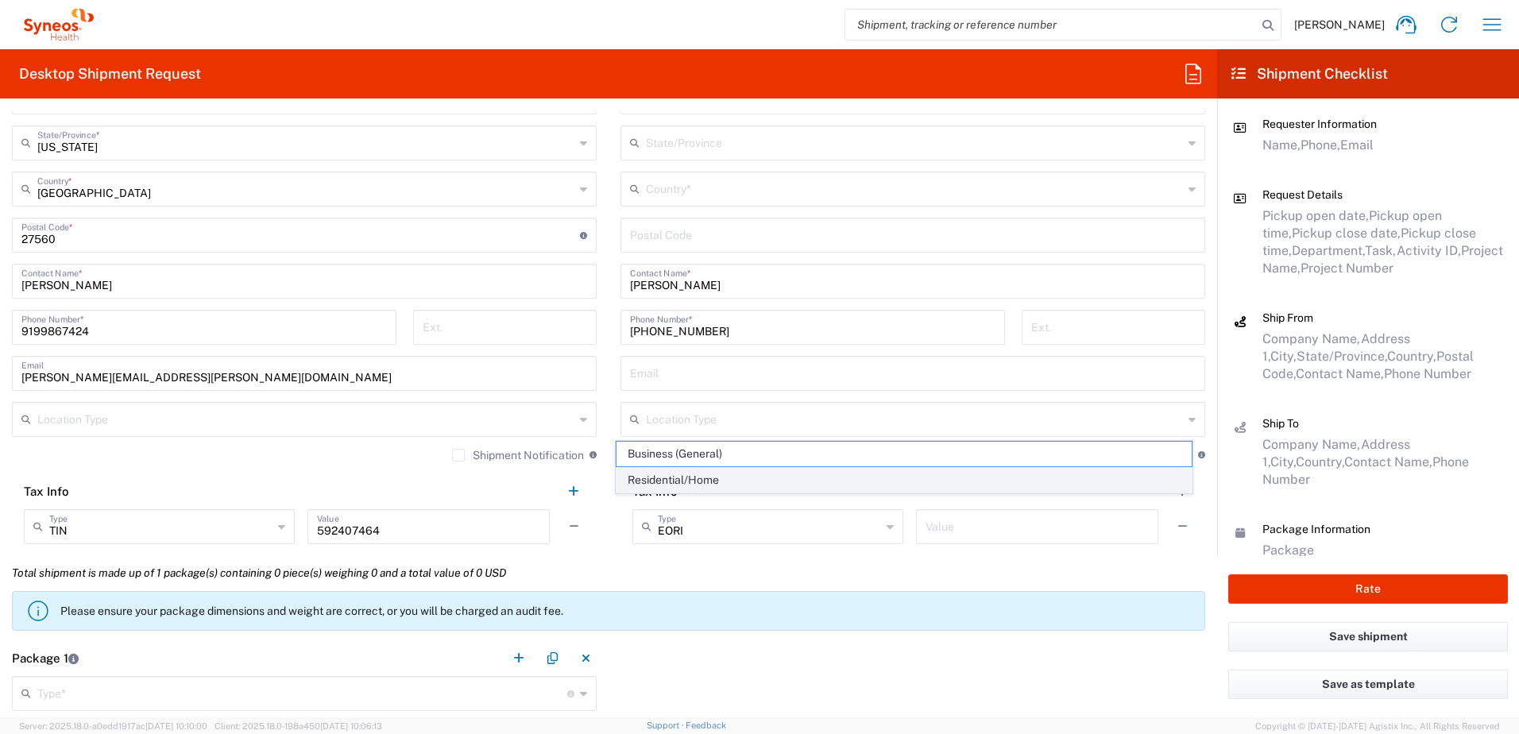
click at [682, 482] on span "Residential/Home" at bounding box center [904, 480] width 576 height 25
type input "Residential/Home"
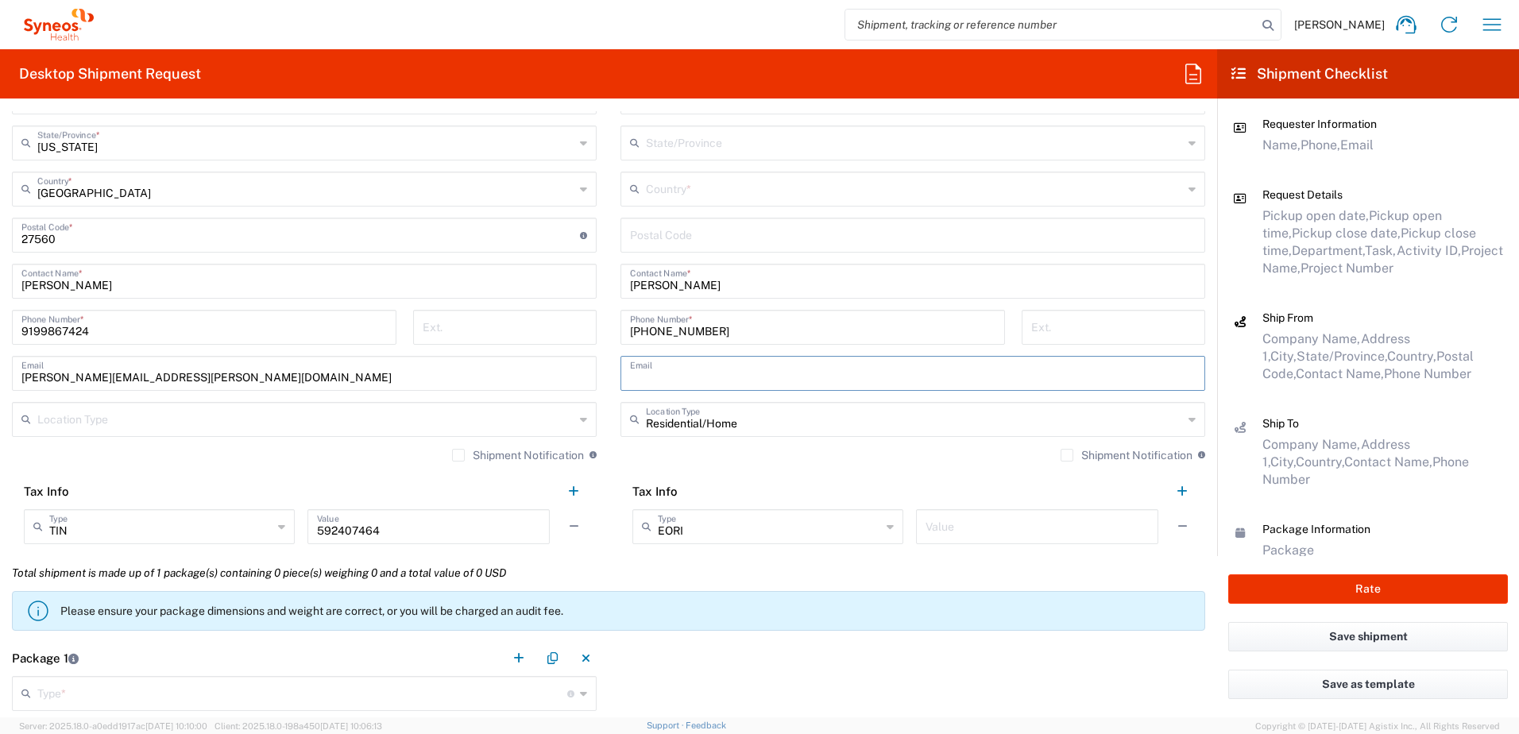
click at [706, 370] on input "text" at bounding box center [913, 372] width 566 height 28
paste input "[PERSON_NAME][EMAIL_ADDRESS][PERSON_NAME][DOMAIN_NAME]"
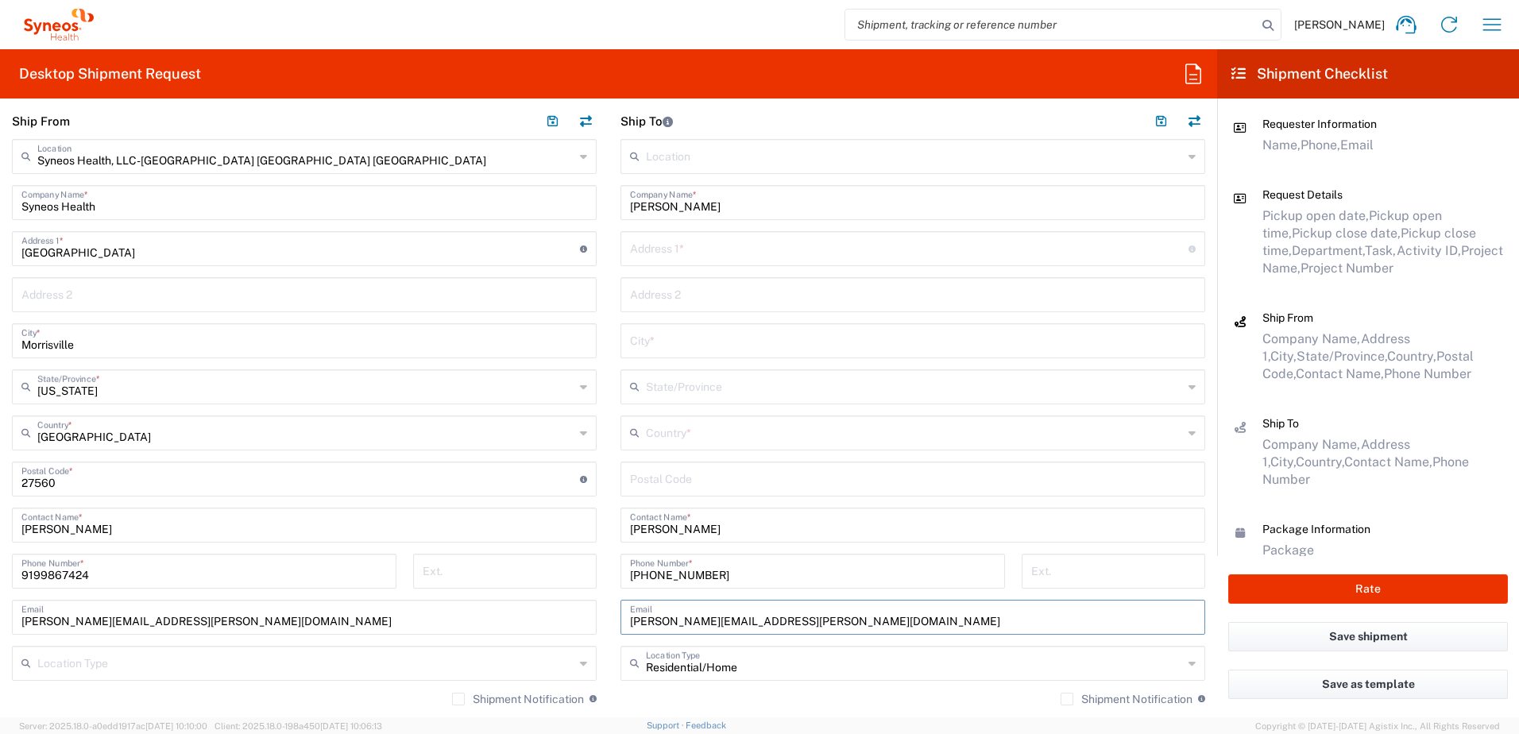
scroll to position [635, 0]
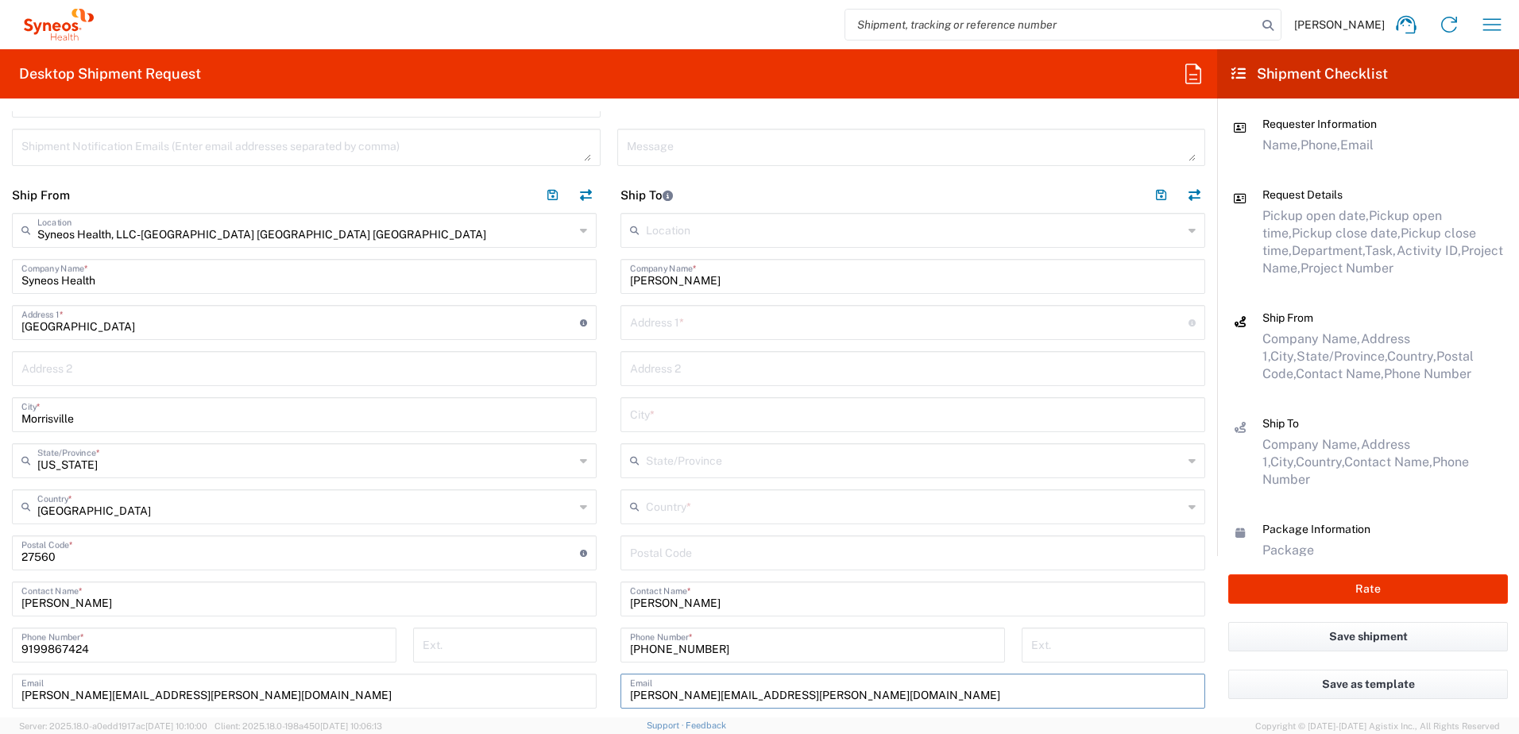
type input "[PERSON_NAME][EMAIL_ADDRESS][PERSON_NAME][DOMAIN_NAME]"
click at [723, 321] on input "text" at bounding box center [909, 321] width 558 height 28
paste input "[STREET_ADDRESS]"
type input "[STREET_ADDRESS]"
click at [685, 420] on input "text" at bounding box center [913, 414] width 566 height 28
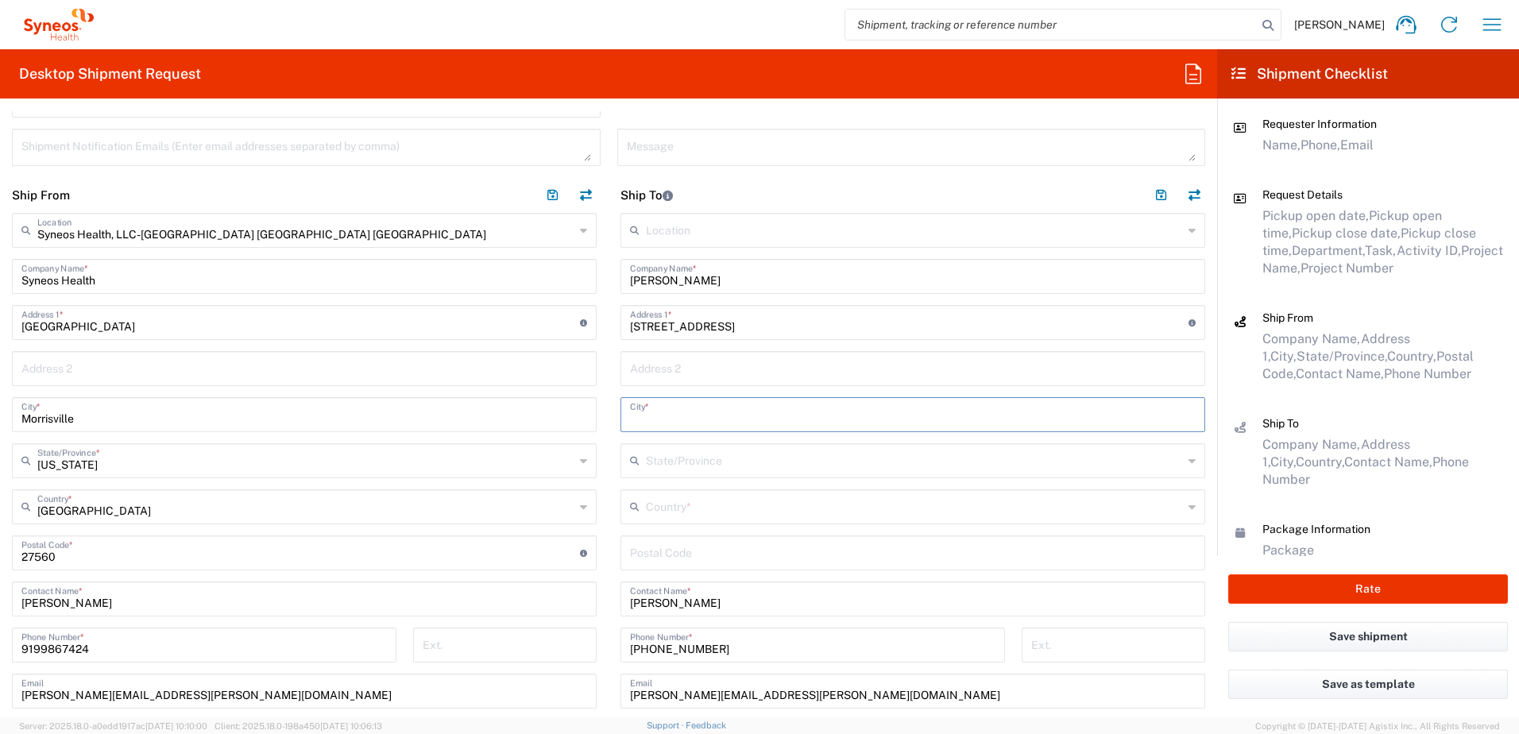
paste input "Haddonfield"
type input "Haddonfield"
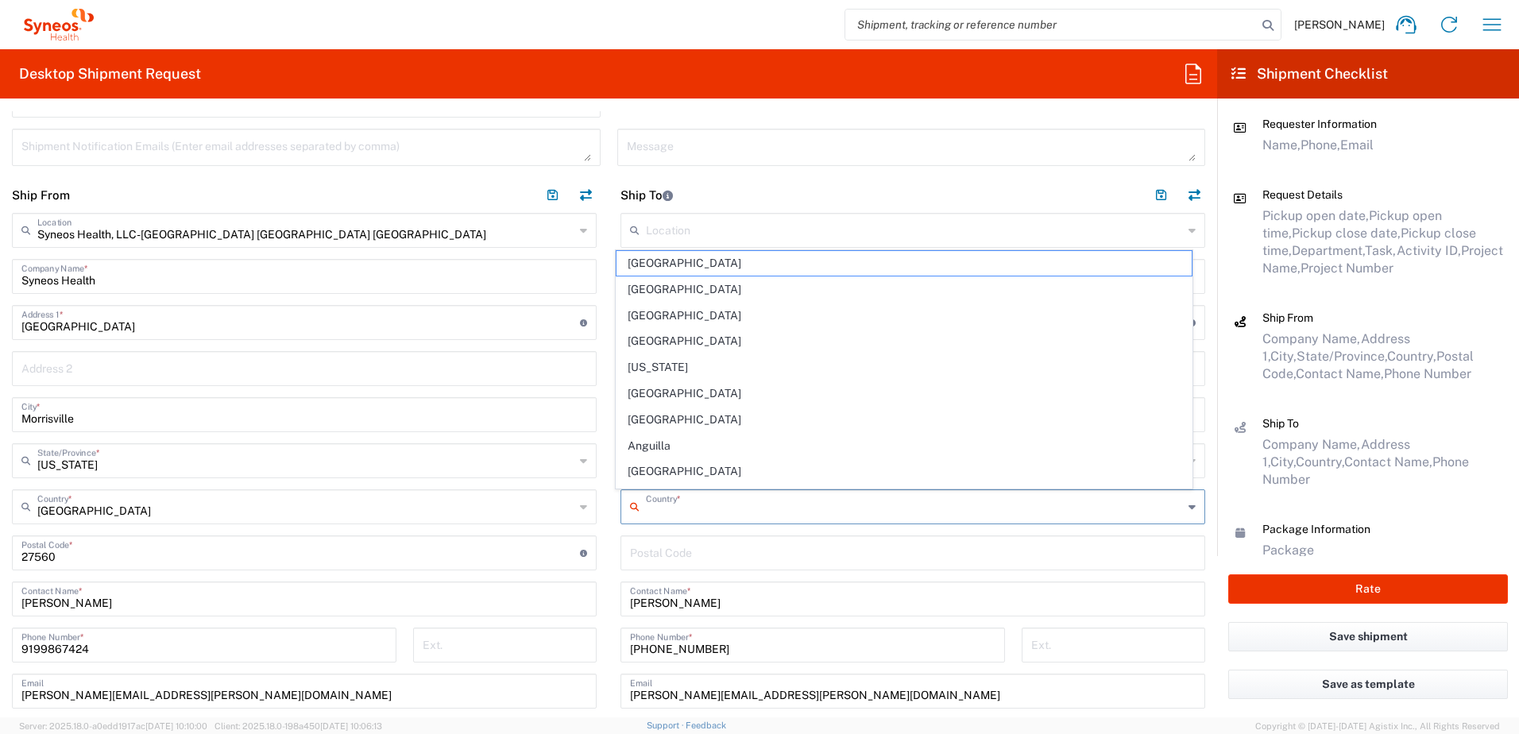
click at [691, 504] on input "text" at bounding box center [914, 506] width 537 height 28
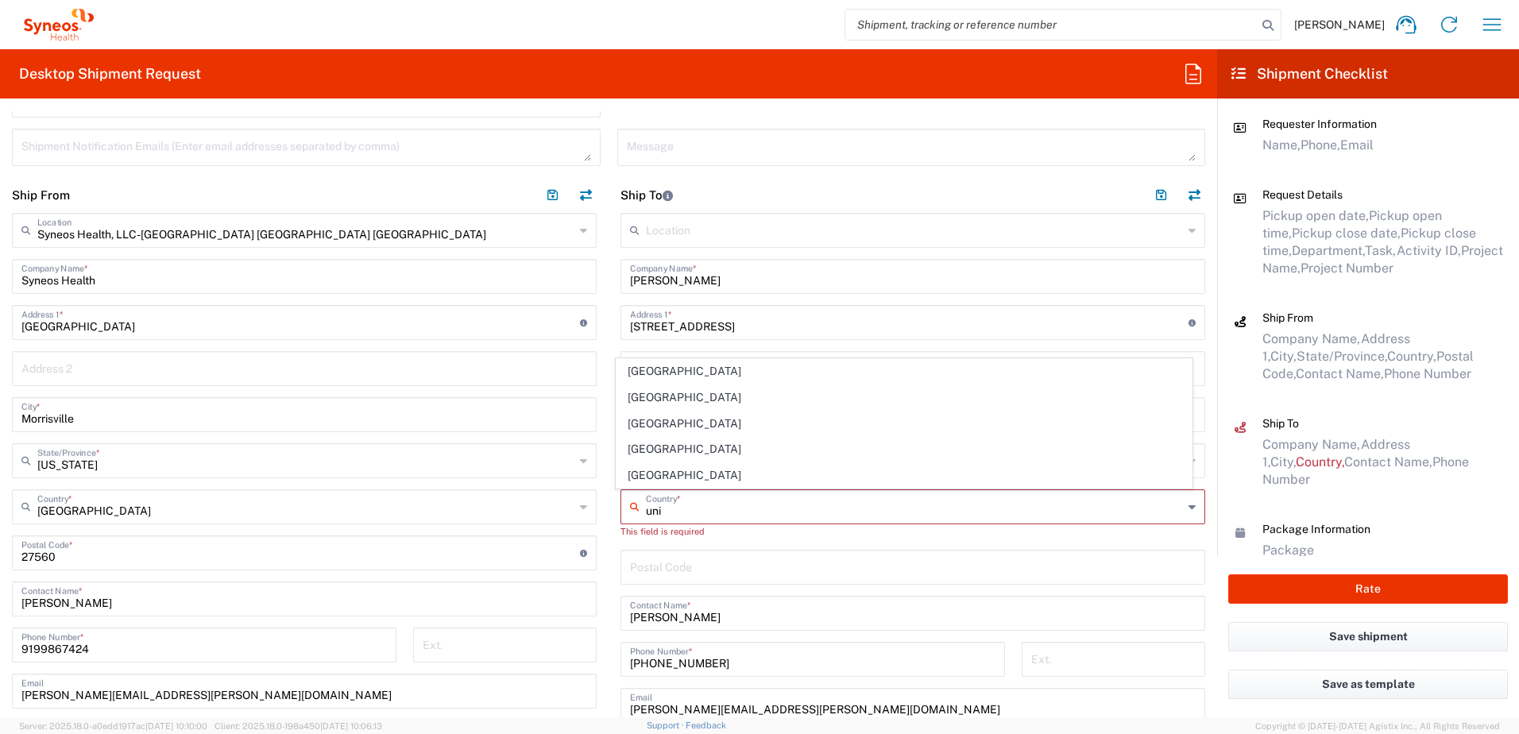
drag, startPoint x: 658, startPoint y: 468, endPoint x: 674, endPoint y: 456, distance: 20.5
click at [658, 468] on span "[GEOGRAPHIC_DATA]" at bounding box center [904, 475] width 576 height 25
type input "[GEOGRAPHIC_DATA]"
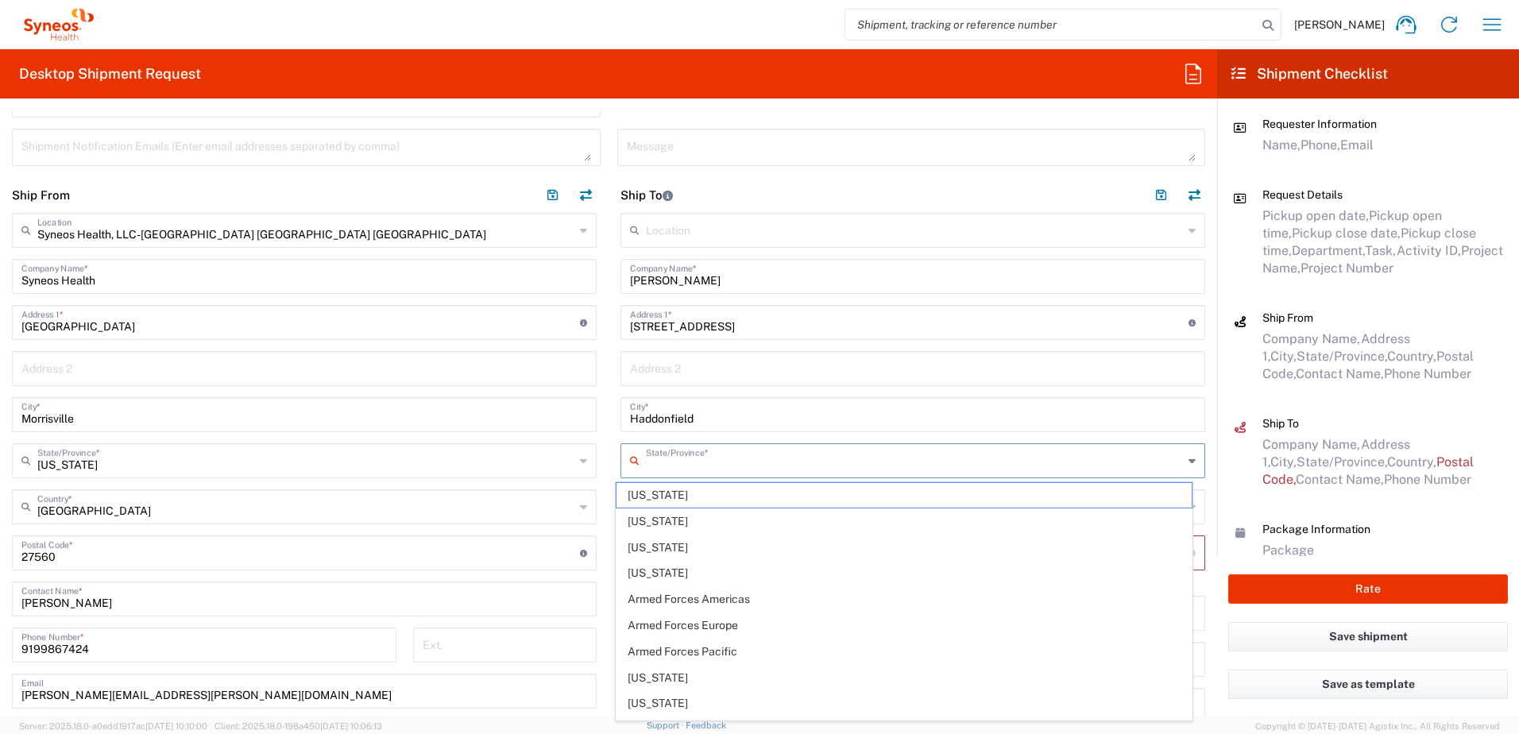
click at [677, 466] on input "text" at bounding box center [914, 460] width 537 height 28
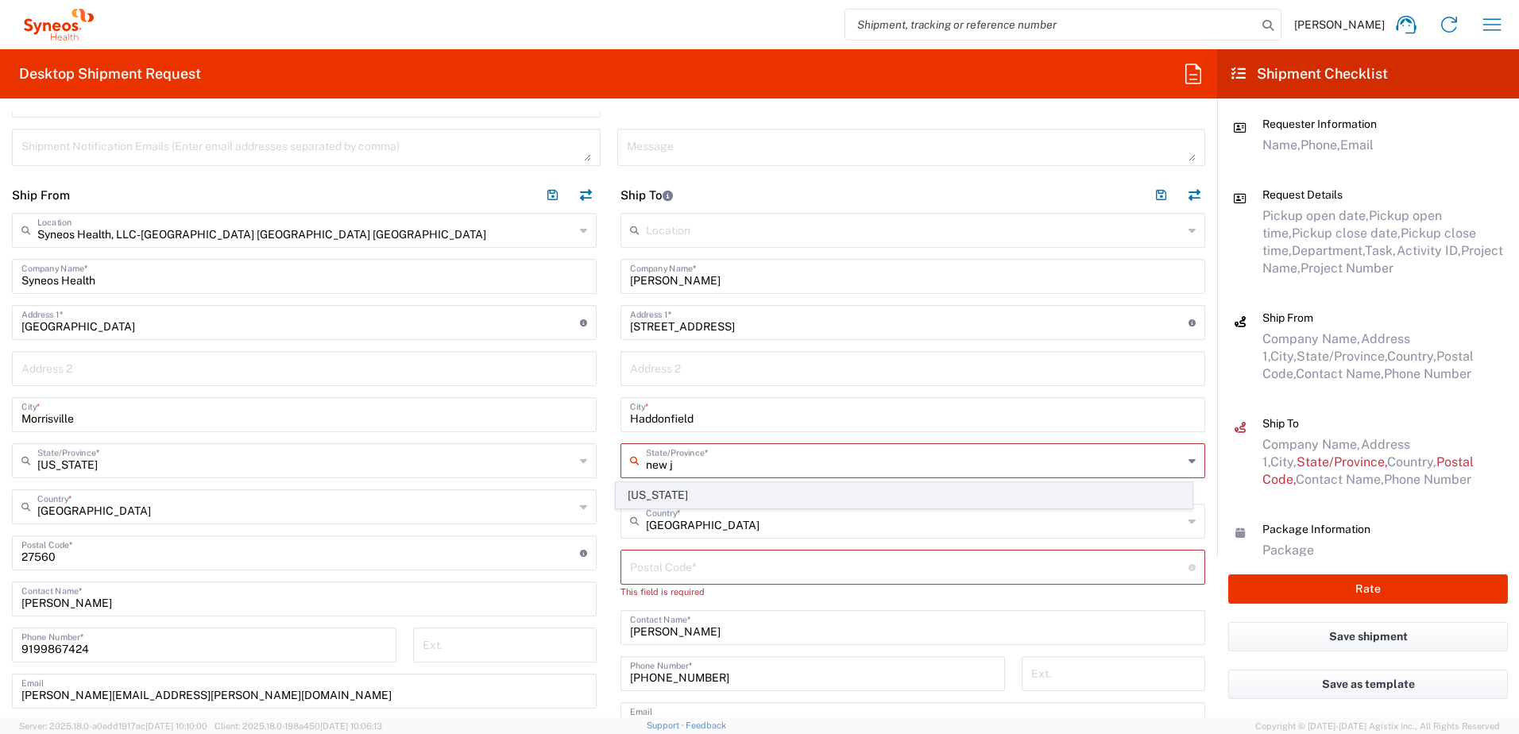
click at [657, 492] on span "[US_STATE]" at bounding box center [904, 495] width 576 height 25
type input "[US_STATE]"
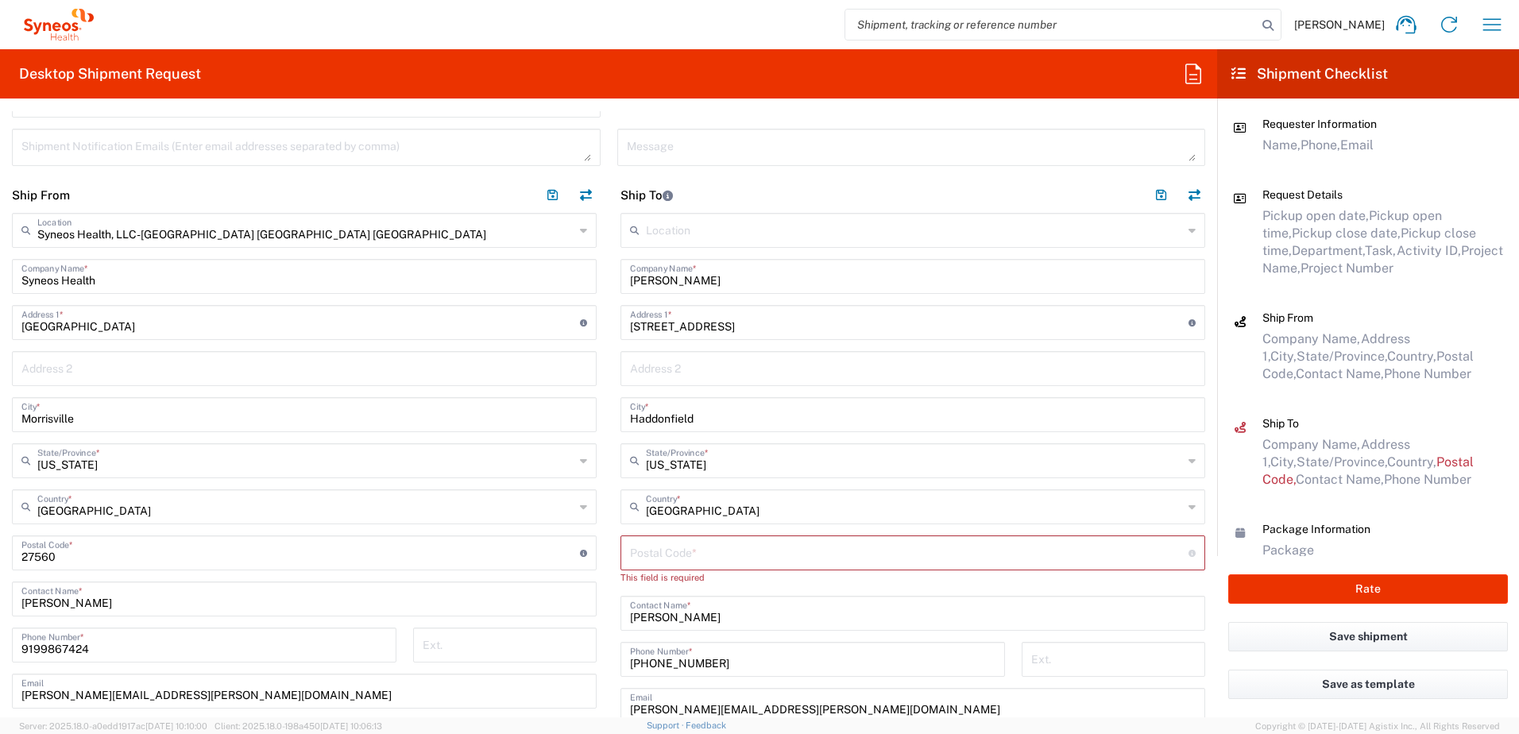
click at [655, 550] on input "undefined" at bounding box center [909, 552] width 558 height 28
paste input "08033"
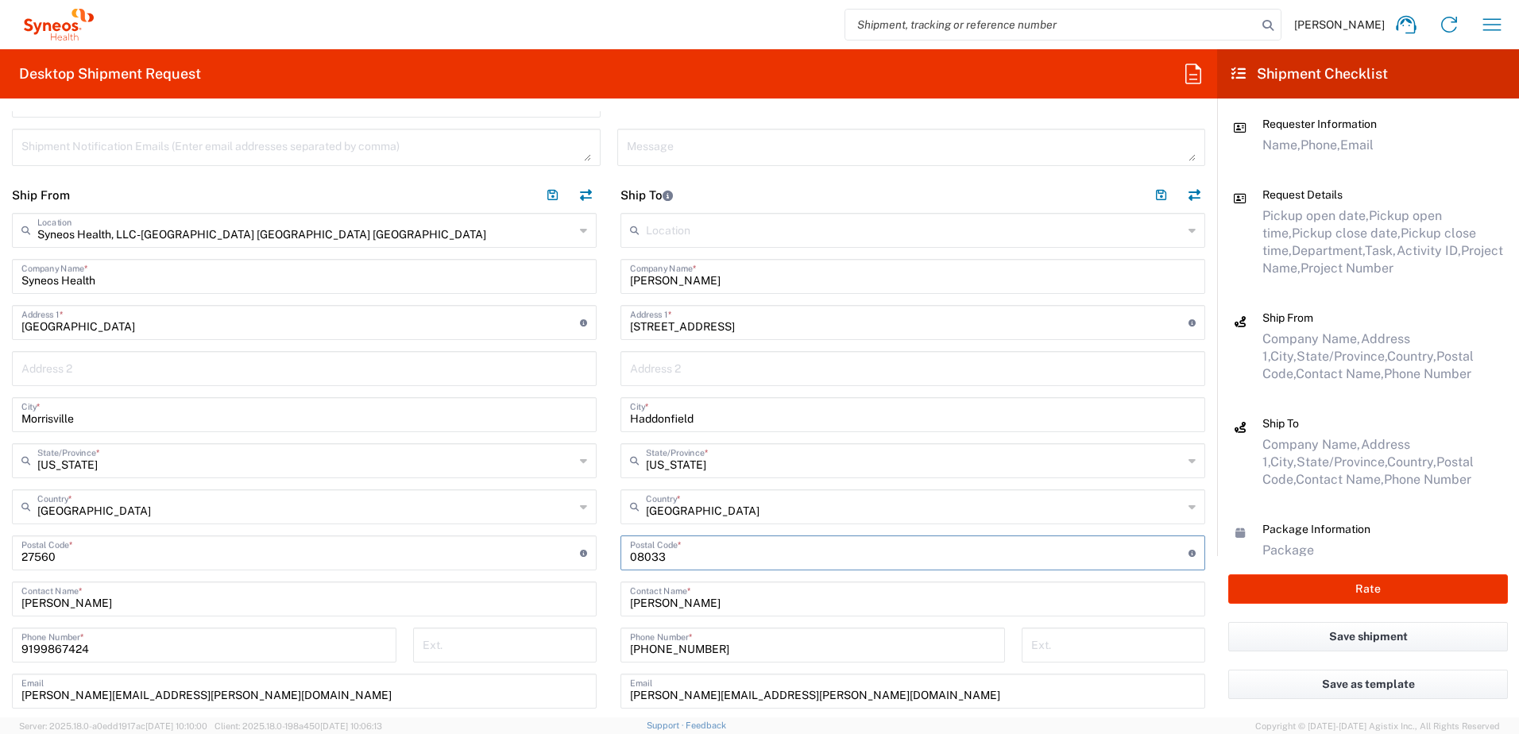
type input "08033"
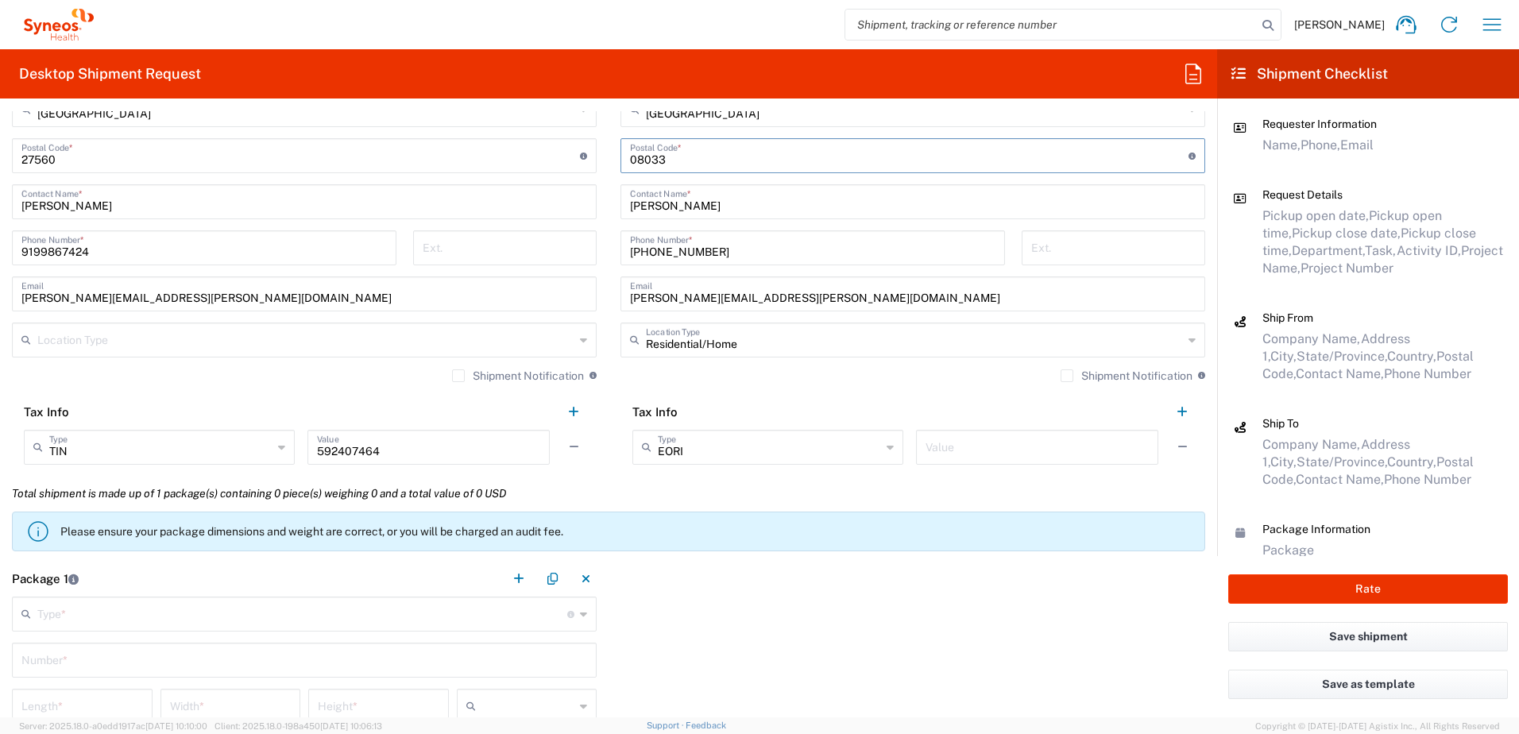
scroll to position [1191, 0]
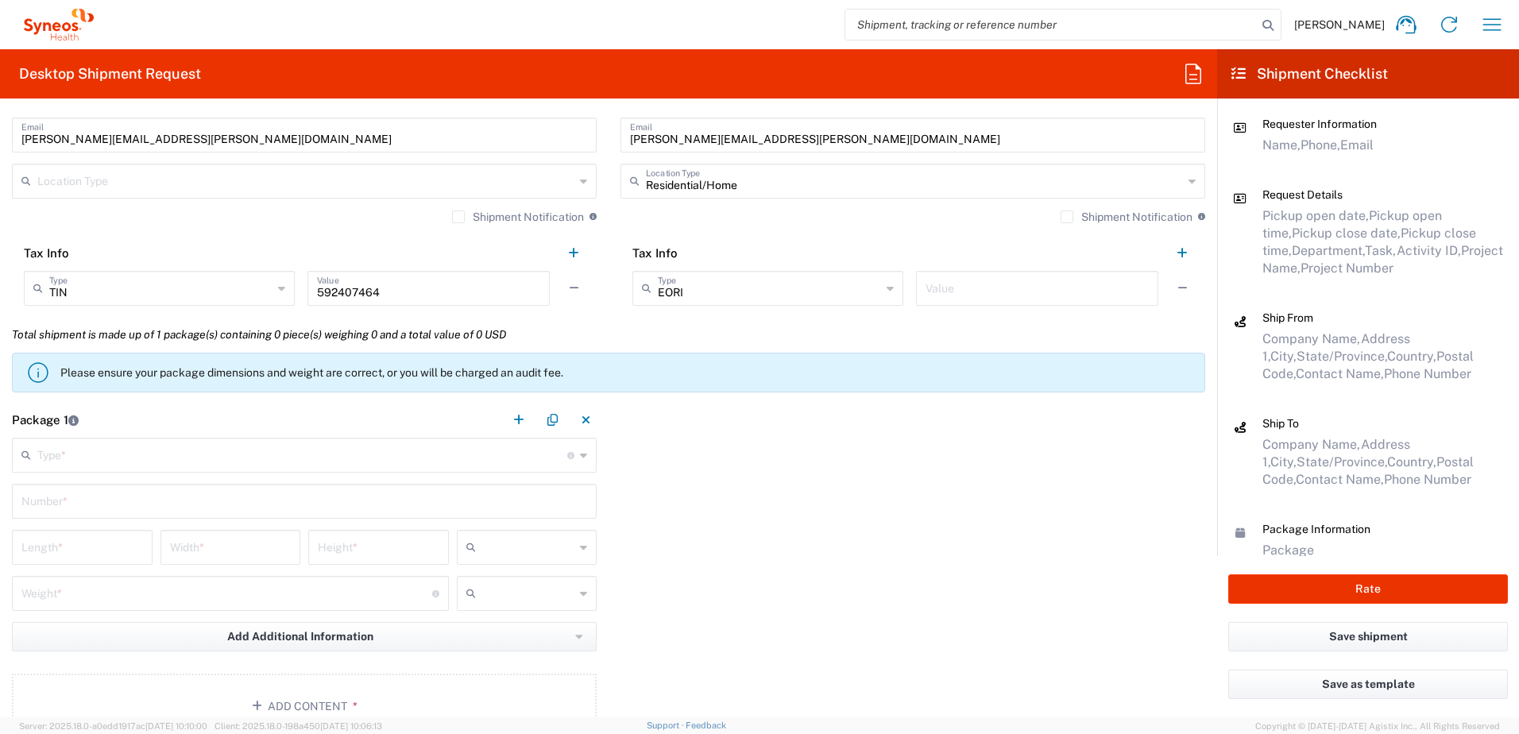
click at [89, 458] on input "text" at bounding box center [302, 454] width 530 height 28
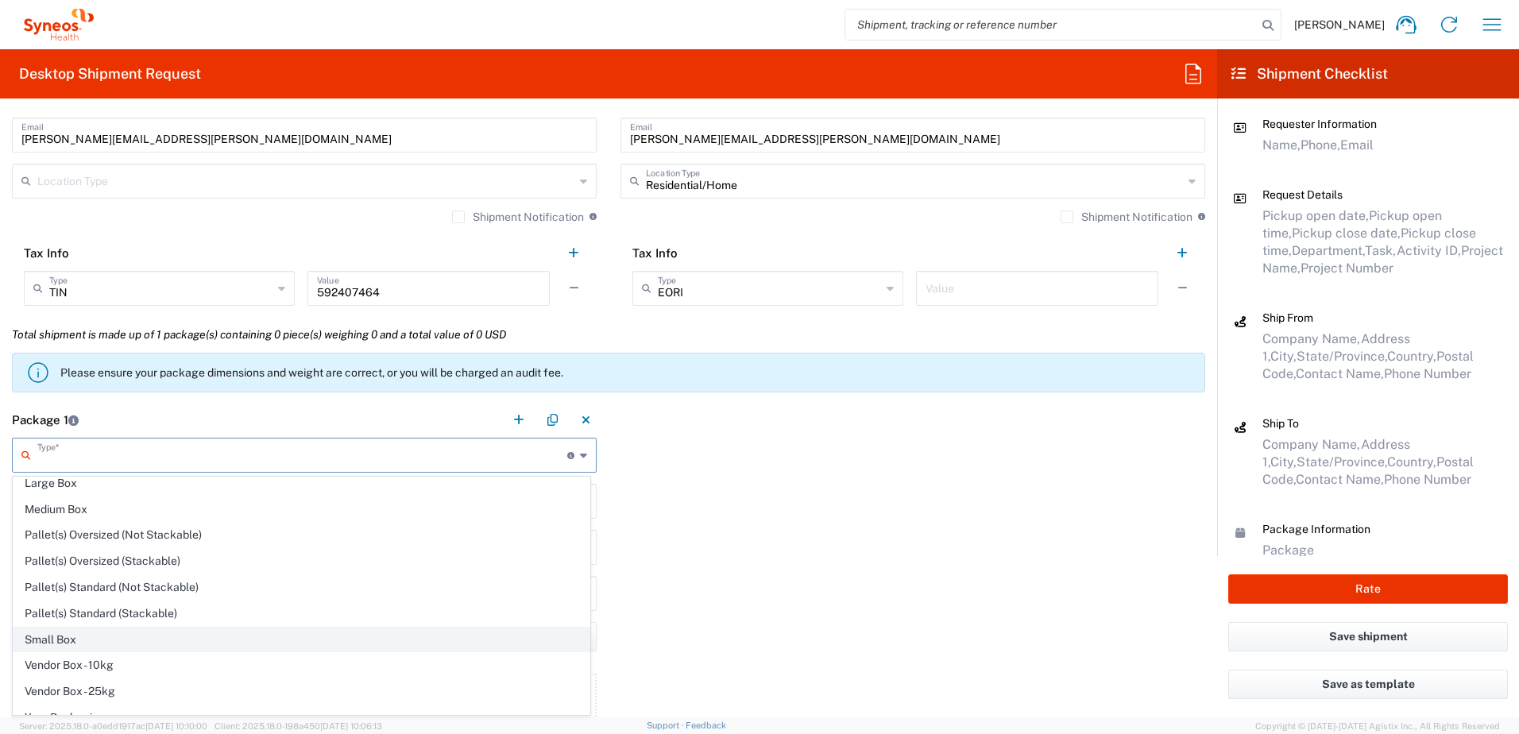
scroll to position [48, 0]
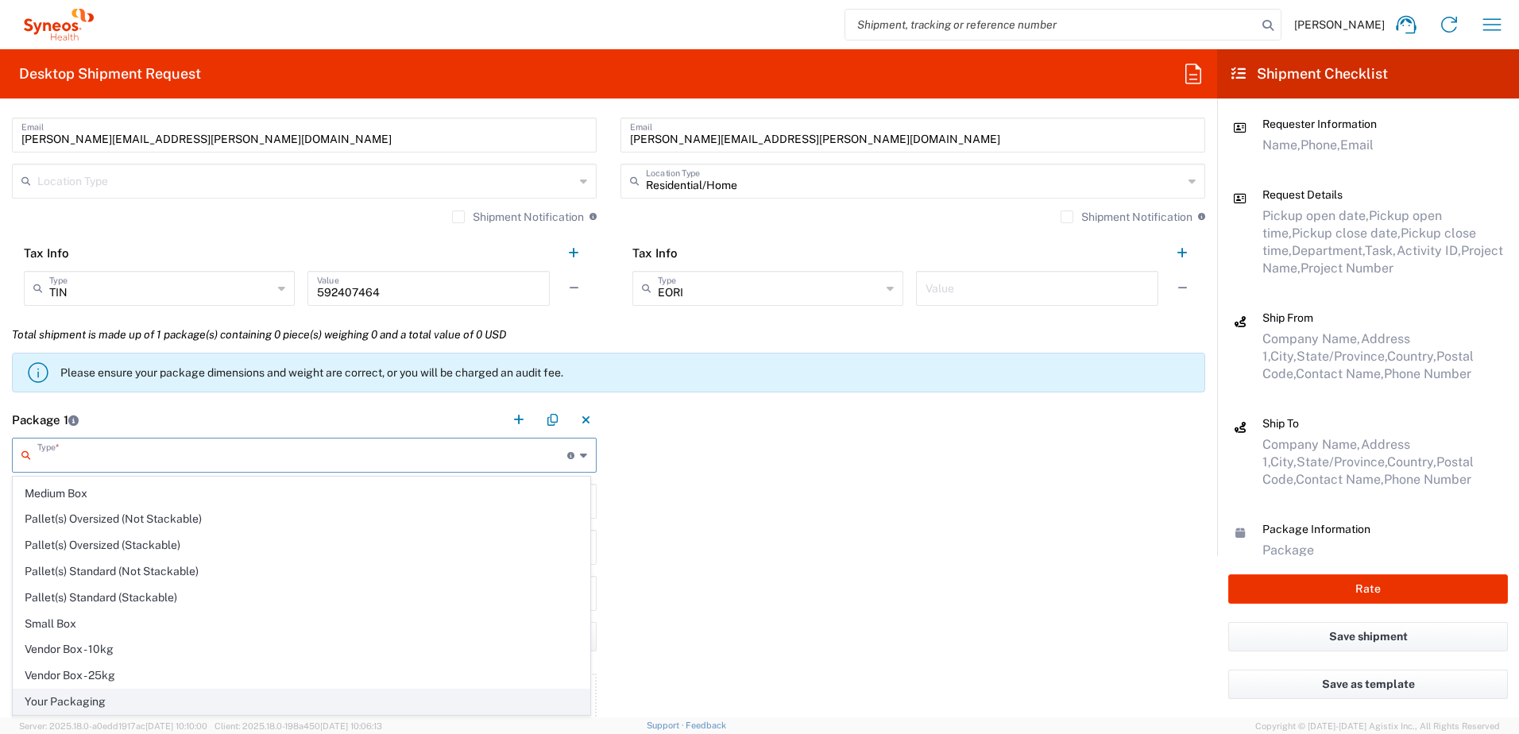
click at [172, 703] on span "Your Packaging" at bounding box center [302, 701] width 576 height 25
type input "Your Packaging"
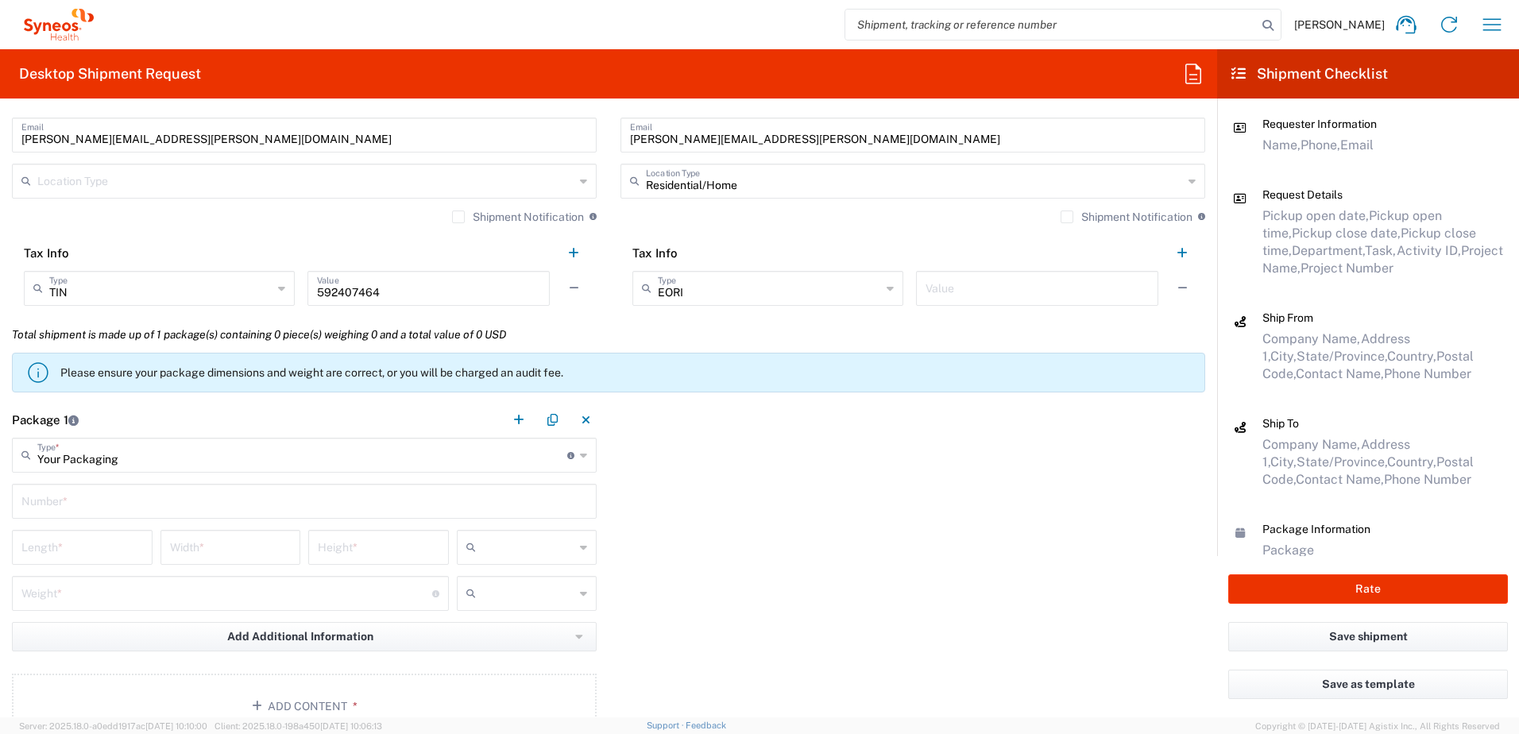
click at [74, 509] on input "text" at bounding box center [304, 500] width 566 height 28
type input "1"
click at [75, 543] on input "number" at bounding box center [82, 546] width 122 height 28
type input "15"
drag, startPoint x: 294, startPoint y: 530, endPoint x: 265, endPoint y: 538, distance: 29.7
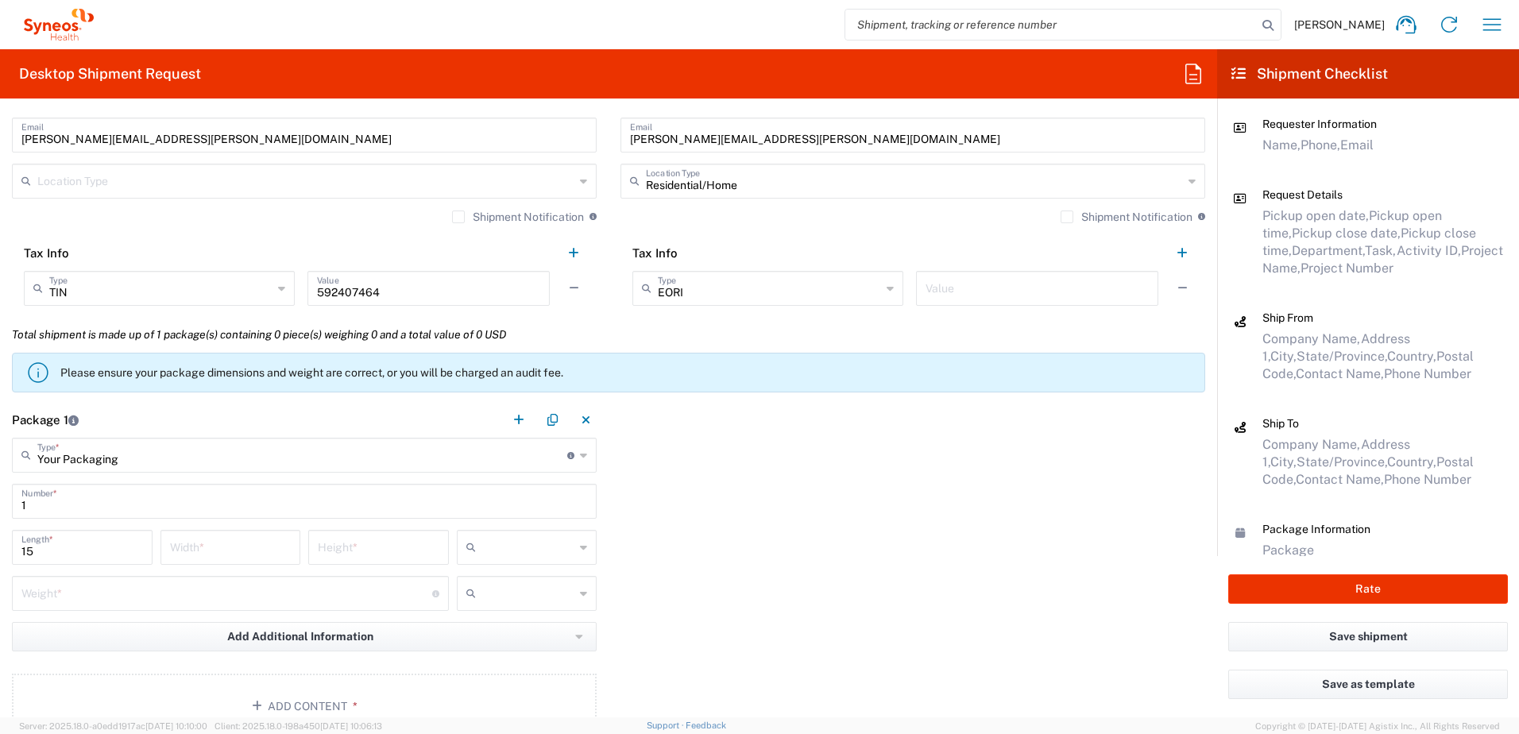
click at [294, 531] on div "Width *" at bounding box center [230, 547] width 141 height 35
click at [265, 539] on input "number" at bounding box center [231, 546] width 122 height 28
type input "13"
click at [329, 540] on input "number" at bounding box center [379, 546] width 122 height 28
type input "4"
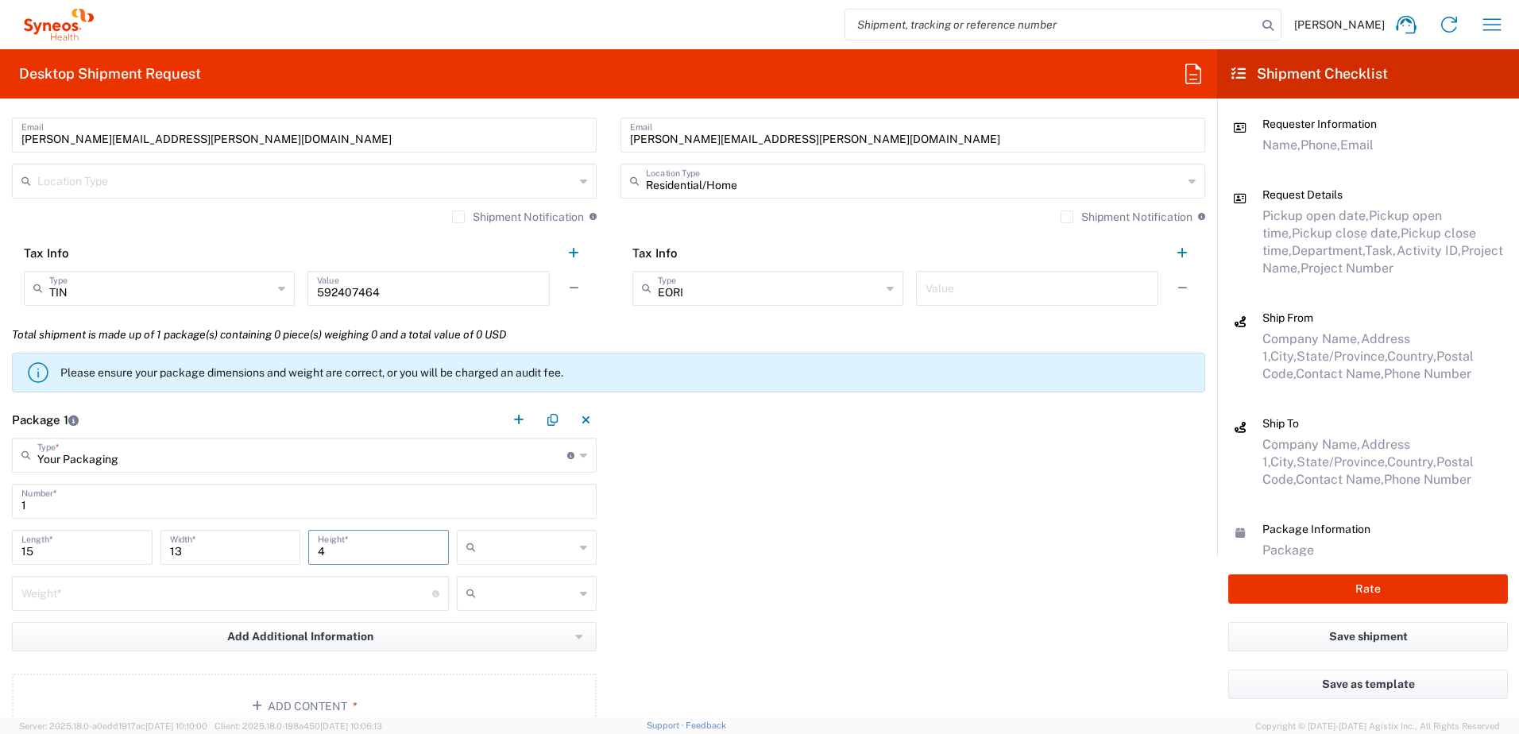
click at [502, 550] on input "text" at bounding box center [528, 547] width 93 height 25
click at [481, 621] on li "in" at bounding box center [521, 634] width 137 height 26
type input "in"
click at [217, 589] on input "number" at bounding box center [226, 592] width 411 height 28
type input "5"
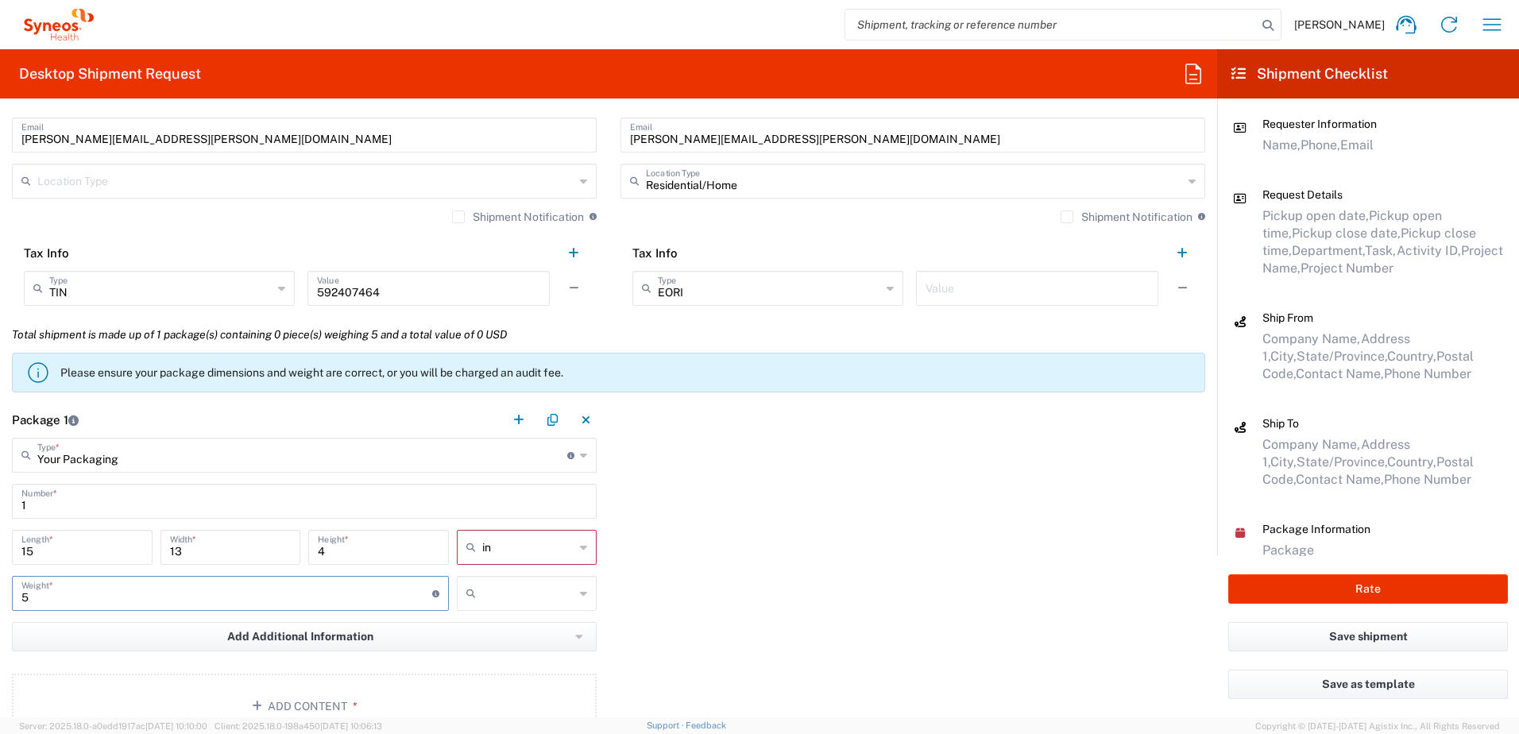
click at [543, 590] on input "text" at bounding box center [528, 593] width 93 height 25
click at [477, 657] on span "lbs" at bounding box center [522, 654] width 136 height 25
type input "lbs"
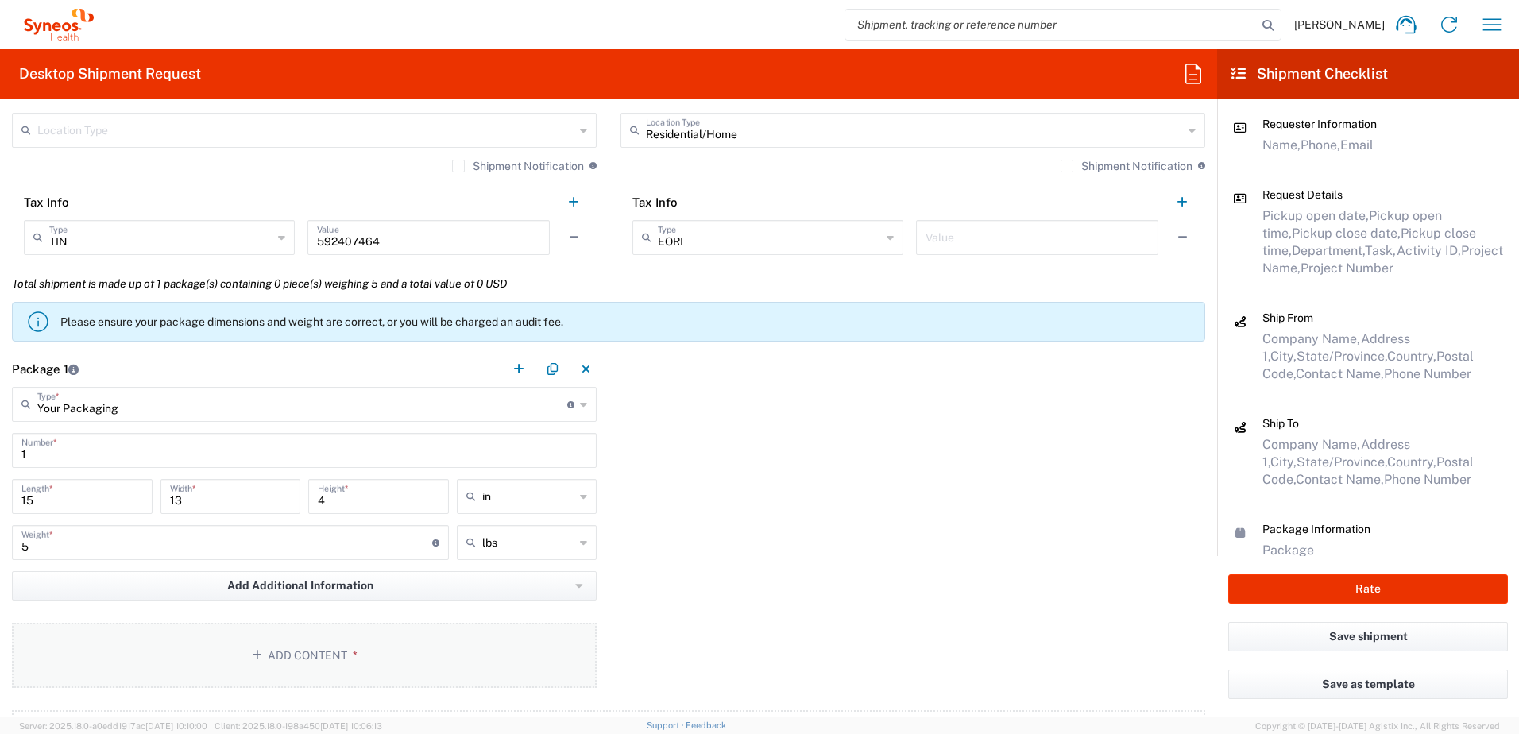
scroll to position [1271, 0]
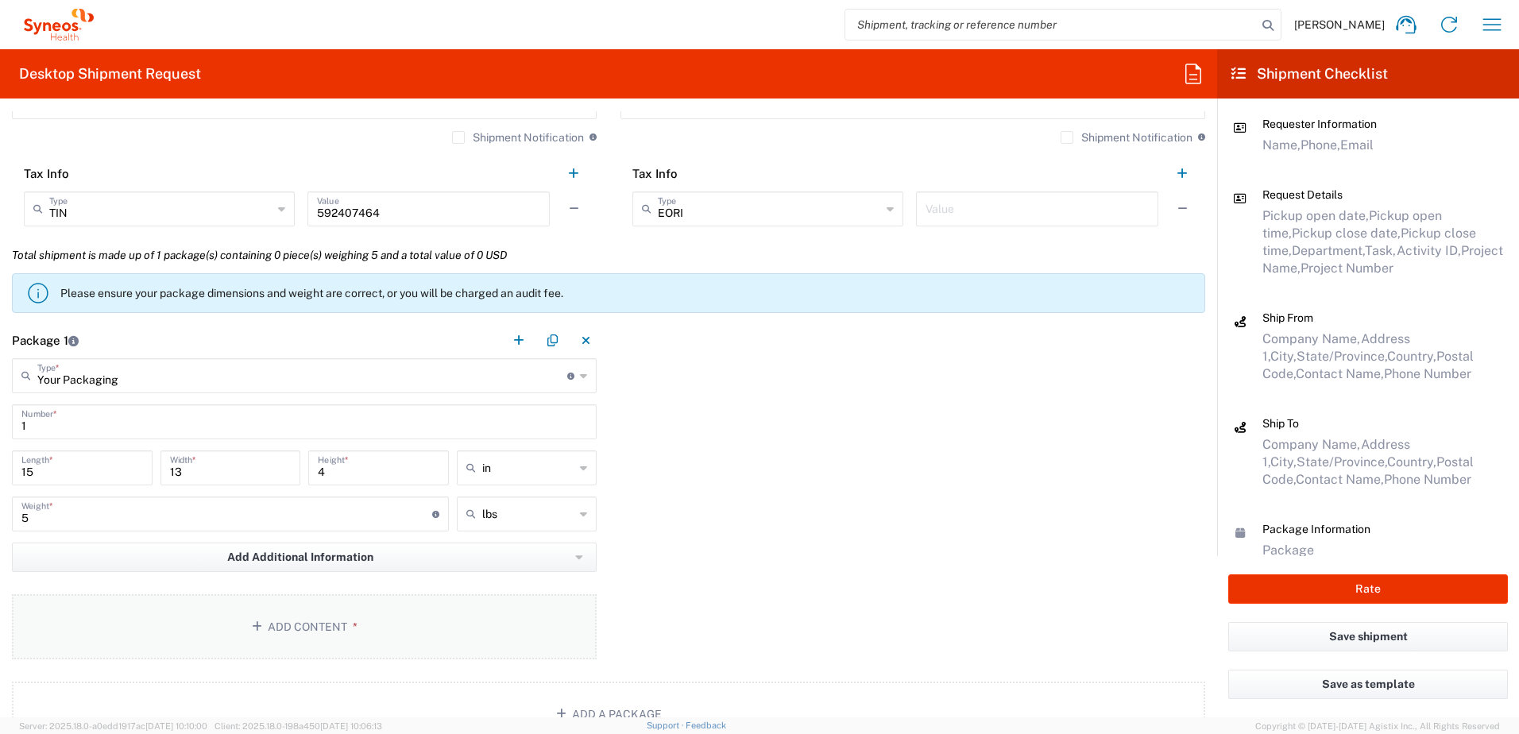
click at [349, 649] on button "Add Content *" at bounding box center [304, 626] width 585 height 65
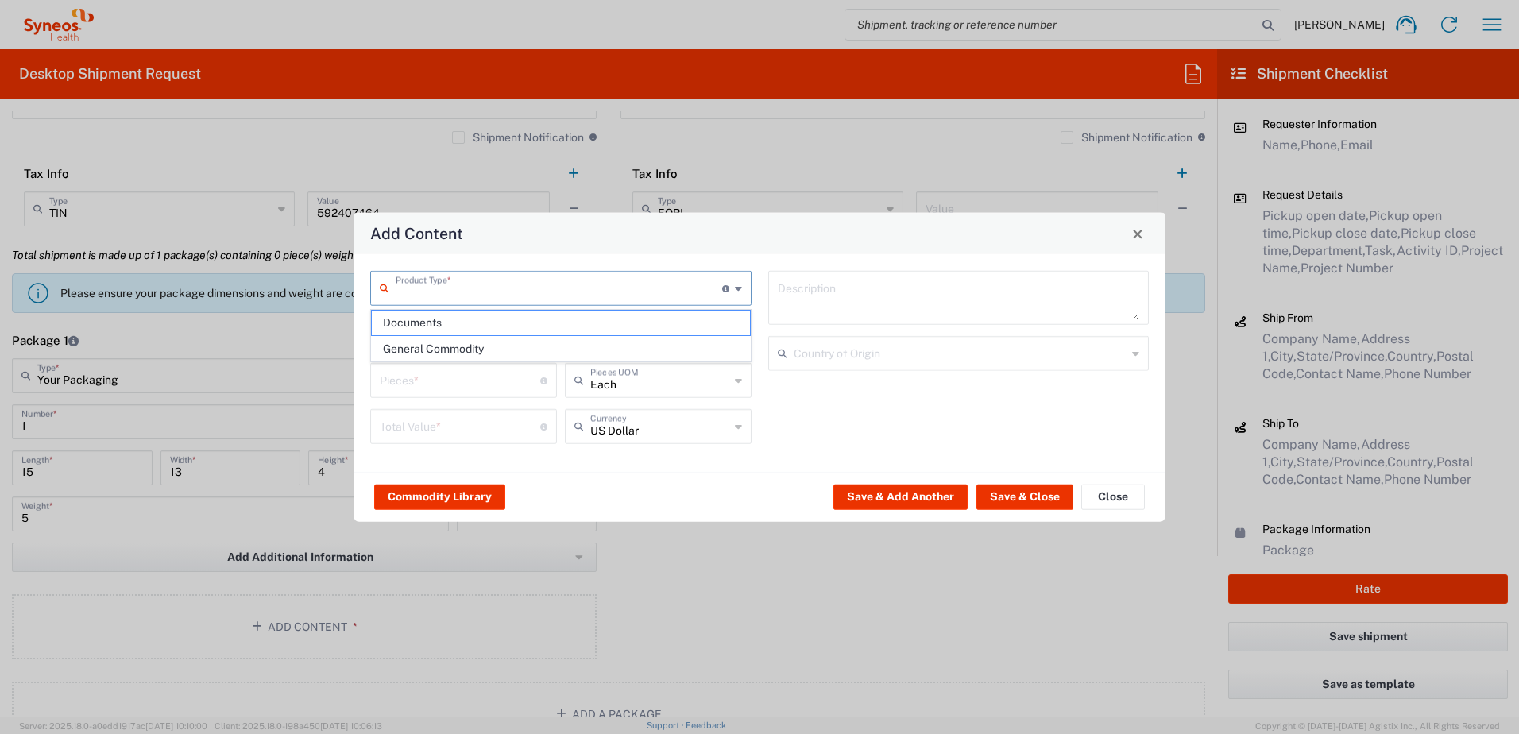
click at [442, 275] on input "text" at bounding box center [559, 287] width 326 height 28
click at [438, 350] on span "General Commodity" at bounding box center [561, 349] width 378 height 25
type input "General Commodity"
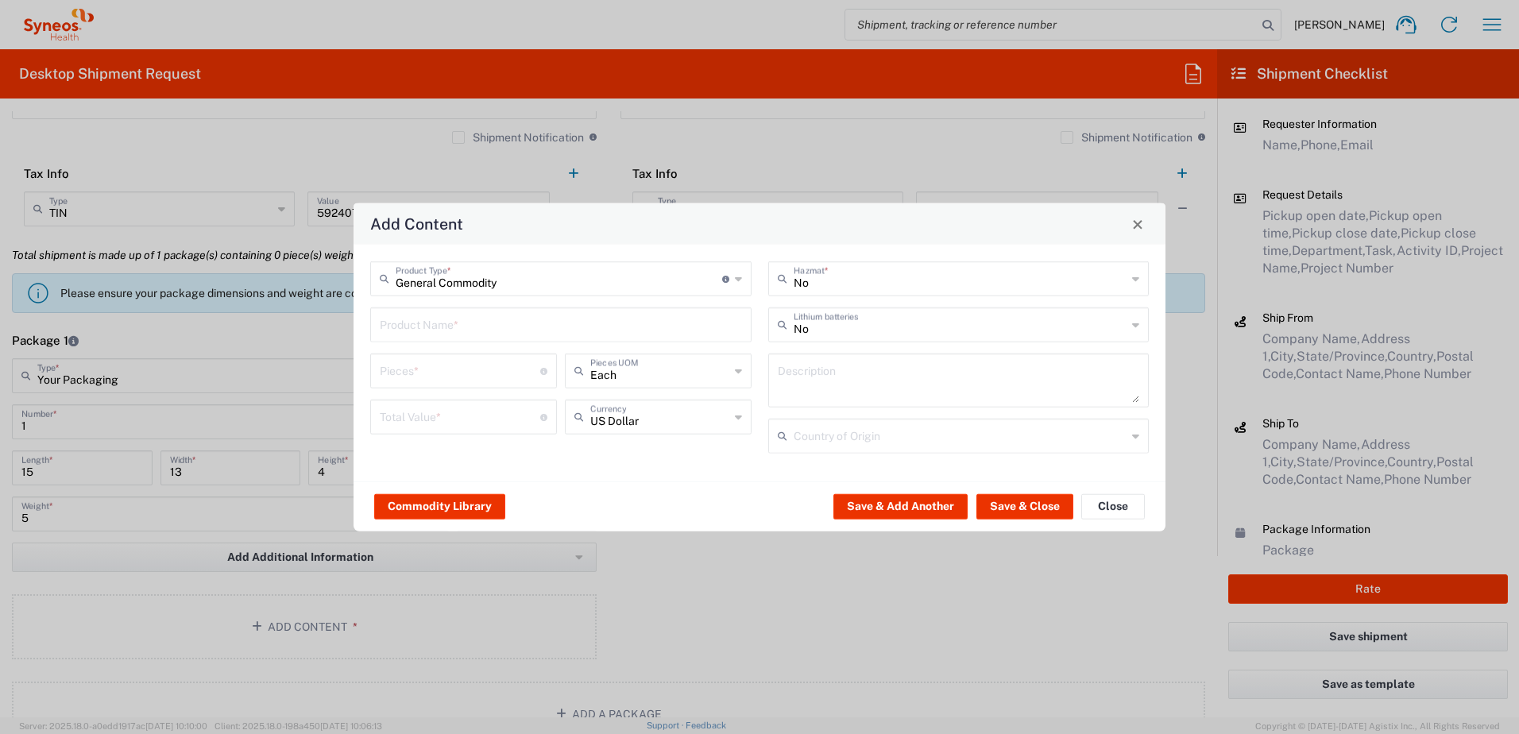
click at [431, 334] on input "text" at bounding box center [561, 324] width 362 height 28
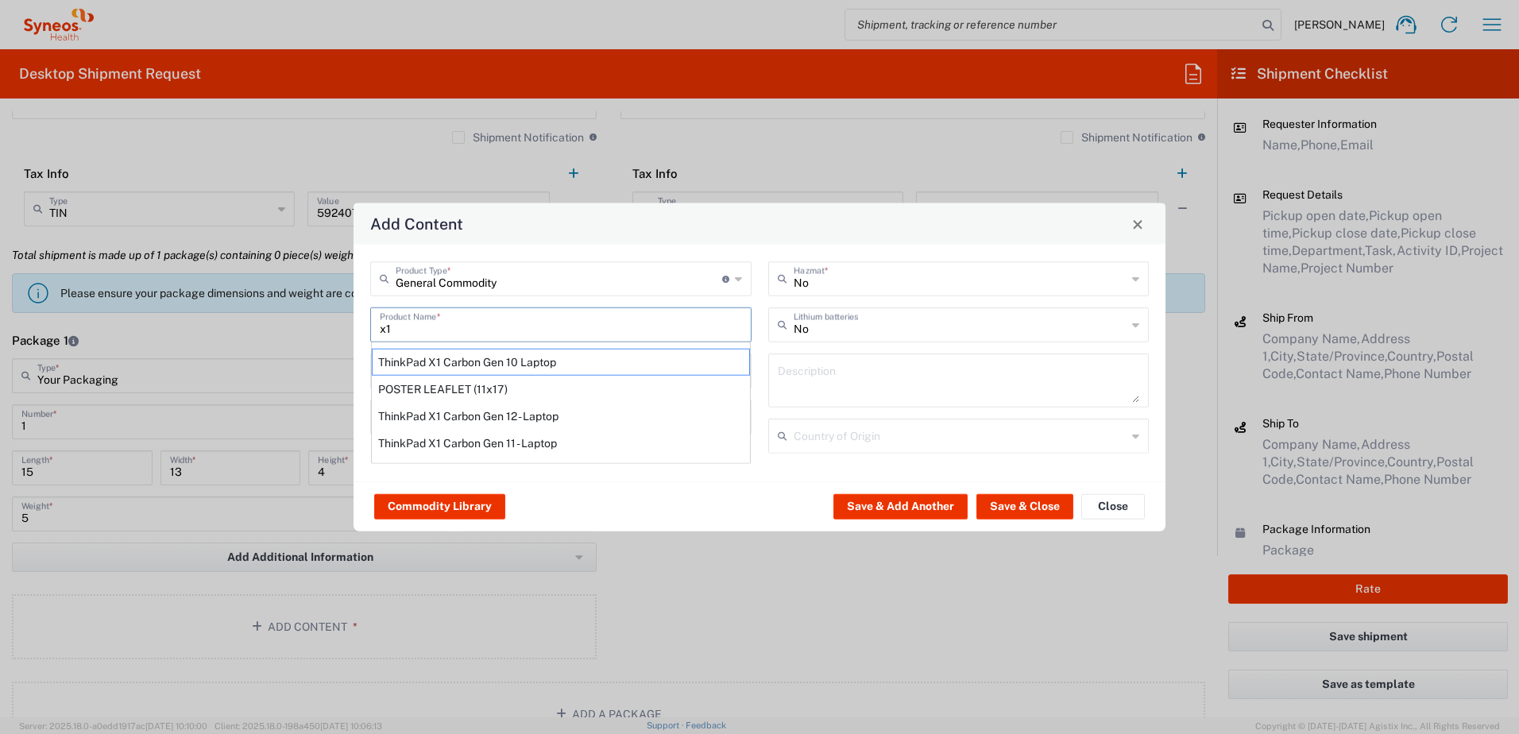
click at [499, 363] on div "ThinkPad X1 Carbon Gen 10 Laptop" at bounding box center [561, 362] width 378 height 27
type input "ThinkPad X1 Carbon Gen 10 Laptop"
type input "1"
type textarea "Intel Core i7-1265U vProÂ® Processor - 14"- 16 GB RAM - 512 GB SSD"
type input "[GEOGRAPHIC_DATA]"
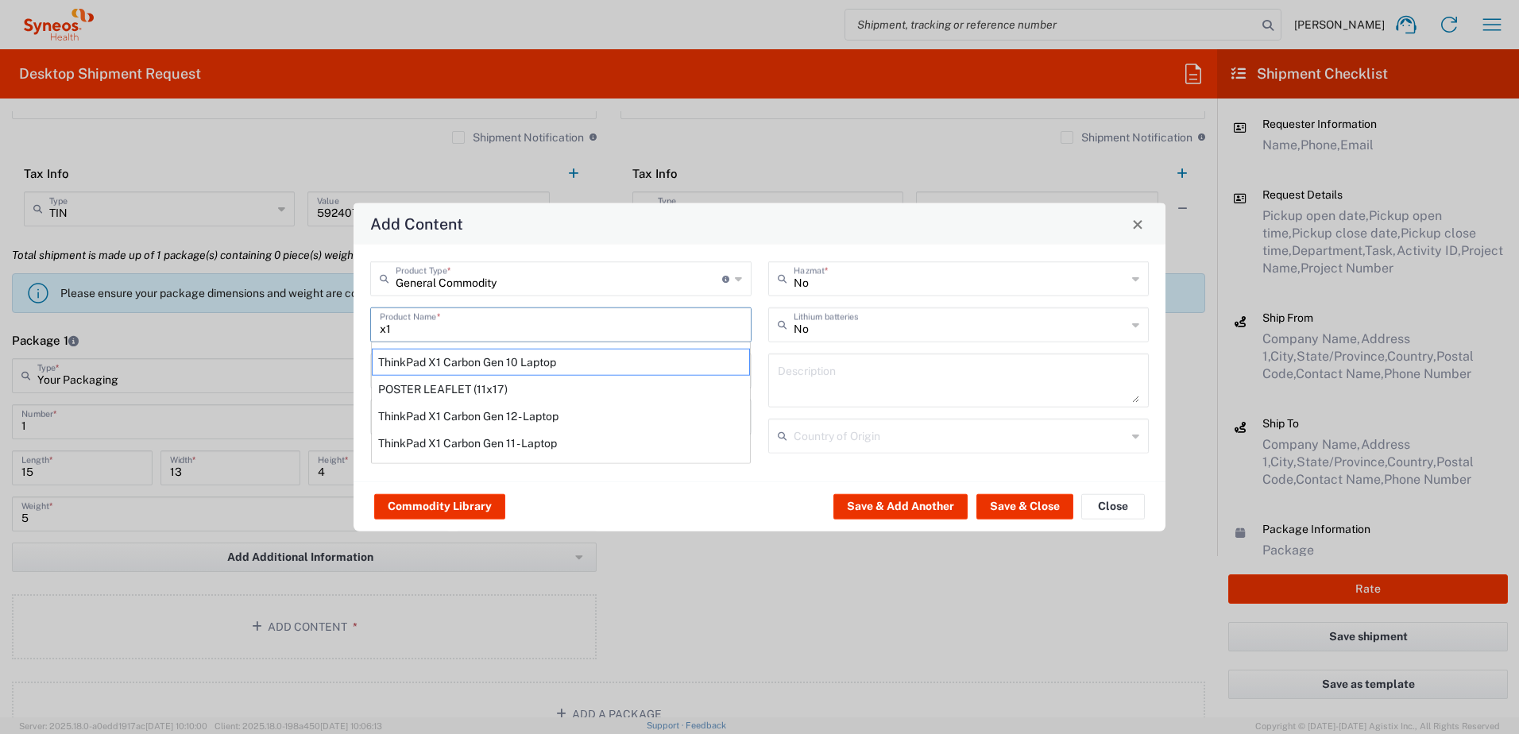
type input "Yes"
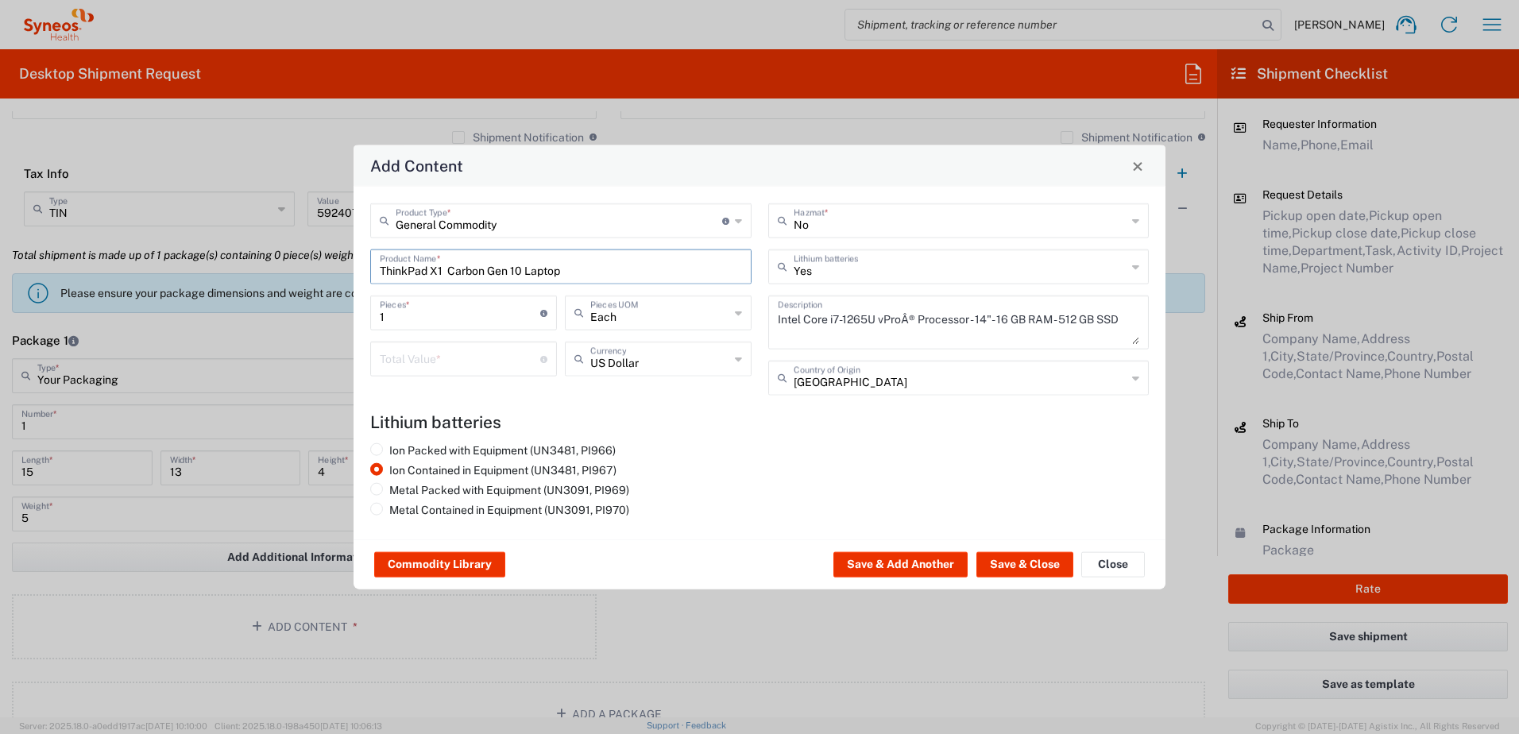
click at [522, 268] on input "ThinkPad X1 Carbon Gen 10 Laptop" at bounding box center [561, 266] width 362 height 28
click at [600, 274] on input "ThinkPad X1 Carbon Gen 8 Laptop" at bounding box center [555, 266] width 351 height 28
type input "ThinkPad X1 Carbon Gen 8 Laptop"
click at [856, 355] on div "No Hazmat * Yes Lithium batteries Intel Core i7-1265U vProÂ® Processor - 14"- 1…" at bounding box center [958, 304] width 398 height 203
click at [843, 335] on textarea "Intel Core i7-1265U vProÂ® Processor - 14"- 16 GB RAM - 512 GB SSD" at bounding box center [959, 322] width 362 height 44
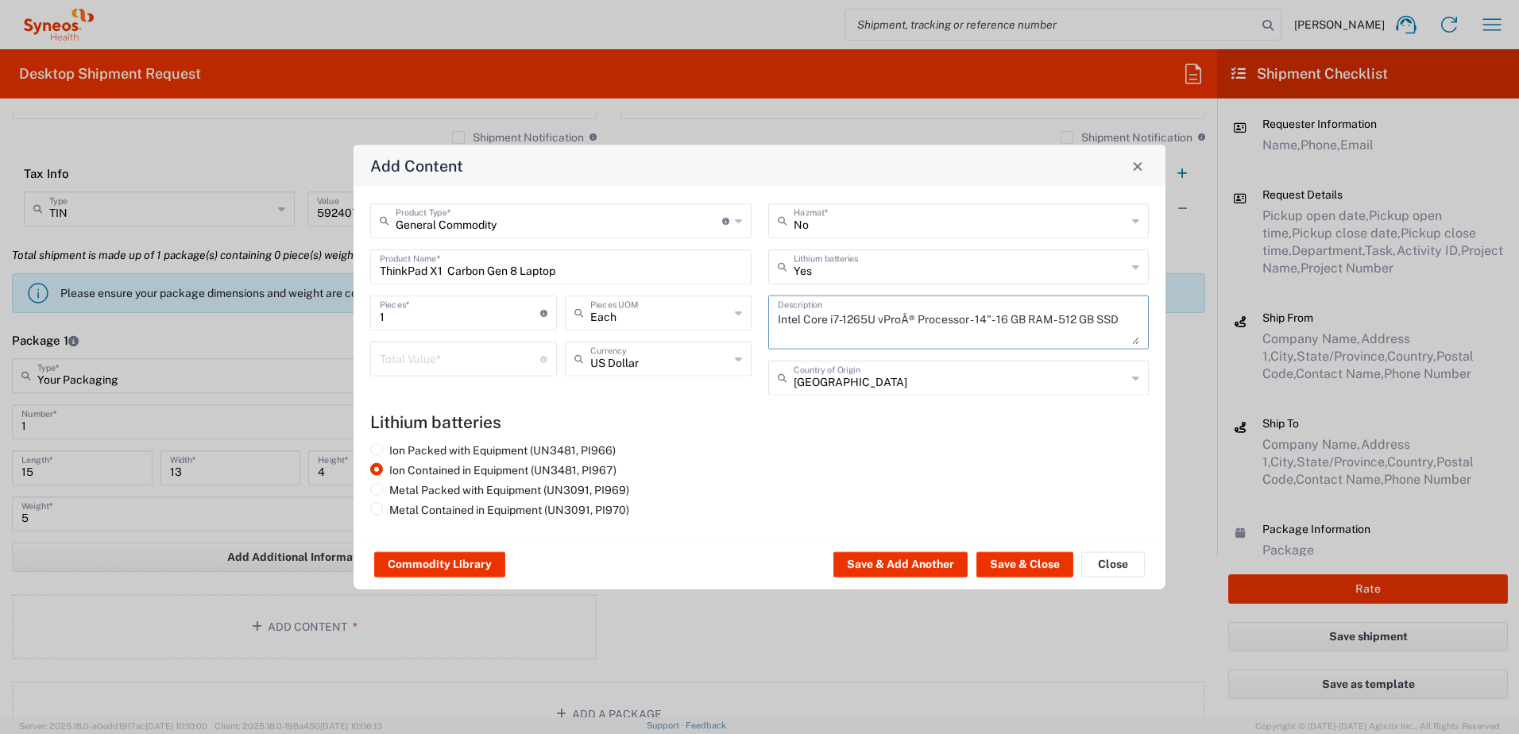
paste textarea "ThinkPad X1 Carbon Gen 8 Laptop"
type textarea "ThinkPad X1 Carbon Gen 8 Laptop"
click at [441, 354] on input "number" at bounding box center [460, 358] width 160 height 28
type input "1000"
click at [1019, 558] on button "Save & Close" at bounding box center [1024, 564] width 97 height 25
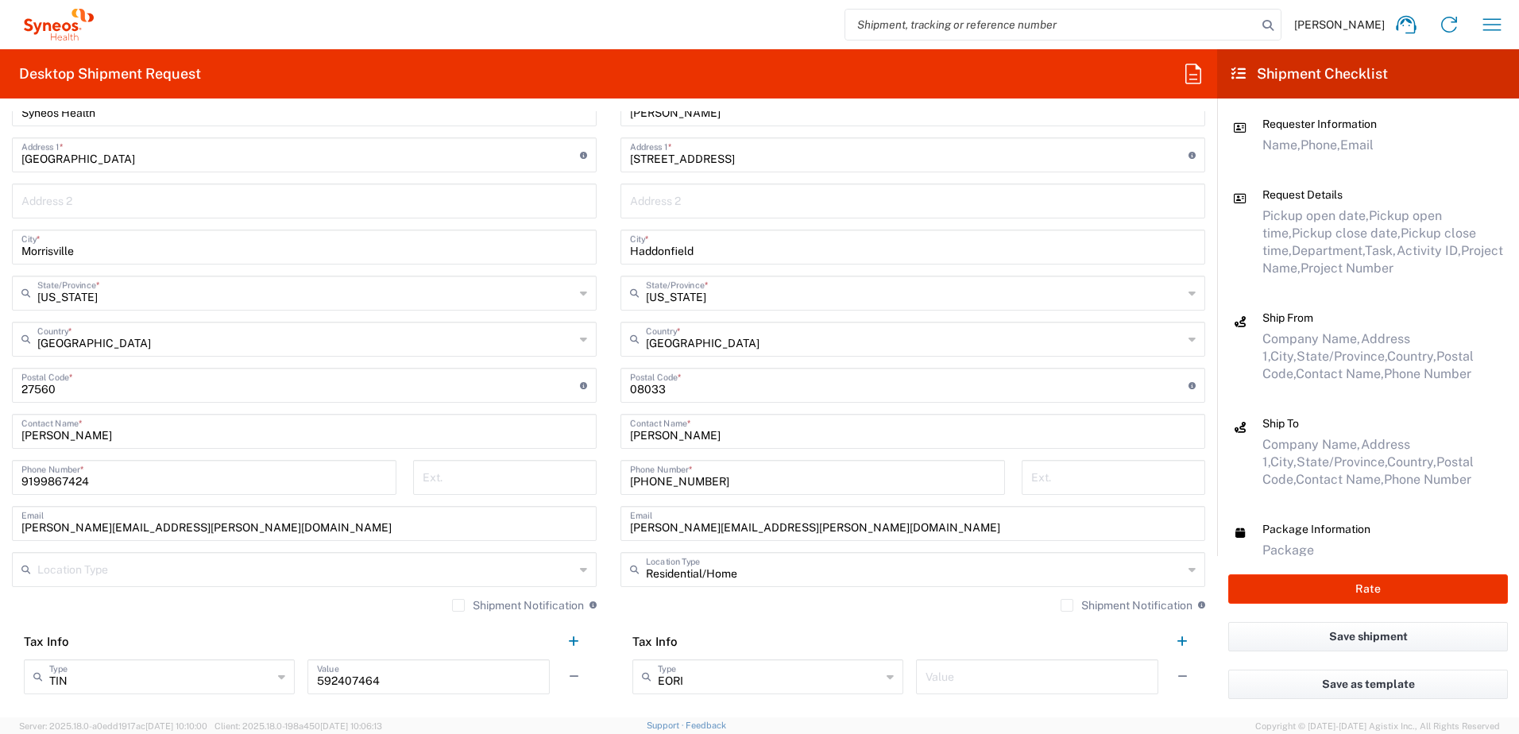
scroll to position [556, 0]
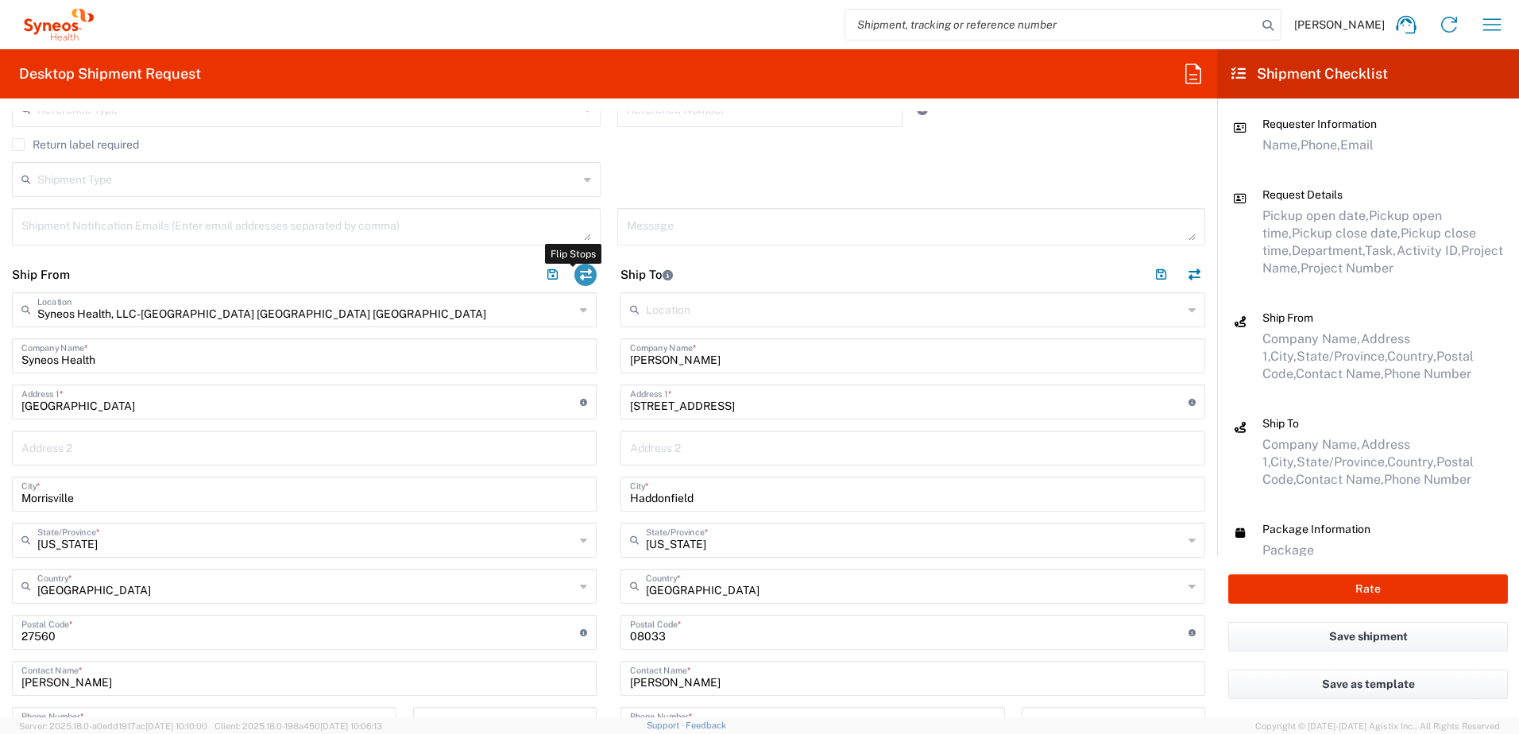
click at [588, 272] on button "button" at bounding box center [585, 275] width 22 height 22
type input "[PERSON_NAME]"
type input "[STREET_ADDRESS]"
type input "Haddonfield"
type input "[US_STATE]"
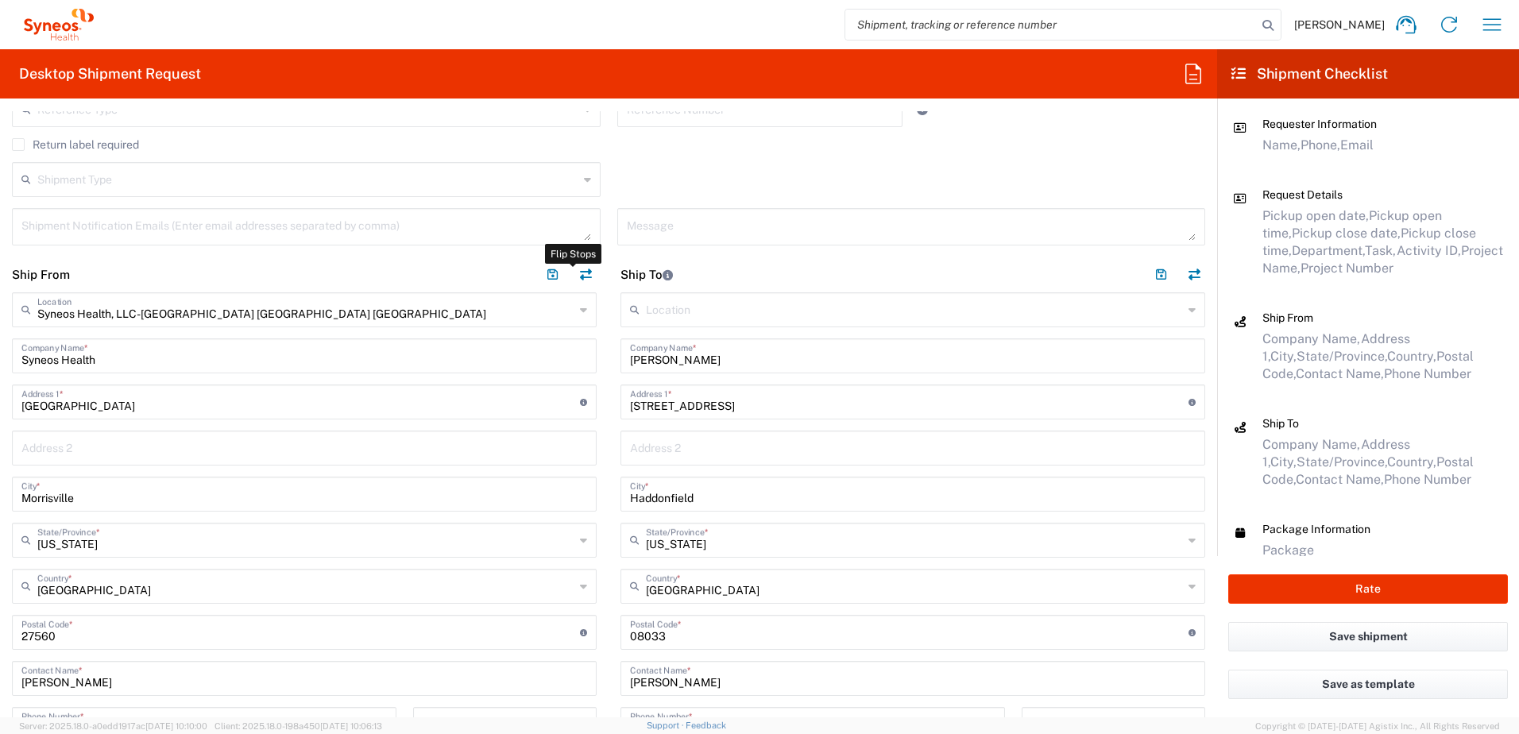
type input "08033"
type input "[PERSON_NAME]"
type input "[PHONE_NUMBER]"
type input "[PERSON_NAME][EMAIL_ADDRESS][PERSON_NAME][DOMAIN_NAME]"
type input "Residential/Home"
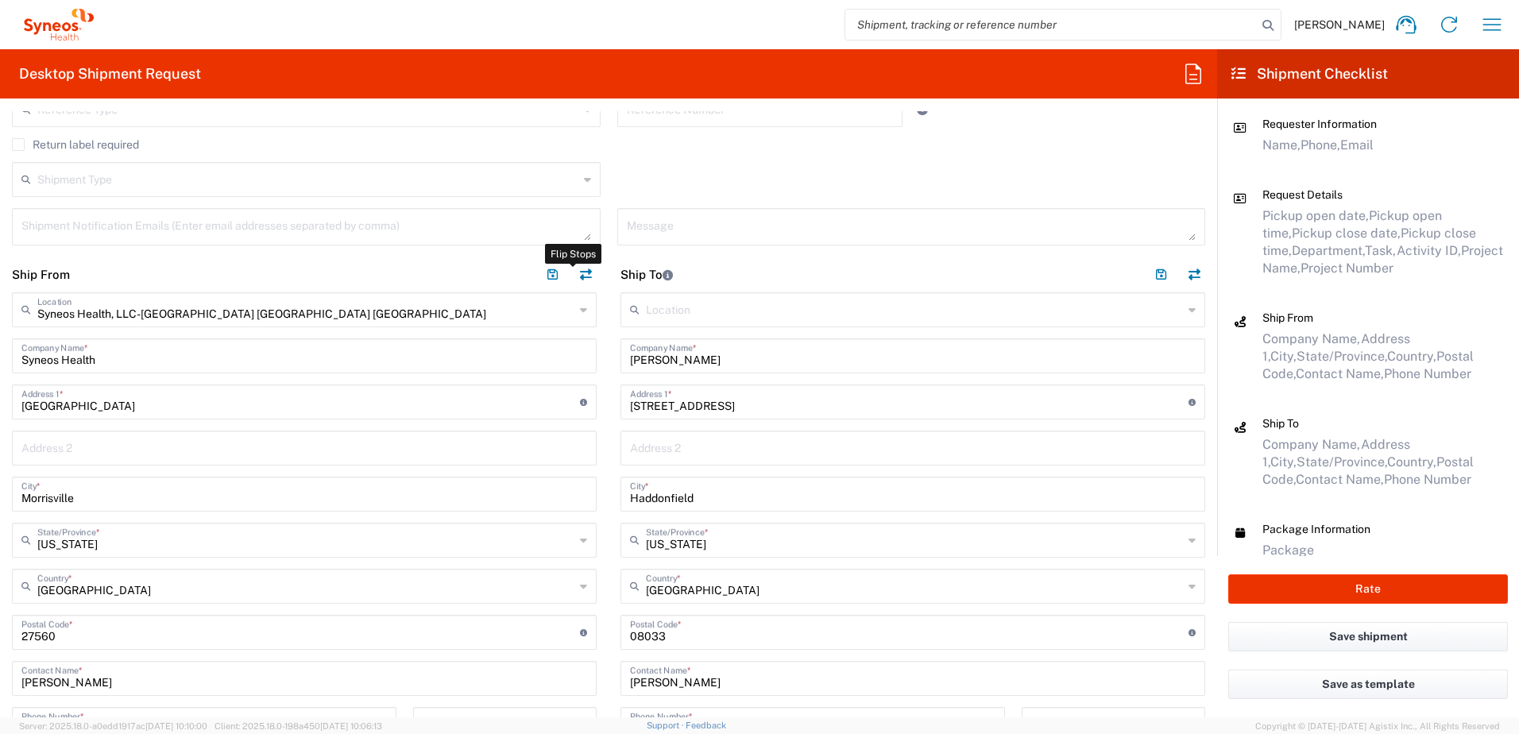
type input "EORI"
type input "Syneos Health, LLC-[GEOGRAPHIC_DATA] [GEOGRAPHIC_DATA] [GEOGRAPHIC_DATA]"
type input "Syneos Health"
type input "[GEOGRAPHIC_DATA]"
type input "Morrisville"
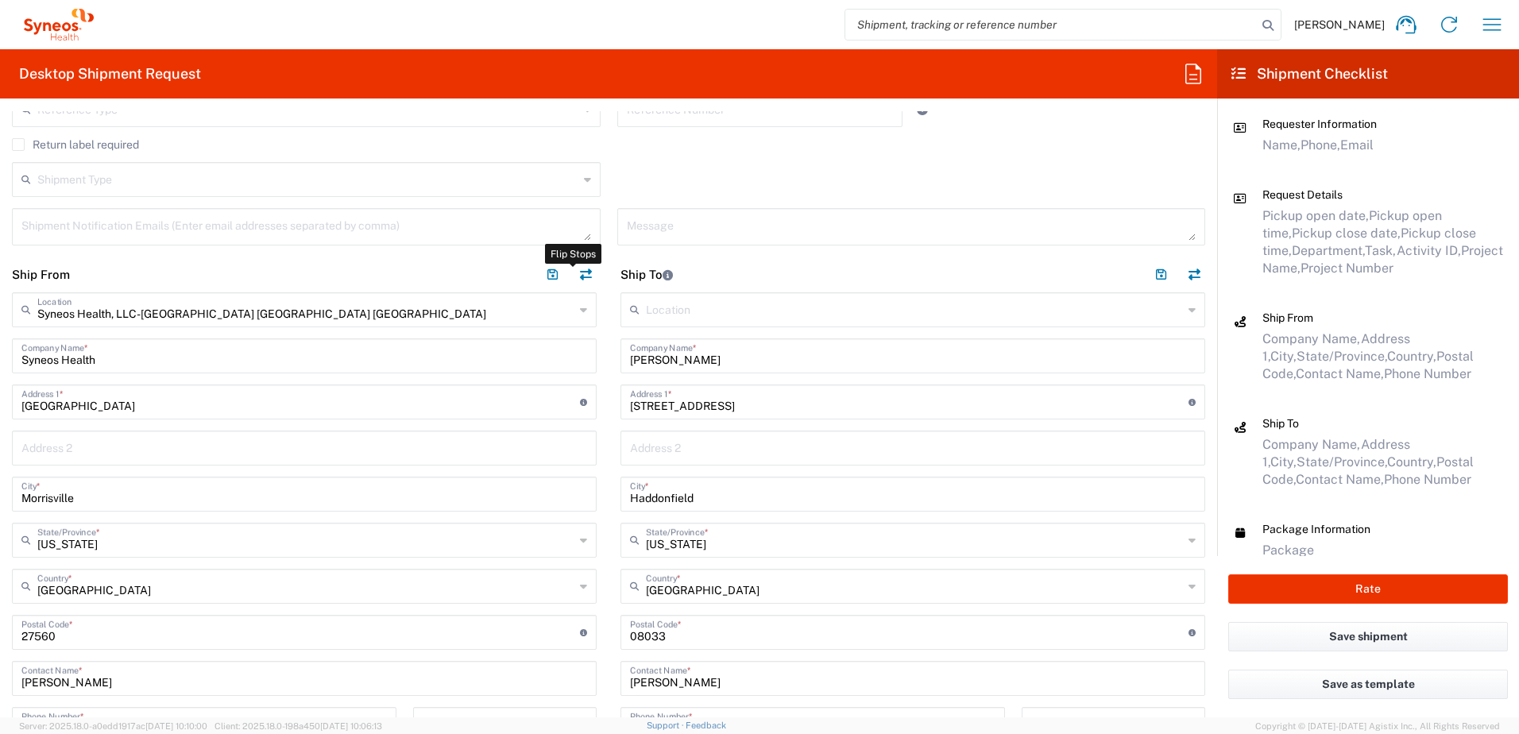
type input "[US_STATE]"
type input "[GEOGRAPHIC_DATA]"
type input "27560"
type input "[PERSON_NAME]"
type input "9199867424"
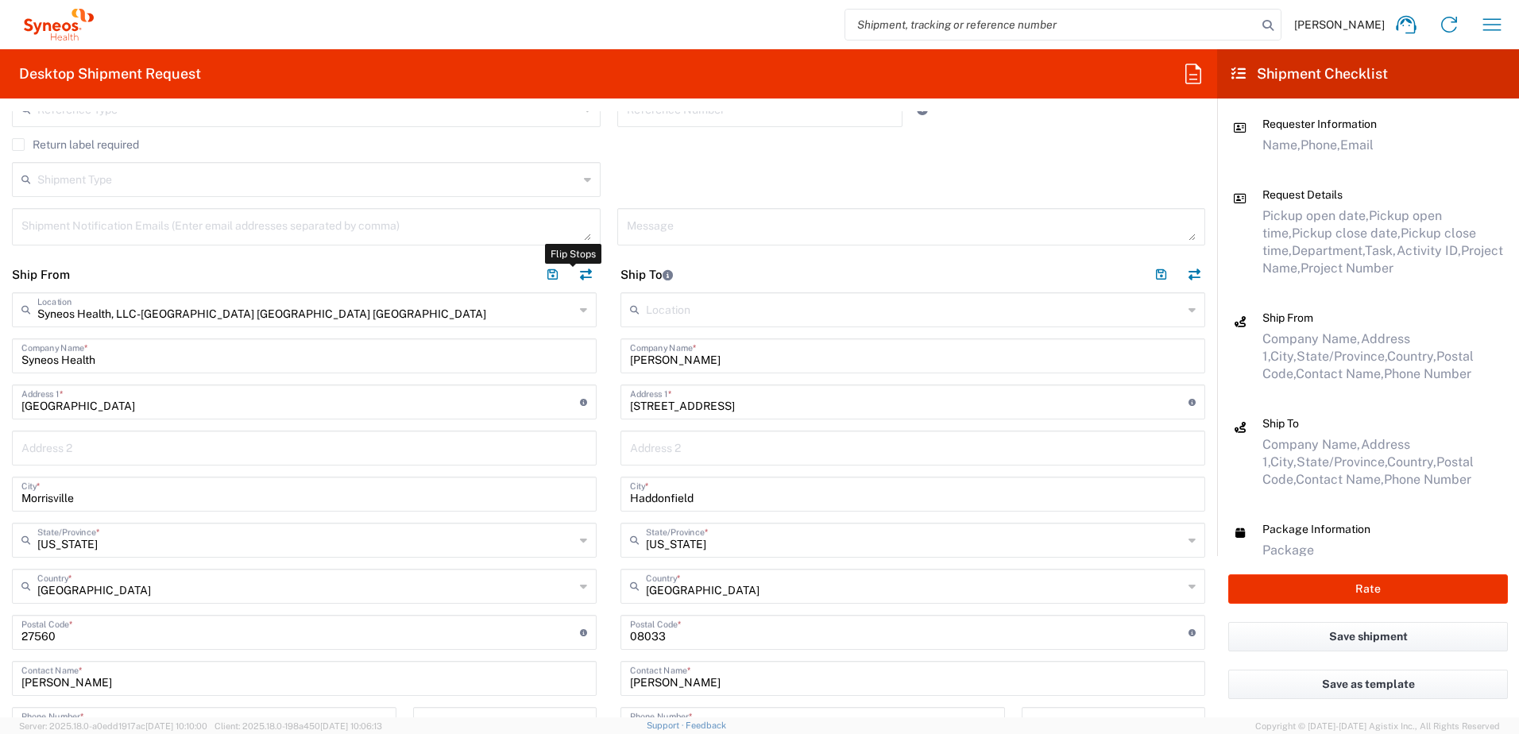
type input "[PERSON_NAME][EMAIL_ADDRESS][PERSON_NAME][DOMAIN_NAME]"
type input "TIN"
type input "592407464"
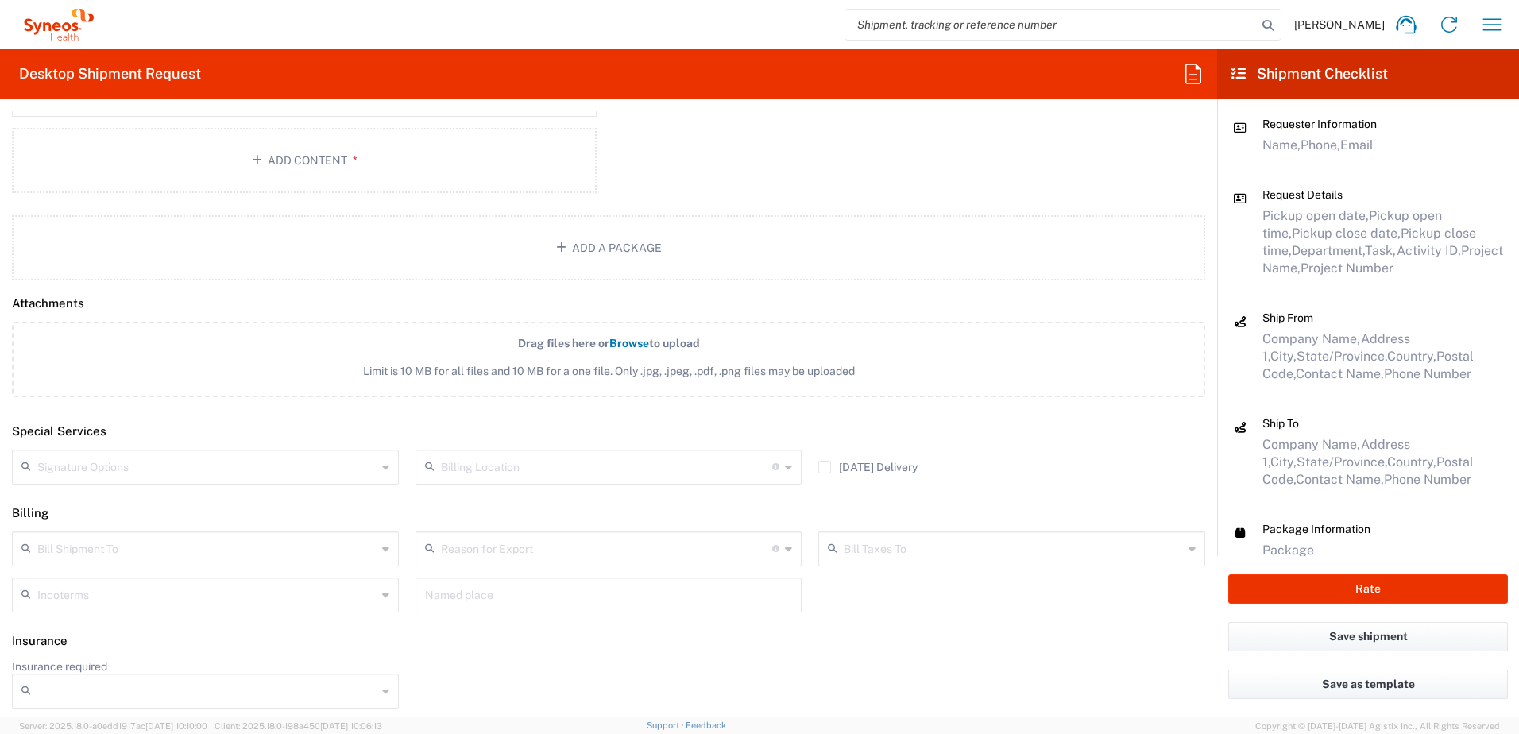
scroll to position [1833, 0]
click at [1386, 586] on button "Rate" at bounding box center [1368, 588] width 280 height 29
type input "4520 DEPARTMENTAL EXPENSE"
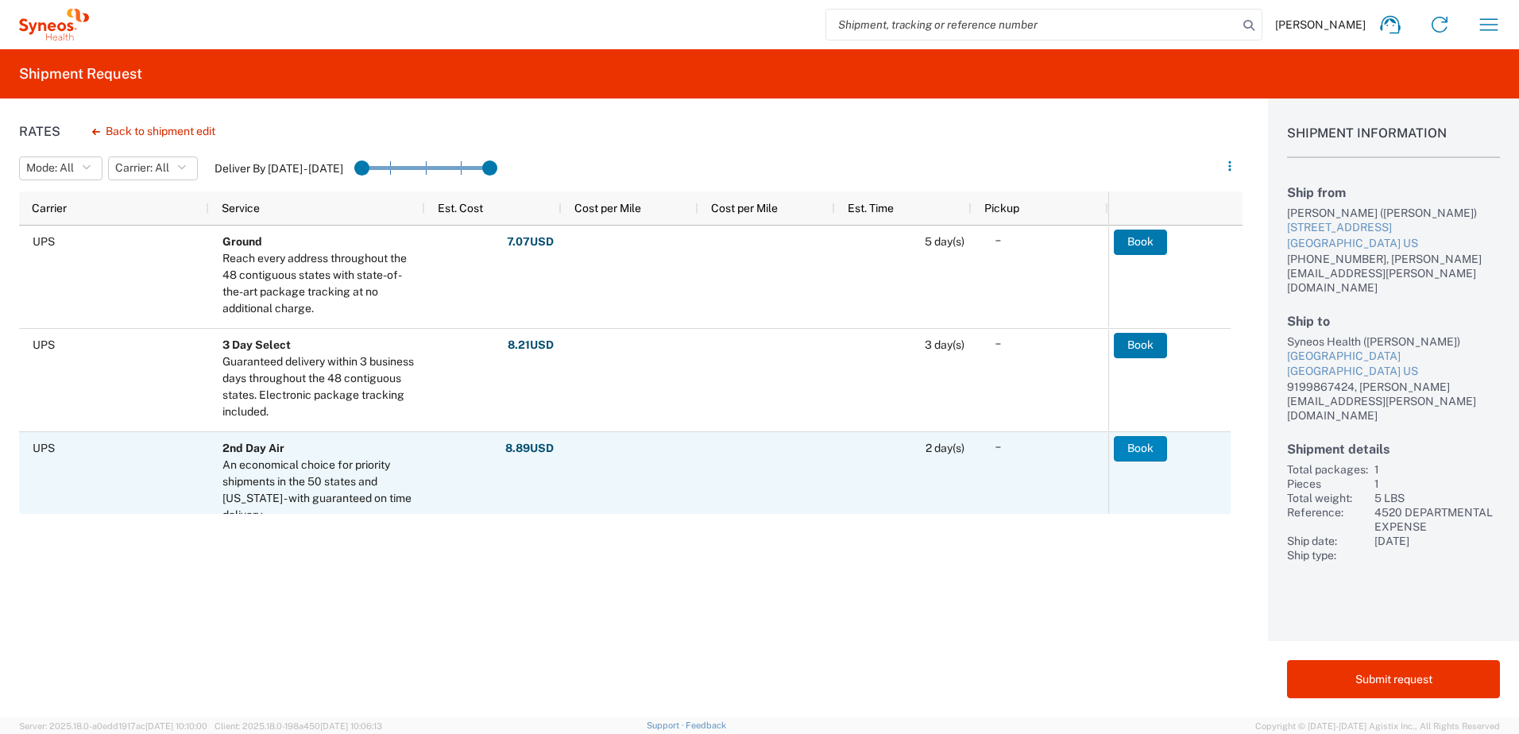
click at [1146, 444] on button "Book" at bounding box center [1140, 448] width 53 height 25
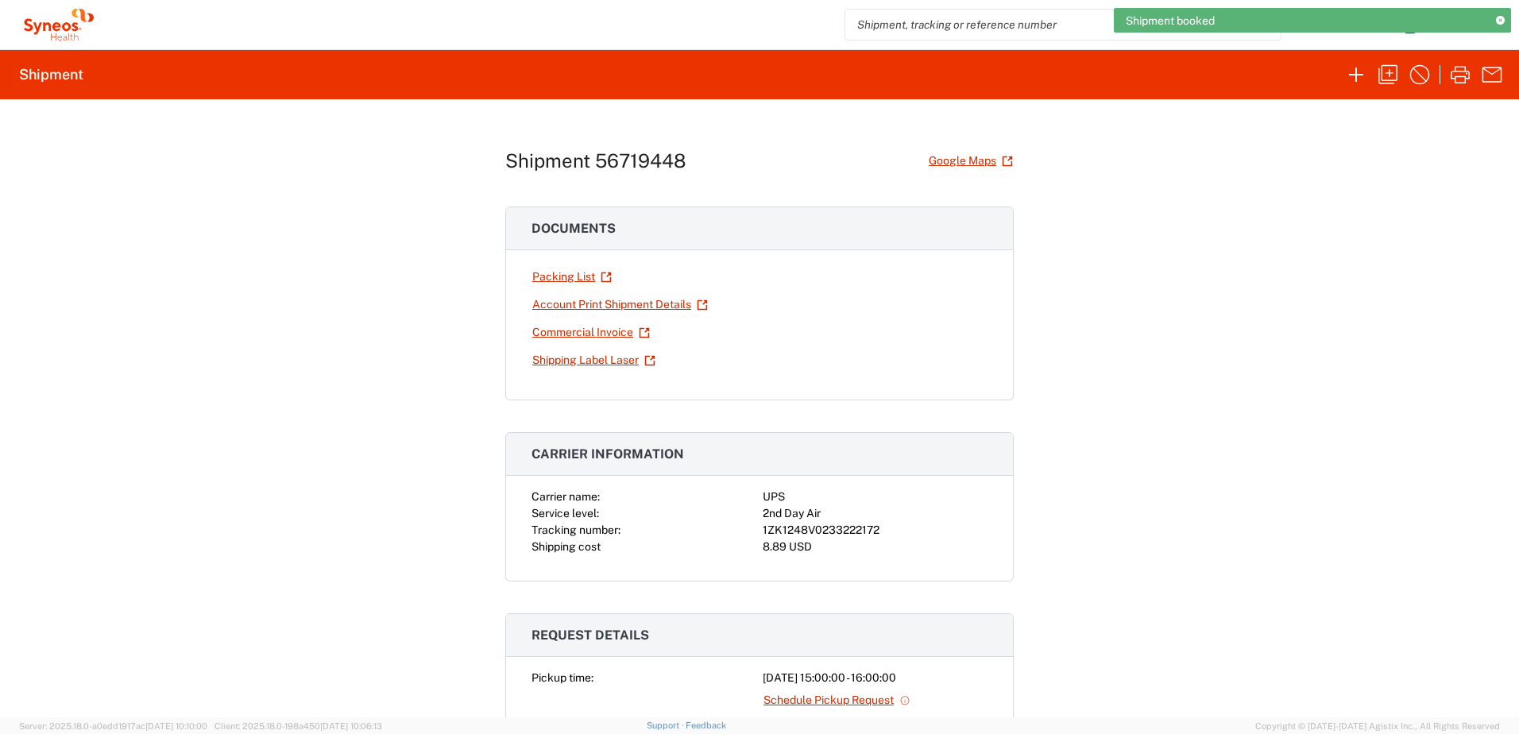
click at [821, 535] on div "1ZK1248V0233222172" at bounding box center [875, 530] width 225 height 17
copy div "1ZK1248V0233222172"
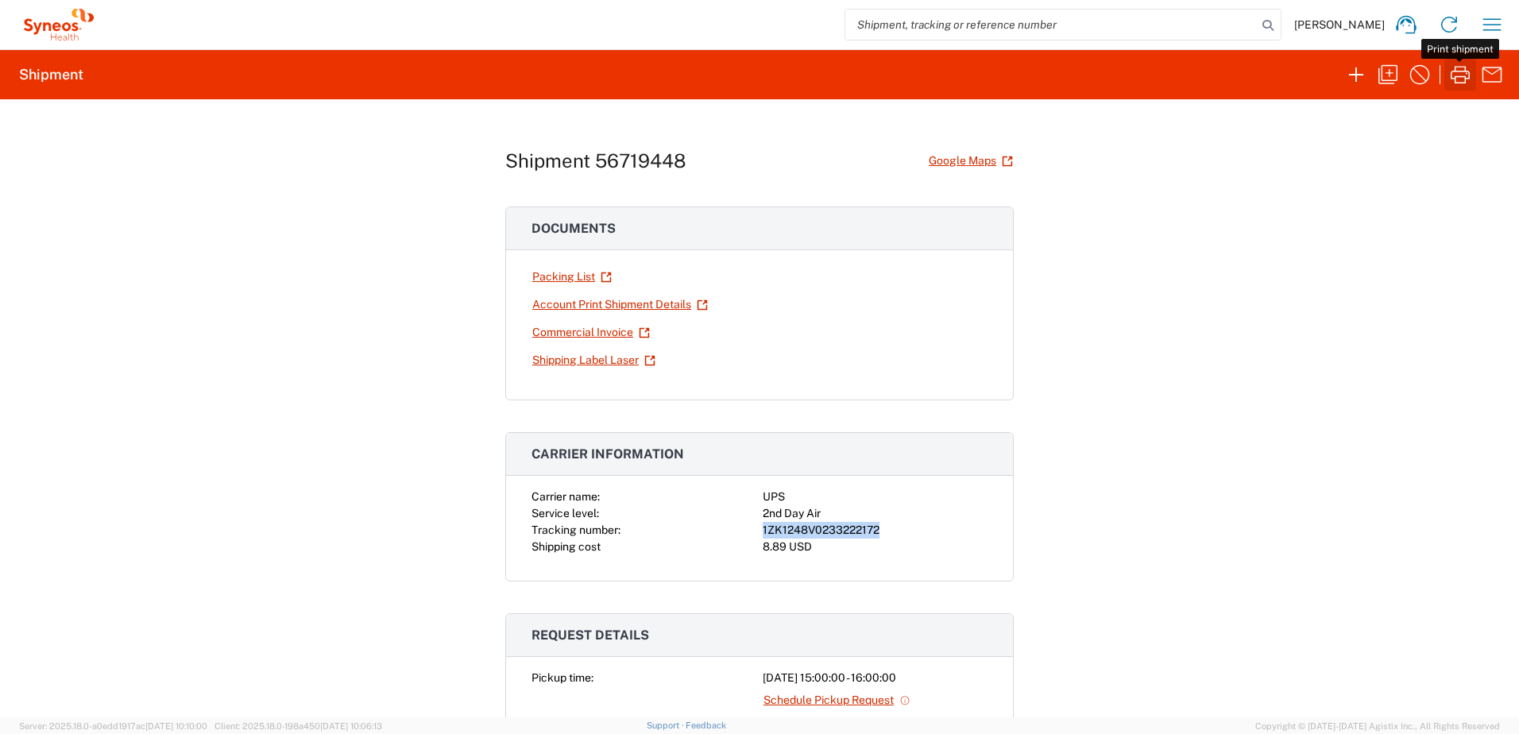
click at [1466, 77] on icon "button" at bounding box center [1459, 74] width 25 height 25
click at [1502, 15] on icon "button" at bounding box center [1491, 24] width 25 height 25
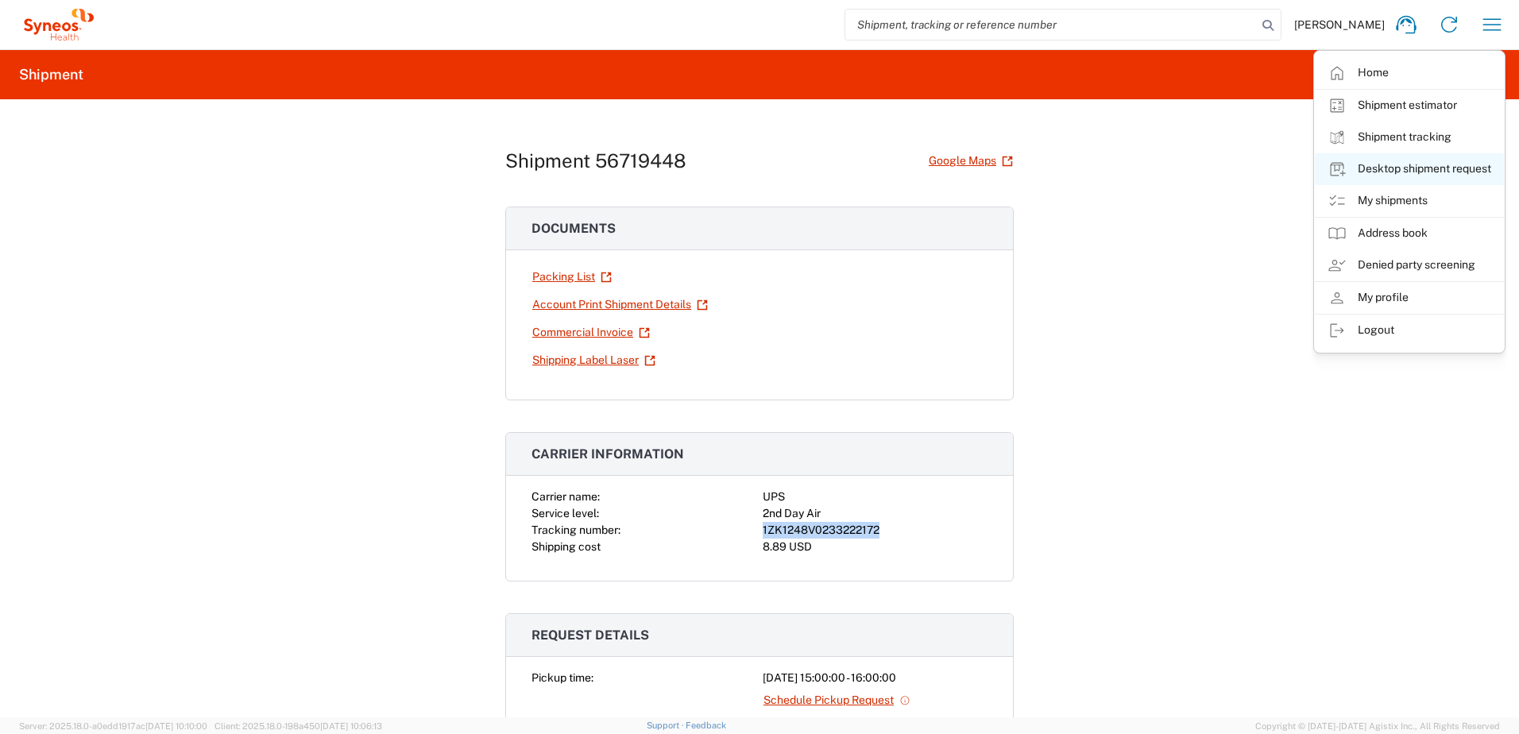
click at [1427, 168] on link "Desktop shipment request" at bounding box center [1409, 169] width 189 height 32
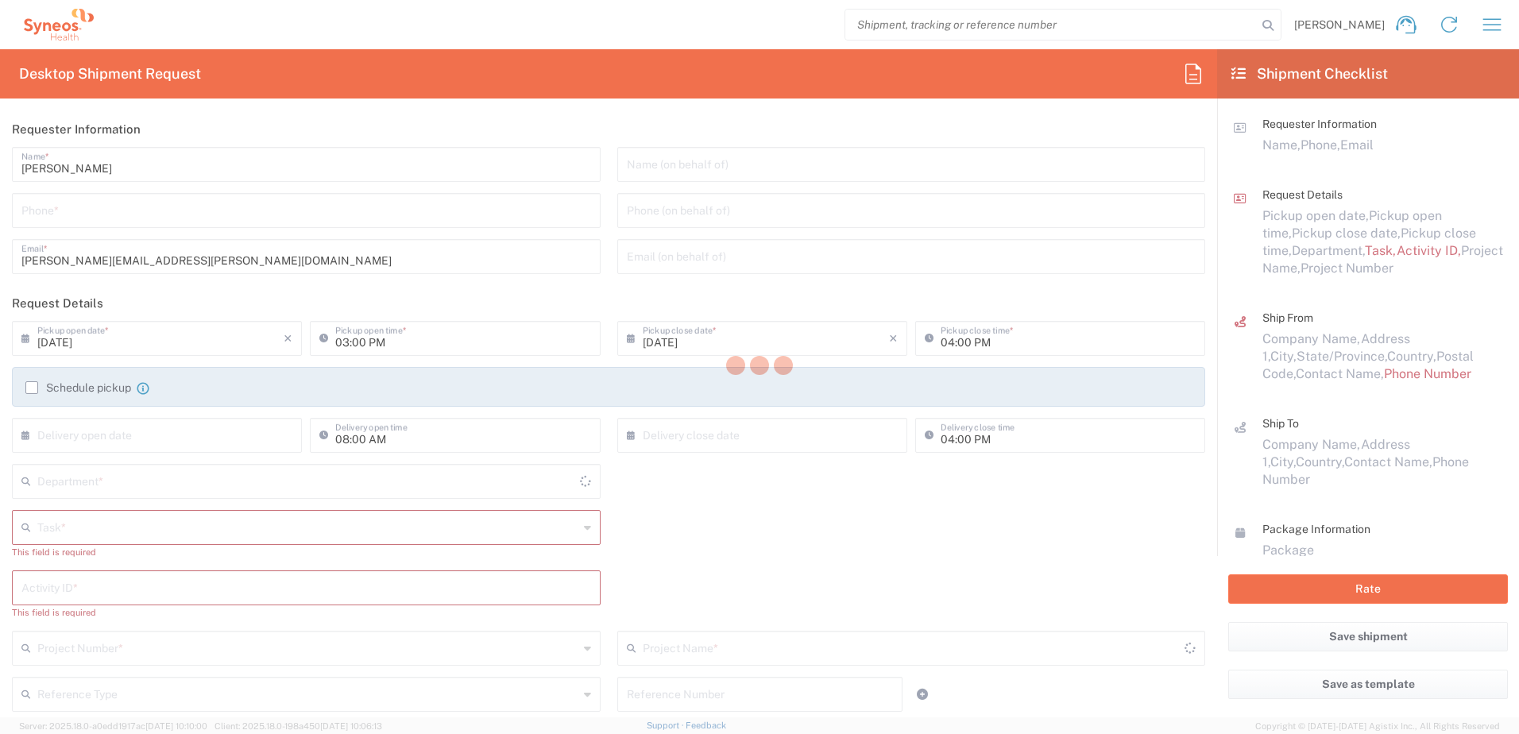
type input "4510"
type input "[US_STATE]"
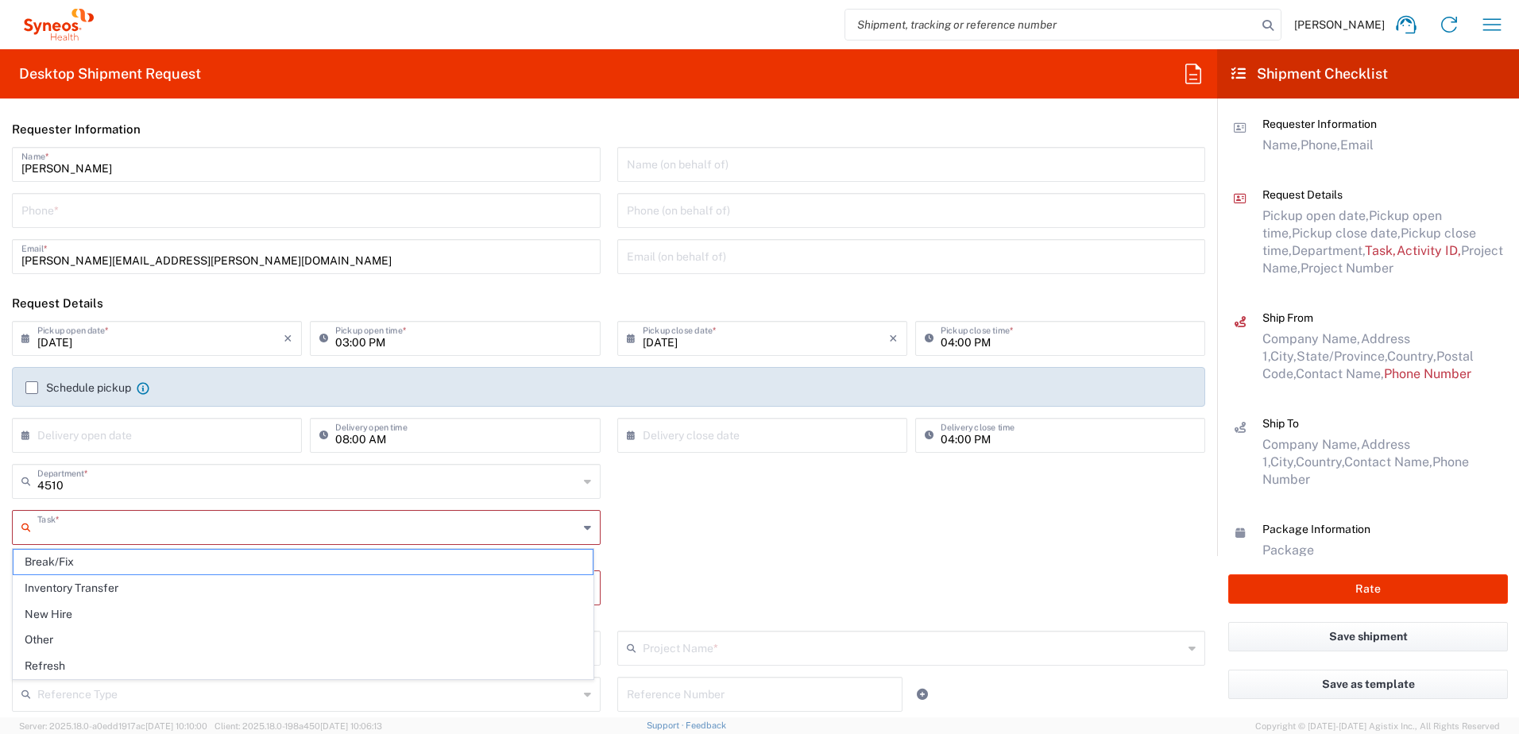
click at [86, 531] on input "text" at bounding box center [307, 526] width 541 height 28
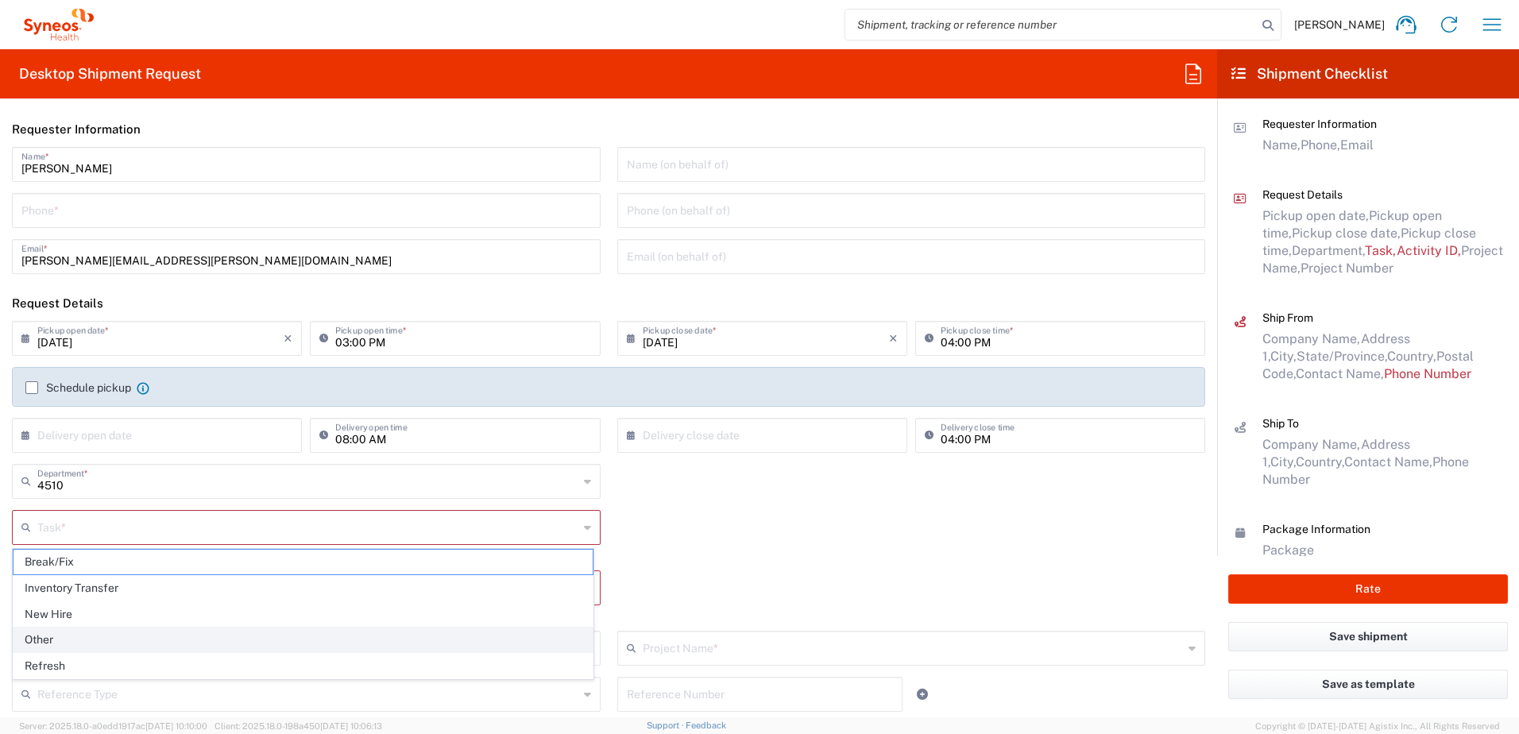
click at [60, 628] on span "Other" at bounding box center [303, 640] width 579 height 25
type input "Other"
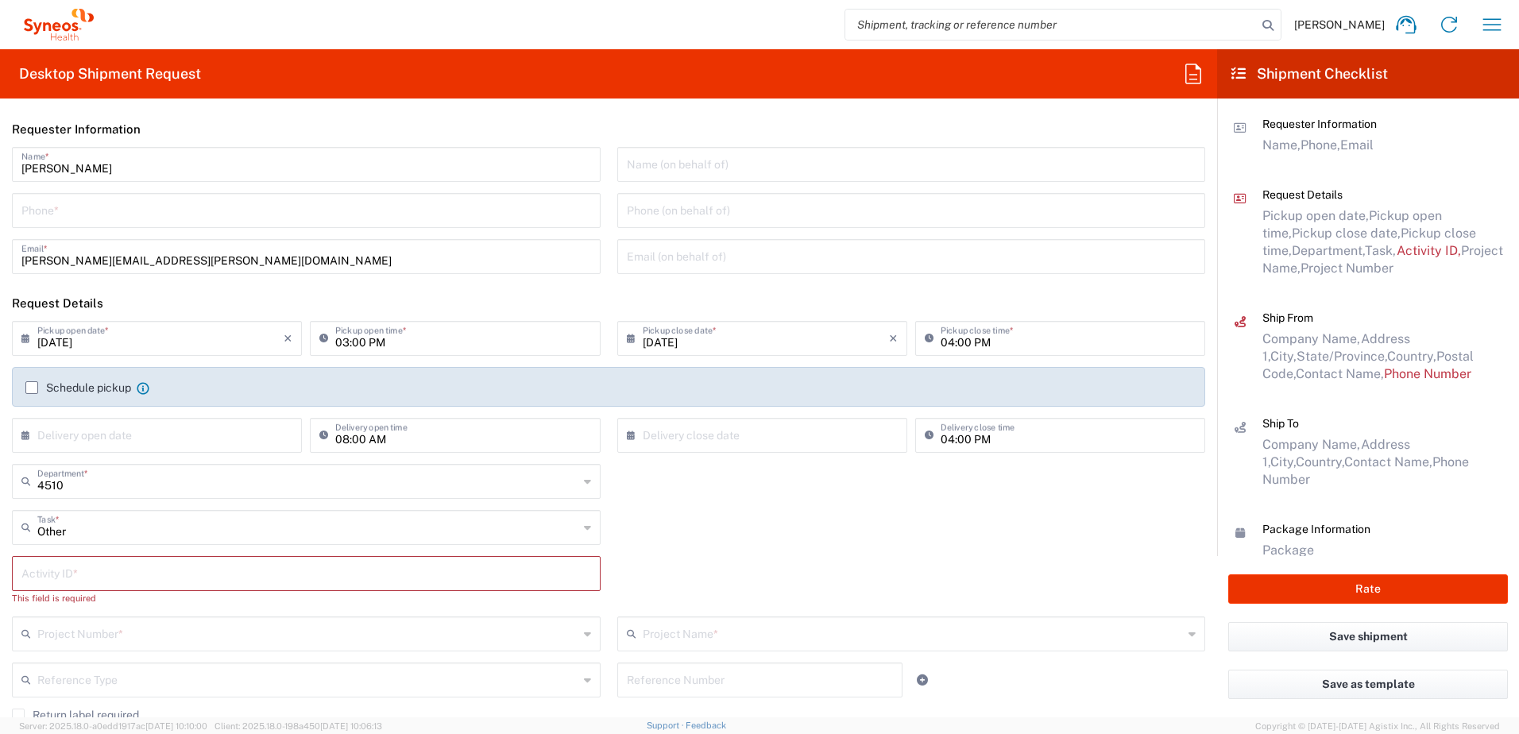
click at [78, 578] on input "text" at bounding box center [306, 572] width 570 height 28
paste input "SCTASK2591353"
type input "SCTASK2591353"
click at [132, 626] on input "text" at bounding box center [307, 618] width 541 height 28
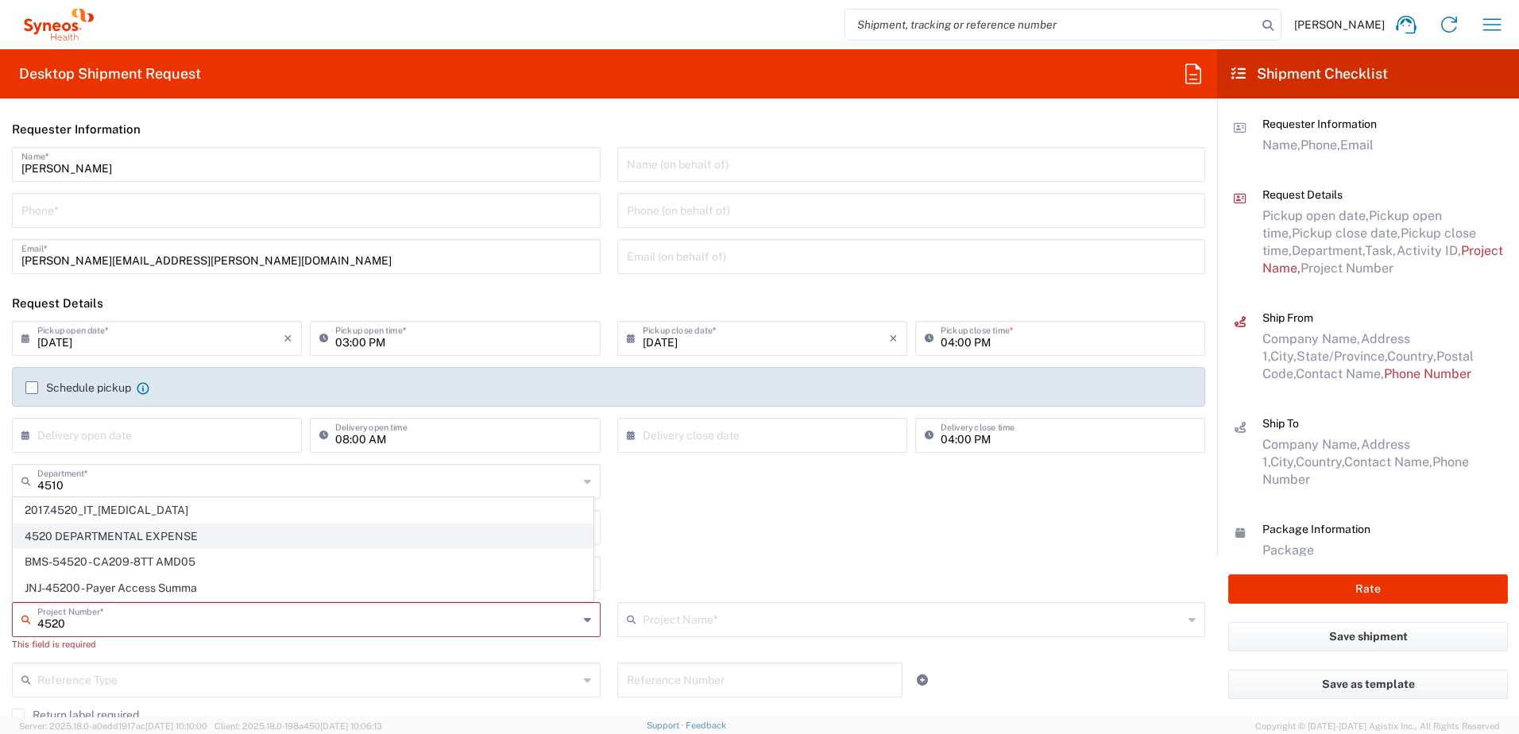
click at [120, 535] on span "4520 DEPARTMENTAL EXPENSE" at bounding box center [303, 536] width 579 height 25
type input "4520 DEPARTMENTAL EXPENSE"
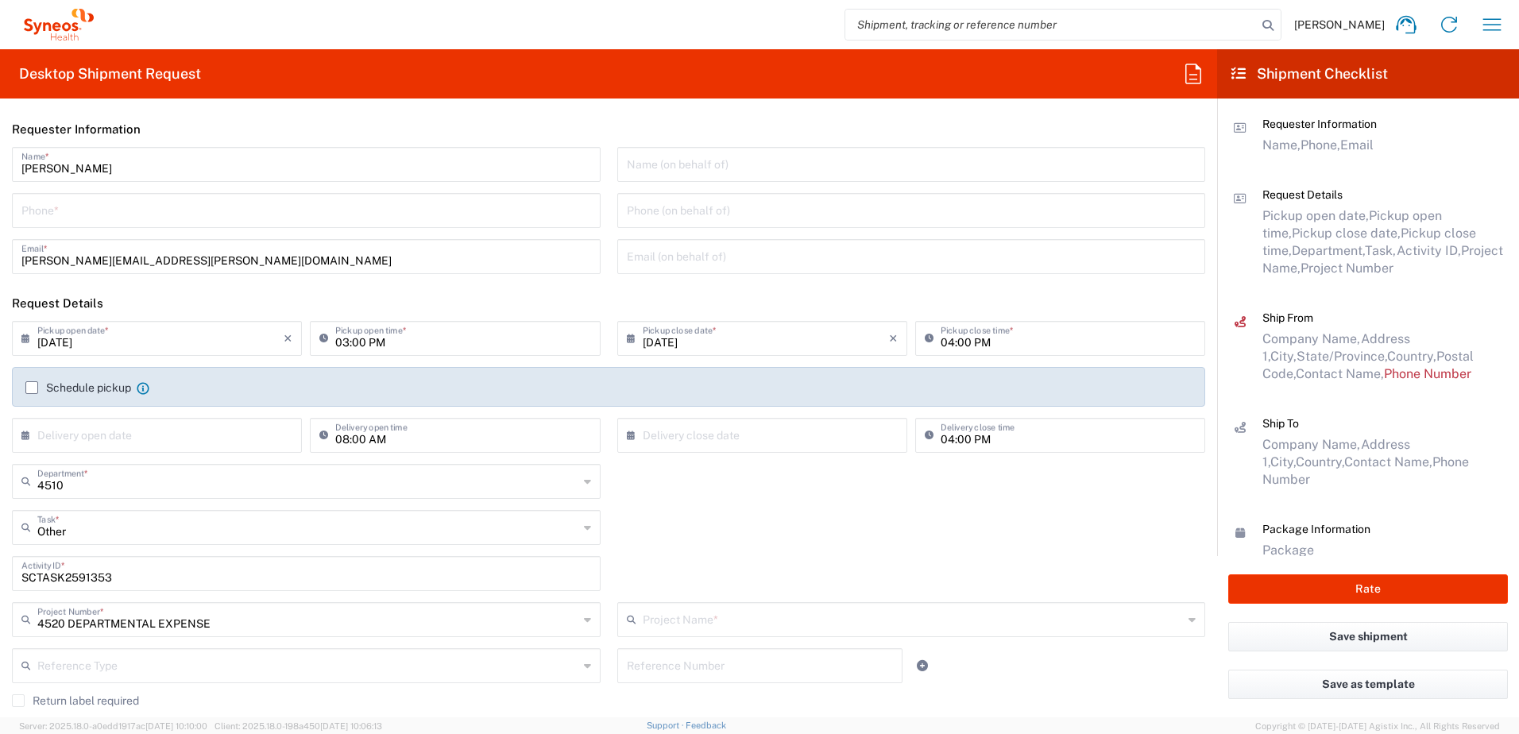
type input "4520 DEPARTMENTAL EXPENSE"
click at [170, 231] on div "[PERSON_NAME] Name * Phone * [PERSON_NAME][EMAIL_ADDRESS][PERSON_NAME][DOMAIN_N…" at bounding box center [306, 216] width 605 height 138
click at [171, 225] on div "Phone *" at bounding box center [306, 210] width 589 height 35
click at [64, 213] on input "9199867424" at bounding box center [306, 209] width 570 height 28
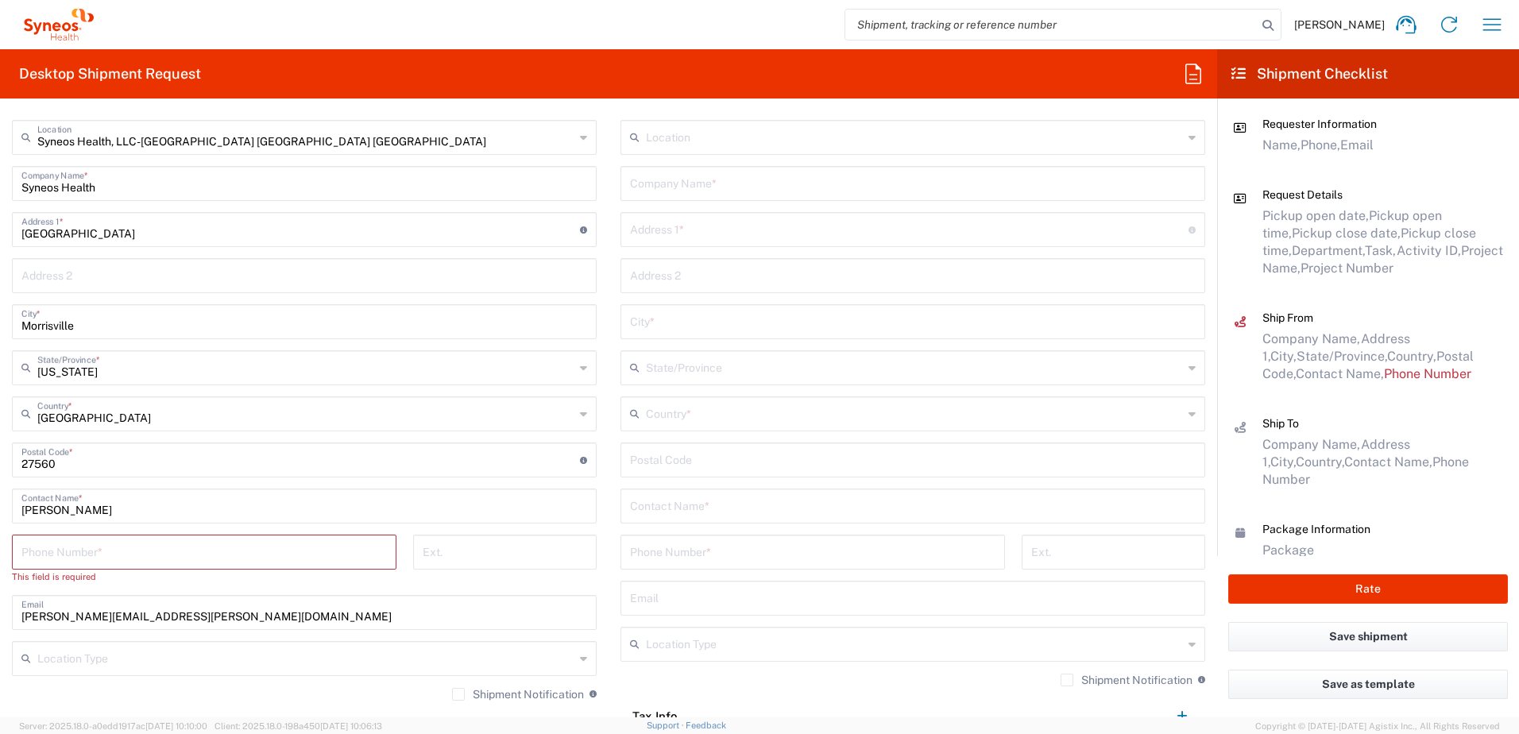
scroll to position [874, 0]
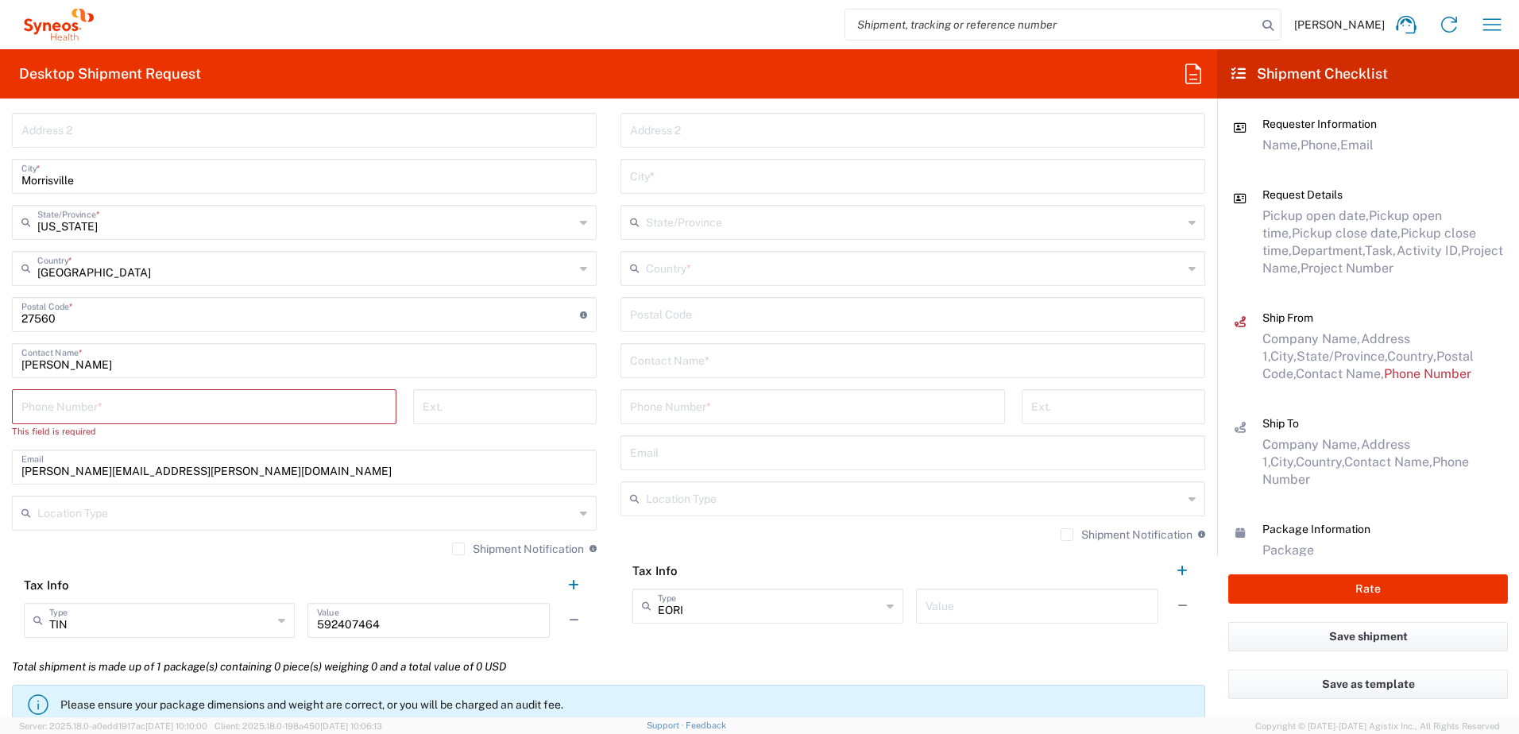
type input "9199867424"
click at [96, 413] on input "tel" at bounding box center [203, 406] width 365 height 28
paste input "9199867424"
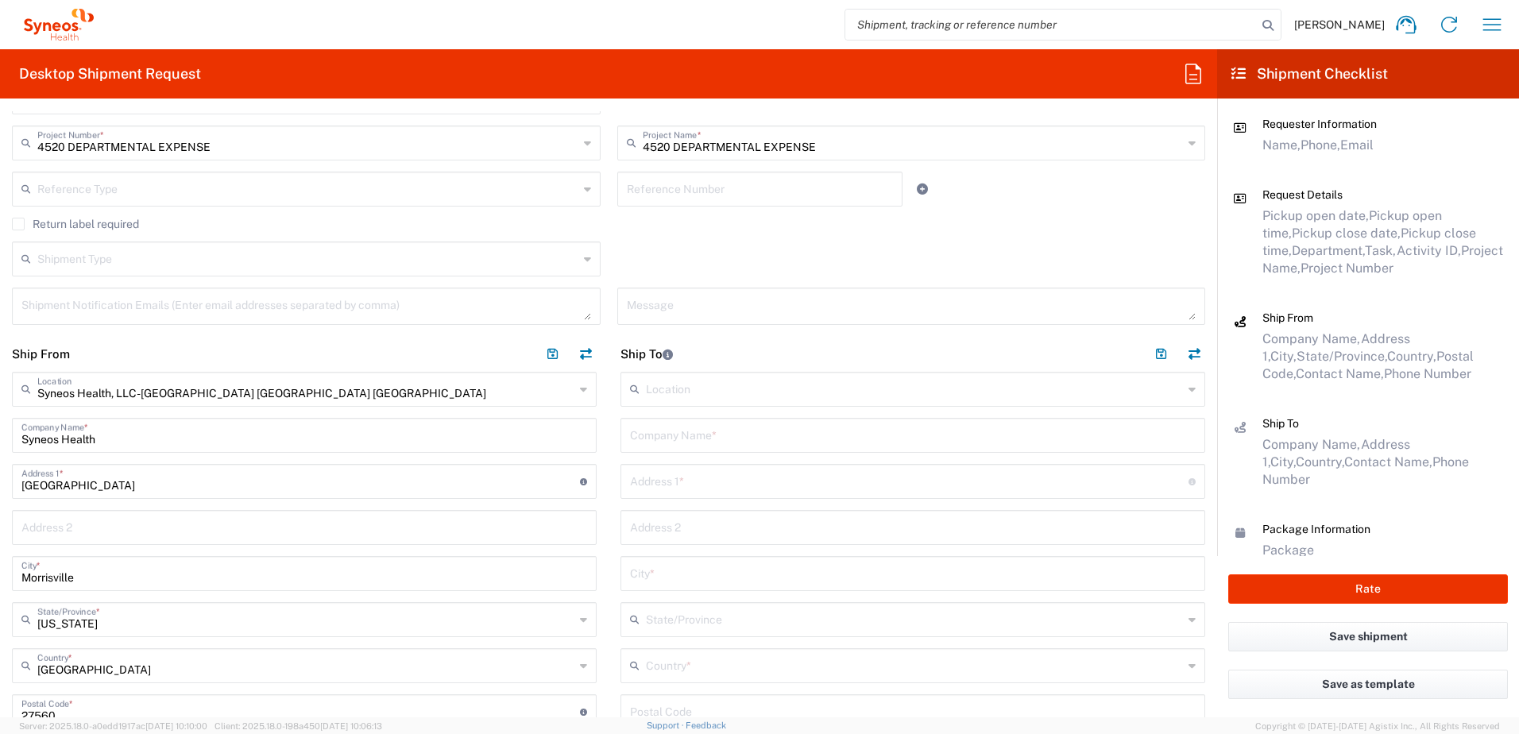
scroll to position [635, 0]
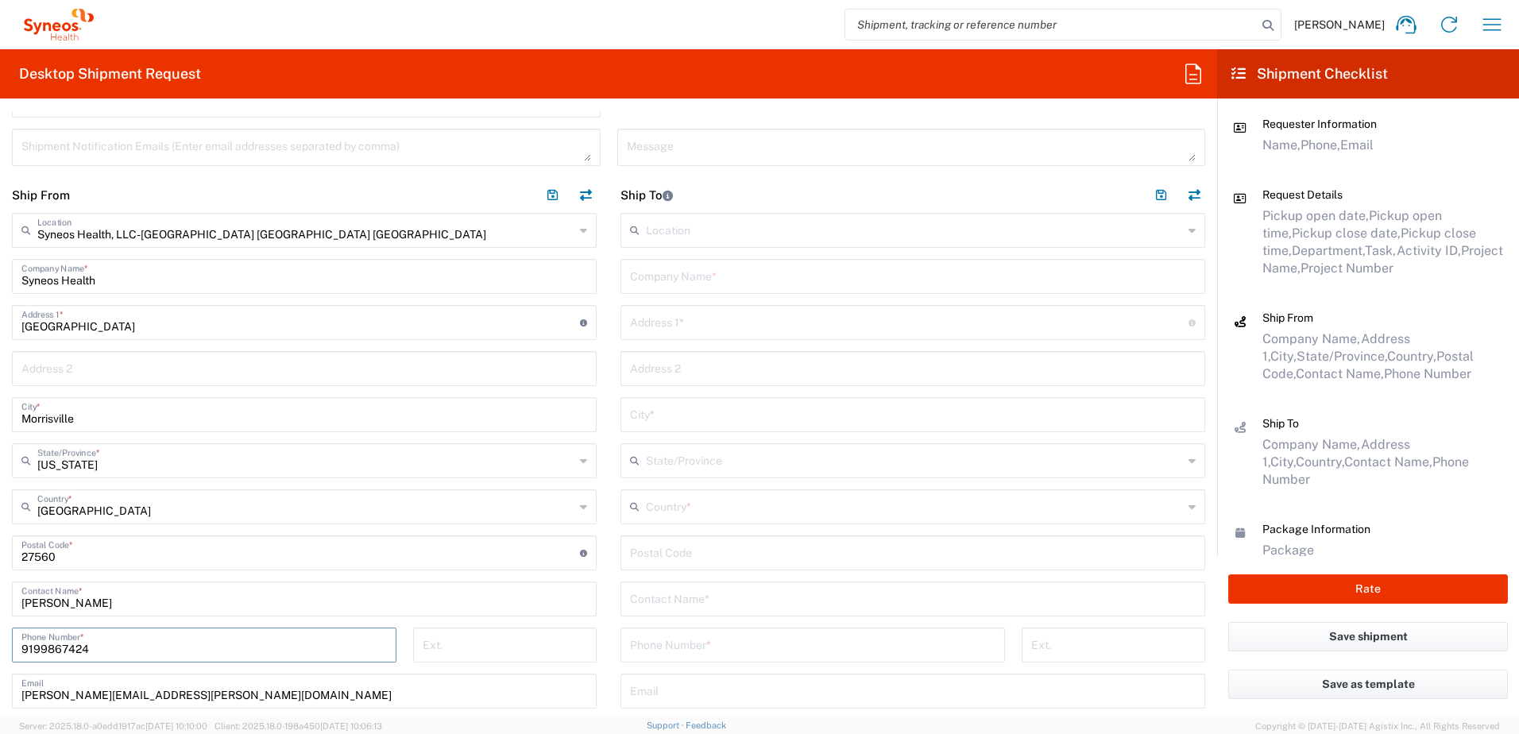
type input "9199867424"
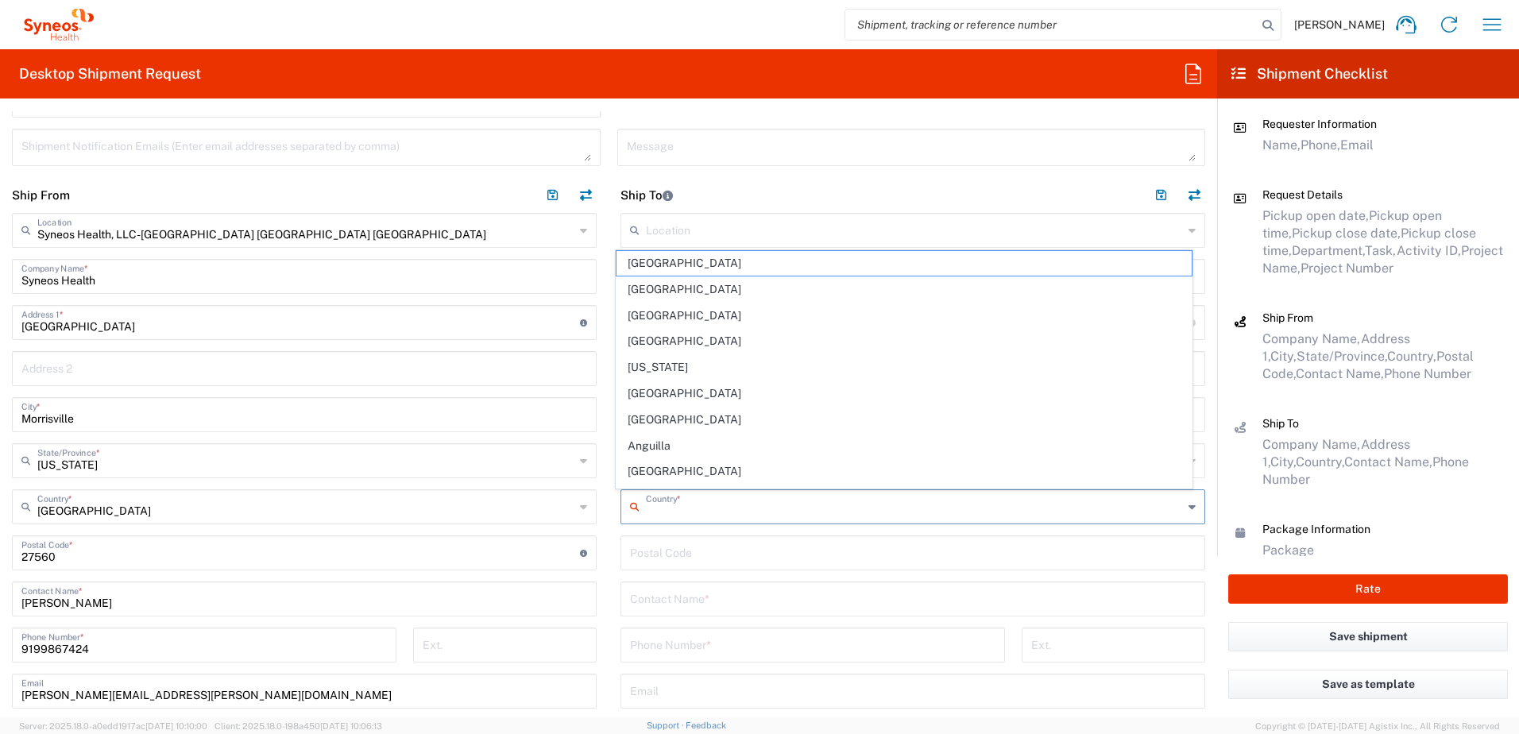
click at [683, 513] on input "text" at bounding box center [914, 506] width 537 height 28
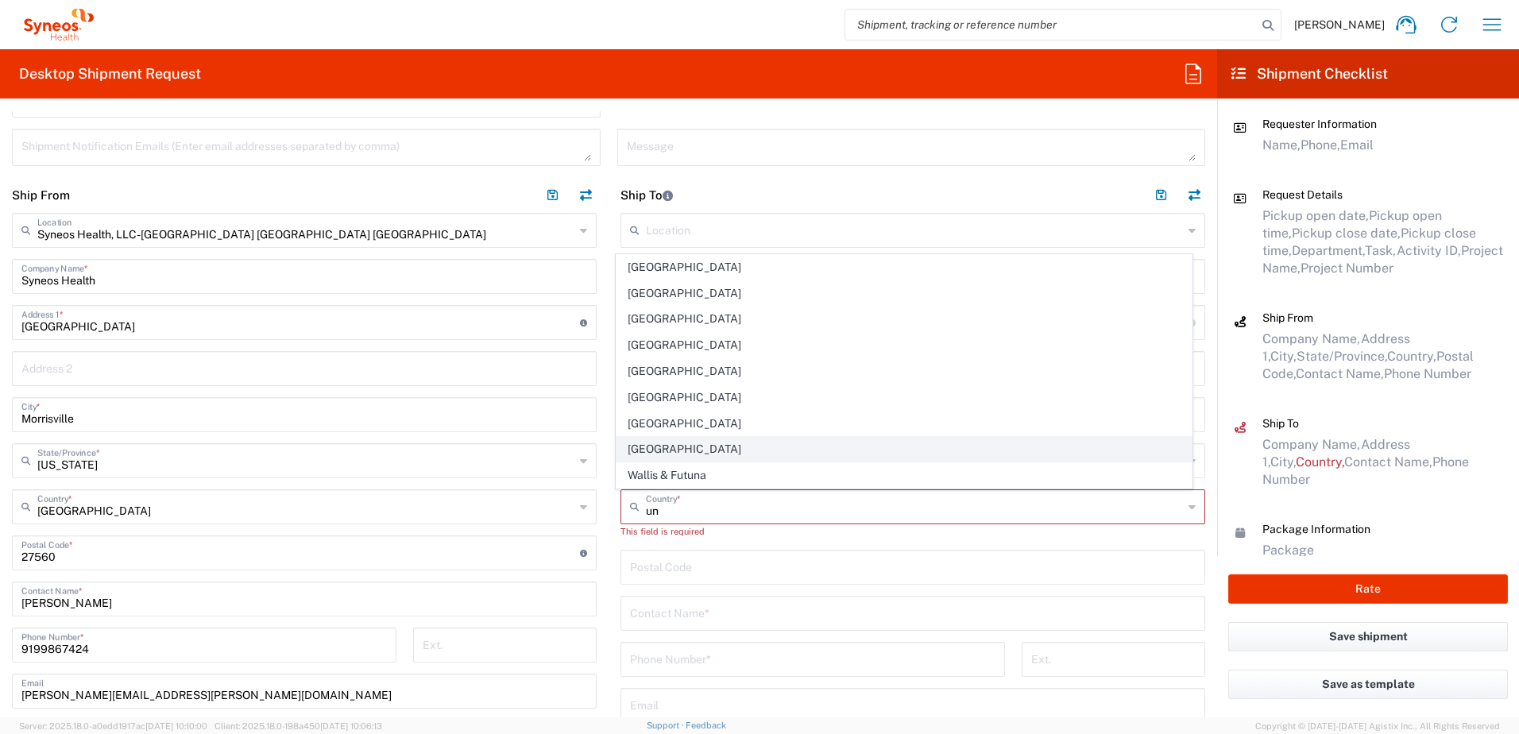
click at [653, 457] on span "[GEOGRAPHIC_DATA]" at bounding box center [904, 449] width 576 height 25
type input "[GEOGRAPHIC_DATA]"
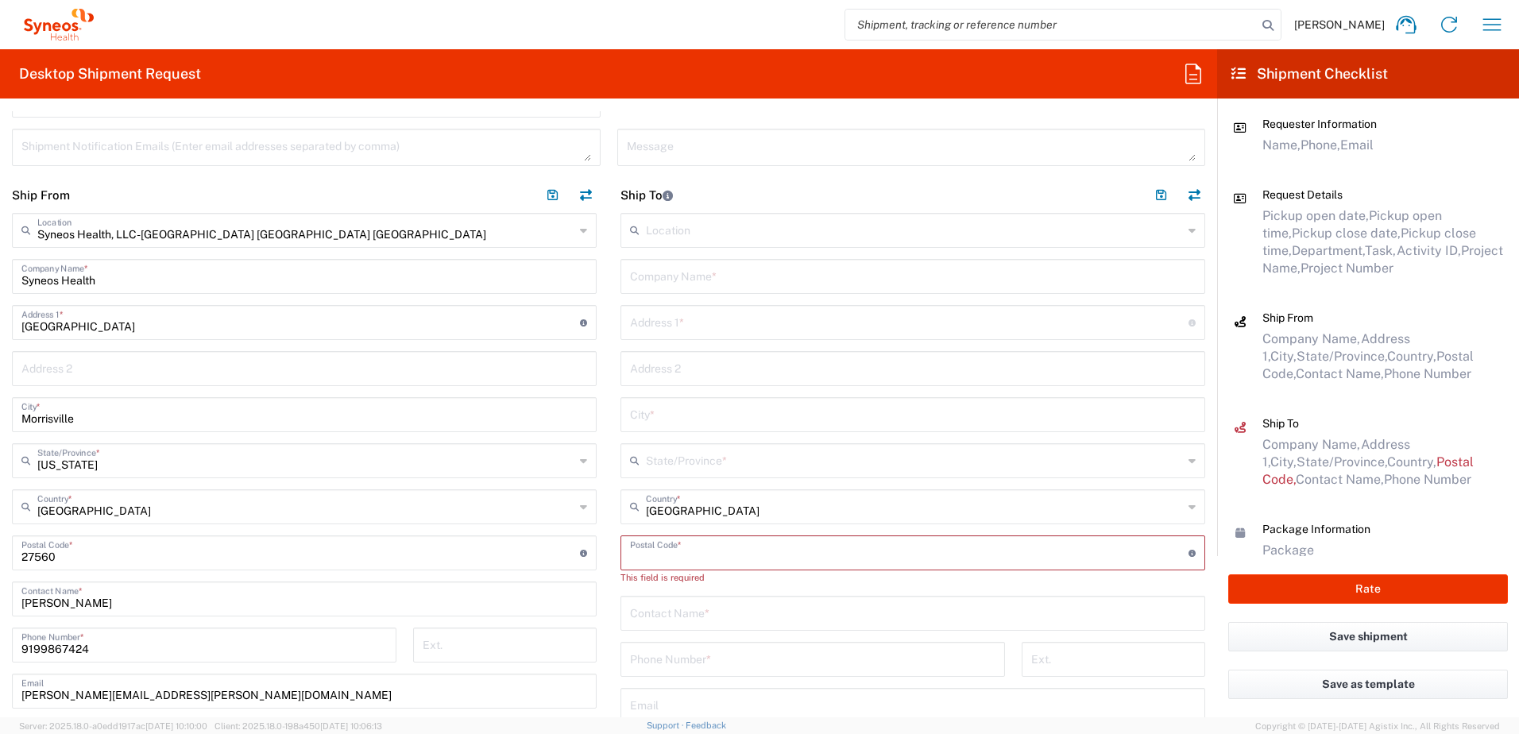
click at [665, 546] on input "undefined" at bounding box center [909, 552] width 558 height 28
paste input "71241"
type input "71241"
click at [651, 591] on input "text" at bounding box center [913, 598] width 566 height 28
paste input "[PERSON_NAME]"
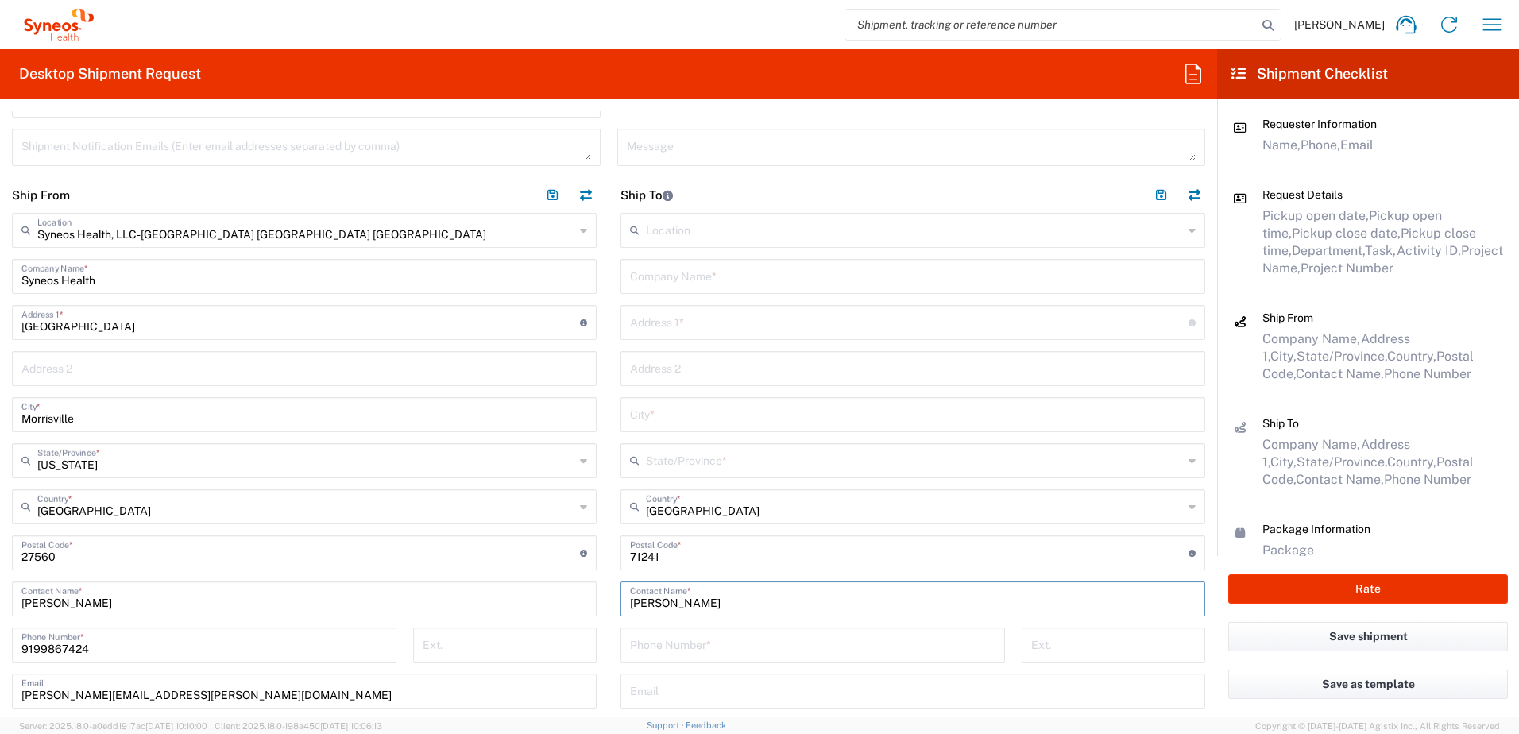
type input "[PERSON_NAME]"
click at [663, 288] on input "text" at bounding box center [913, 275] width 566 height 28
paste input "[PERSON_NAME]"
type input "[PERSON_NAME]"
click at [715, 333] on input "text" at bounding box center [909, 321] width 558 height 28
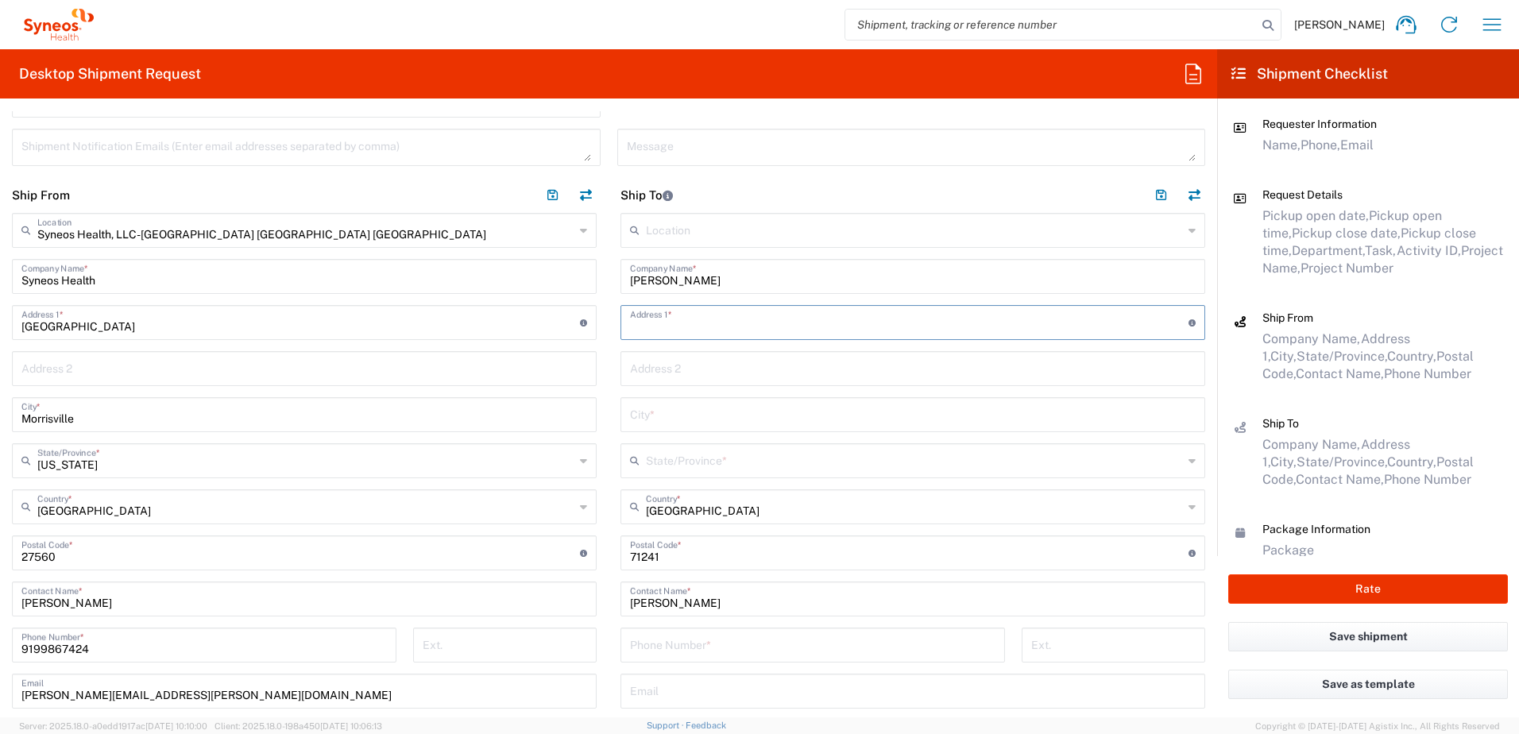
paste input "[STREET_ADDRESS]"
type input "[STREET_ADDRESS]"
click at [643, 402] on input "text" at bounding box center [913, 414] width 566 height 28
paste input "[GEOGRAPHIC_DATA]"
type input "[GEOGRAPHIC_DATA]"
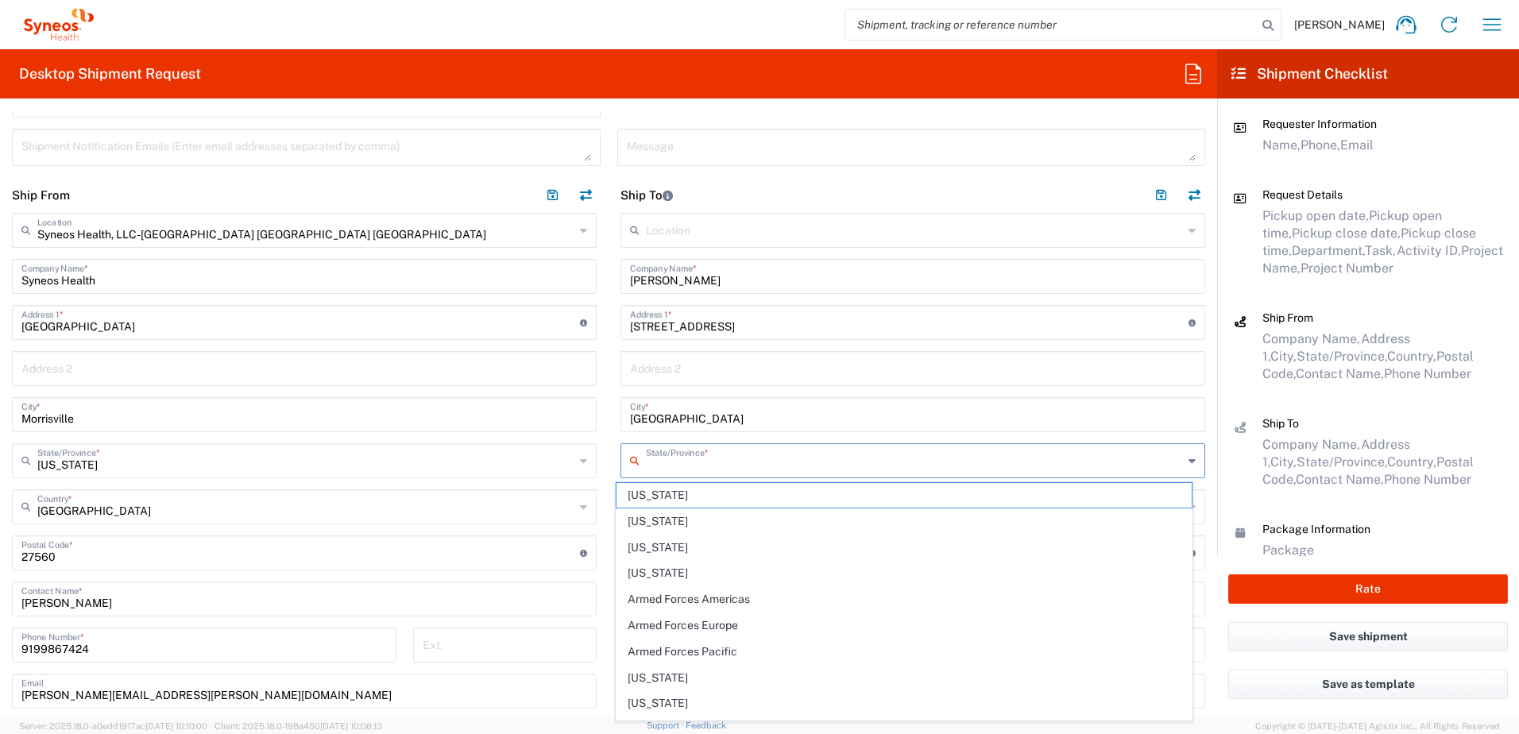
click at [686, 455] on input "text" at bounding box center [914, 460] width 537 height 28
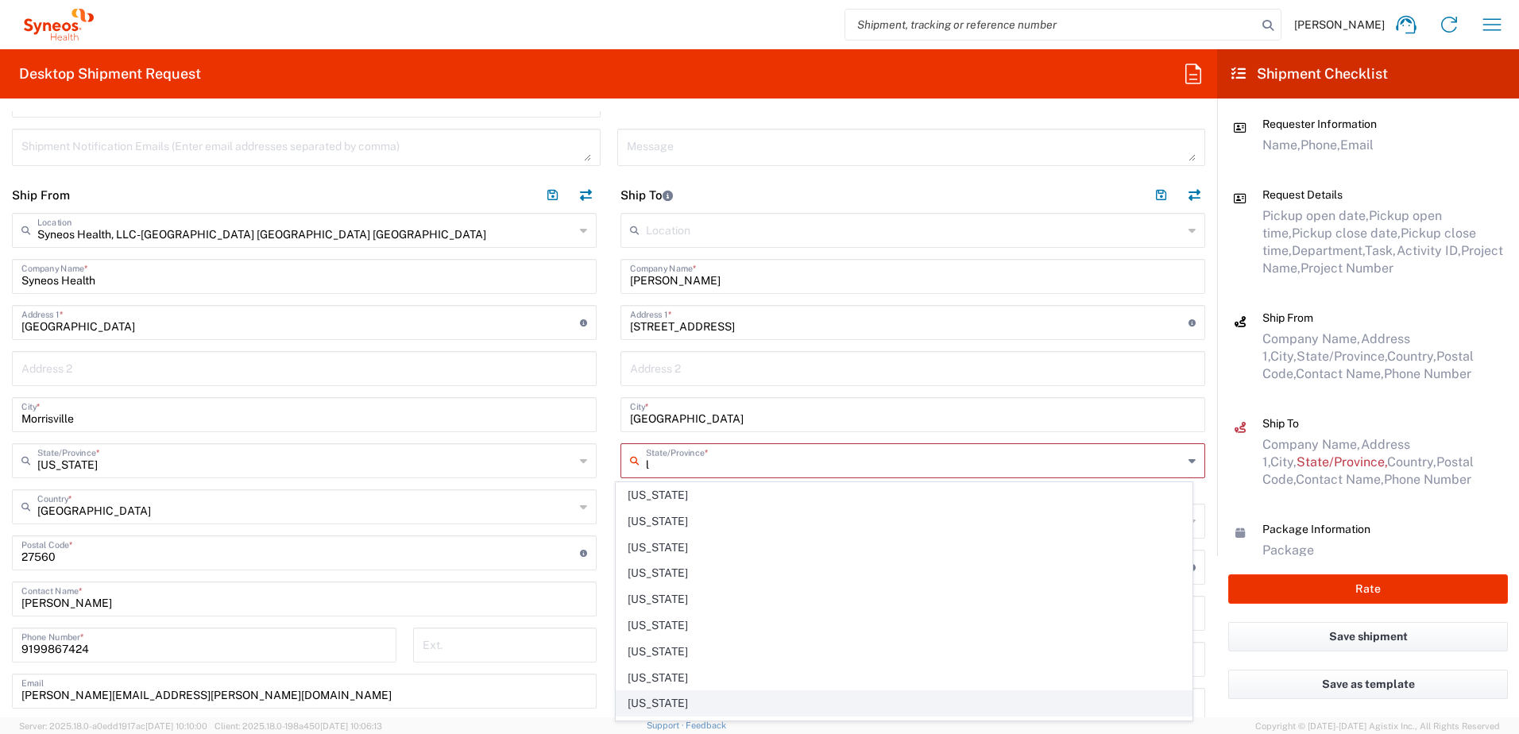
click at [651, 704] on span "[US_STATE]" at bounding box center [904, 703] width 576 height 25
type input "[US_STATE]"
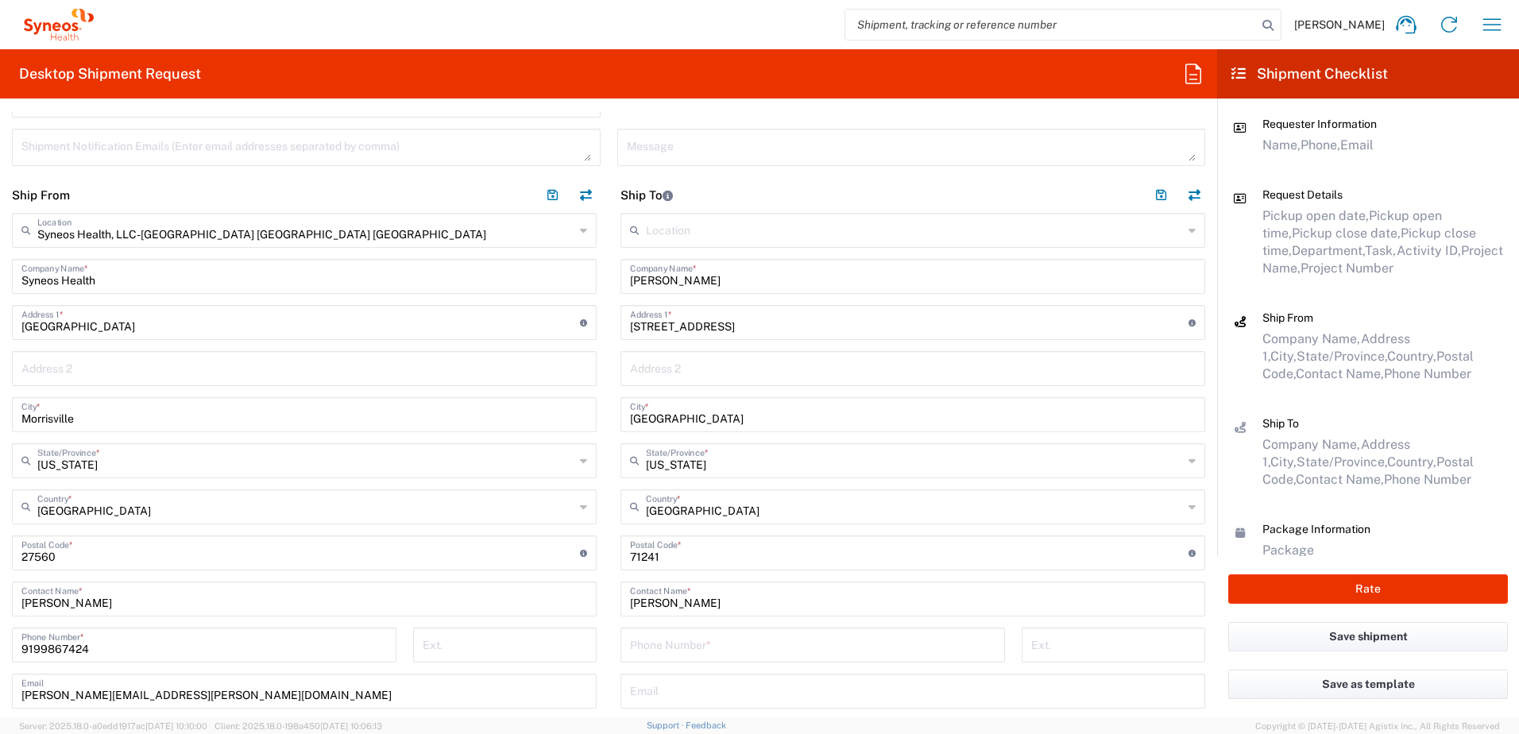
click at [677, 643] on input "tel" at bounding box center [812, 644] width 365 height 28
paste input "[PHONE_NUMBER]"
type input "[PHONE_NUMBER]"
click at [701, 682] on input "text" at bounding box center [913, 690] width 566 height 28
paste input "j h86 <[EMAIL_ADDRESS][DOMAIN_NAME]>"
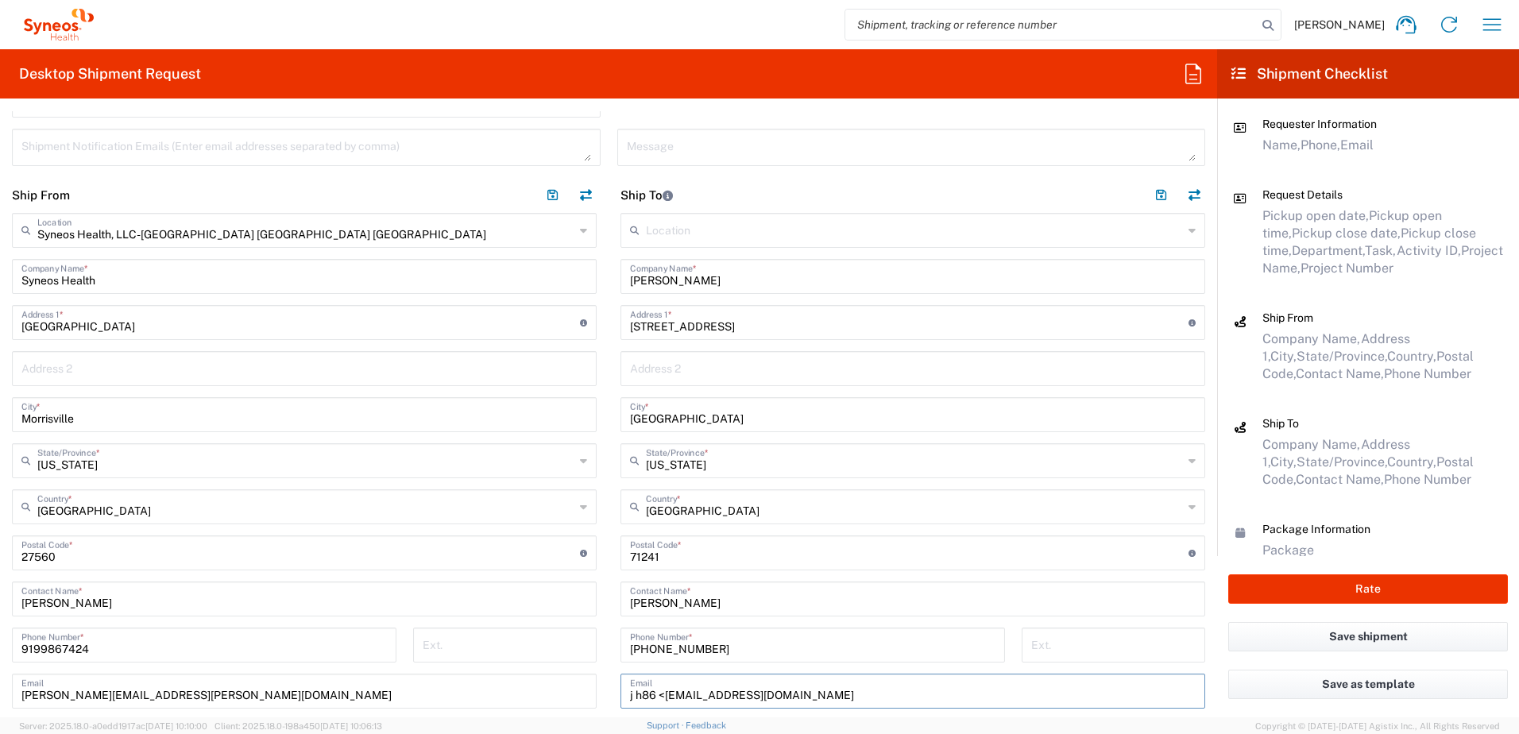
click at [660, 694] on input "j h86 <[EMAIL_ADDRESS][DOMAIN_NAME]" at bounding box center [913, 690] width 566 height 28
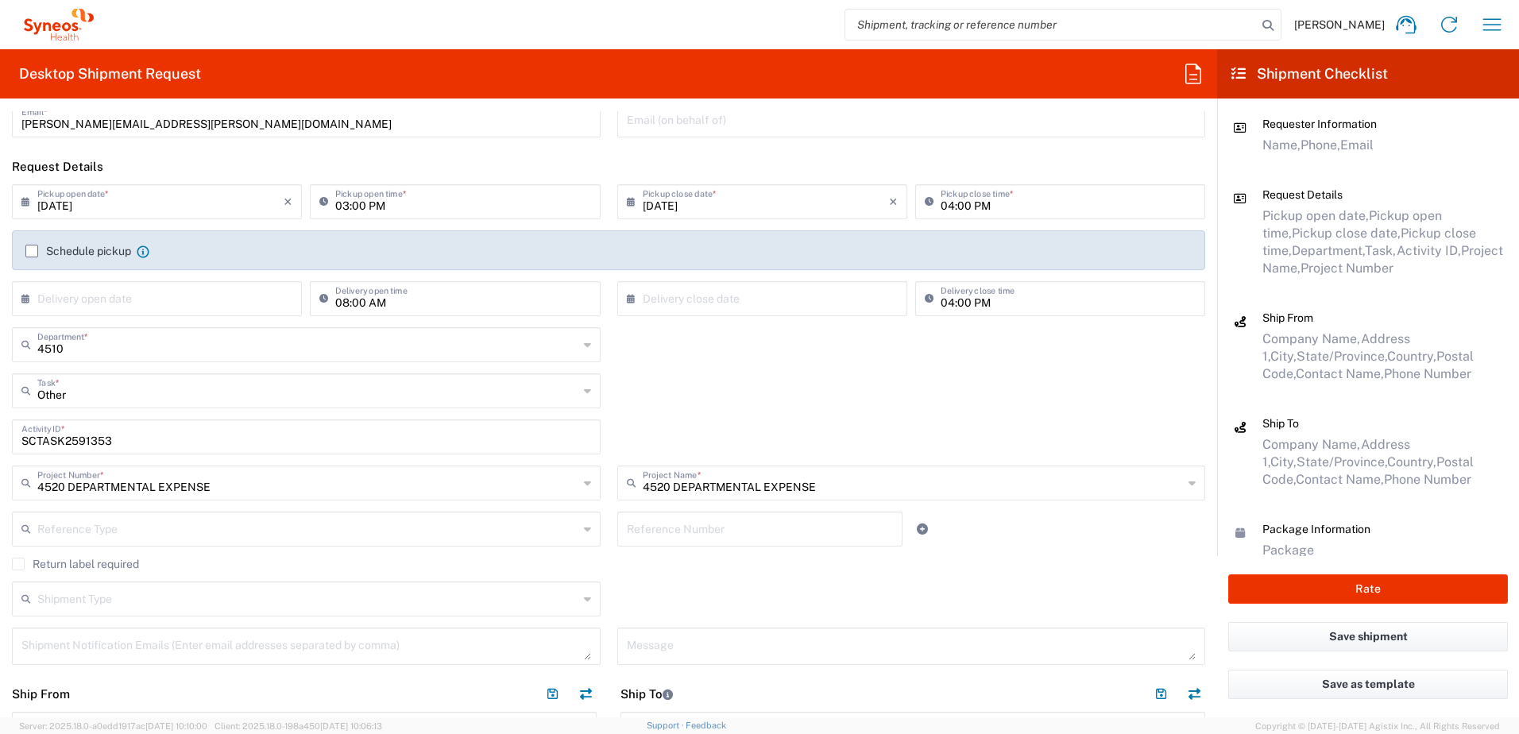
scroll to position [0, 0]
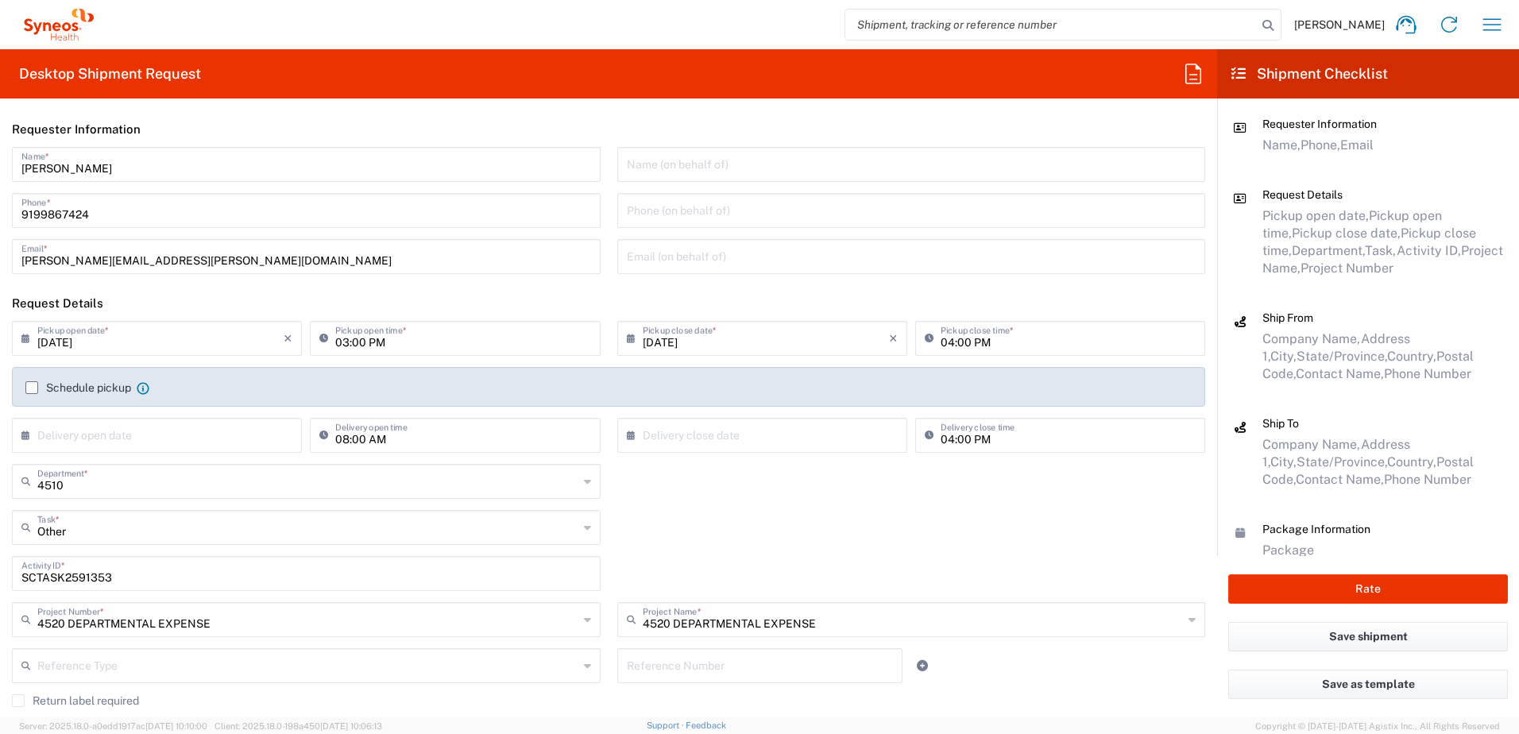
type input "[EMAIL_ADDRESS][DOMAIN_NAME]"
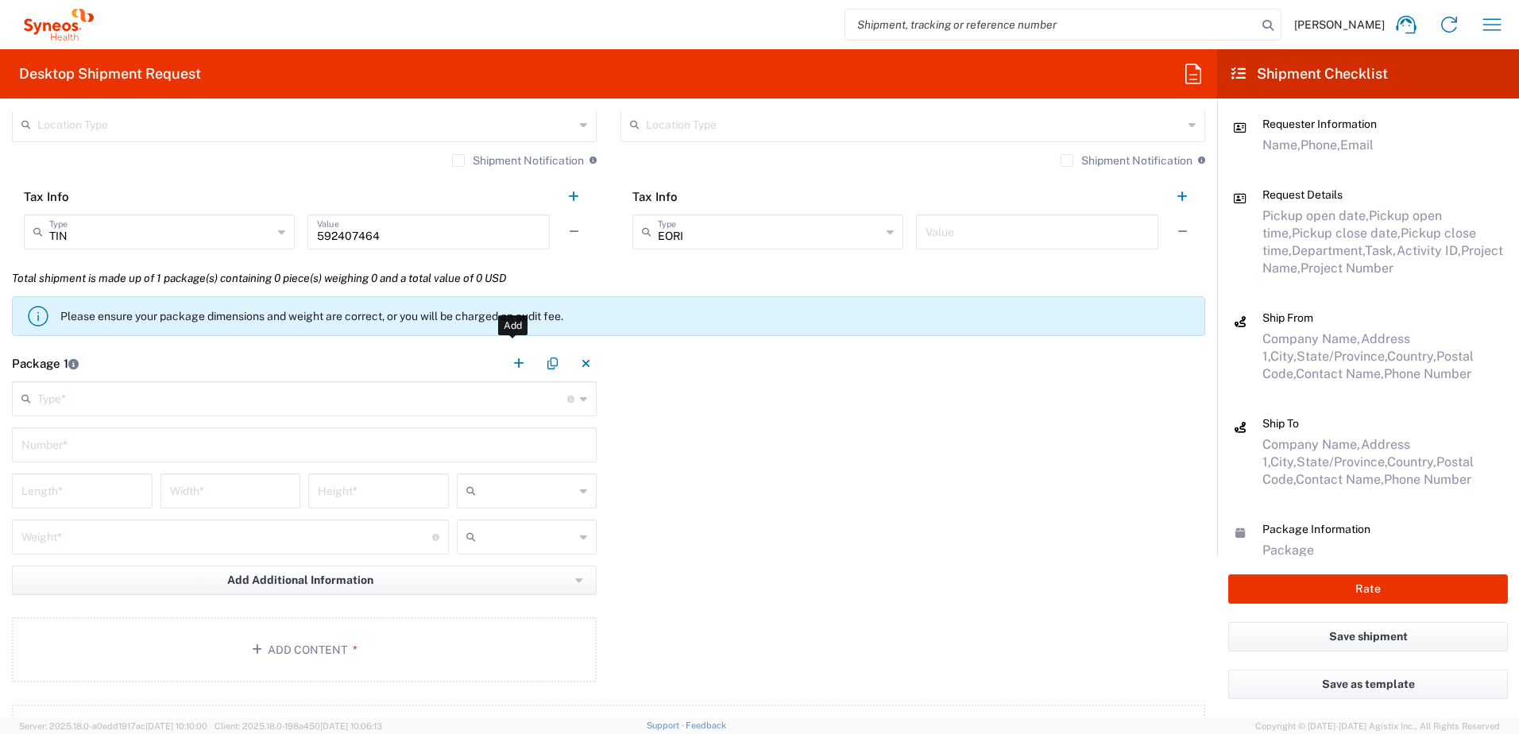
scroll to position [1271, 0]
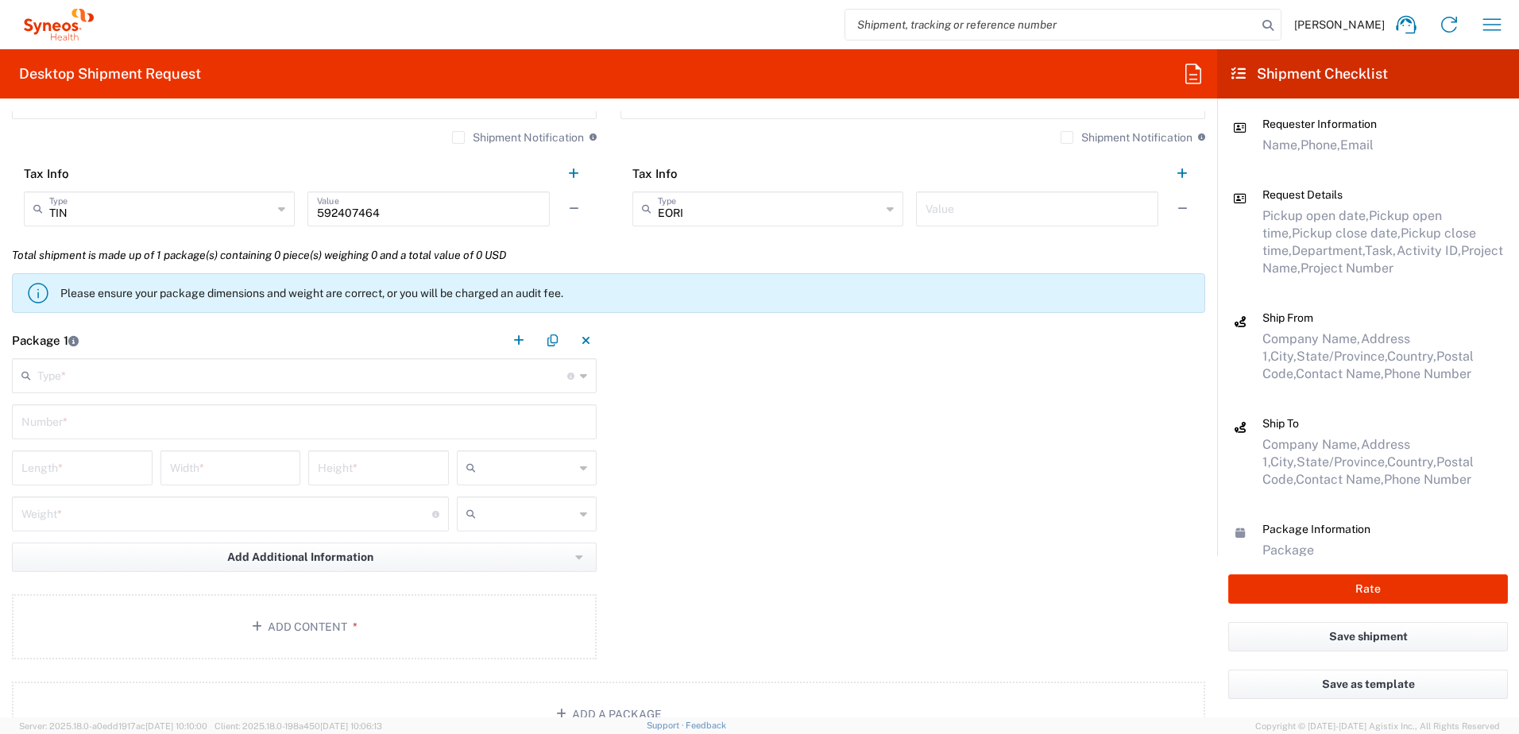
click at [76, 368] on input "text" at bounding box center [302, 375] width 530 height 28
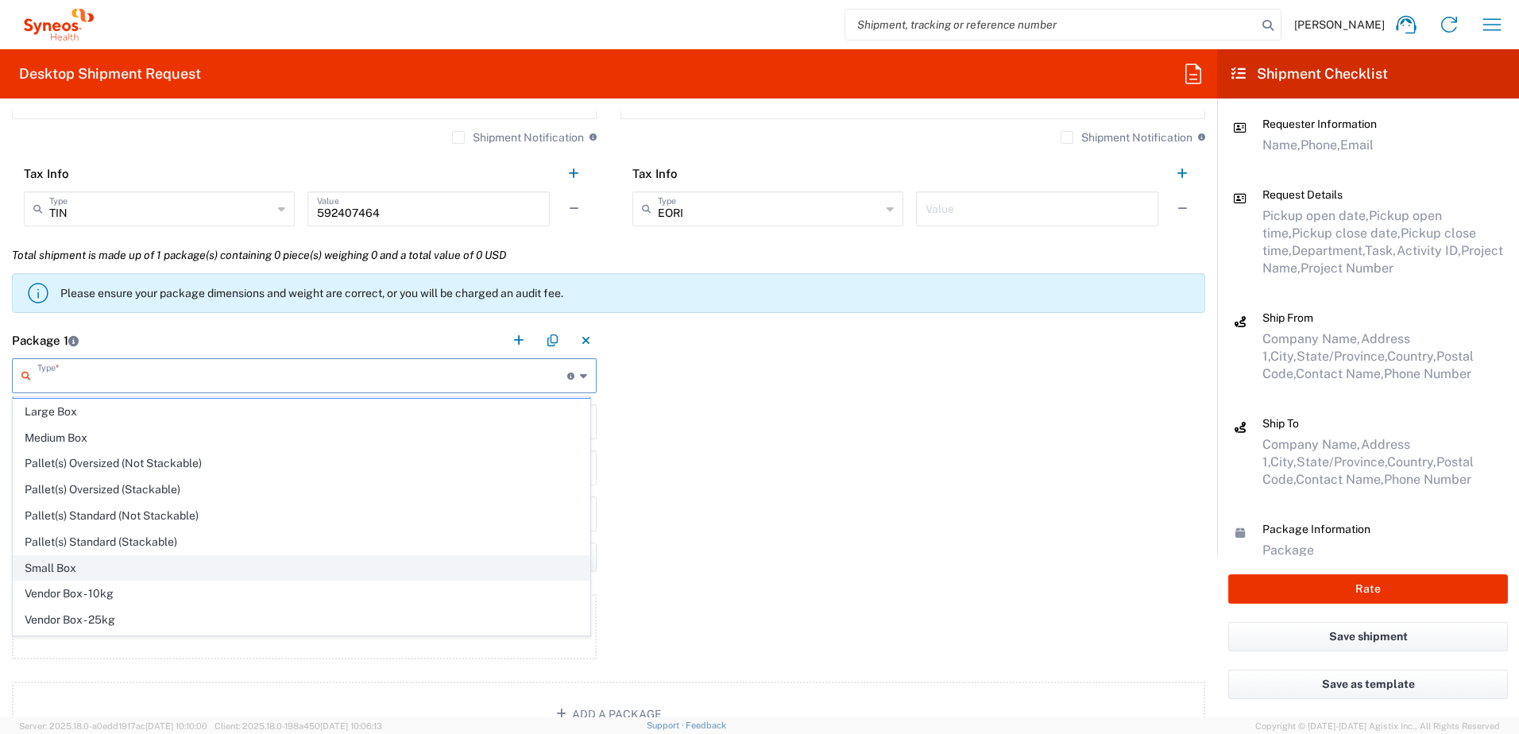
scroll to position [48, 0]
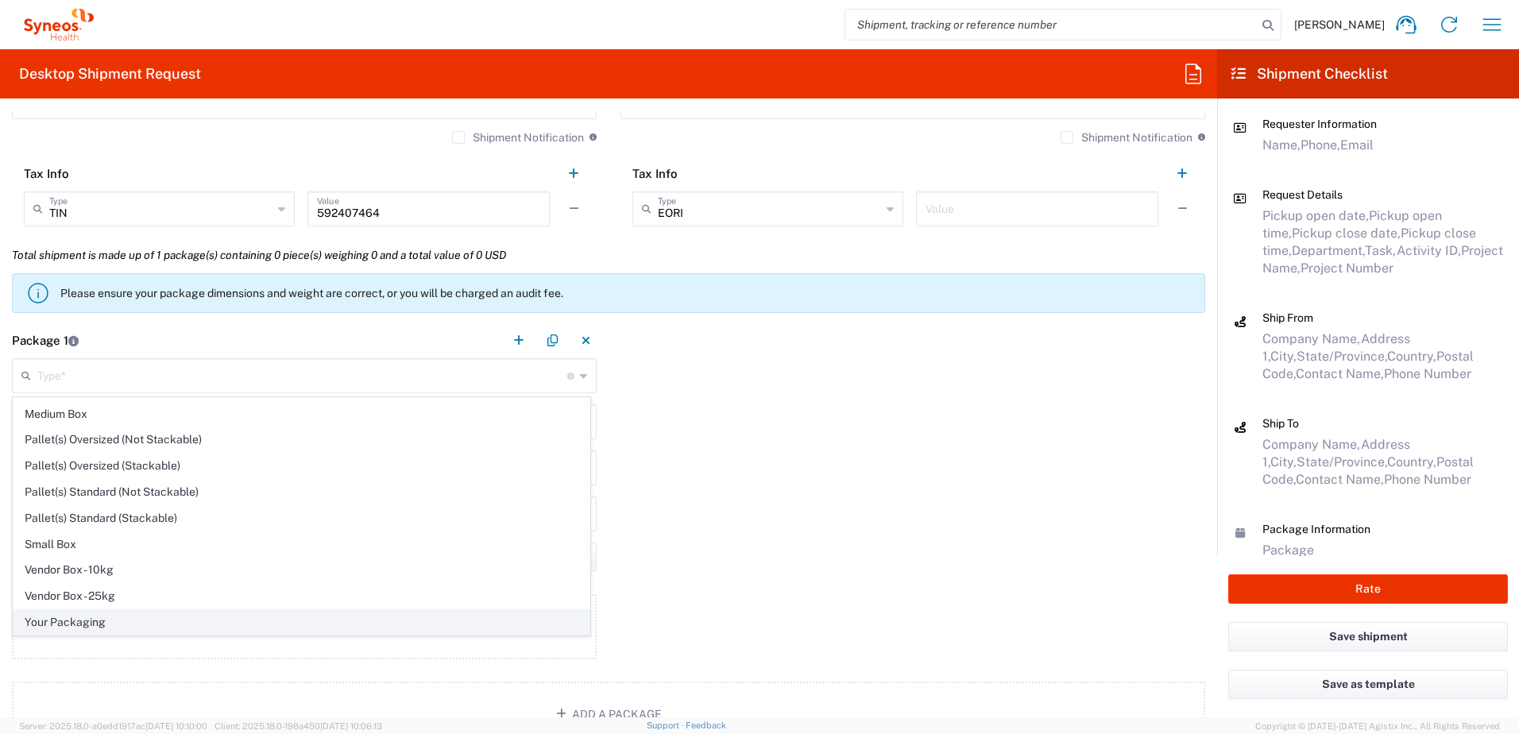
click at [88, 614] on span "Your Packaging" at bounding box center [302, 622] width 576 height 25
type input "Your Packaging"
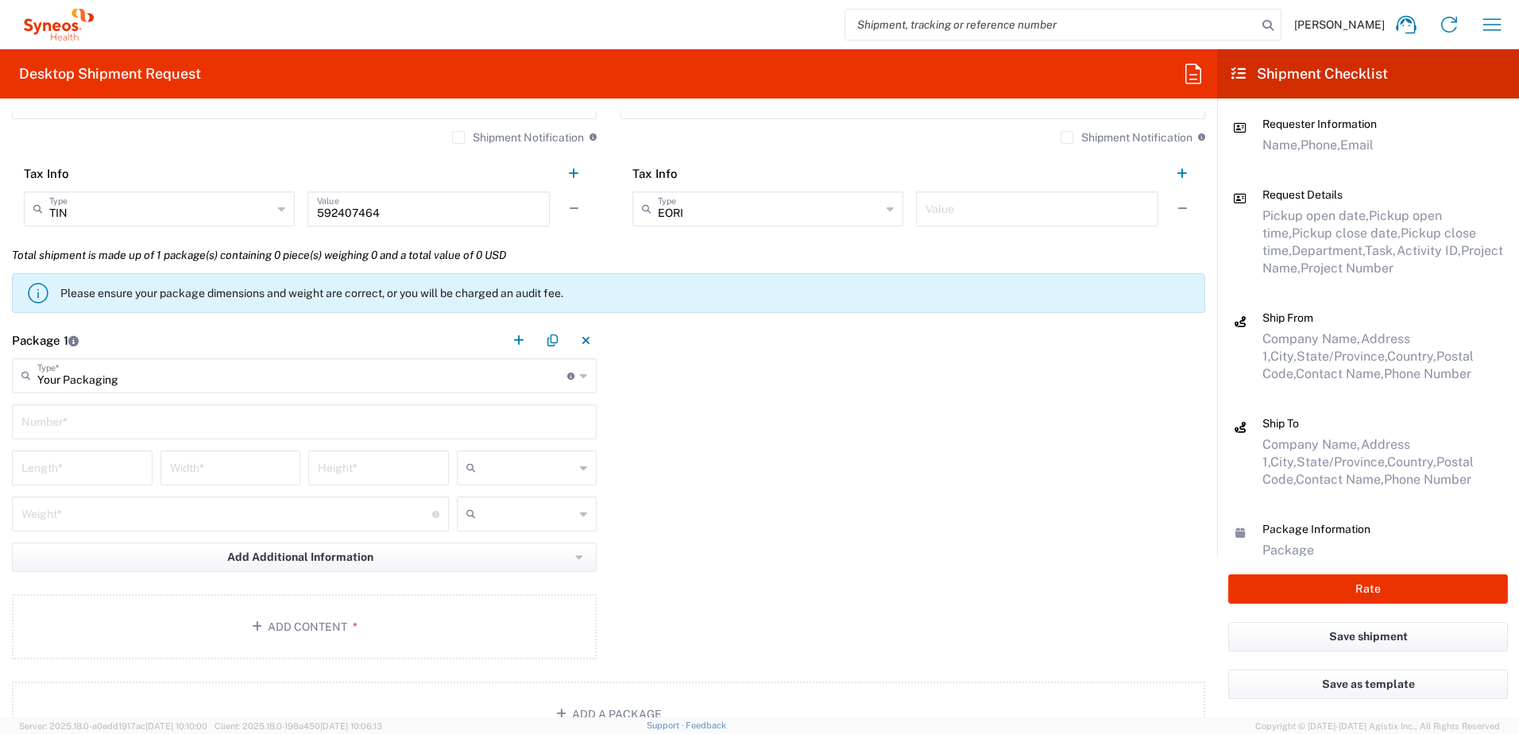
click at [88, 417] on input "text" at bounding box center [304, 421] width 566 height 28
type input "1"
click at [73, 475] on input "number" at bounding box center [82, 467] width 122 height 28
type input "15"
click at [203, 465] on input "number" at bounding box center [231, 467] width 122 height 28
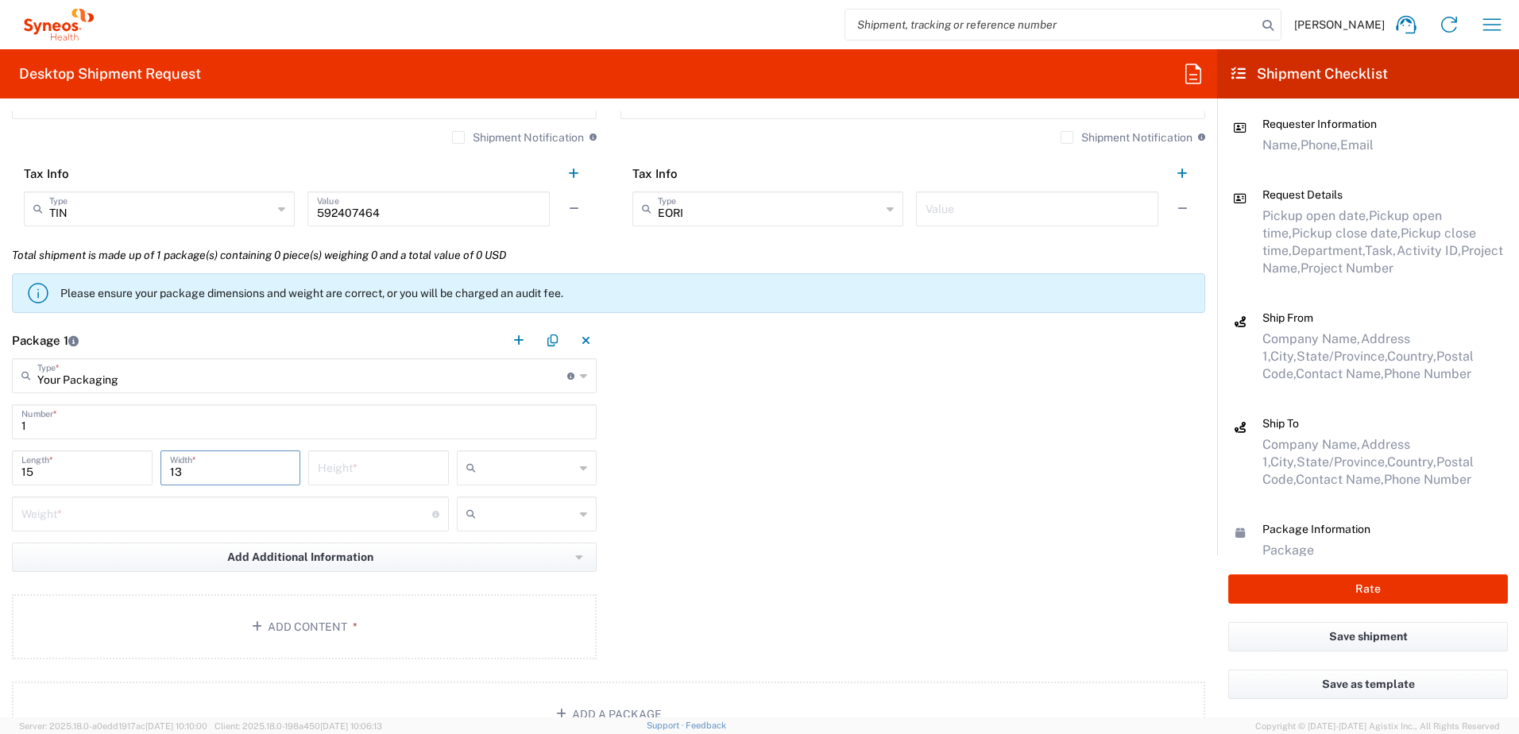
type input "13"
click at [344, 462] on input "number" at bounding box center [379, 467] width 122 height 28
type input "4"
click at [507, 466] on input "text" at bounding box center [528, 467] width 93 height 25
click at [483, 550] on span "in" at bounding box center [522, 555] width 136 height 25
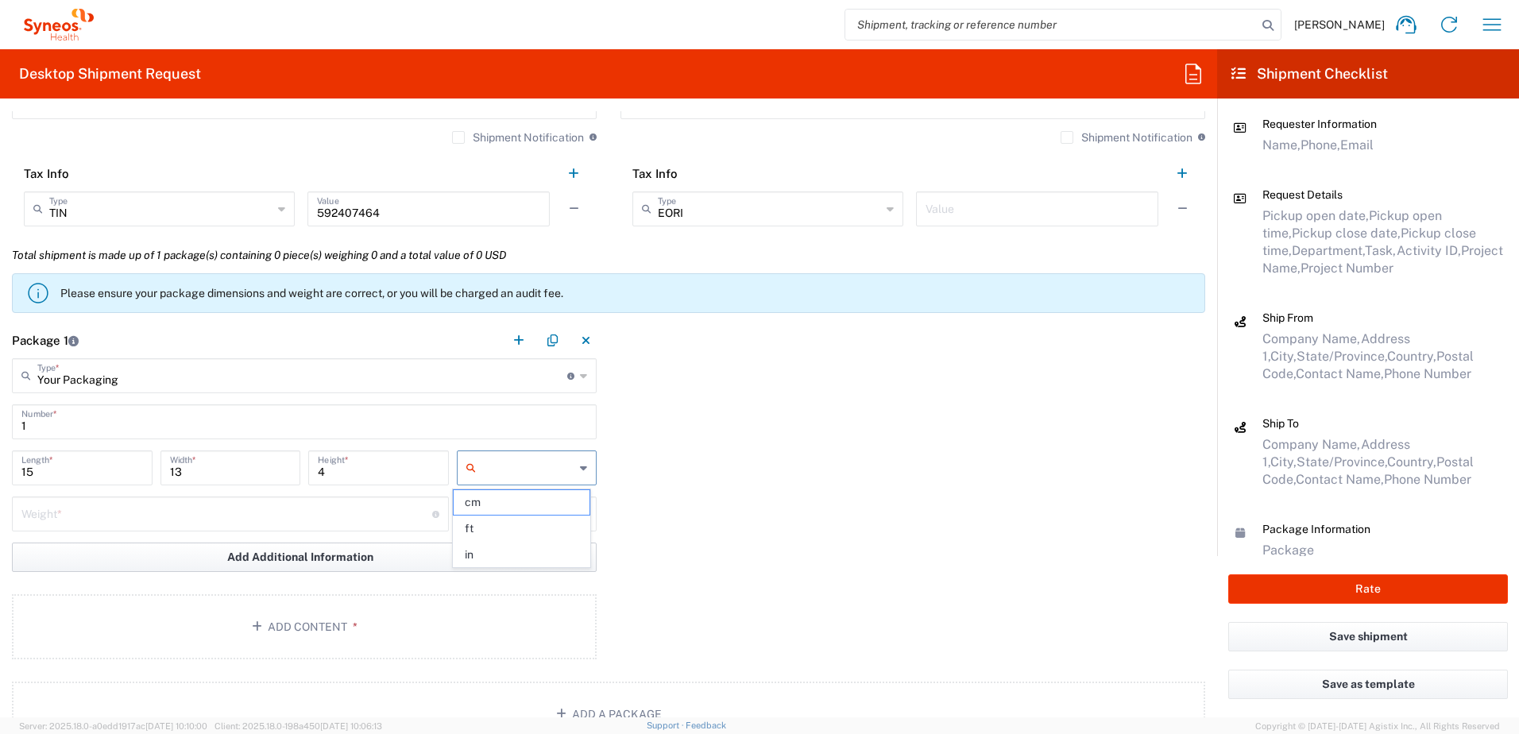
type input "in"
click at [187, 523] on input "number" at bounding box center [226, 513] width 411 height 28
type input "5"
click at [226, 608] on button "Add Content *" at bounding box center [304, 626] width 585 height 65
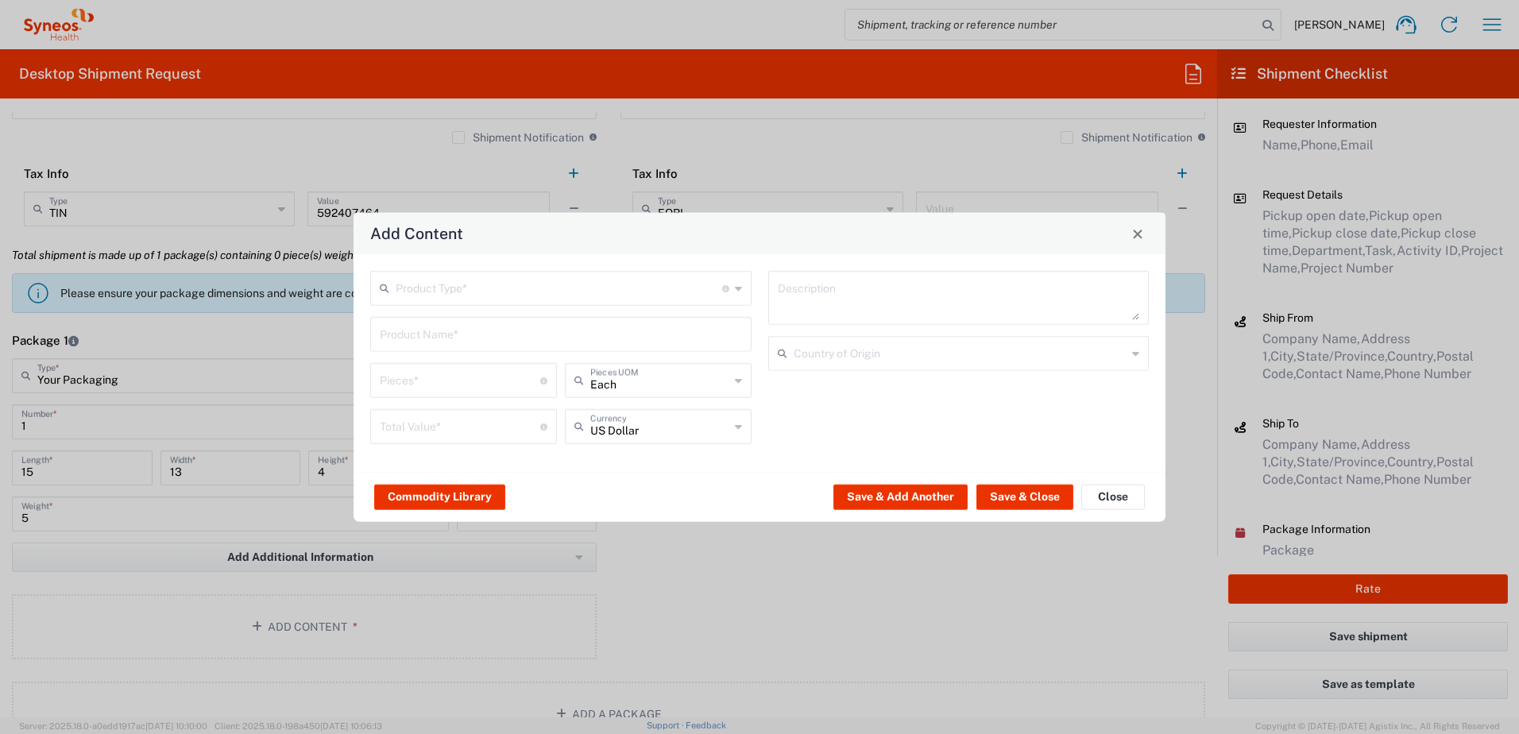
click at [475, 297] on input "text" at bounding box center [559, 287] width 326 height 28
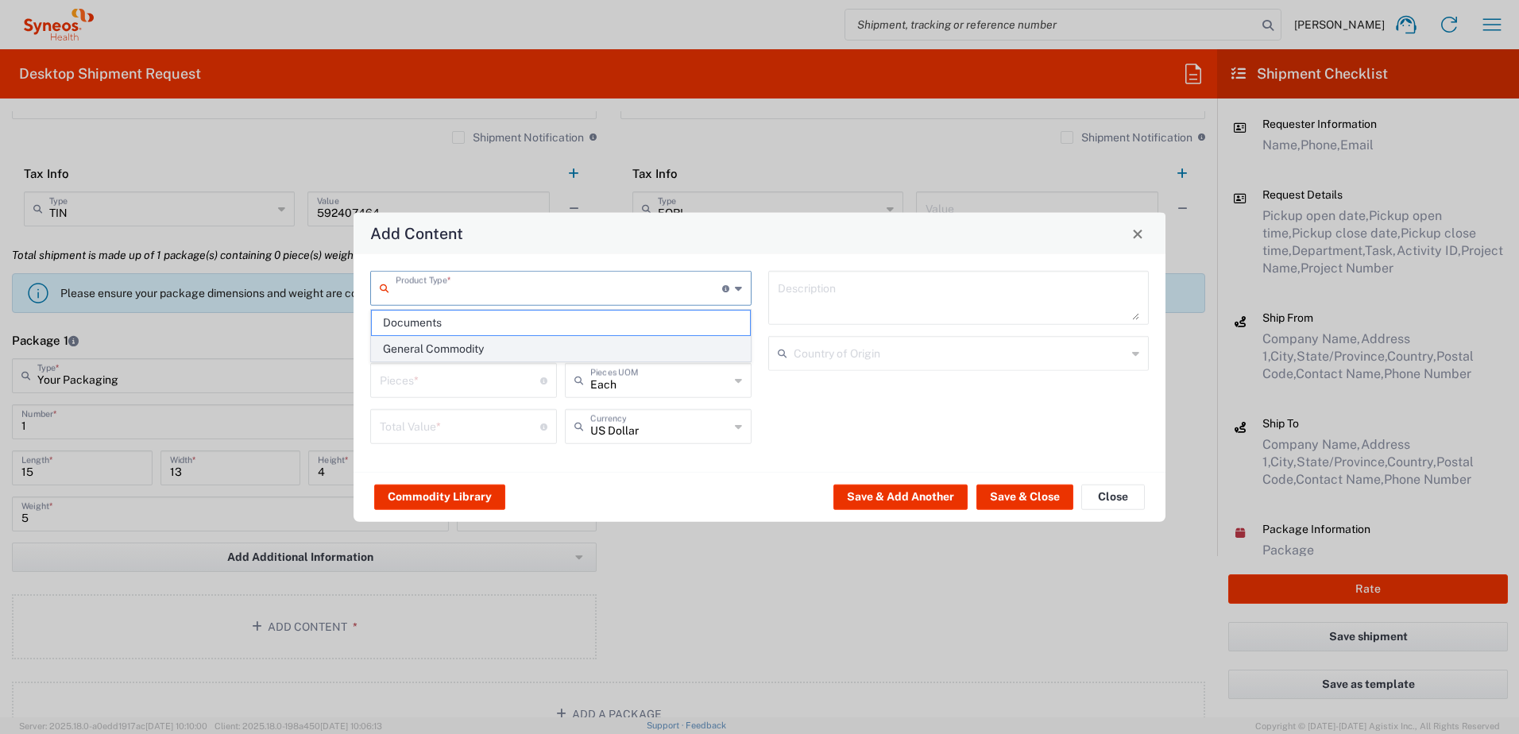
click at [446, 348] on span "General Commodity" at bounding box center [561, 349] width 378 height 25
type input "General Commodity"
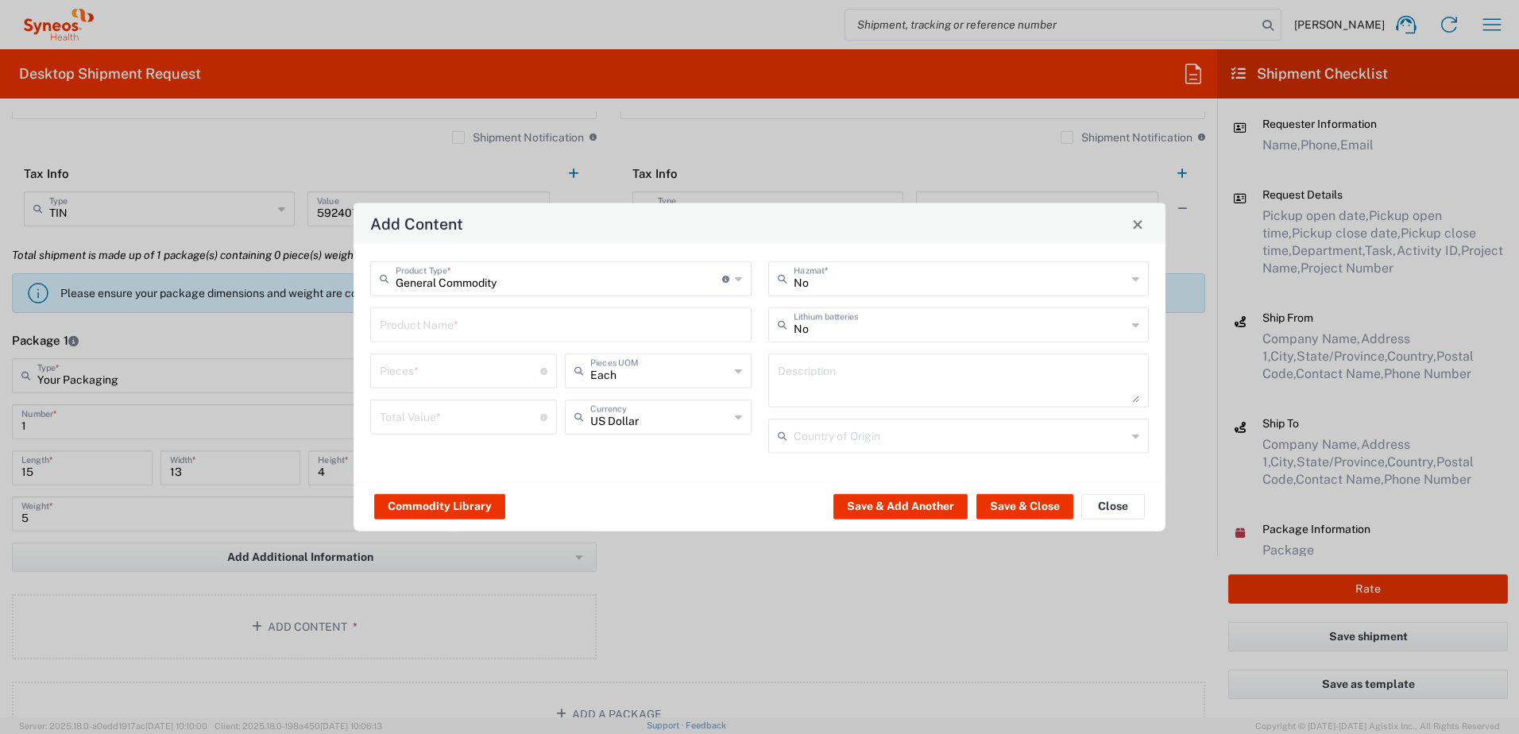
click at [451, 338] on div "Product Name *" at bounding box center [560, 324] width 381 height 35
click at [440, 371] on div "Laptop Dell 5420" at bounding box center [561, 362] width 378 height 27
type input "Laptop Dell 5420"
type textarea "Laptop Latitude Dell 5420"
type input "[GEOGRAPHIC_DATA]"
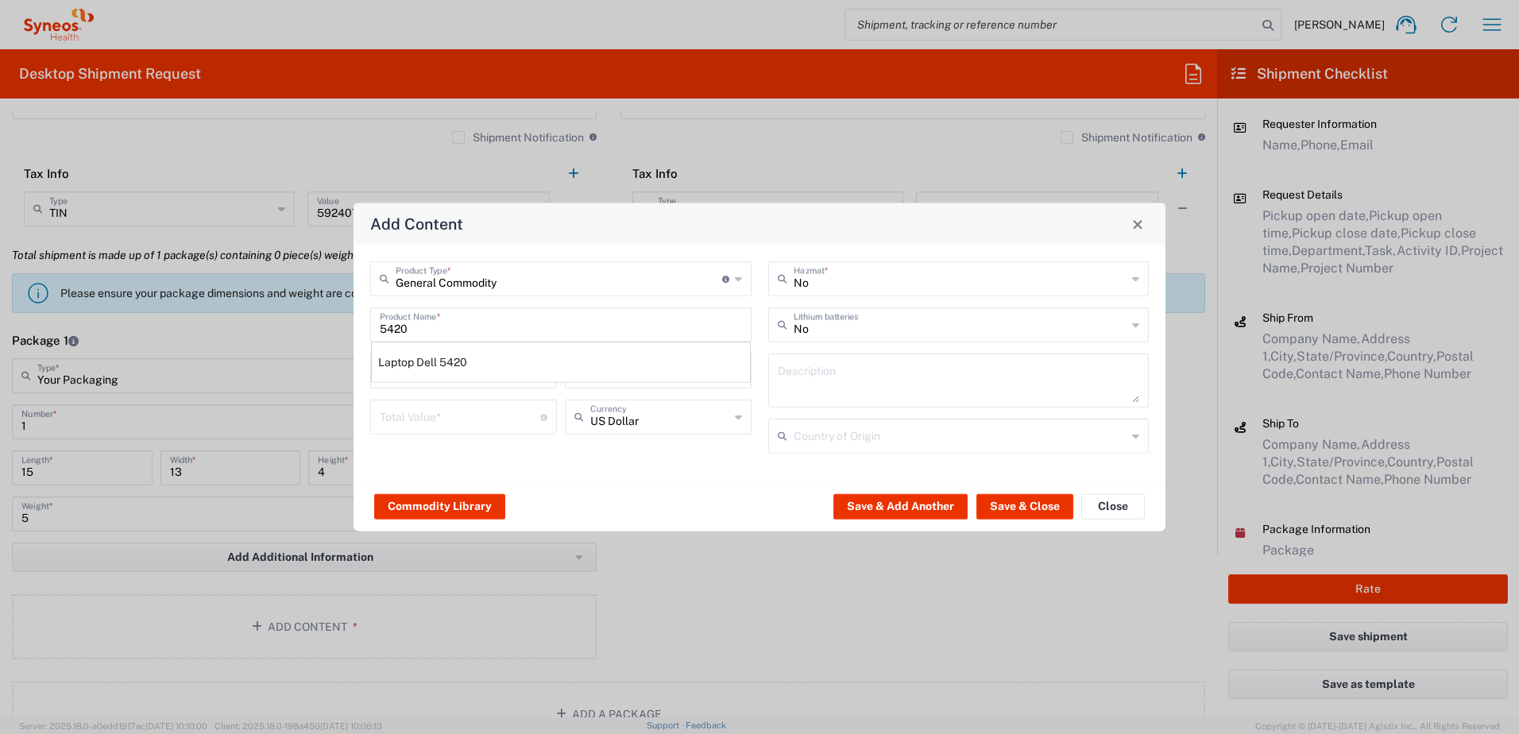
type input "Yes"
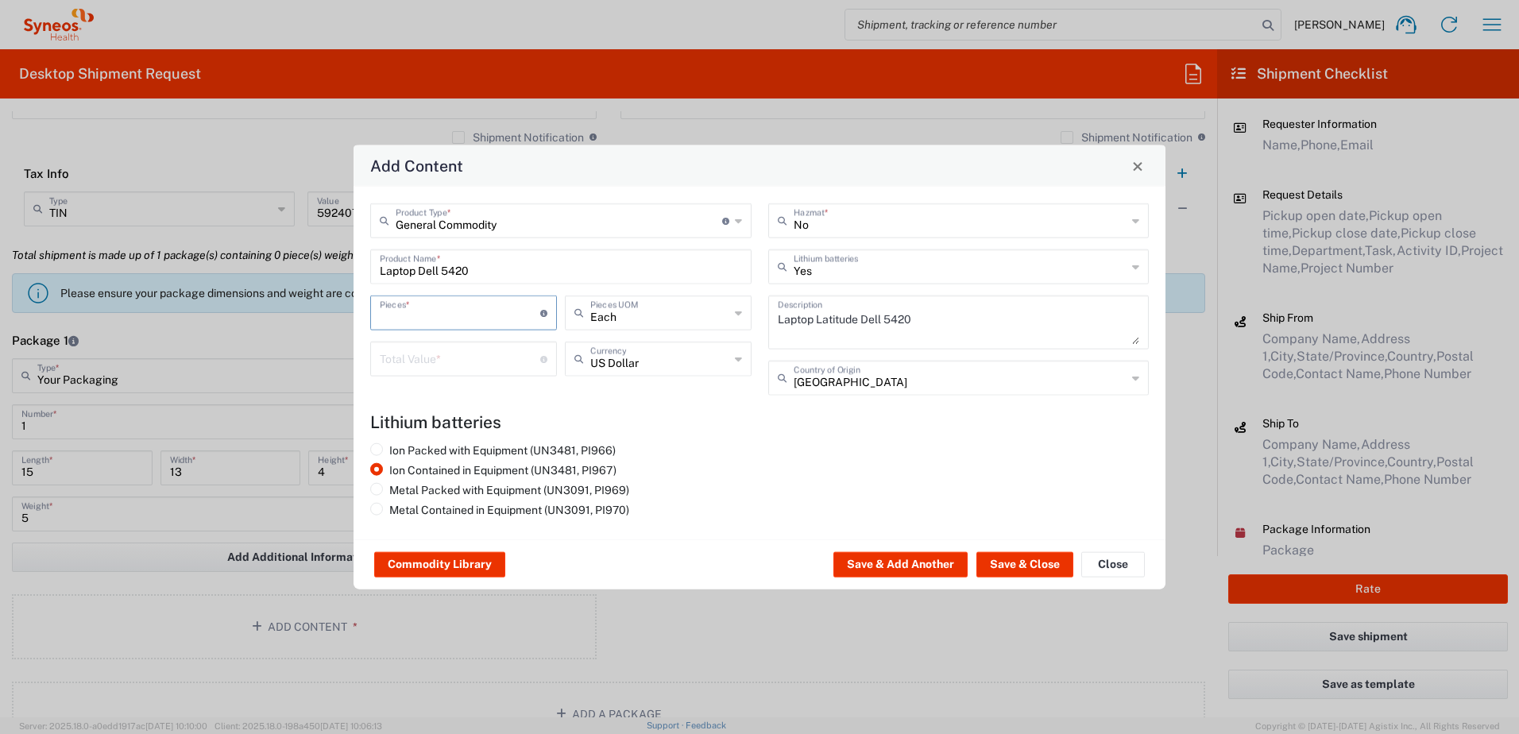
click at [416, 307] on input "number" at bounding box center [460, 312] width 160 height 28
type input "1"
click at [423, 359] on input "number" at bounding box center [460, 358] width 160 height 28
type input "1000"
click at [1025, 562] on button "Save & Close" at bounding box center [1024, 564] width 97 height 25
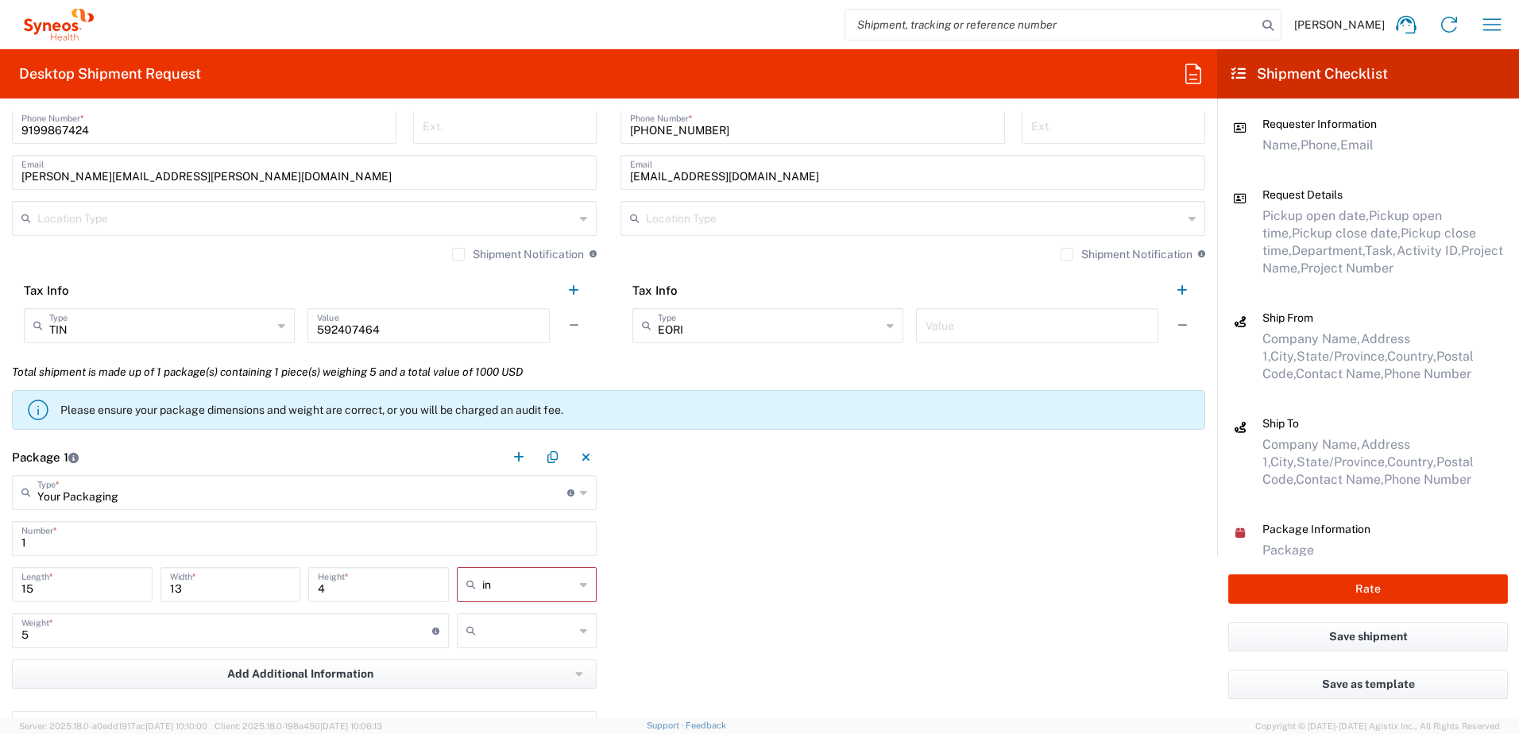
scroll to position [1271, 0]
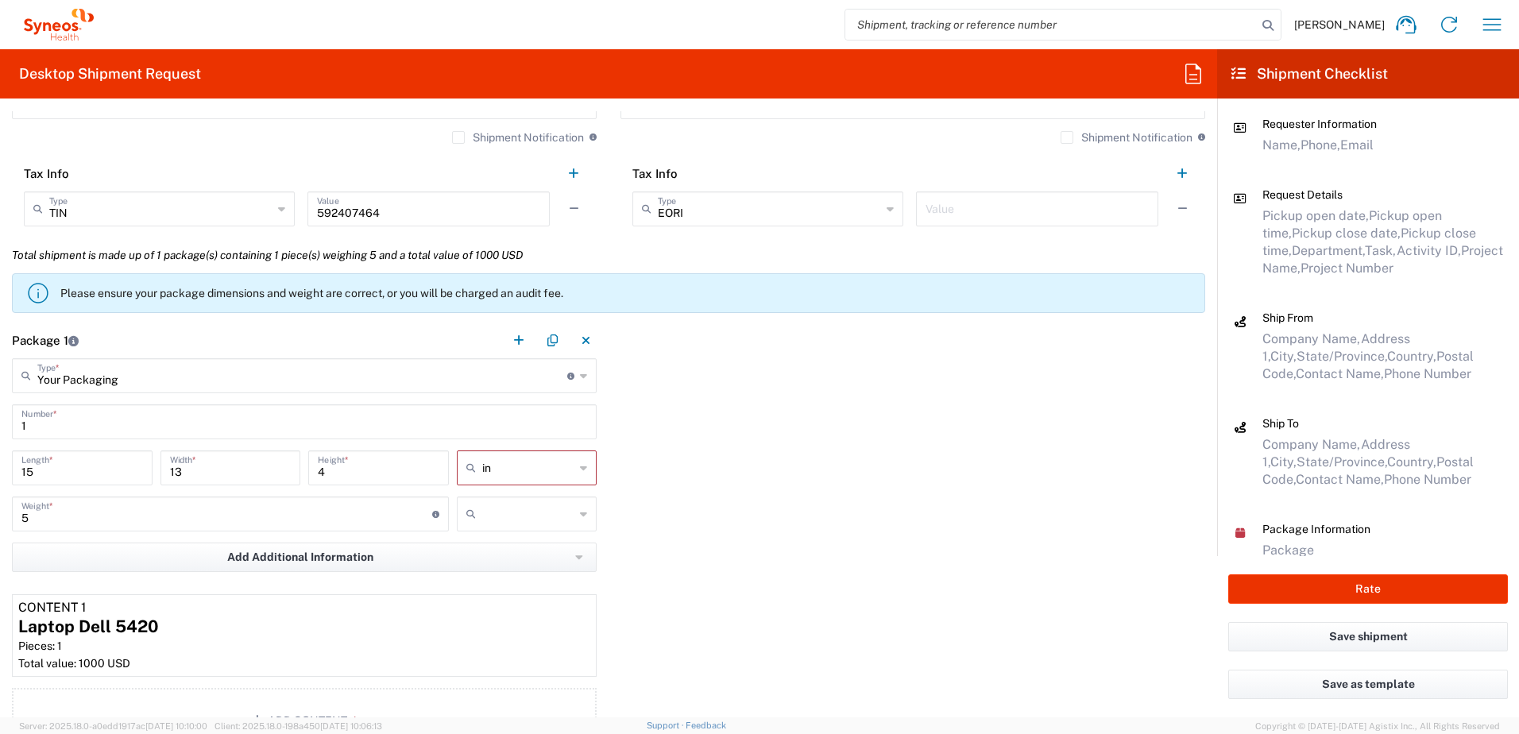
type input "in"
click at [540, 458] on input "in" at bounding box center [528, 467] width 93 height 25
click at [722, 458] on div "Package 1 Your Packaging Type * Material used to package goods Envelope Large B…" at bounding box center [608, 540] width 1217 height 436
click at [724, 480] on div "Package 1 Your Packaging Type * Material used to package goods Envelope Large B…" at bounding box center [608, 540] width 1217 height 436
click at [519, 508] on input "text" at bounding box center [528, 513] width 93 height 25
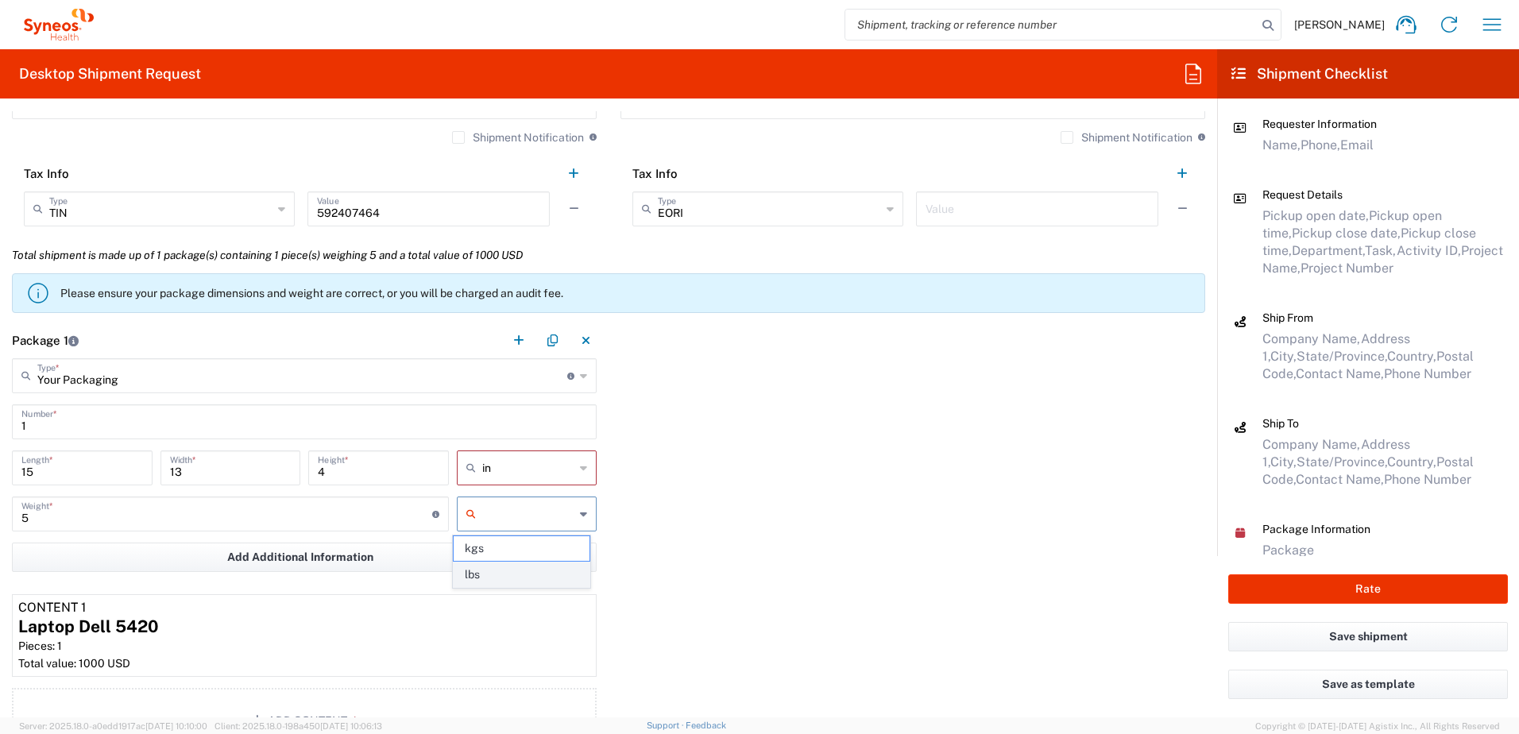
click at [499, 577] on span "lbs" at bounding box center [522, 574] width 136 height 25
type input "lbs"
click at [698, 527] on div "Package 1 Your Packaging Type * Material used to package goods Envelope Large B…" at bounding box center [608, 540] width 1217 height 436
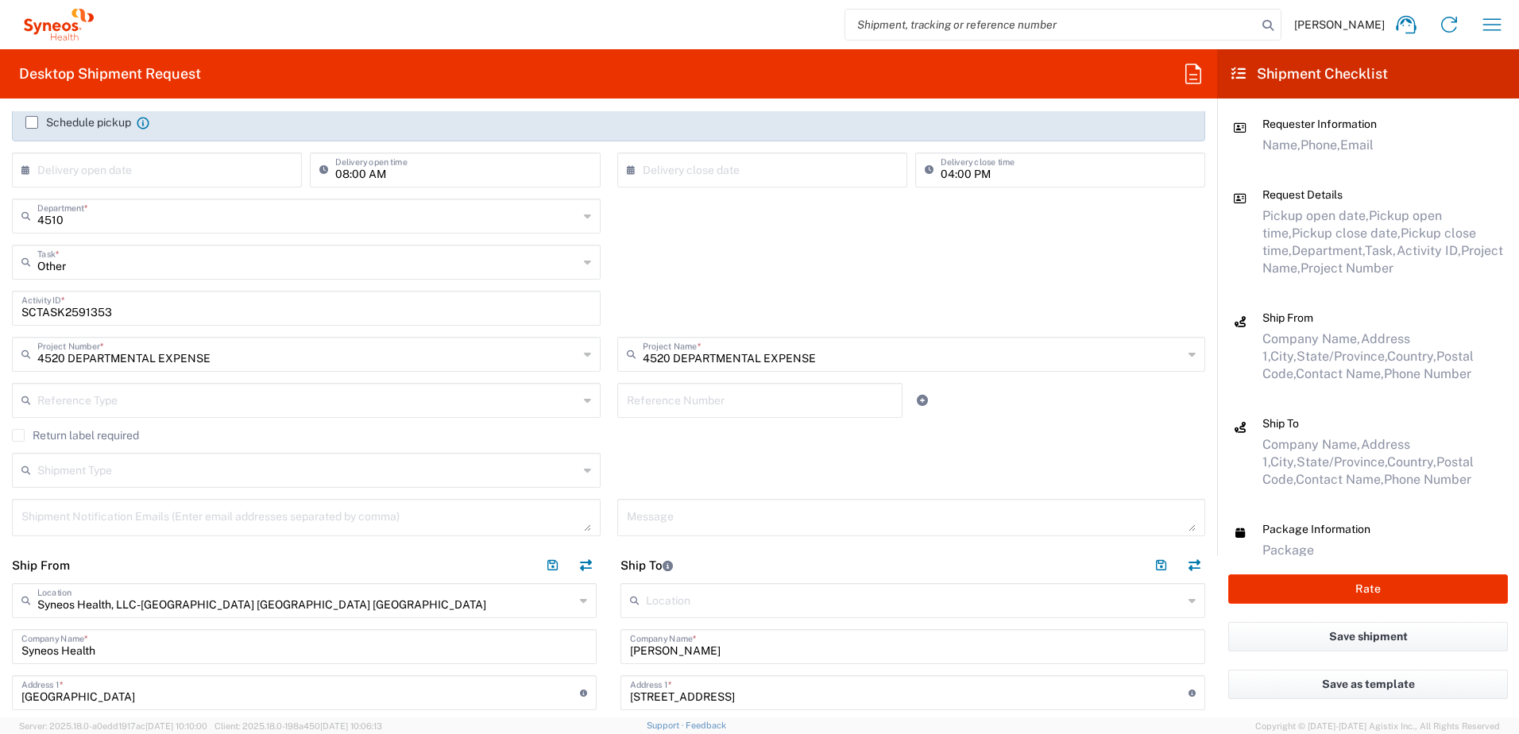
scroll to position [477, 0]
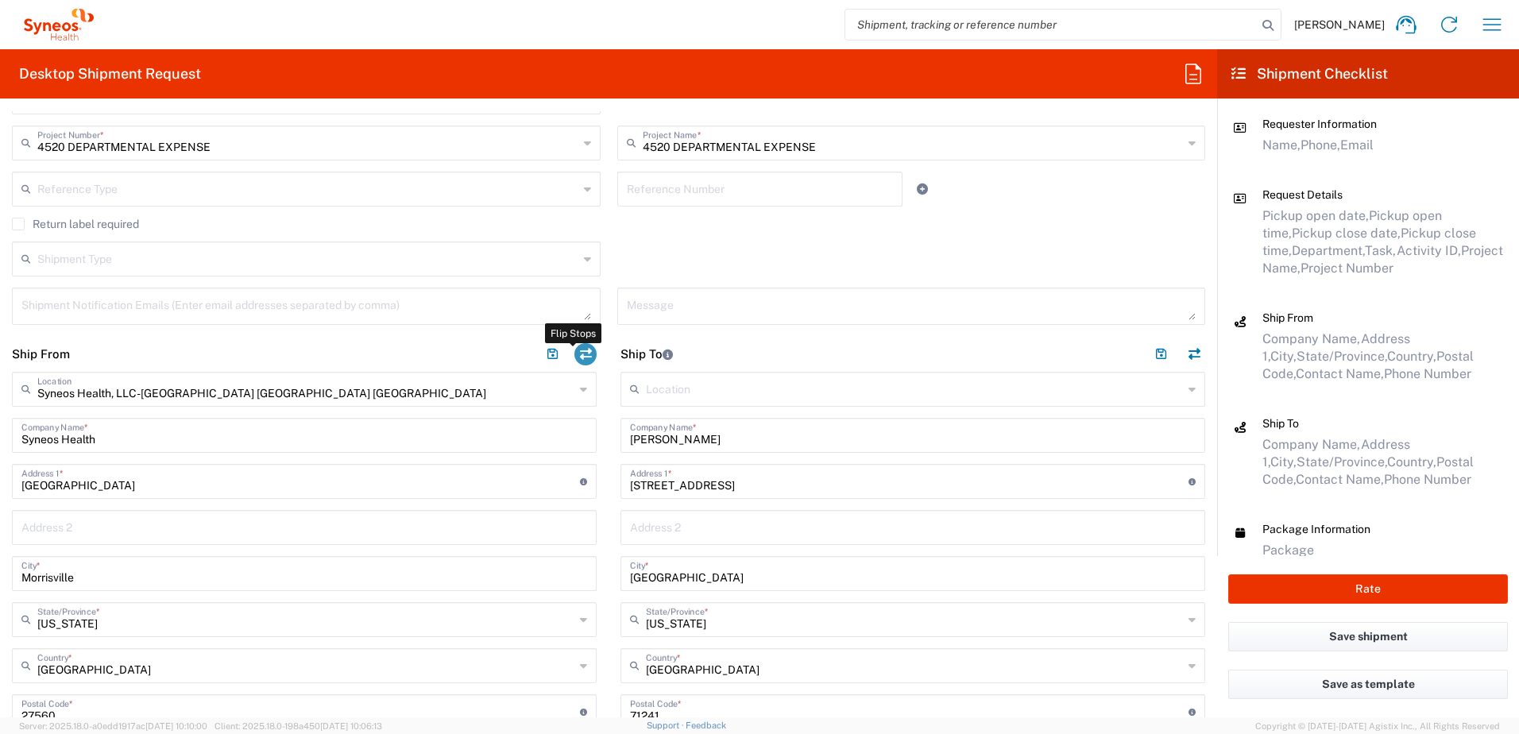
click at [583, 355] on button "button" at bounding box center [585, 354] width 22 height 22
type input "[PERSON_NAME]"
type input "[STREET_ADDRESS]"
type input "[GEOGRAPHIC_DATA]"
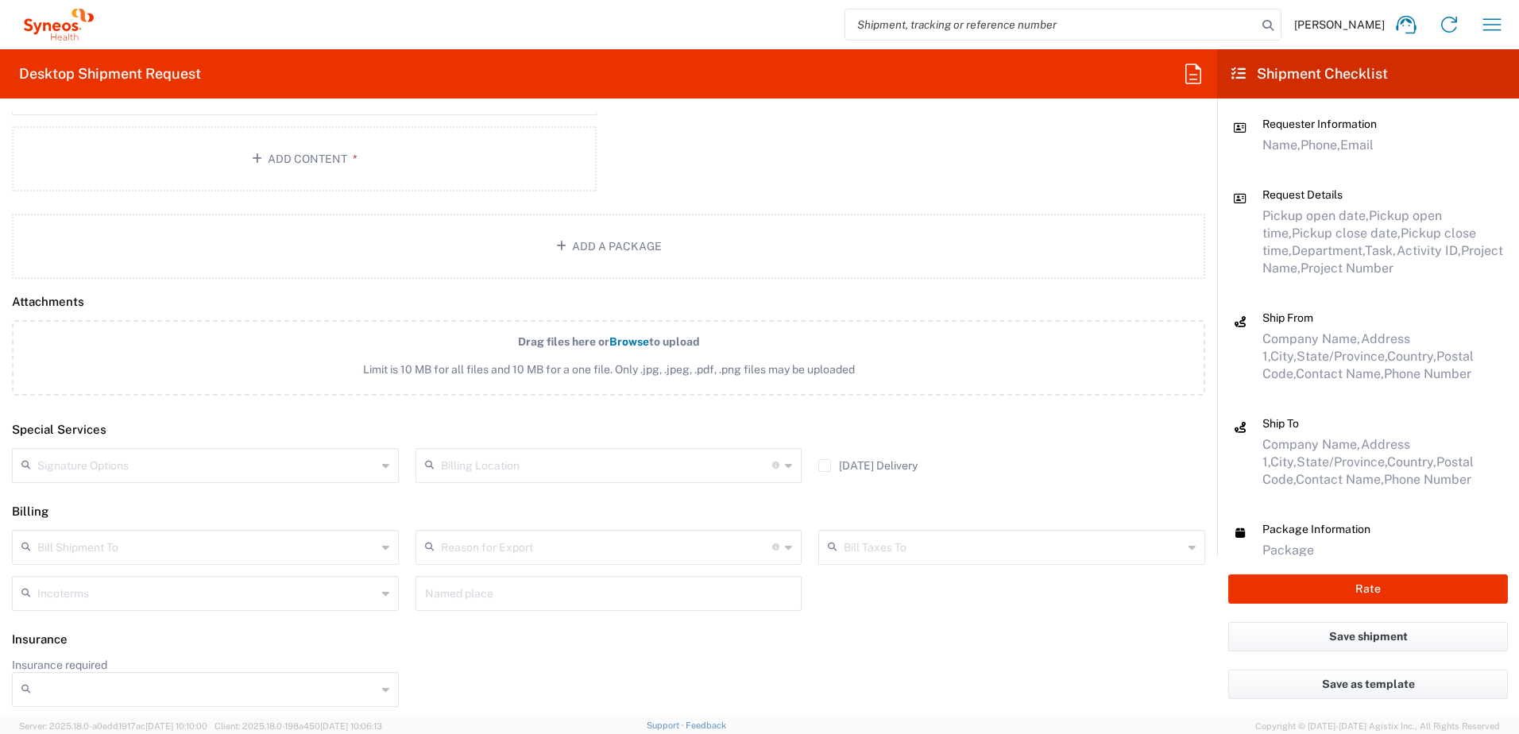
scroll to position [1833, 0]
click at [1381, 581] on button "Rate" at bounding box center [1368, 588] width 280 height 29
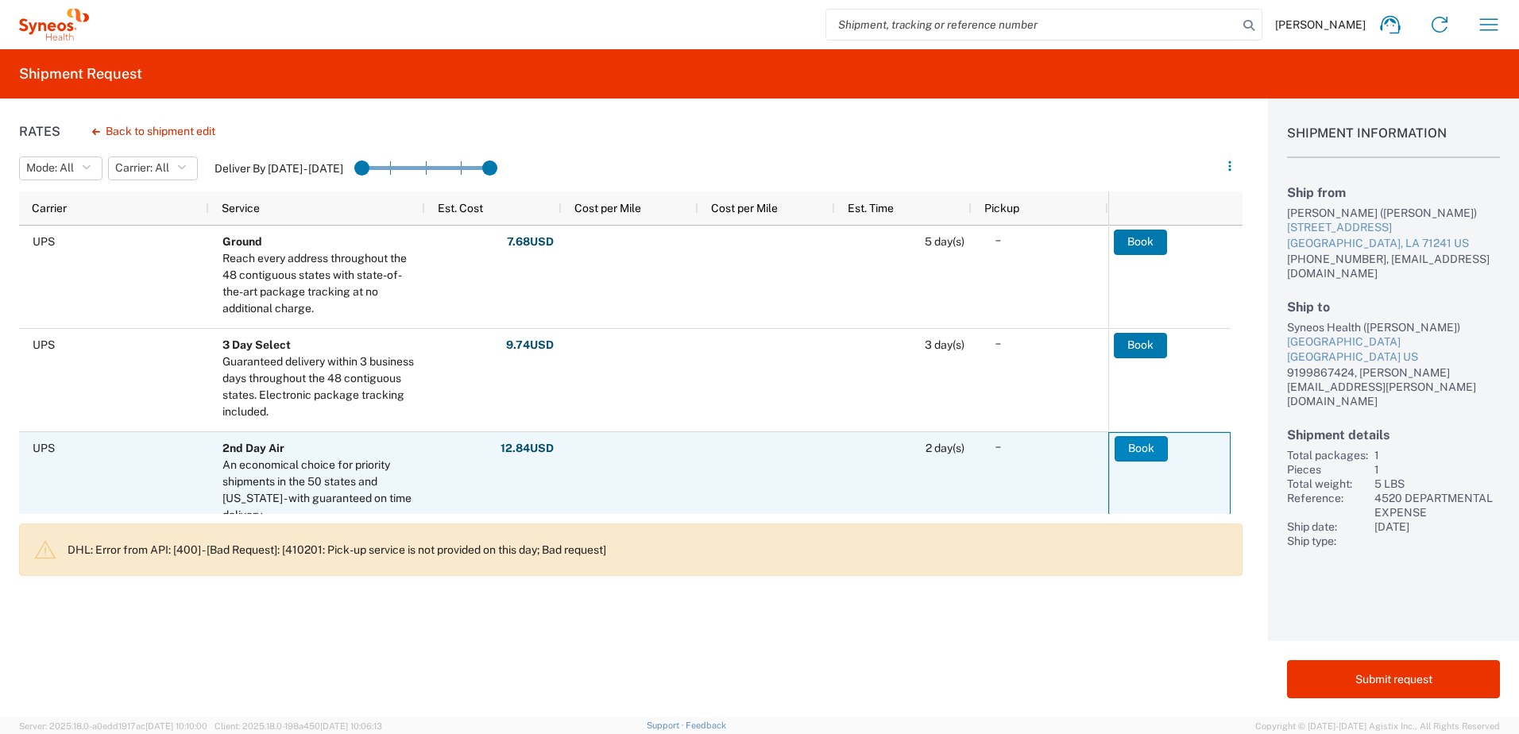
click at [1145, 448] on button "Book" at bounding box center [1140, 448] width 53 height 25
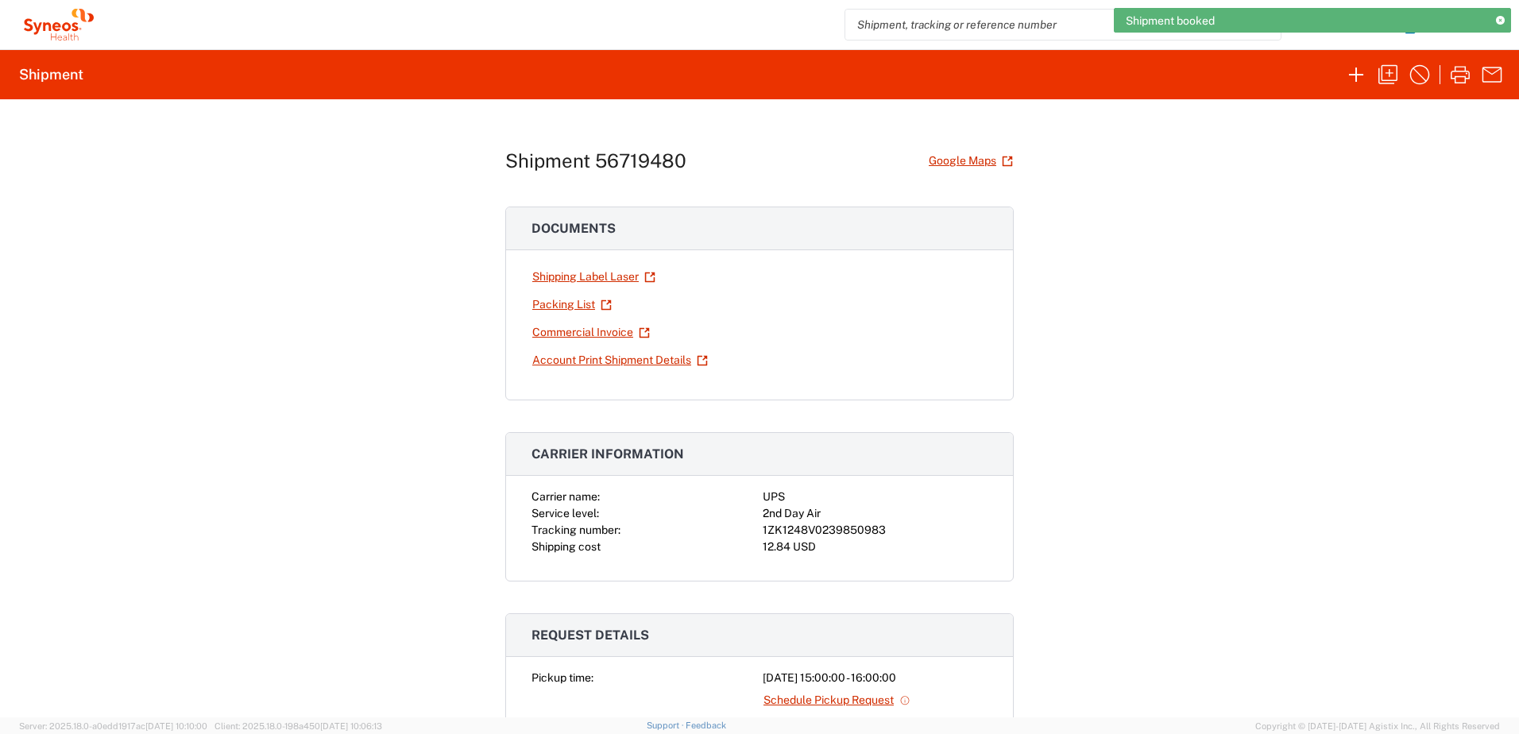
click at [824, 525] on div "1ZK1248V0239850983" at bounding box center [875, 530] width 225 height 17
copy div "1ZK1248V0239850983"
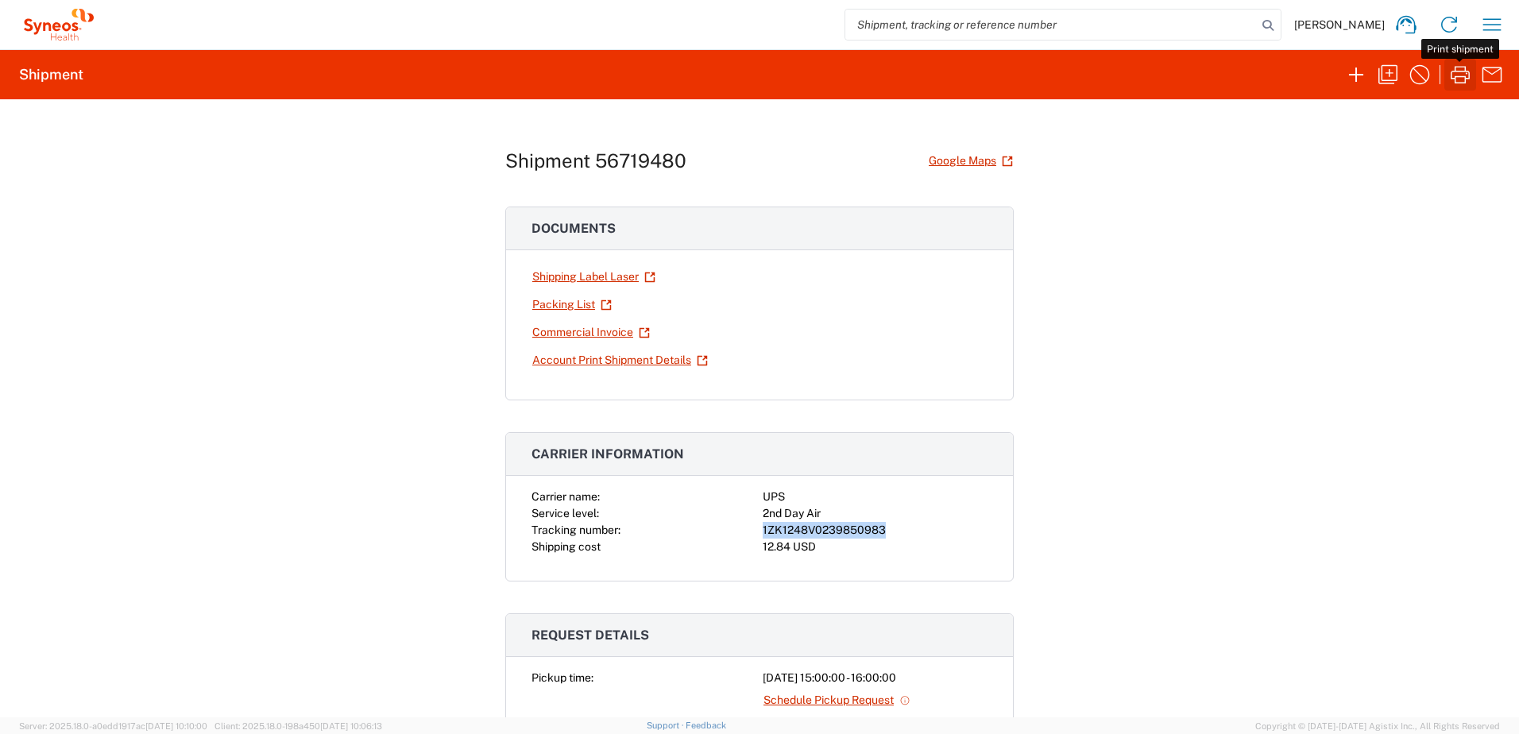
click at [1464, 85] on icon "button" at bounding box center [1459, 74] width 25 height 25
